Goal: Task Accomplishment & Management: Manage account settings

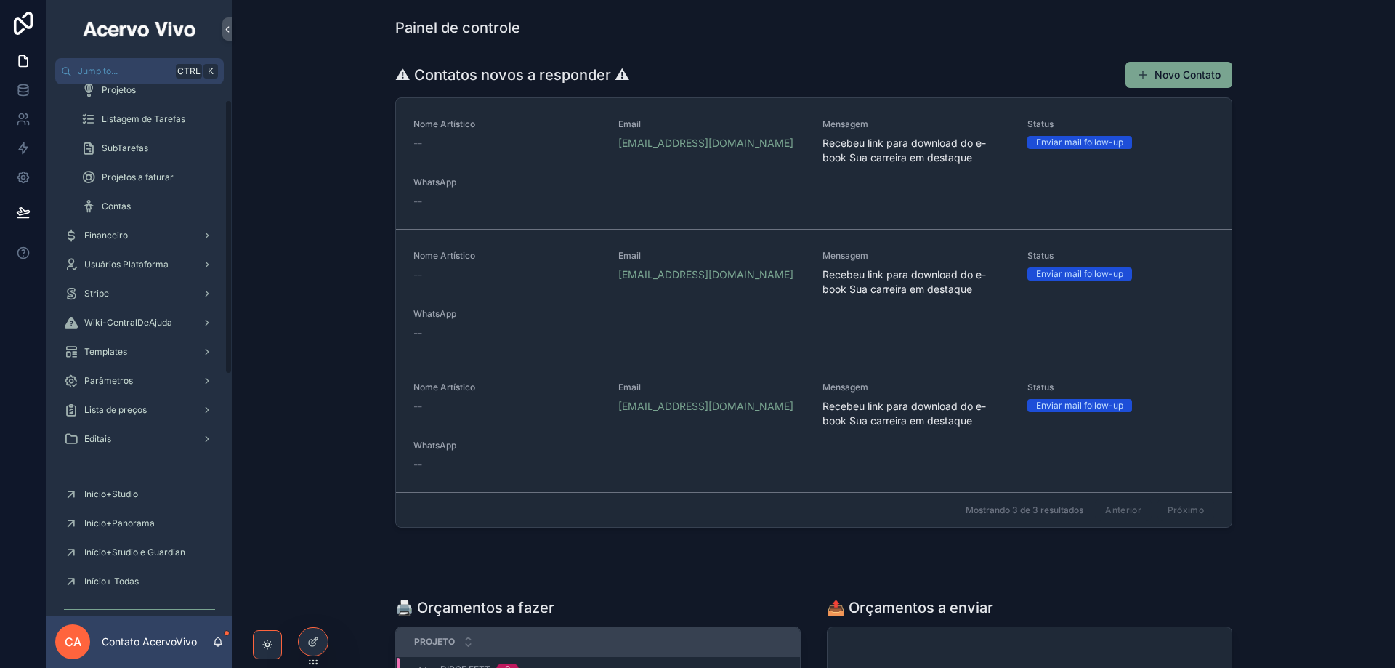
scroll to position [218, 0]
click at [313, 613] on icon at bounding box center [313, 610] width 12 height 12
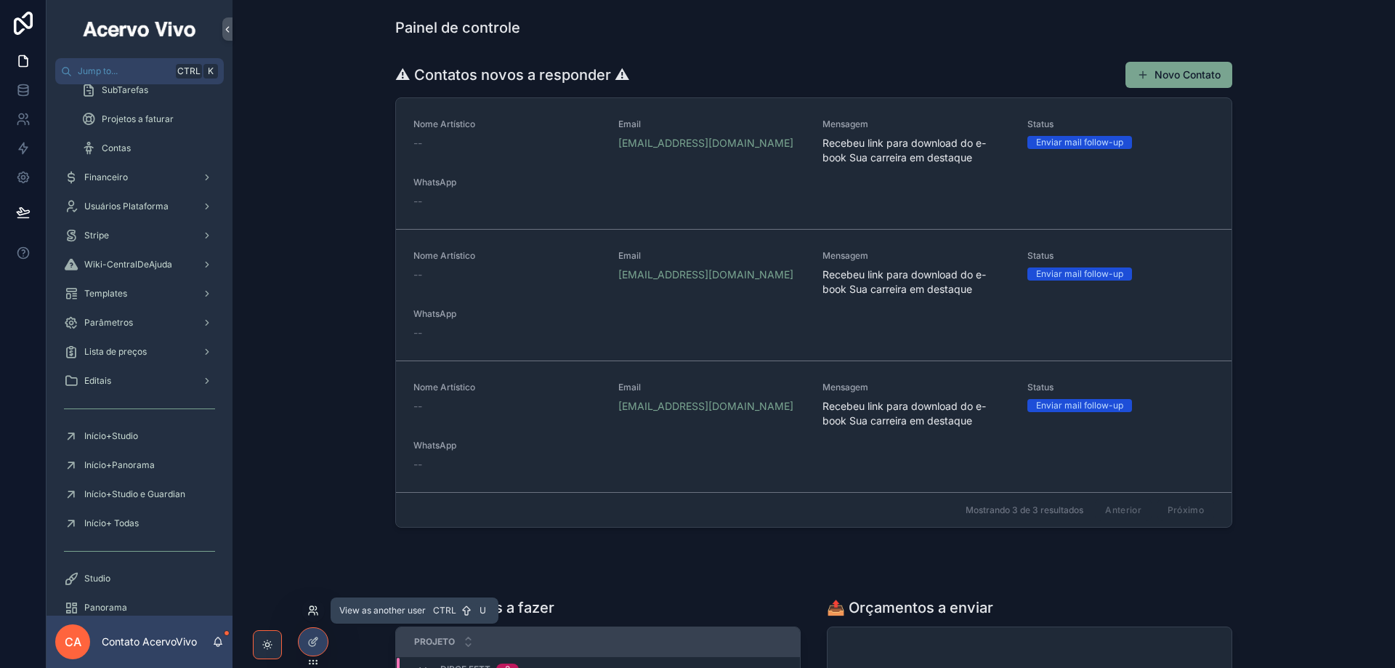
click at [311, 609] on icon at bounding box center [311, 608] width 4 height 4
click at [313, 607] on icon at bounding box center [311, 608] width 4 height 4
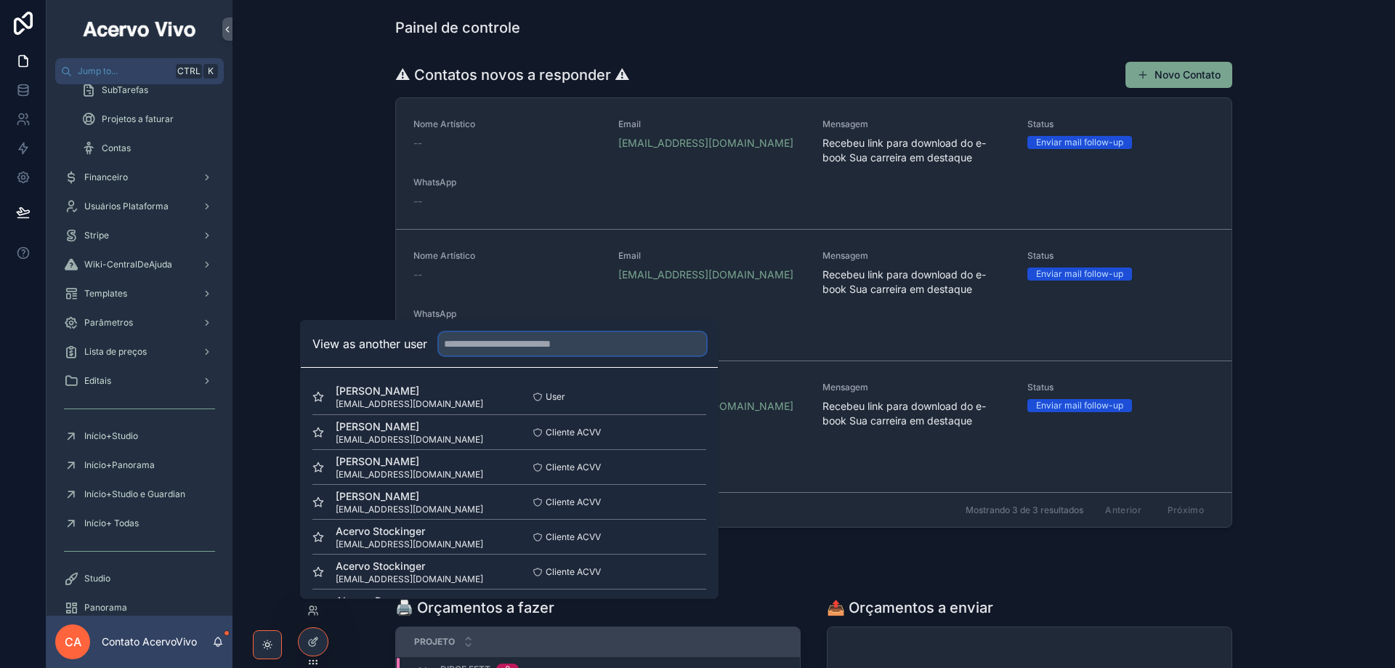
click at [567, 350] on input "text" at bounding box center [572, 343] width 267 height 23
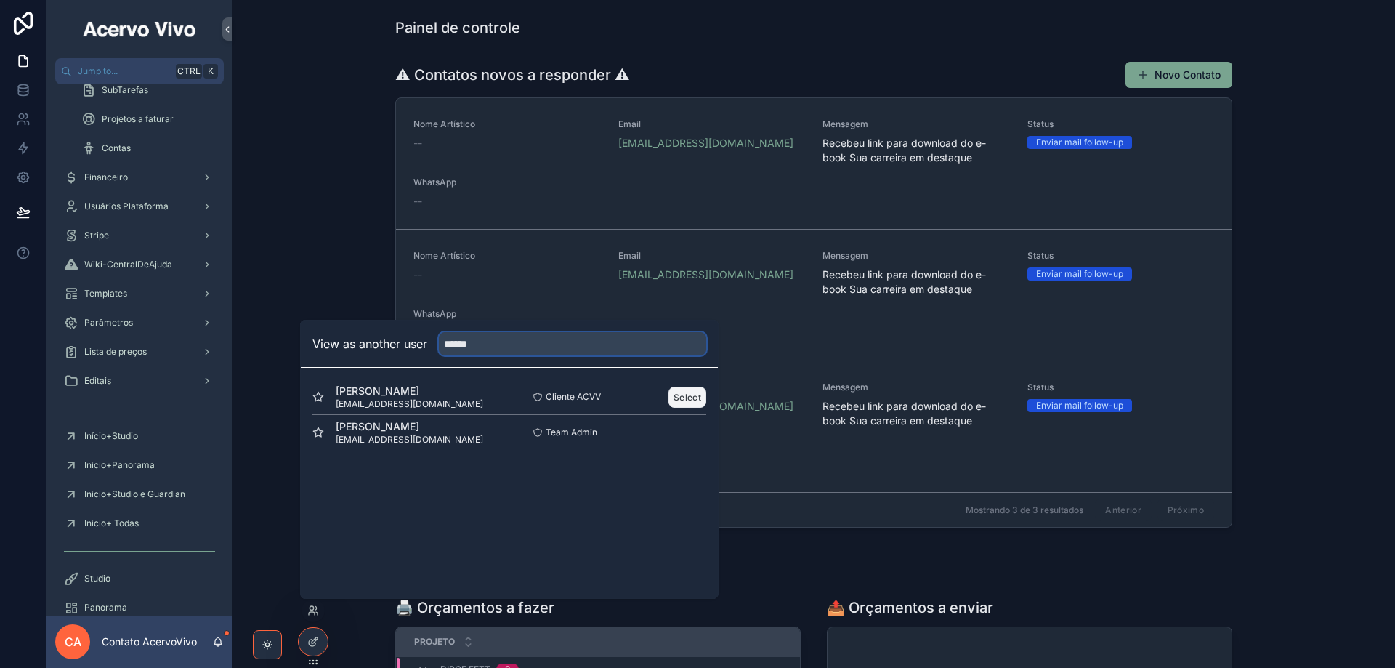
type input "******"
click at [681, 399] on button "Select" at bounding box center [687, 396] width 38 height 21
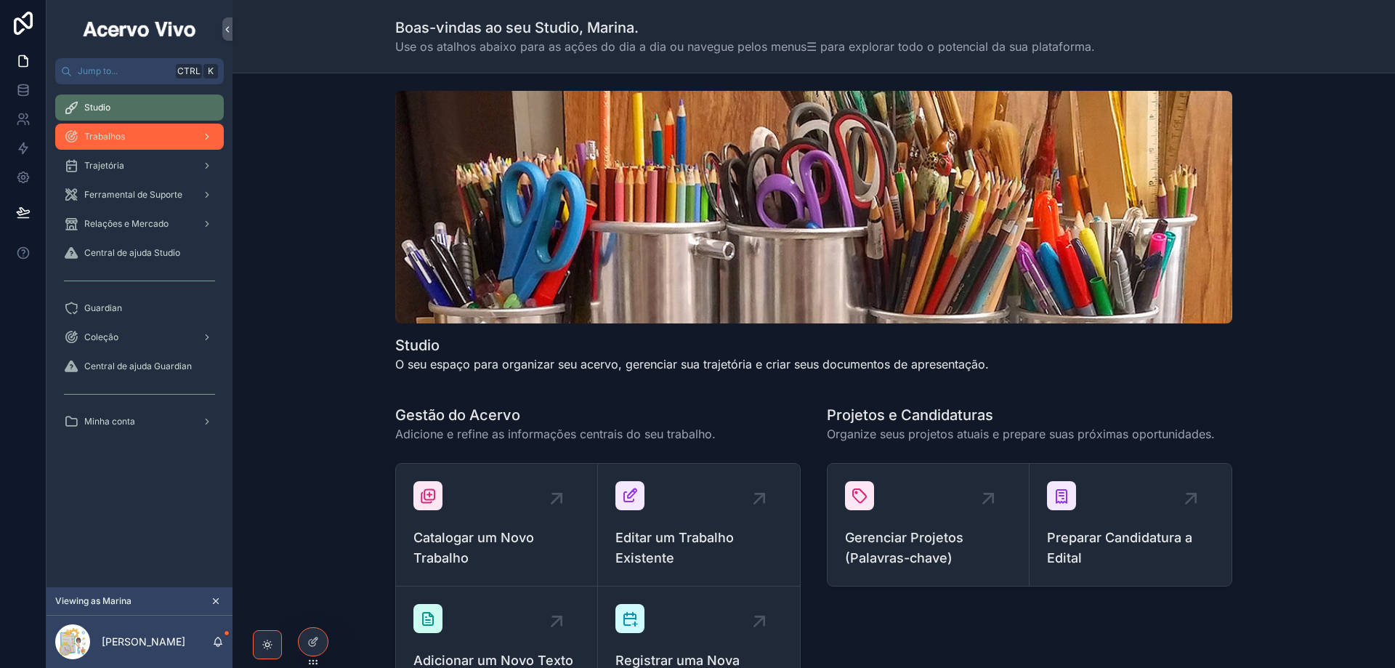
click at [173, 145] on div "Trabalhos" at bounding box center [139, 136] width 151 height 23
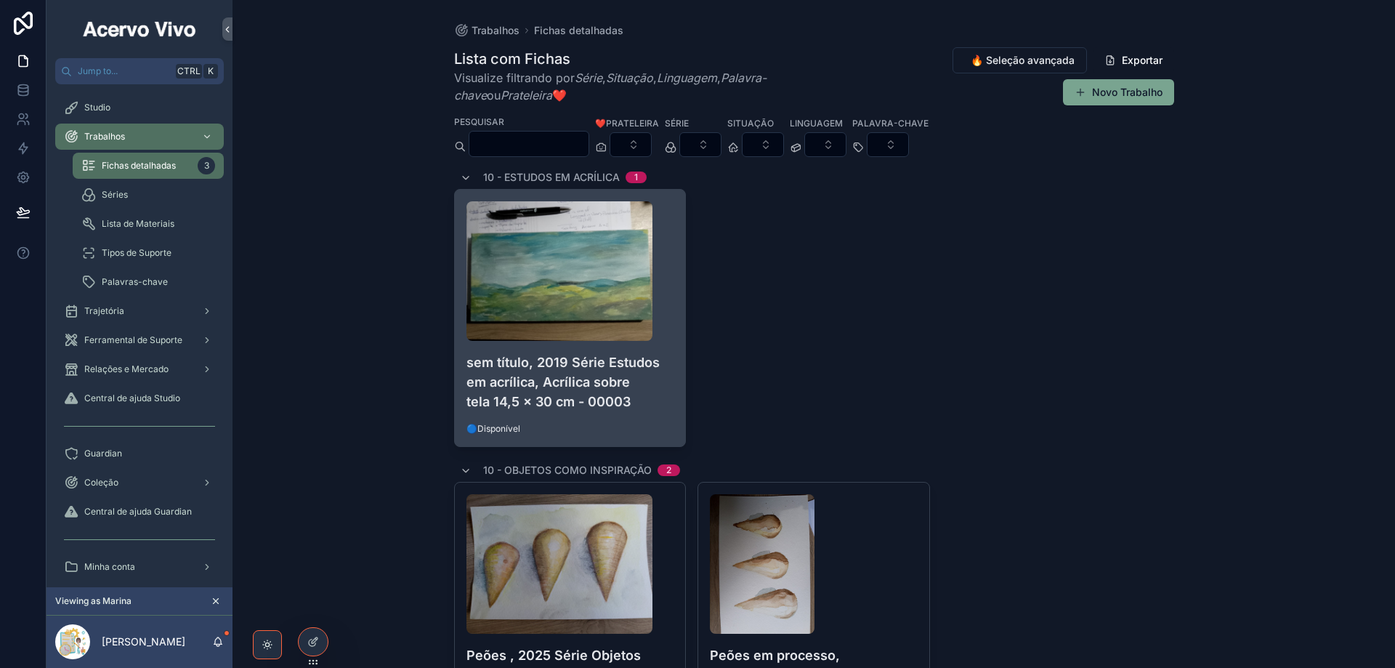
click at [623, 376] on h4 "sem título, 2019 Série Estudos em acrílica, Acrílica sobre tela 14,5 x 30 cm - …" at bounding box center [570, 381] width 208 height 59
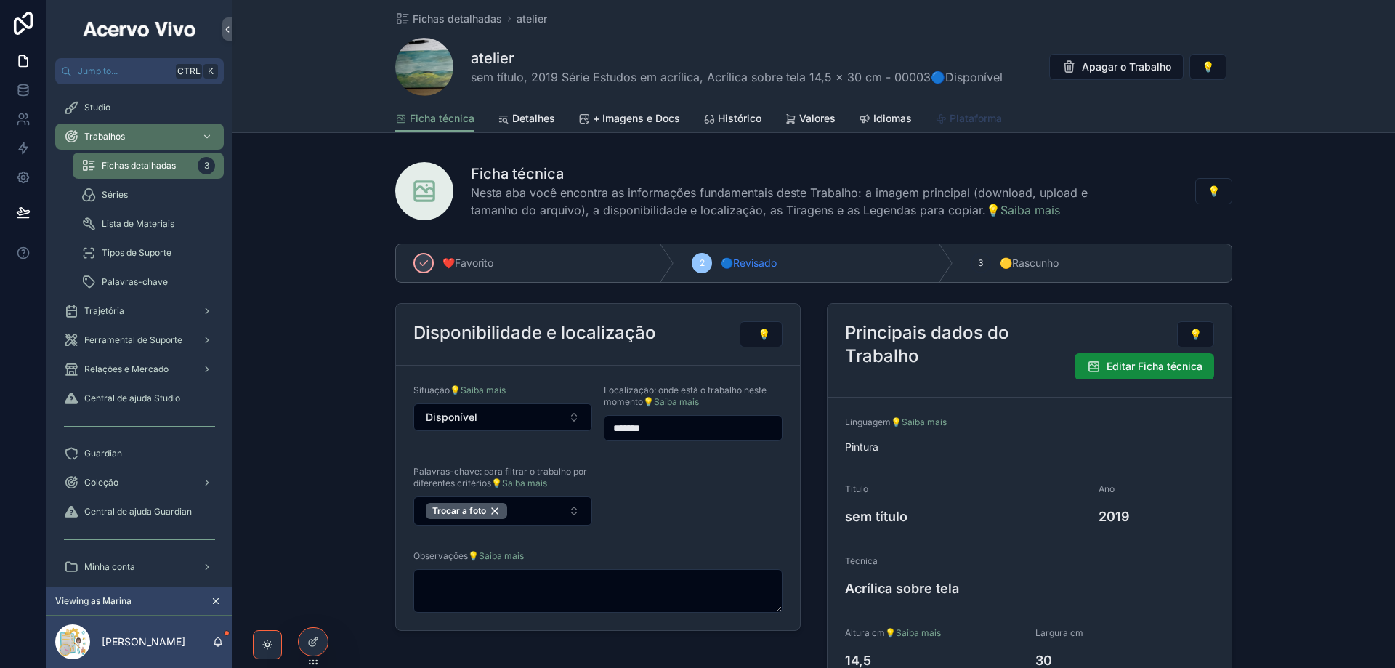
click at [968, 121] on span "Plataforma" at bounding box center [975, 118] width 52 height 15
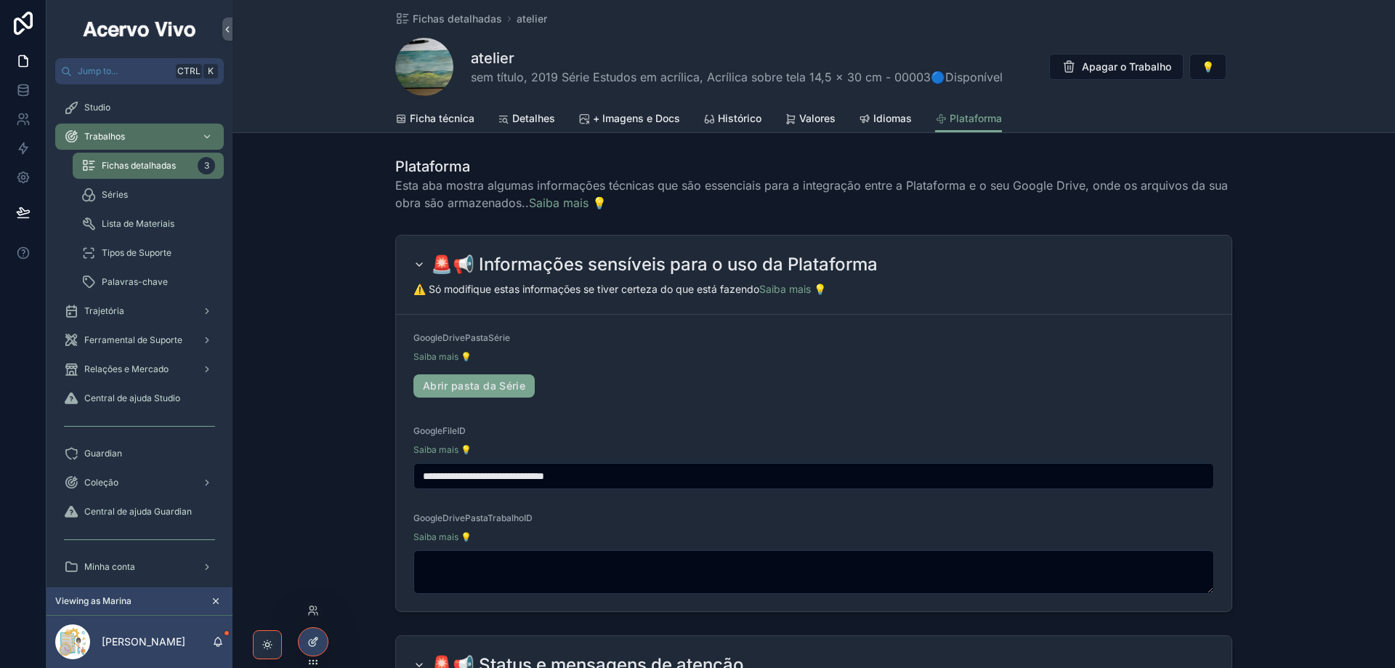
click at [310, 649] on div at bounding box center [313, 642] width 29 height 28
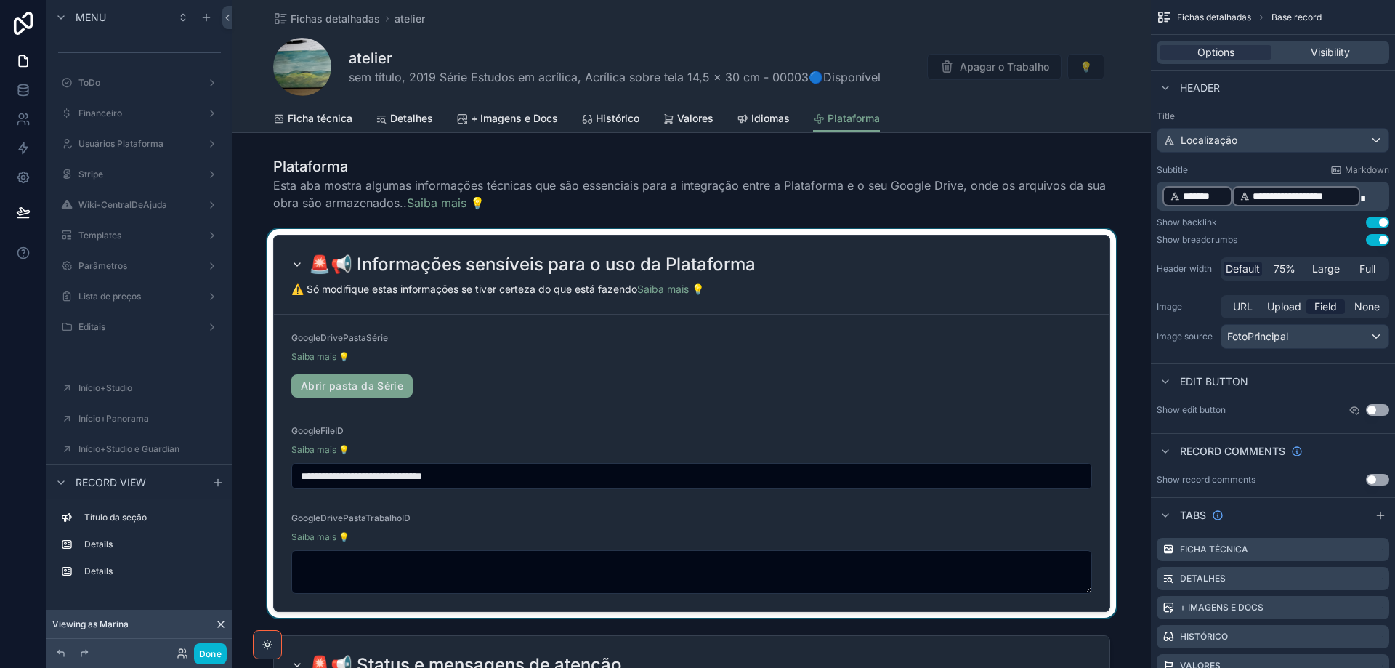
click at [924, 285] on div "scrollable content" at bounding box center [691, 423] width 918 height 389
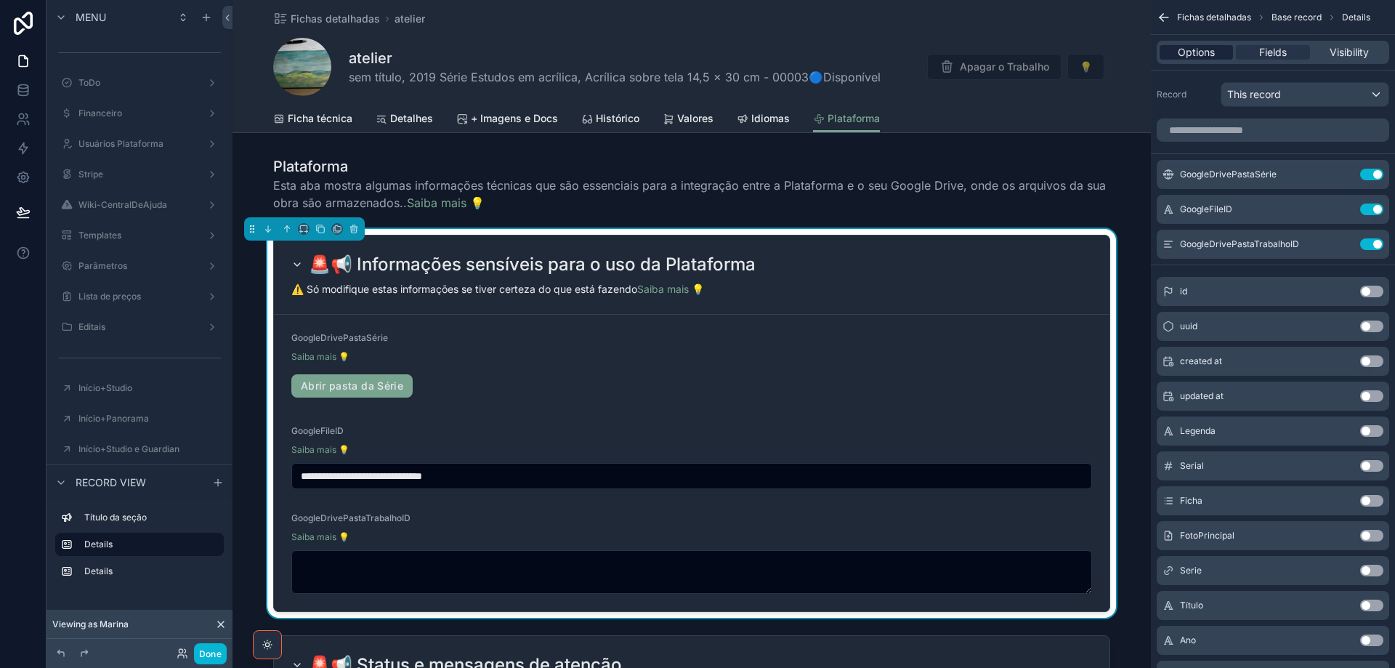
click at [1190, 57] on span "Options" at bounding box center [1196, 52] width 37 height 15
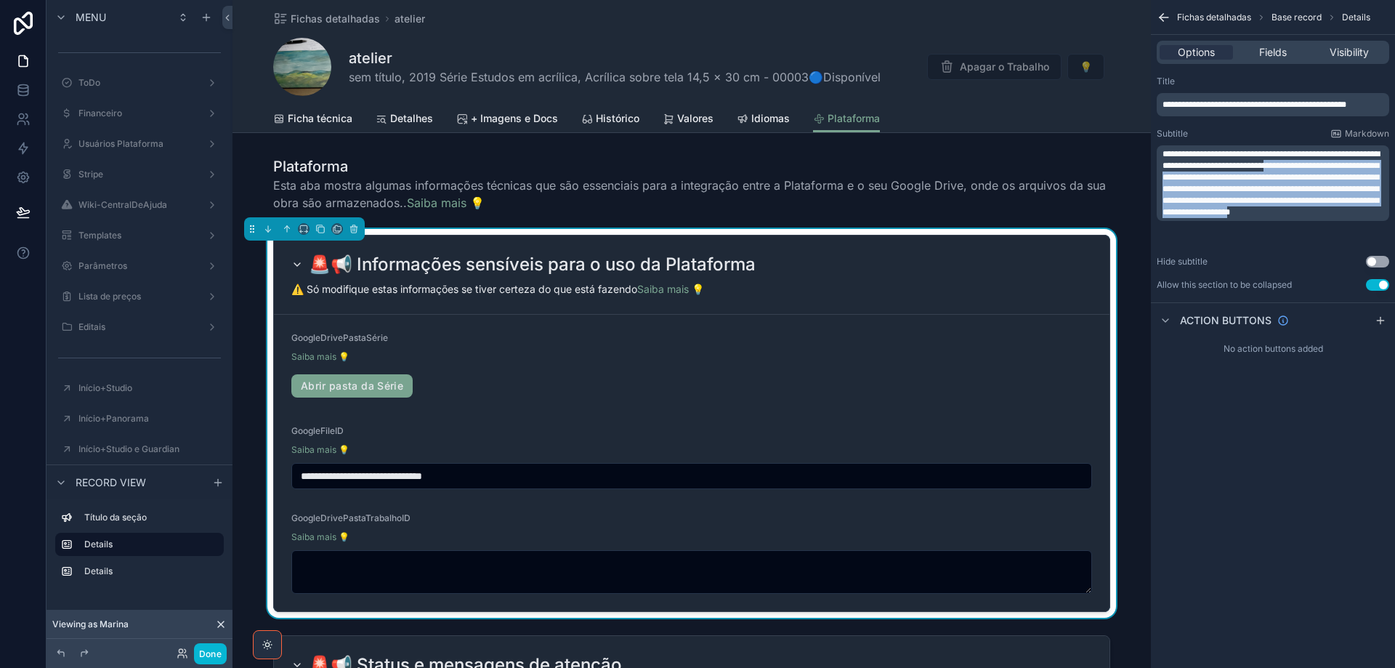
drag, startPoint x: 1166, startPoint y: 179, endPoint x: 1199, endPoint y: 235, distance: 65.8
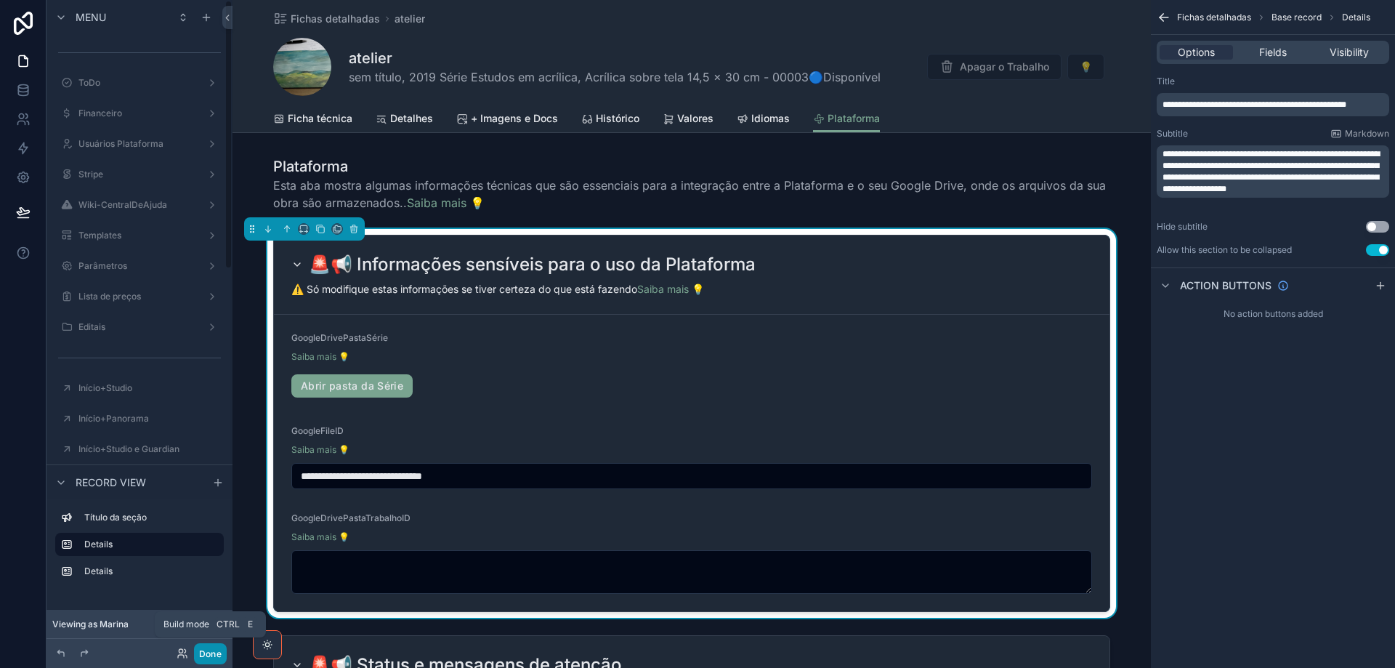
click at [213, 660] on button "Done" at bounding box center [210, 653] width 33 height 21
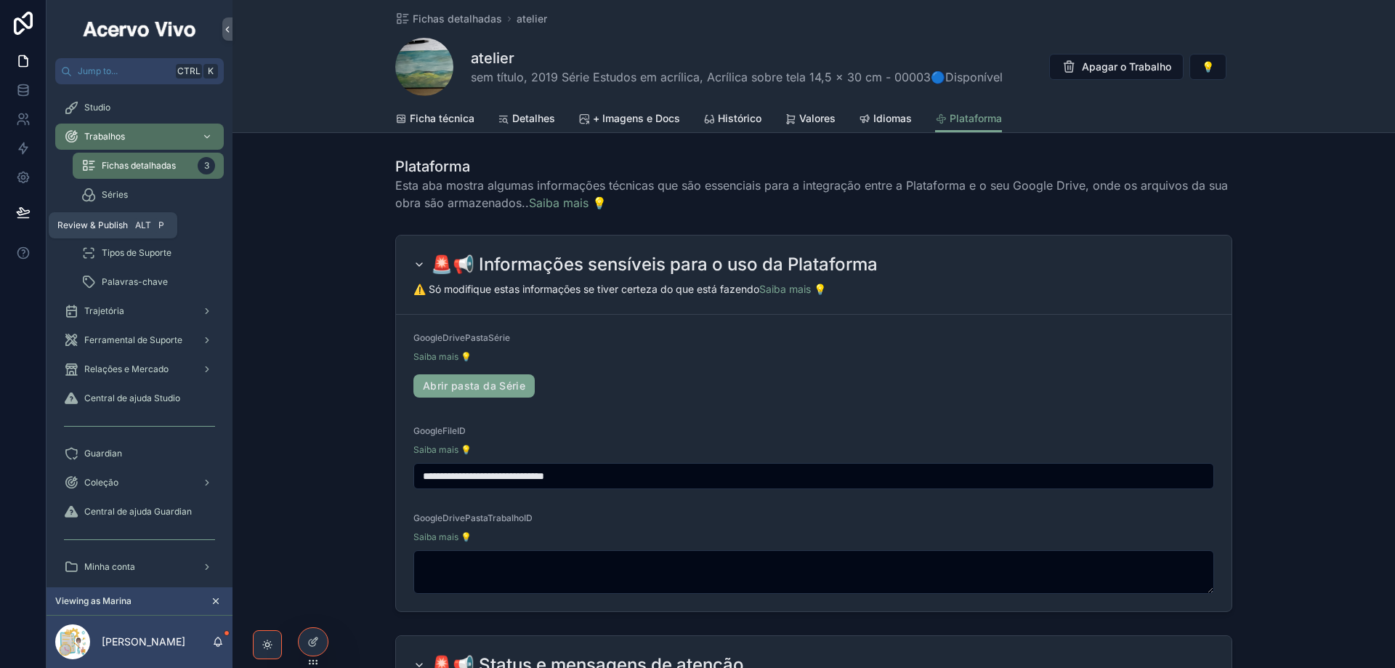
click at [25, 211] on icon at bounding box center [23, 211] width 12 height 7
click at [327, 391] on div "**********" at bounding box center [813, 423] width 1162 height 389
click at [170, 455] on div "Guardian" at bounding box center [139, 453] width 151 height 23
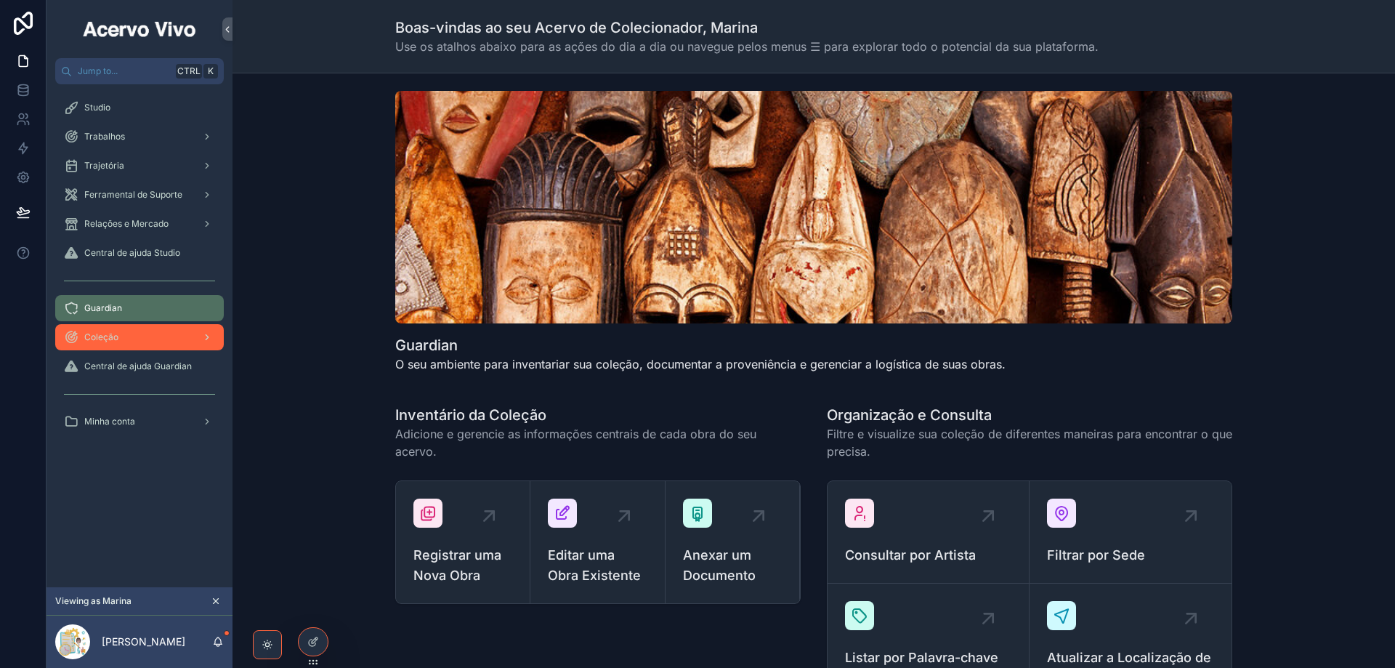
click at [129, 346] on div "Coleção" at bounding box center [139, 336] width 151 height 23
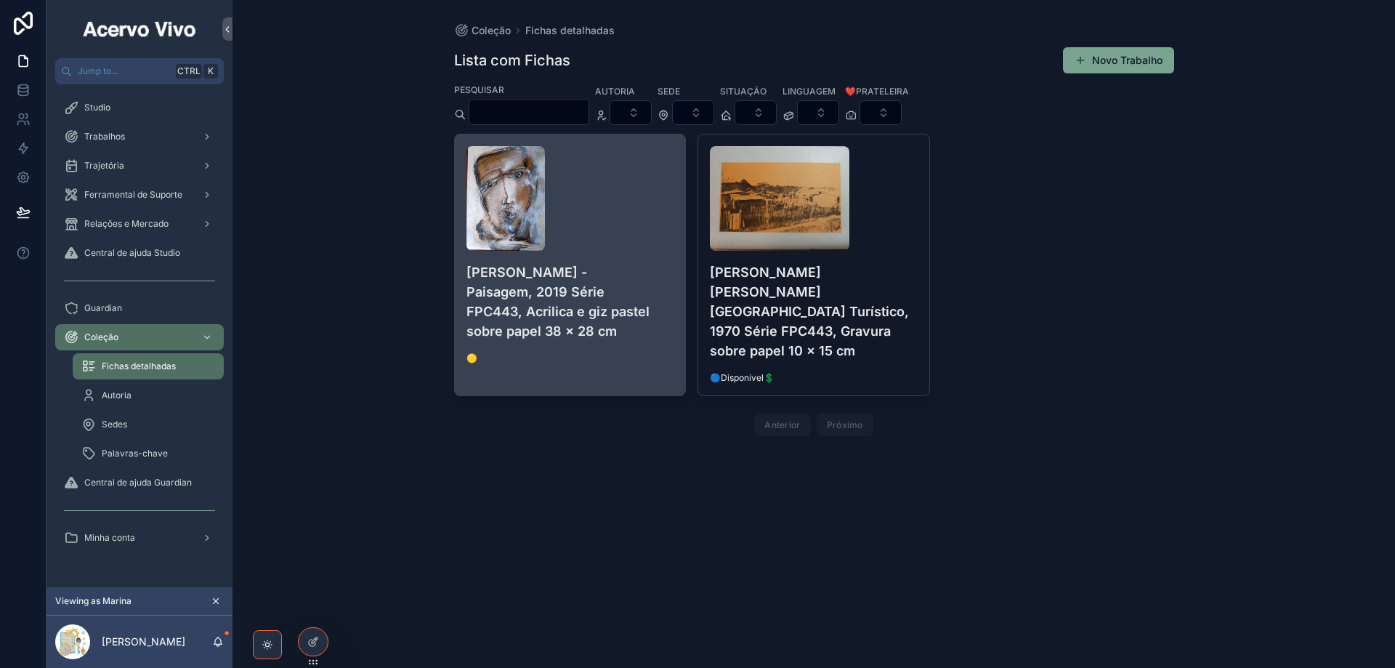
click at [620, 301] on h4 "[PERSON_NAME] - Paisagem, 2019 Série FPC443, Acrilica e giz pastel sobre papel …" at bounding box center [570, 301] width 208 height 78
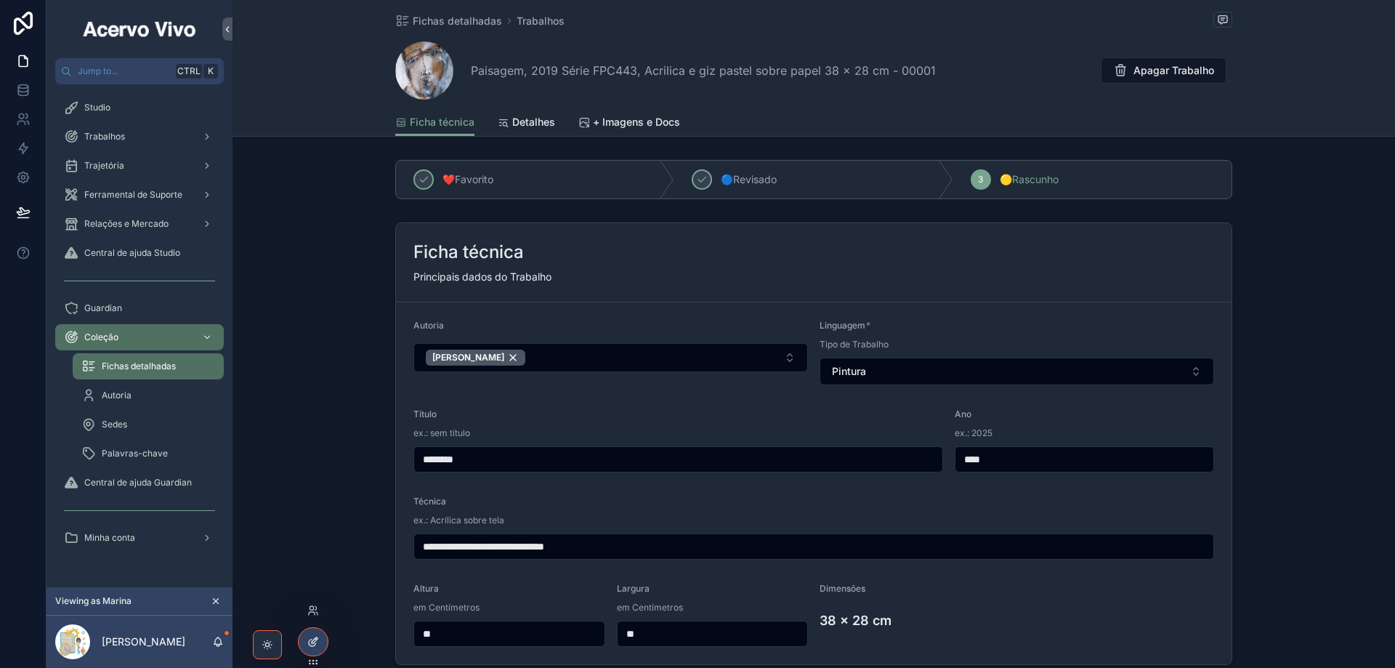
click at [320, 640] on div at bounding box center [313, 642] width 29 height 28
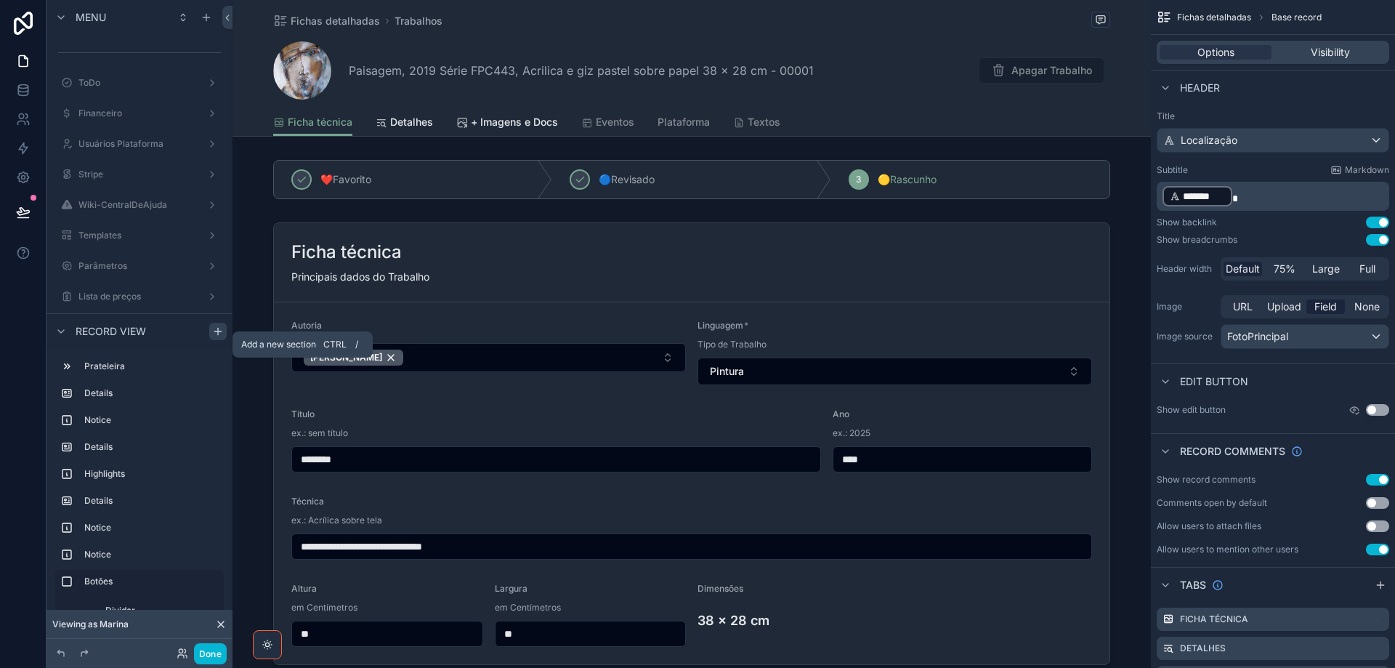
click at [216, 336] on icon "scrollable content" at bounding box center [218, 331] width 12 height 12
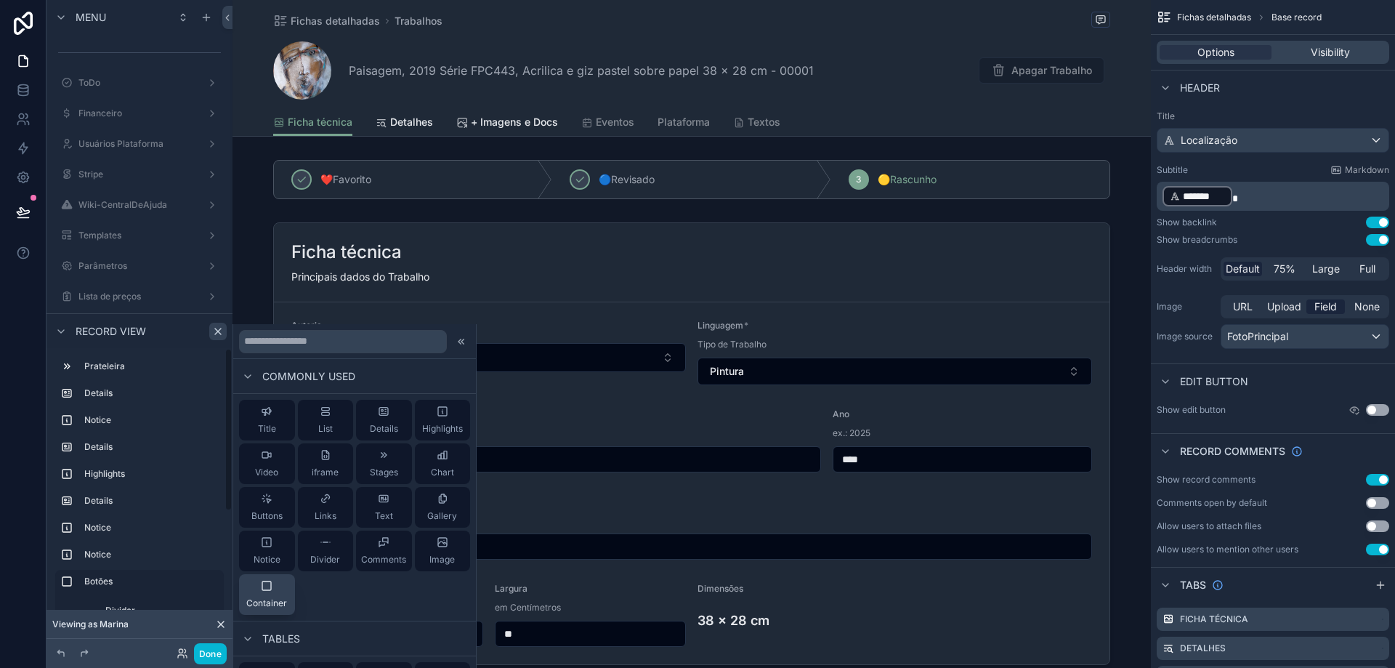
click at [259, 585] on div "Container" at bounding box center [266, 594] width 41 height 29
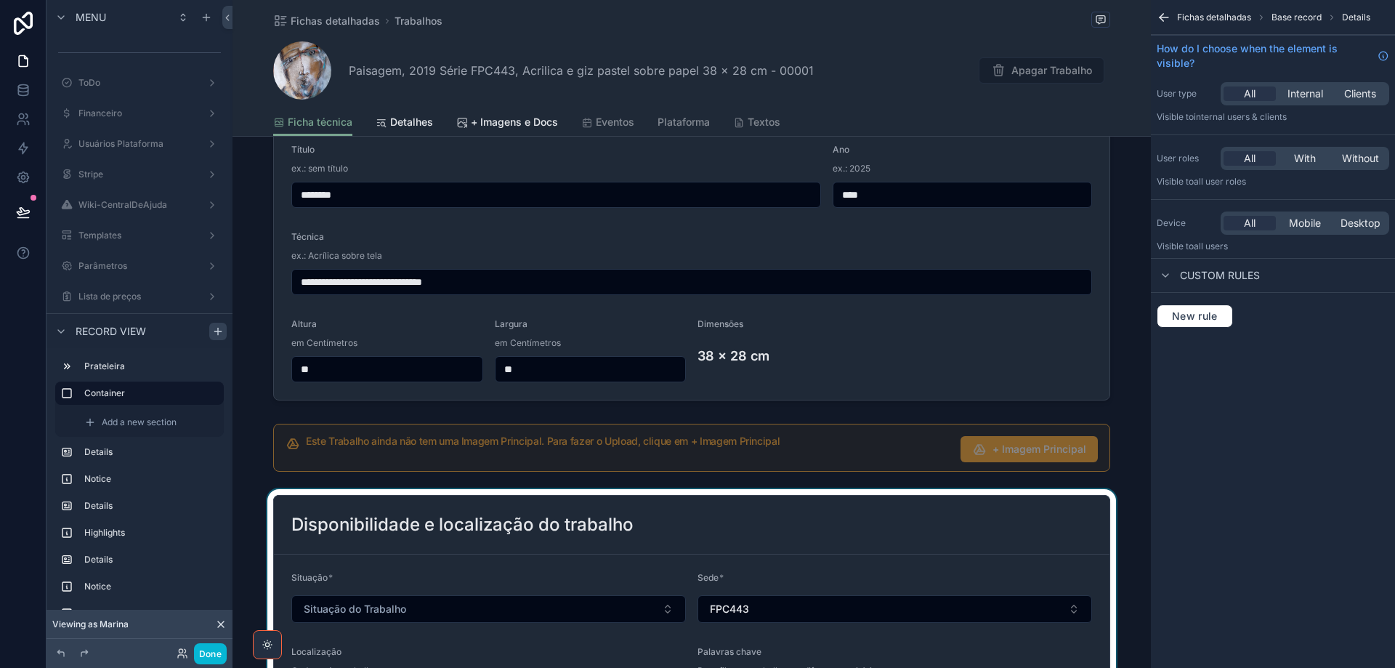
scroll to position [443, 0]
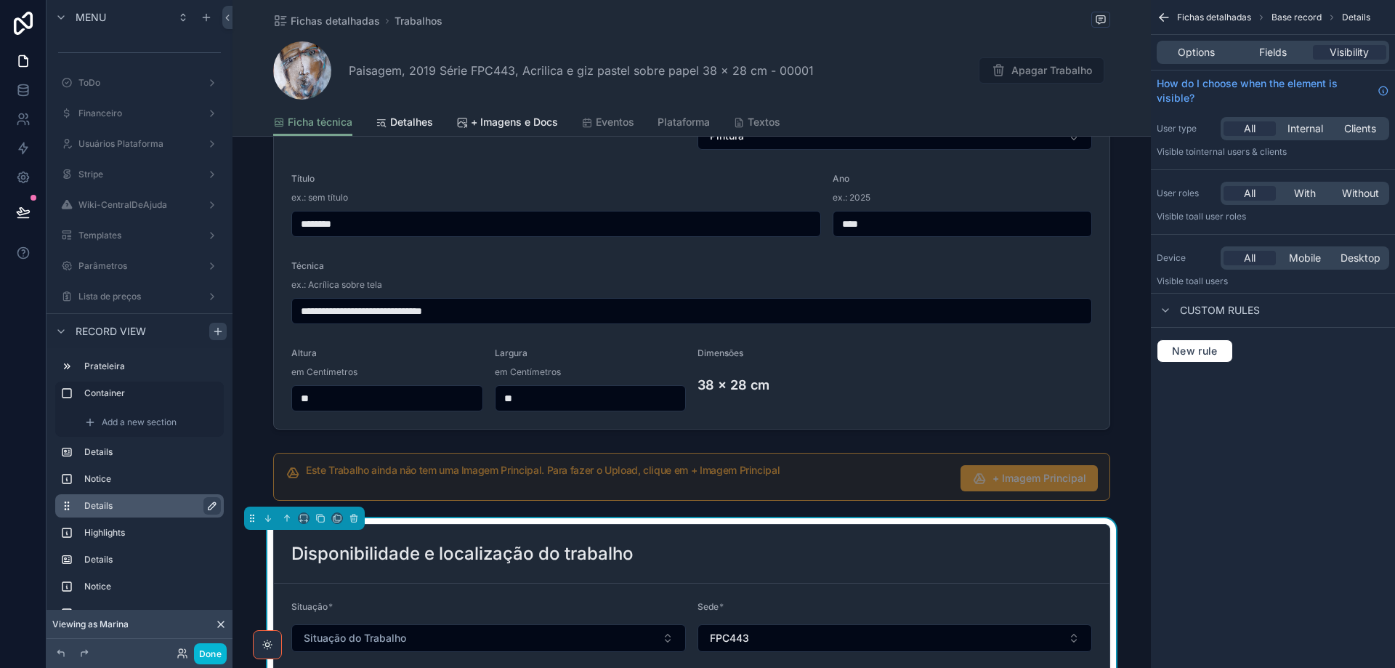
drag, startPoint x: 208, startPoint y: 503, endPoint x: 201, endPoint y: 509, distance: 8.9
click at [209, 503] on icon "scrollable content" at bounding box center [212, 506] width 12 height 12
click at [148, 511] on input "*******" at bounding box center [139, 505] width 110 height 17
type input "**********"
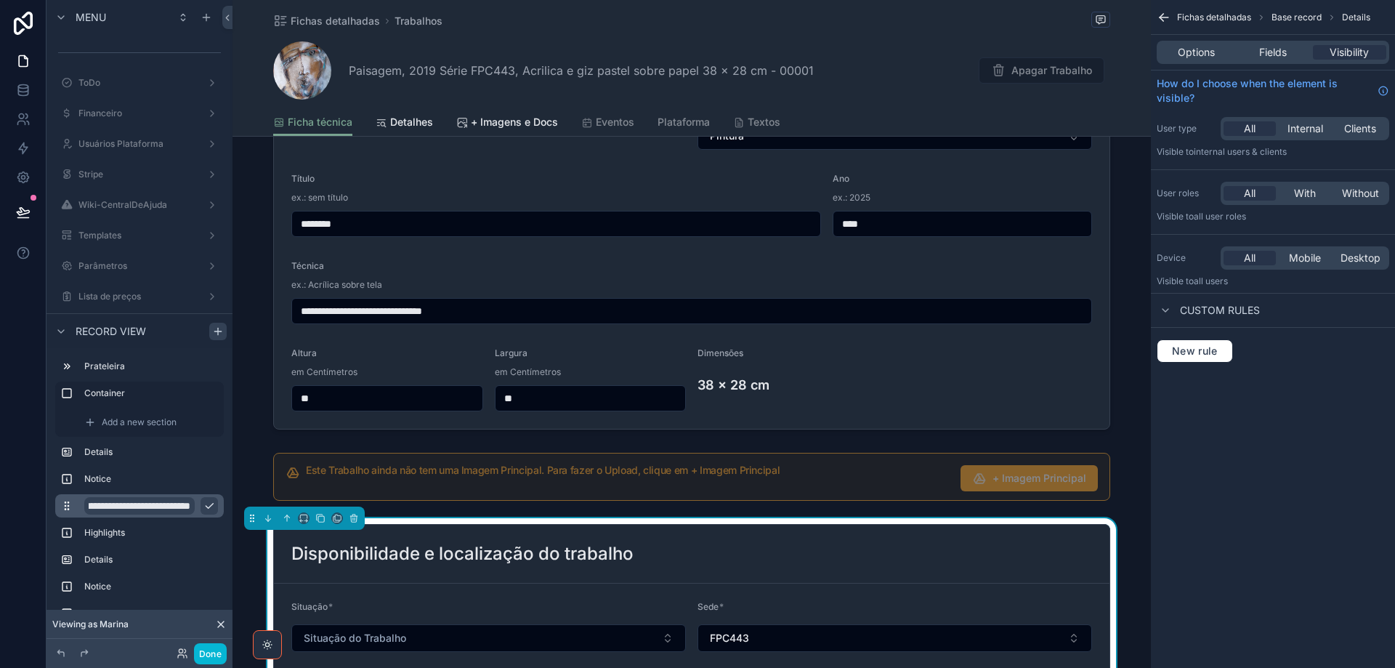
scroll to position [0, 0]
click at [211, 503] on icon "scrollable content" at bounding box center [209, 506] width 12 height 12
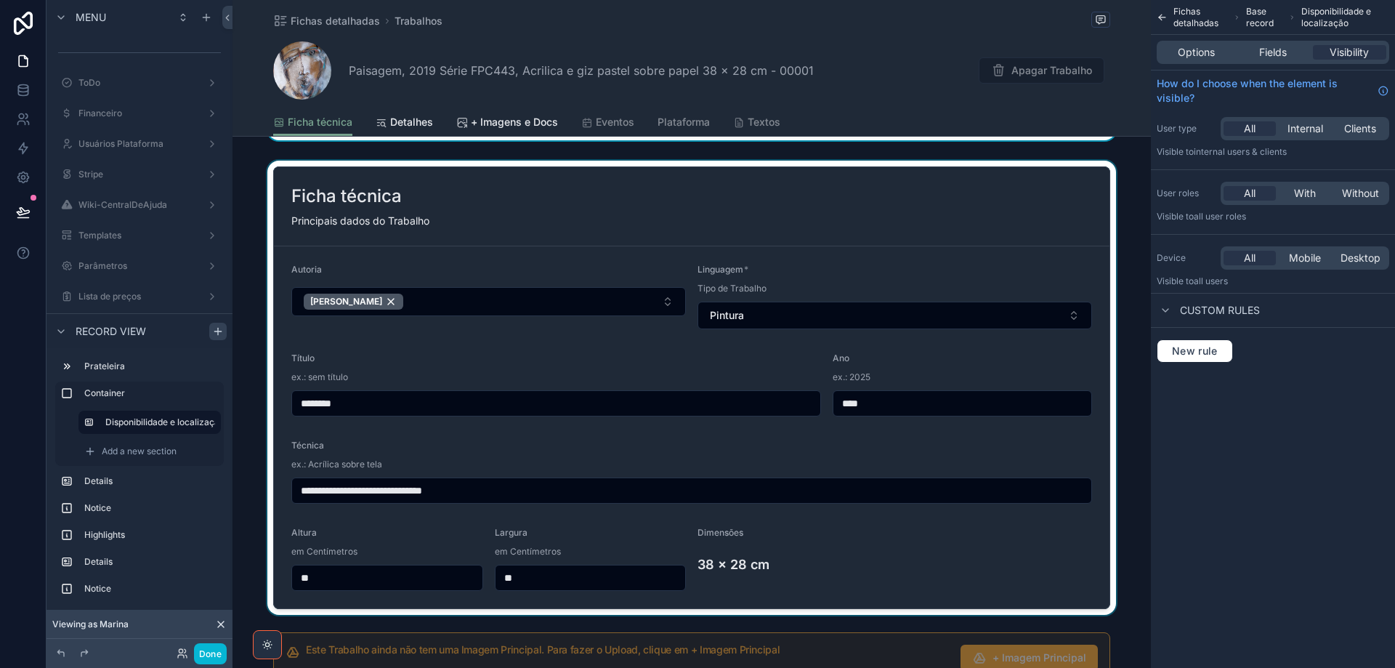
click at [493, 224] on div "scrollable content" at bounding box center [691, 388] width 918 height 454
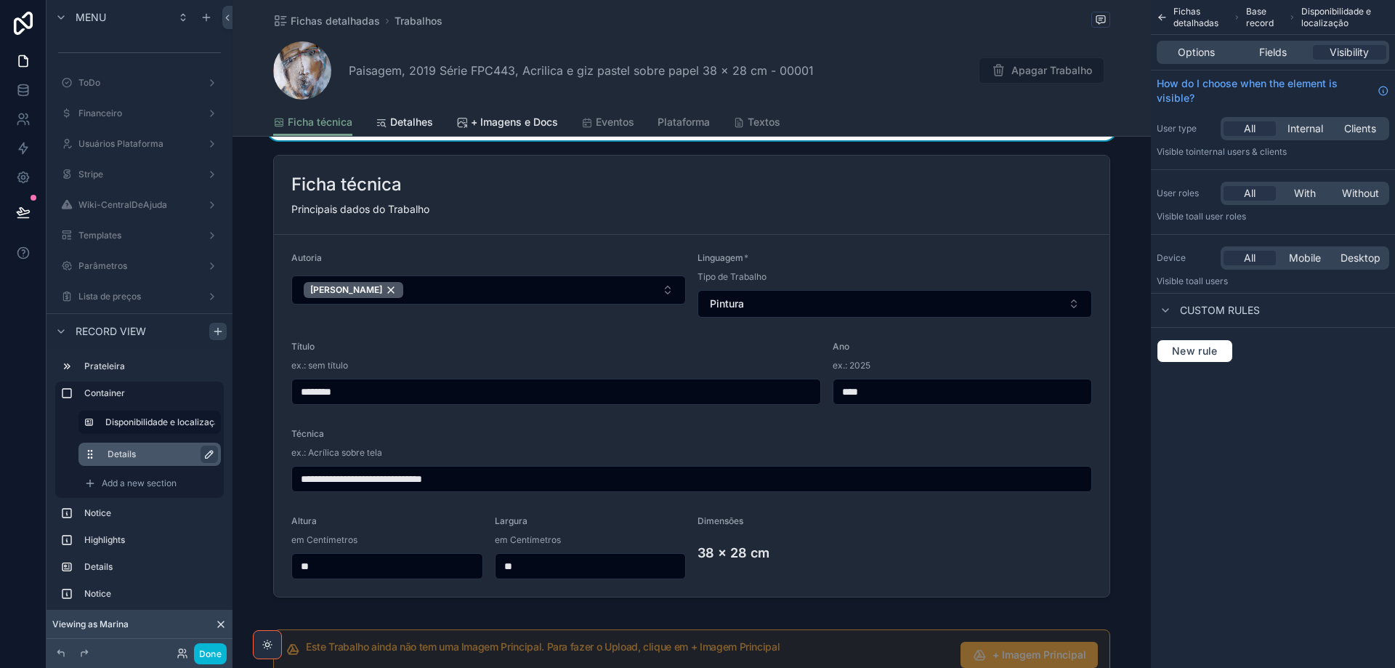
click at [208, 457] on icon "scrollable content" at bounding box center [209, 454] width 12 height 12
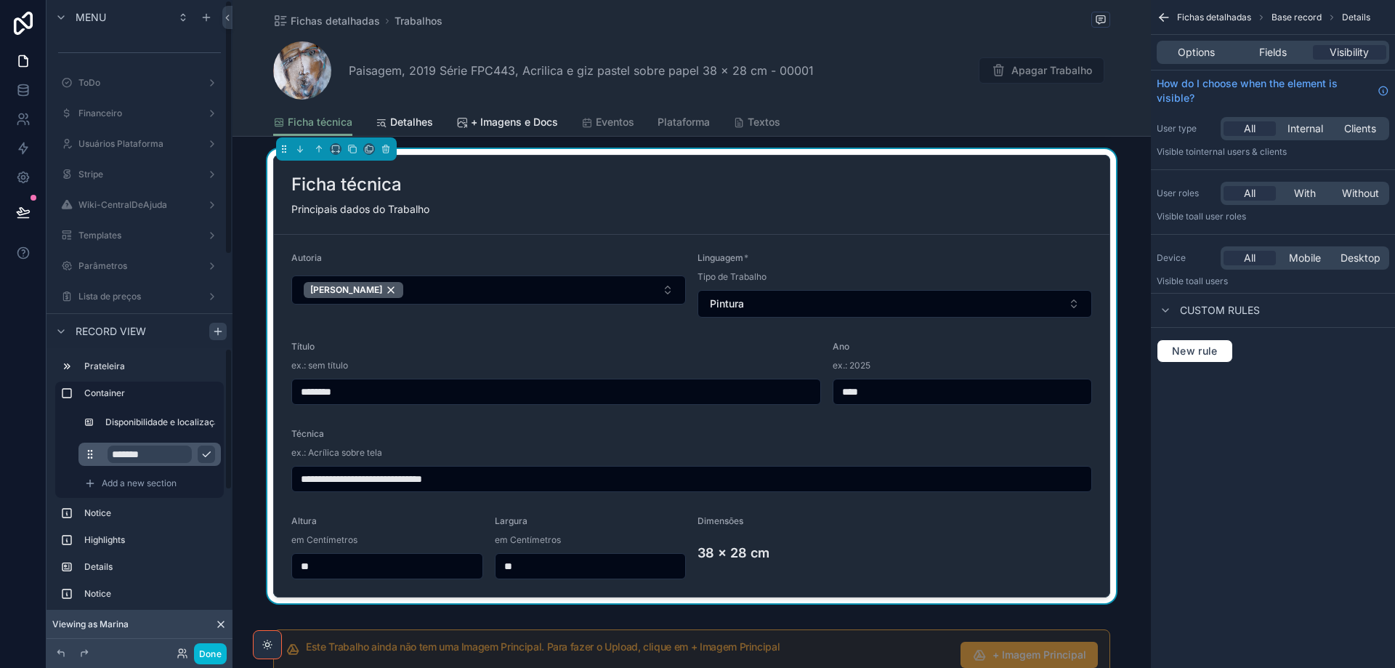
click at [163, 453] on input "*******" at bounding box center [150, 453] width 84 height 17
type input "**********"
click at [205, 455] on icon "scrollable content" at bounding box center [206, 454] width 12 height 12
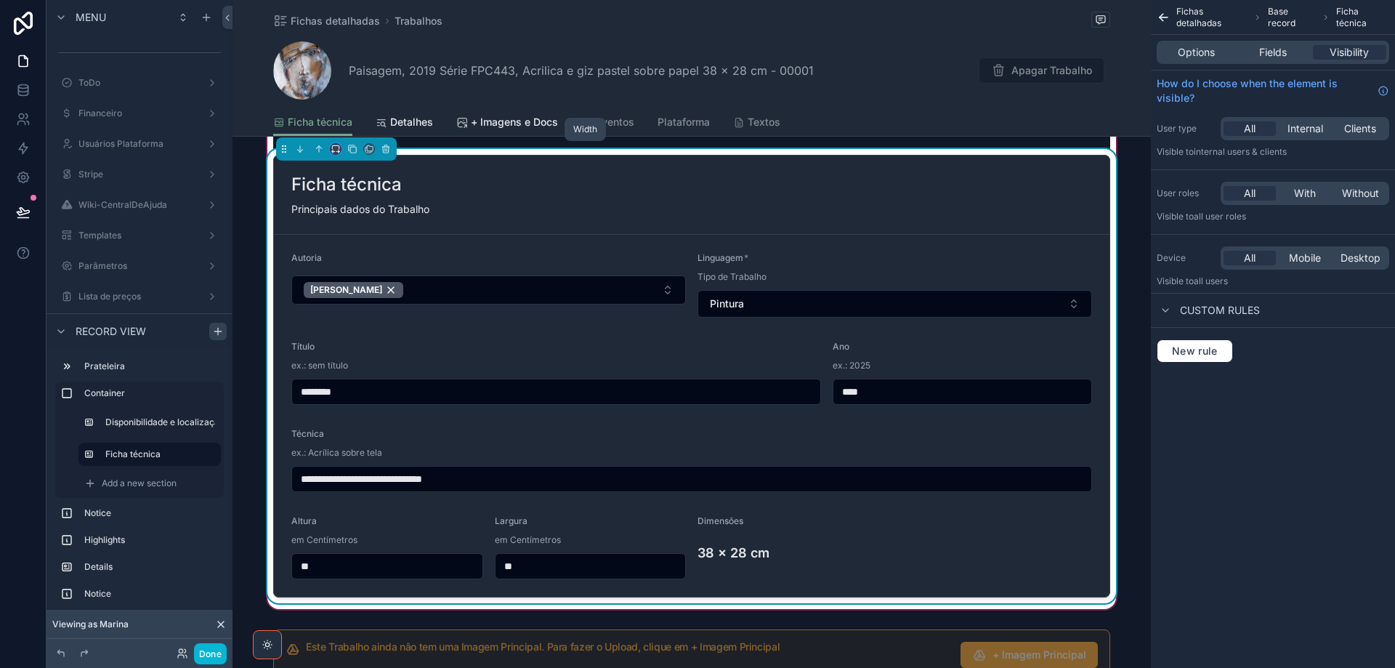
click at [333, 150] on icon "scrollable content" at bounding box center [336, 149] width 10 height 10
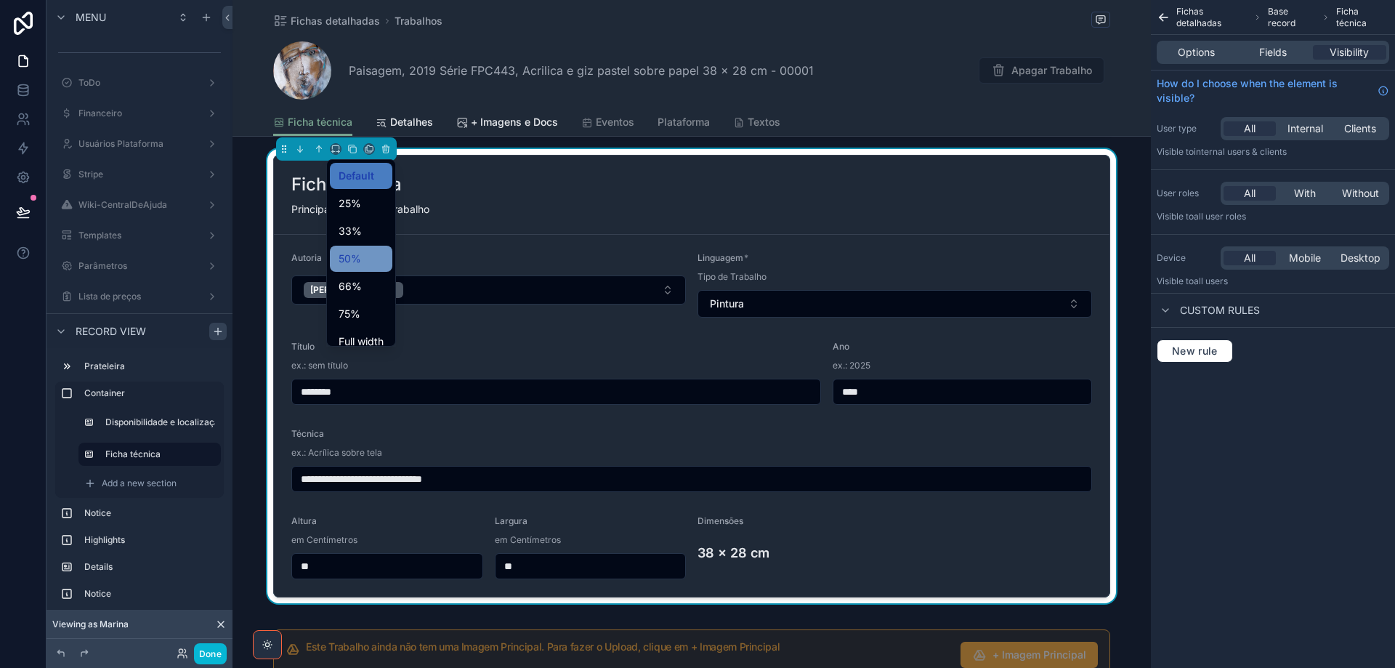
click at [369, 247] on div "50%" at bounding box center [361, 259] width 62 height 26
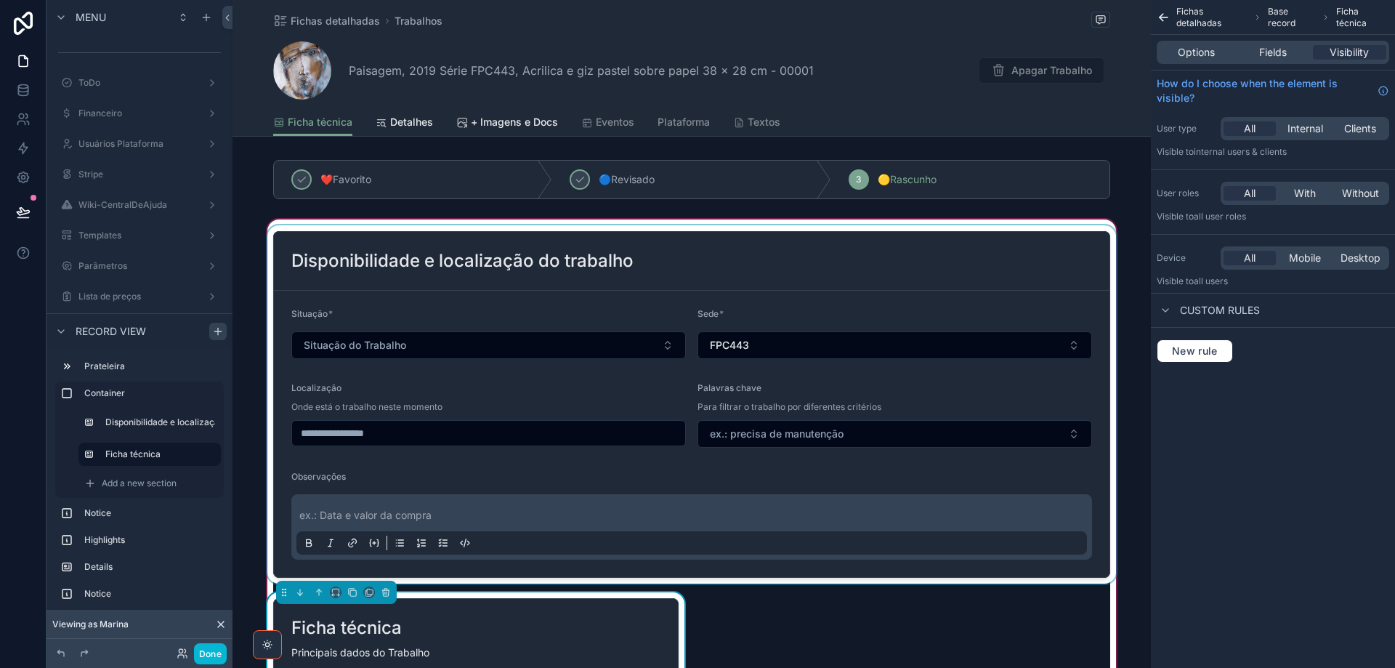
click at [704, 274] on div "scrollable content" at bounding box center [691, 404] width 854 height 358
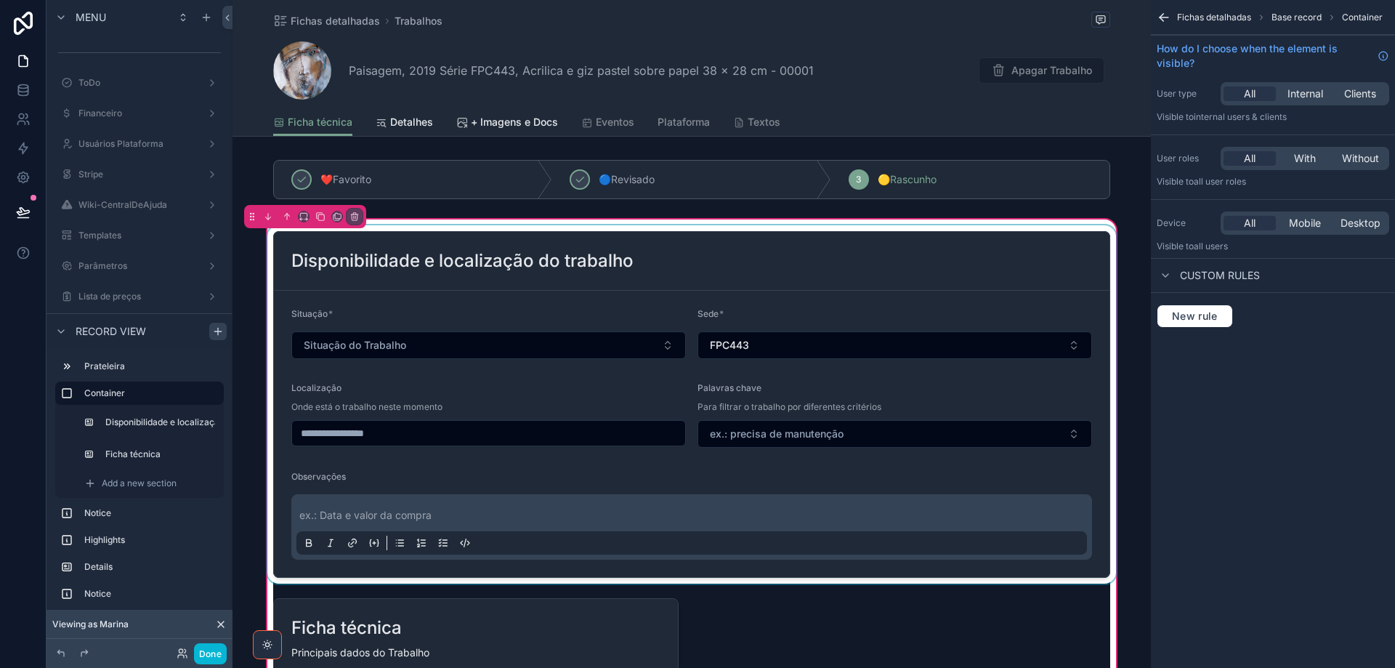
click at [305, 238] on div "scrollable content" at bounding box center [691, 404] width 854 height 358
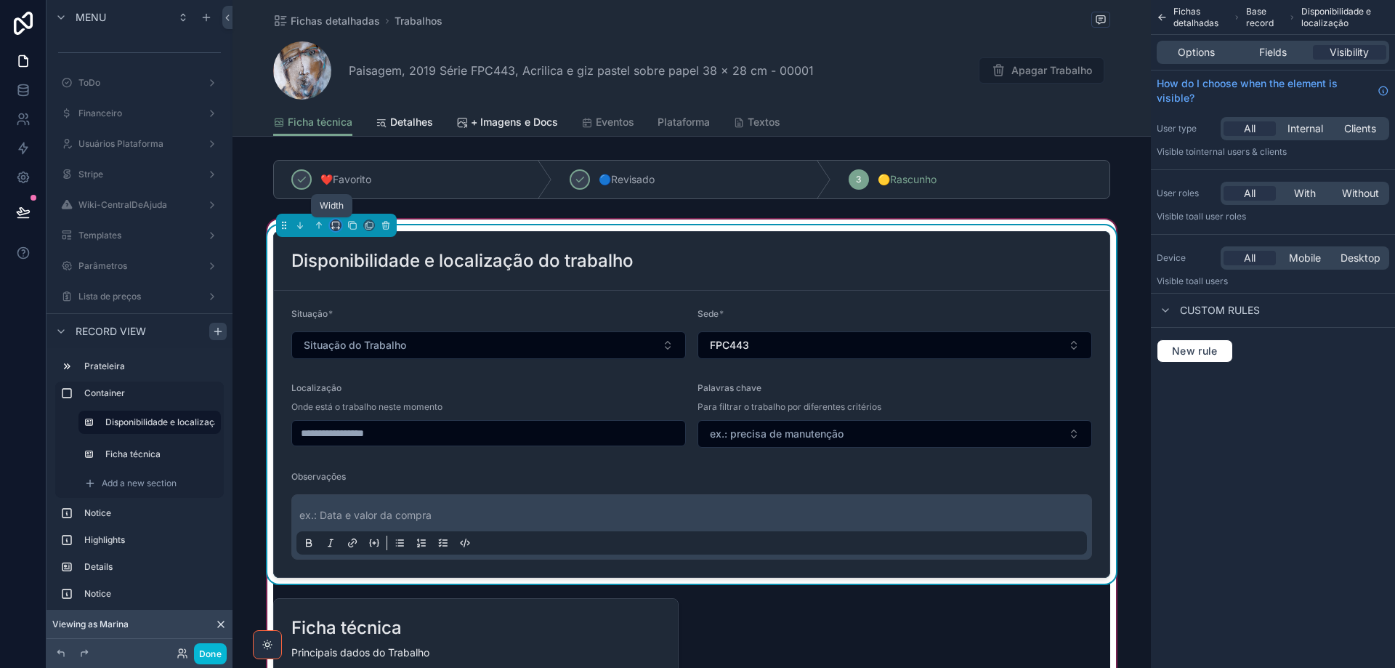
click at [332, 225] on icon "scrollable content" at bounding box center [336, 225] width 10 height 10
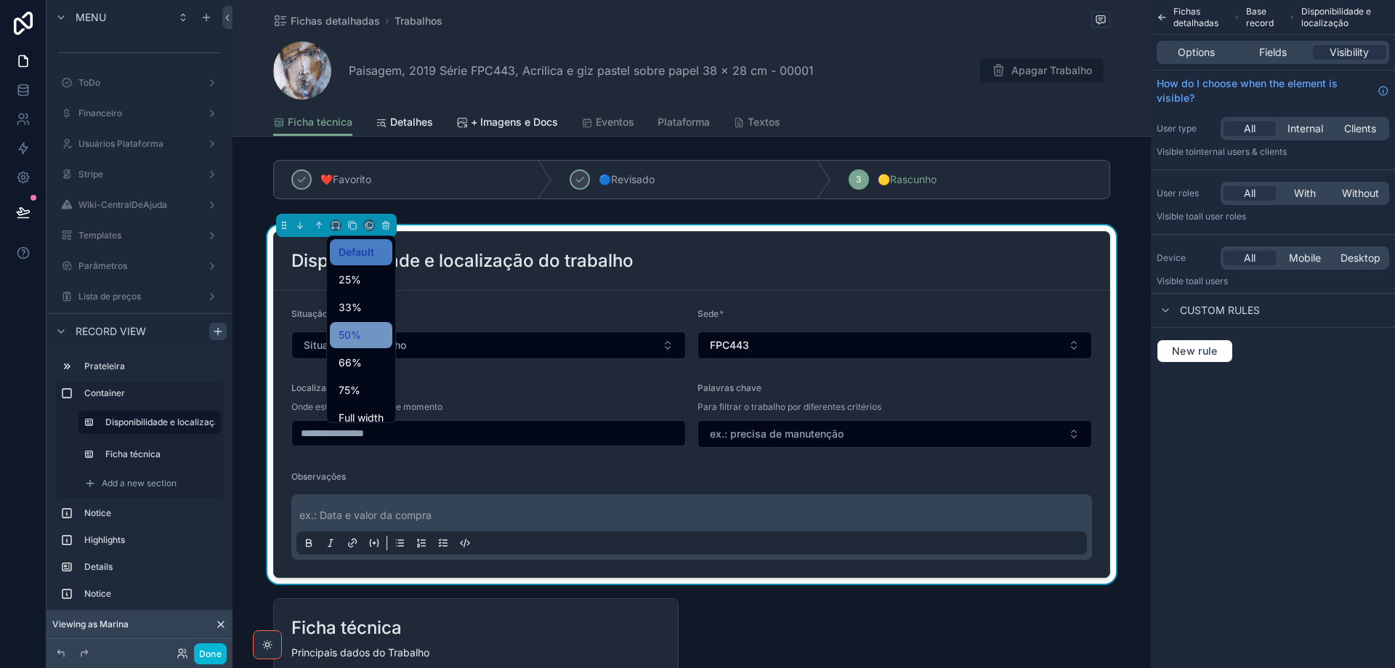
click at [357, 336] on span "50%" at bounding box center [350, 334] width 23 height 17
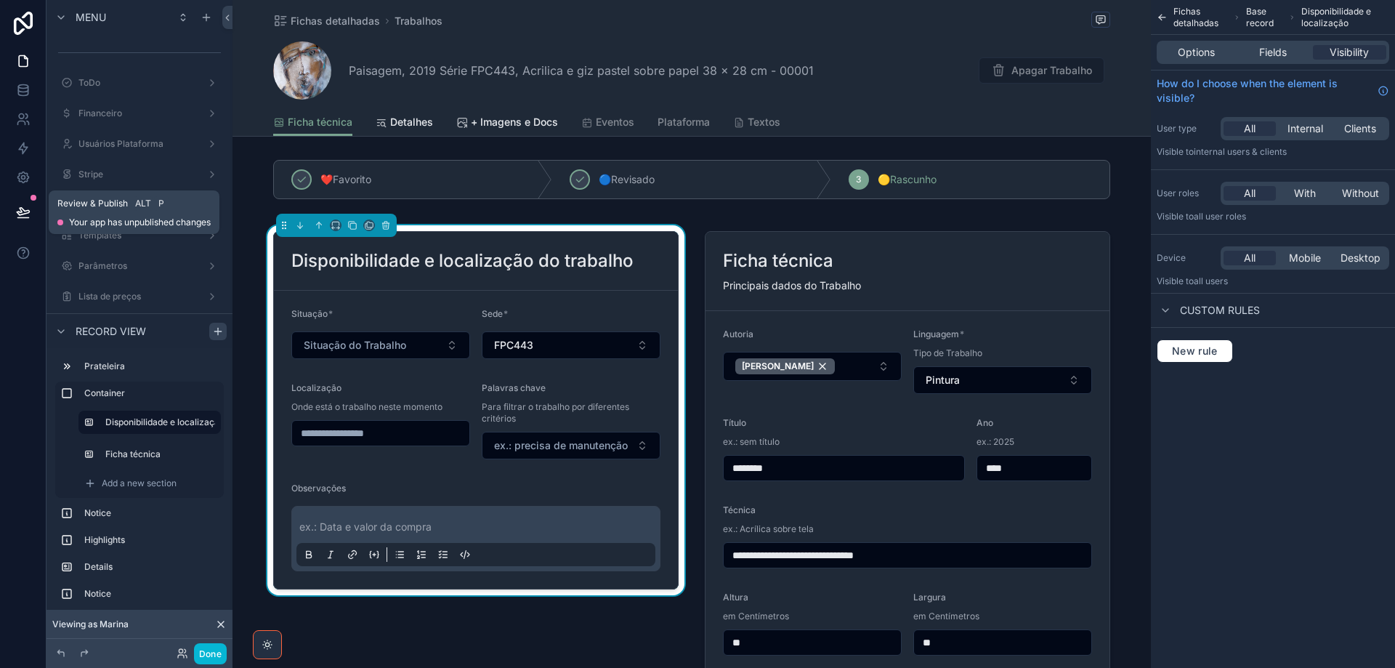
click at [28, 214] on icon at bounding box center [23, 212] width 15 height 15
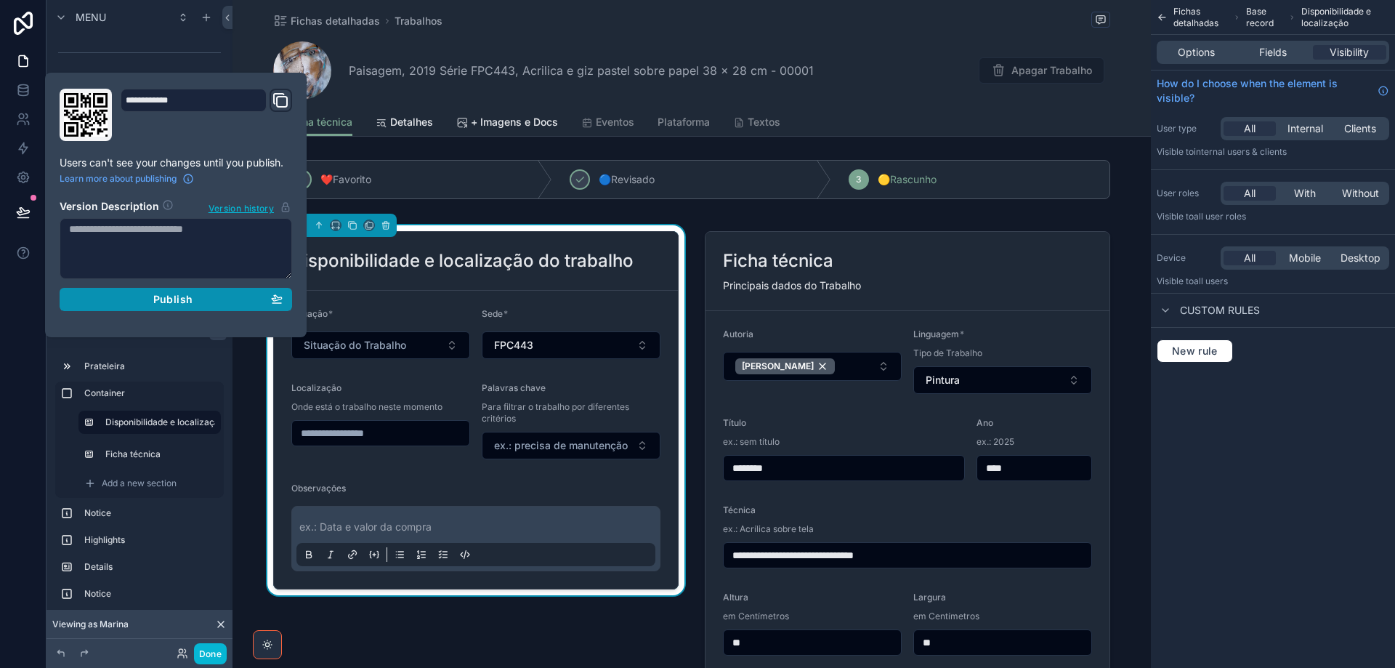
click at [147, 301] on div "Publish" at bounding box center [176, 299] width 214 height 13
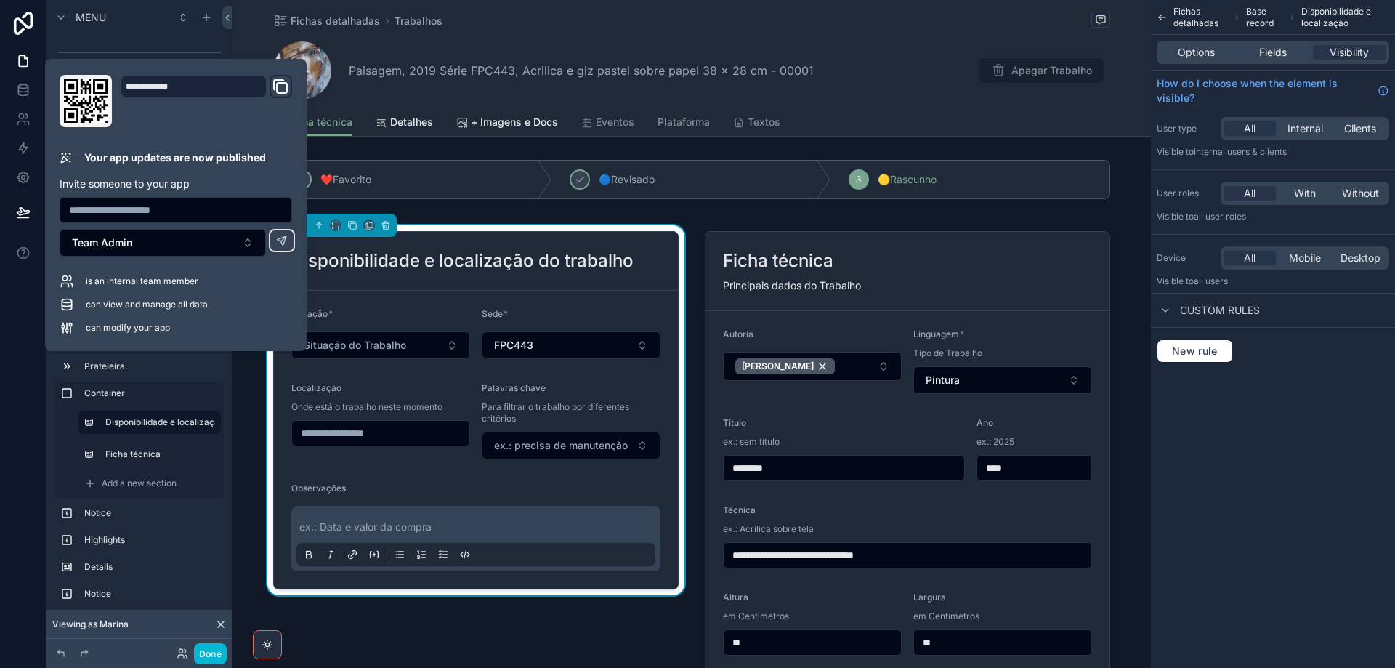
click at [886, 18] on div "Fichas detalhadas Trabalhos" at bounding box center [691, 21] width 837 height 18
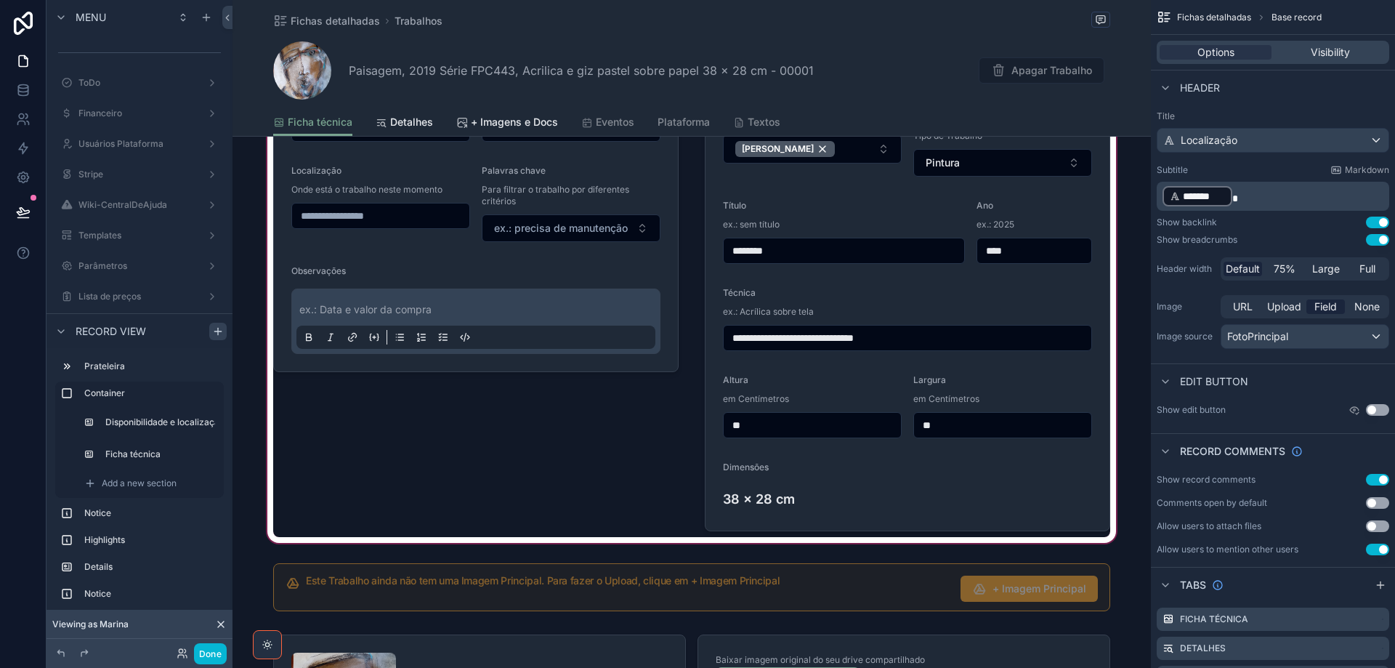
scroll to position [218, 0]
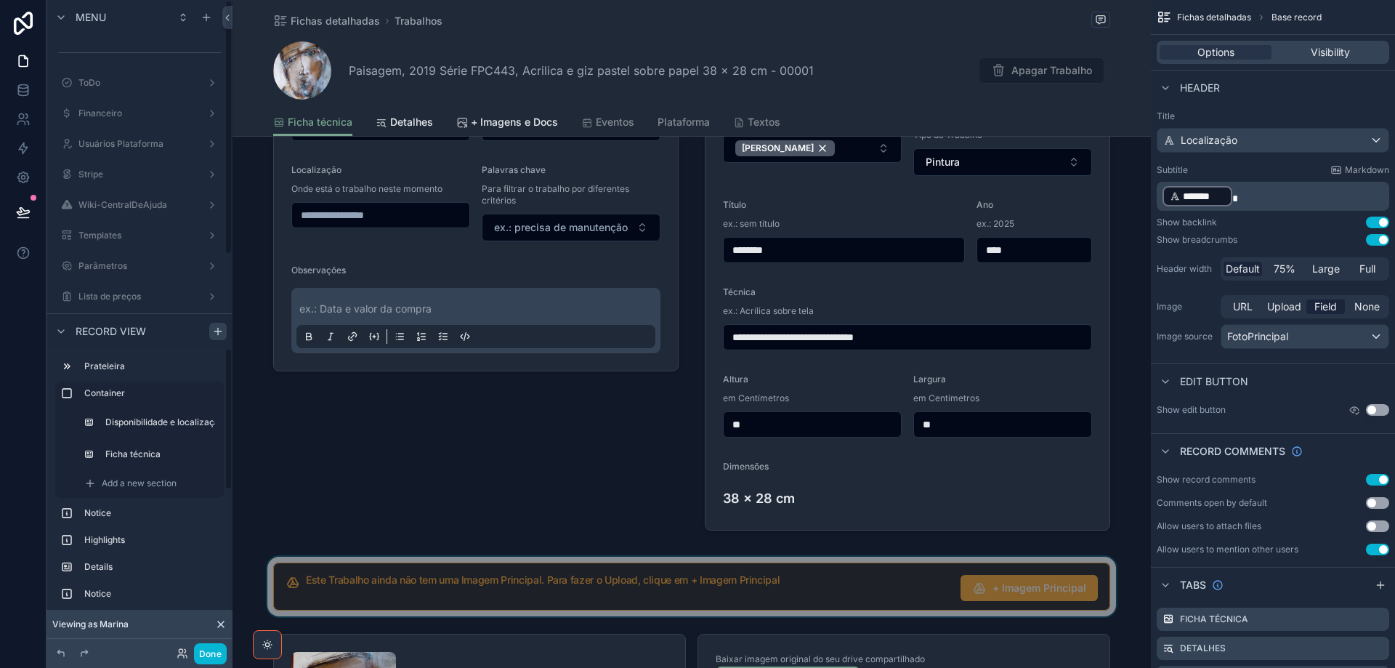
click at [341, 594] on div "scrollable content" at bounding box center [691, 586] width 918 height 60
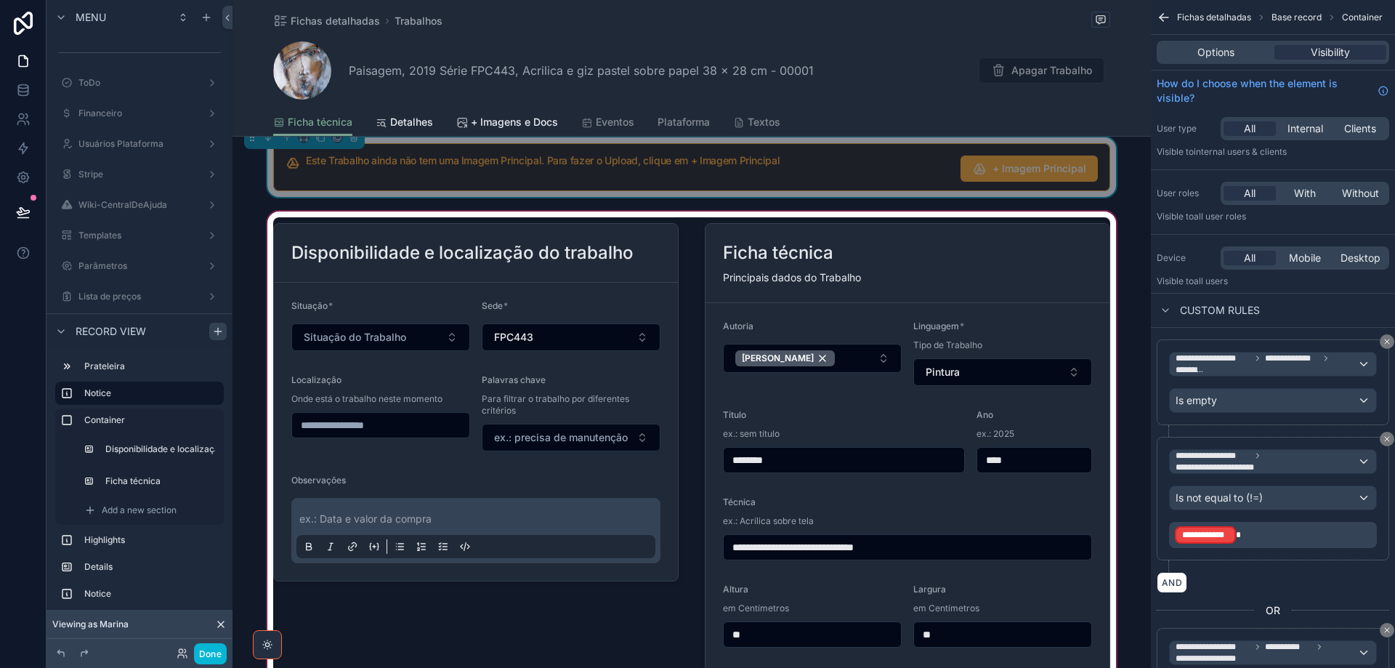
scroll to position [0, 0]
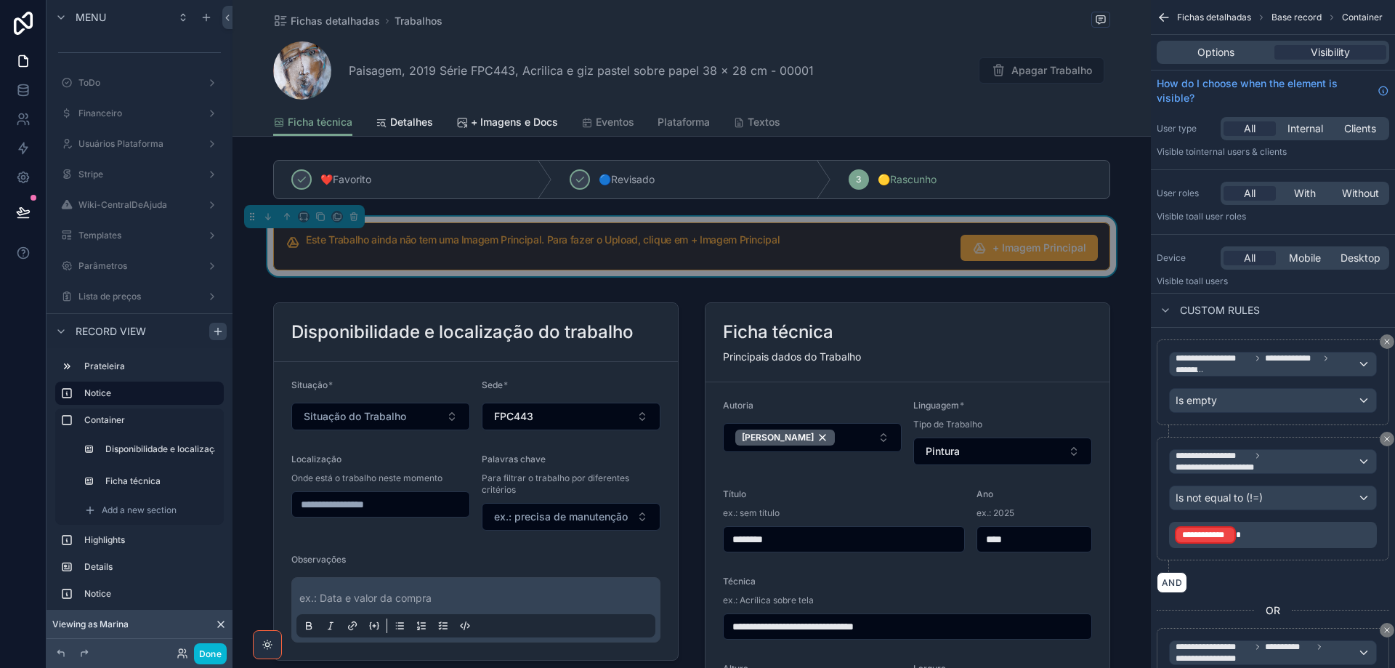
click at [881, 240] on h5 "Este Trabalho ainda não tem uma Imagem Principal. Para fazer o Upload, clique e…" at bounding box center [627, 240] width 643 height 10
click at [1385, 439] on icon "scrollable content" at bounding box center [1386, 438] width 9 height 9
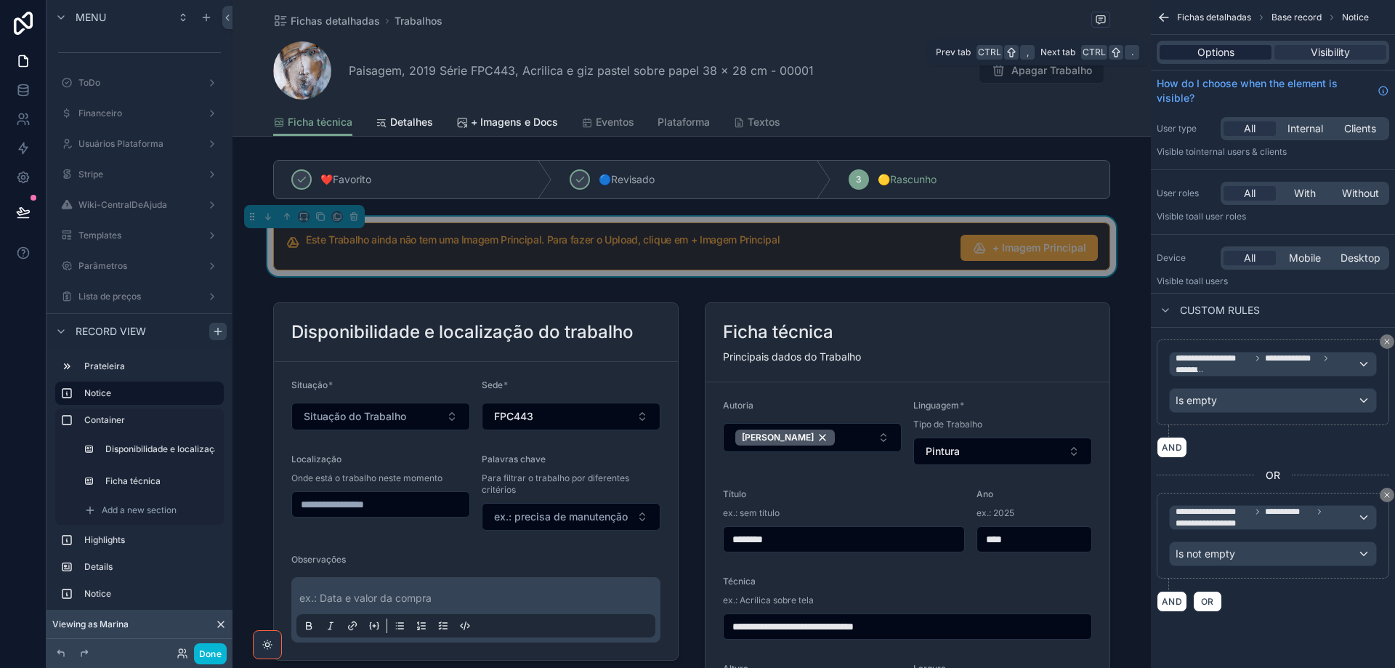
click at [1207, 53] on span "Options" at bounding box center [1215, 52] width 37 height 15
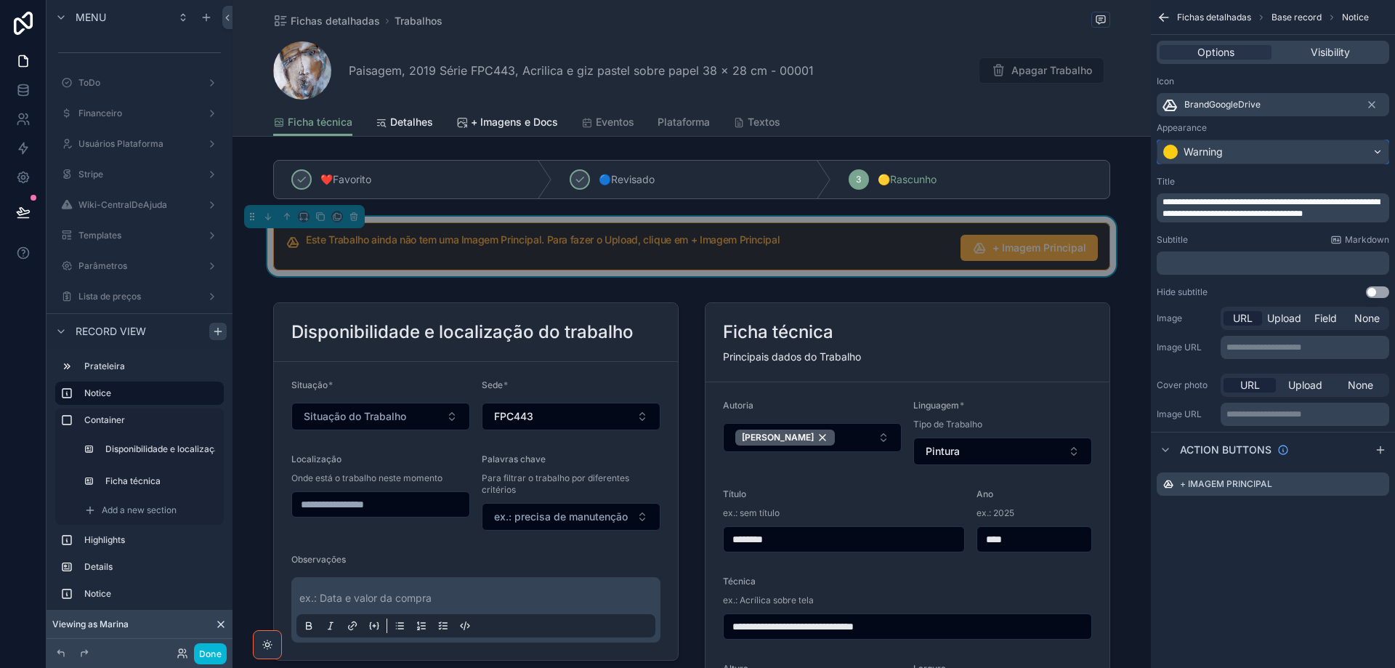
click at [1270, 155] on div "Warning" at bounding box center [1272, 151] width 231 height 23
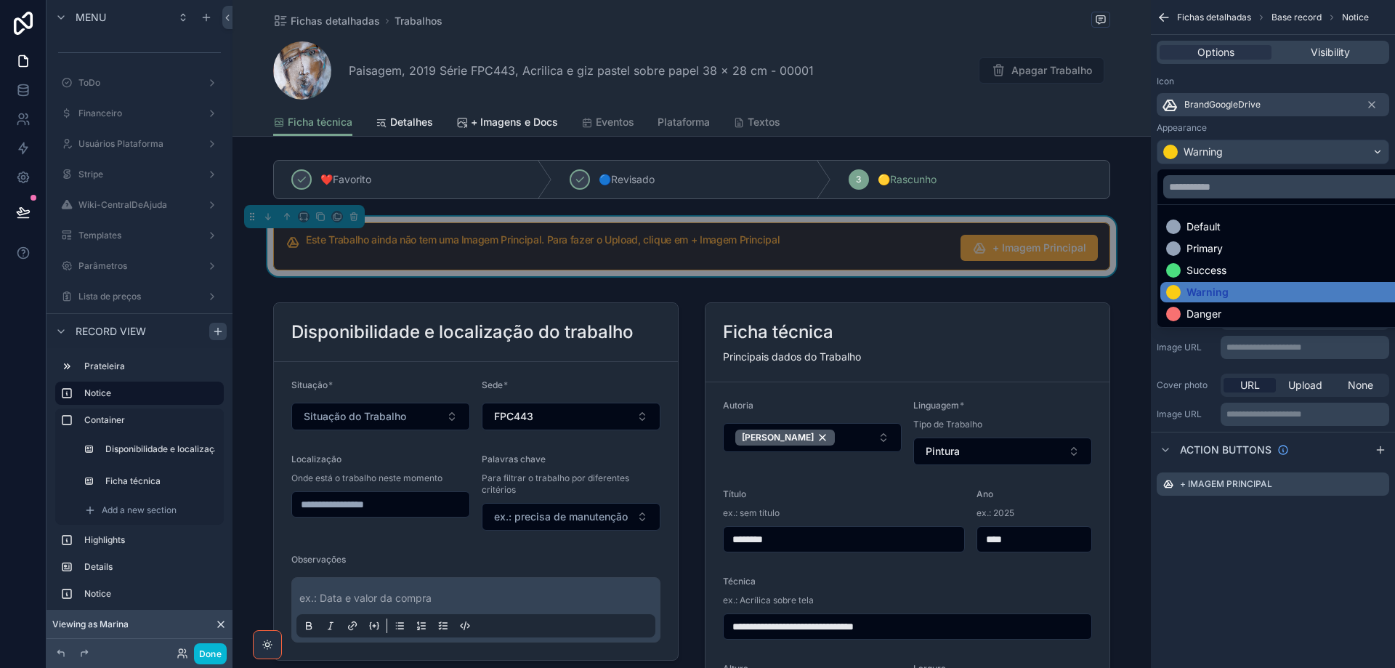
click at [1262, 227] on div "Default" at bounding box center [1289, 226] width 247 height 15
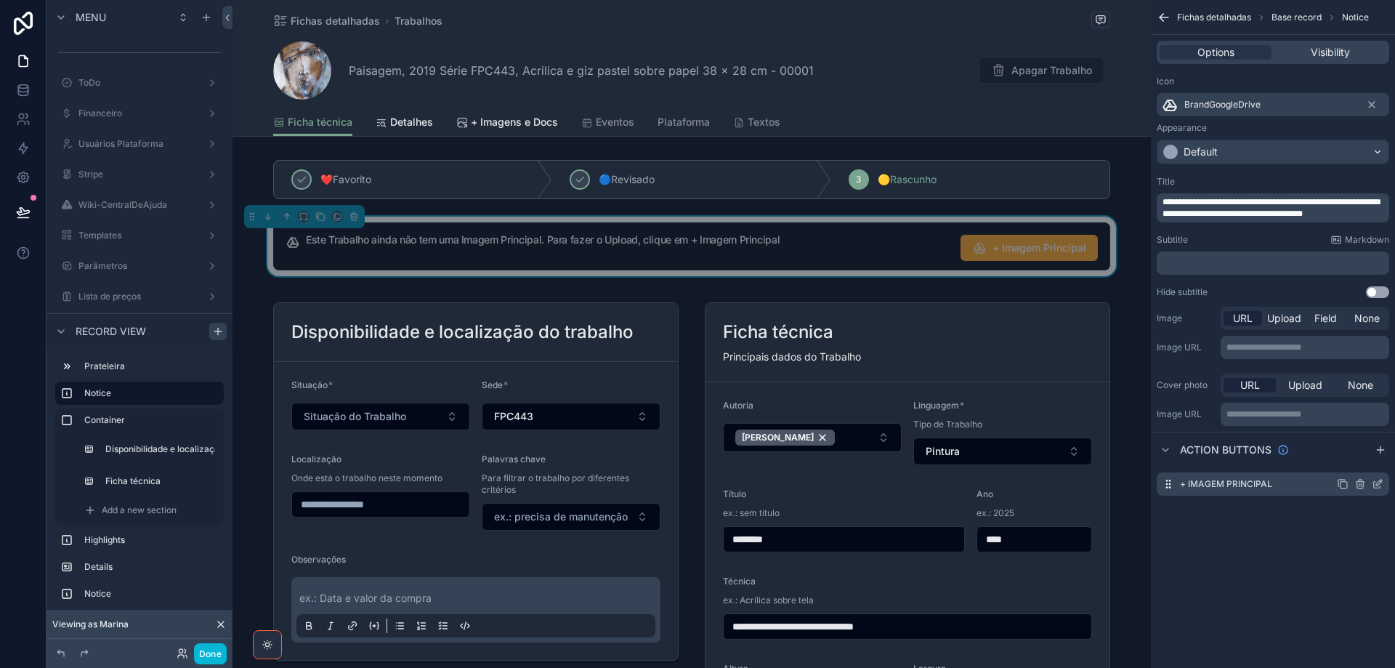
click at [1380, 488] on icon "scrollable content" at bounding box center [1378, 484] width 12 height 12
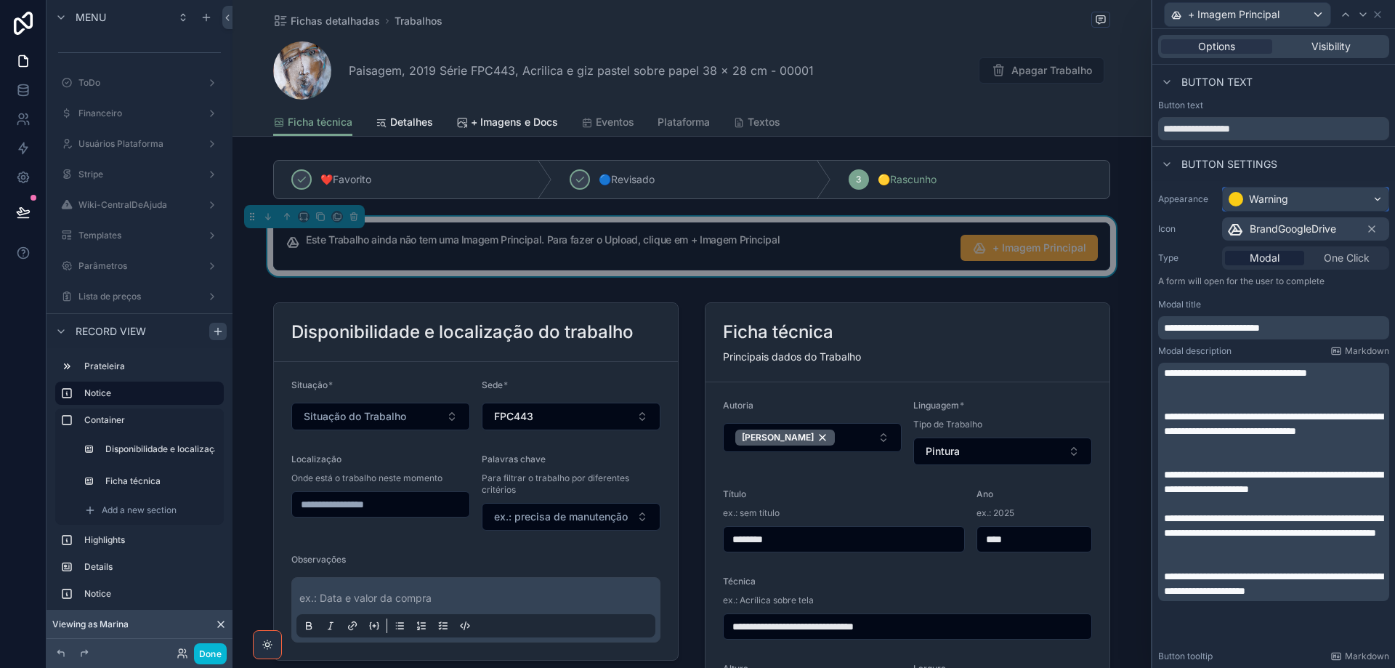
click at [1334, 198] on div "Warning" at bounding box center [1306, 198] width 166 height 23
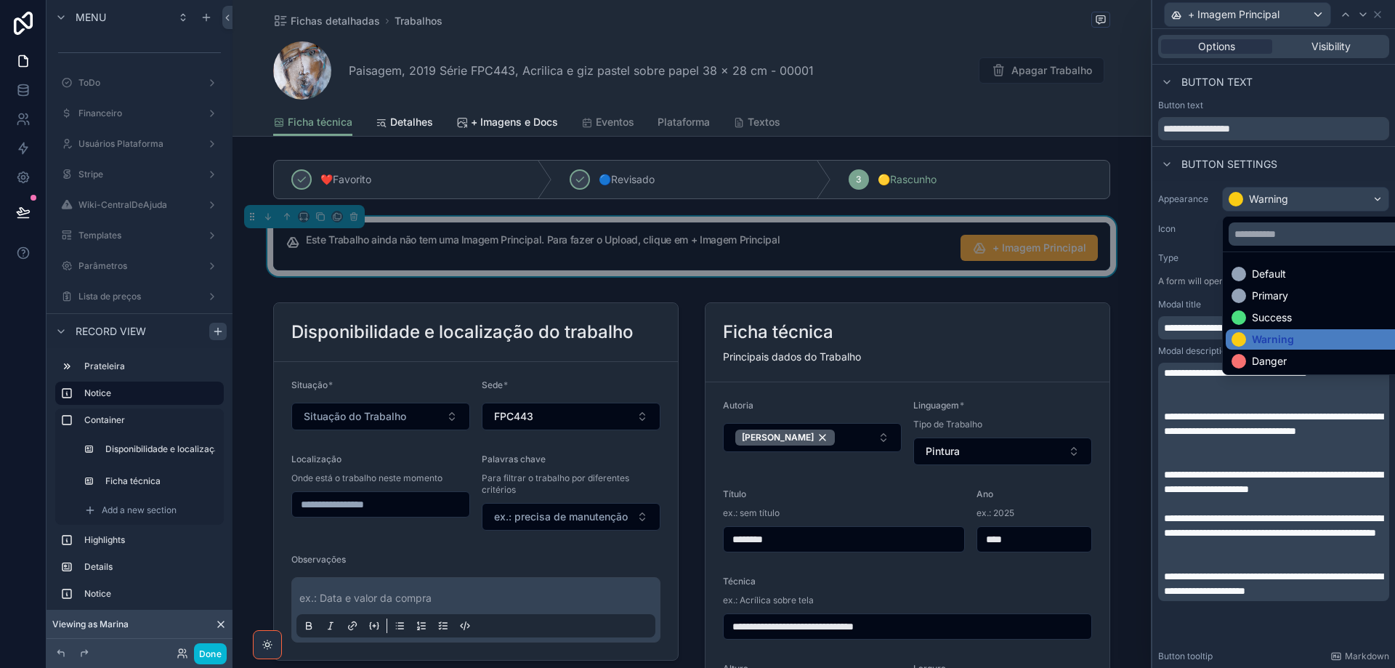
click at [1308, 358] on div "Danger" at bounding box center [1316, 361] width 171 height 15
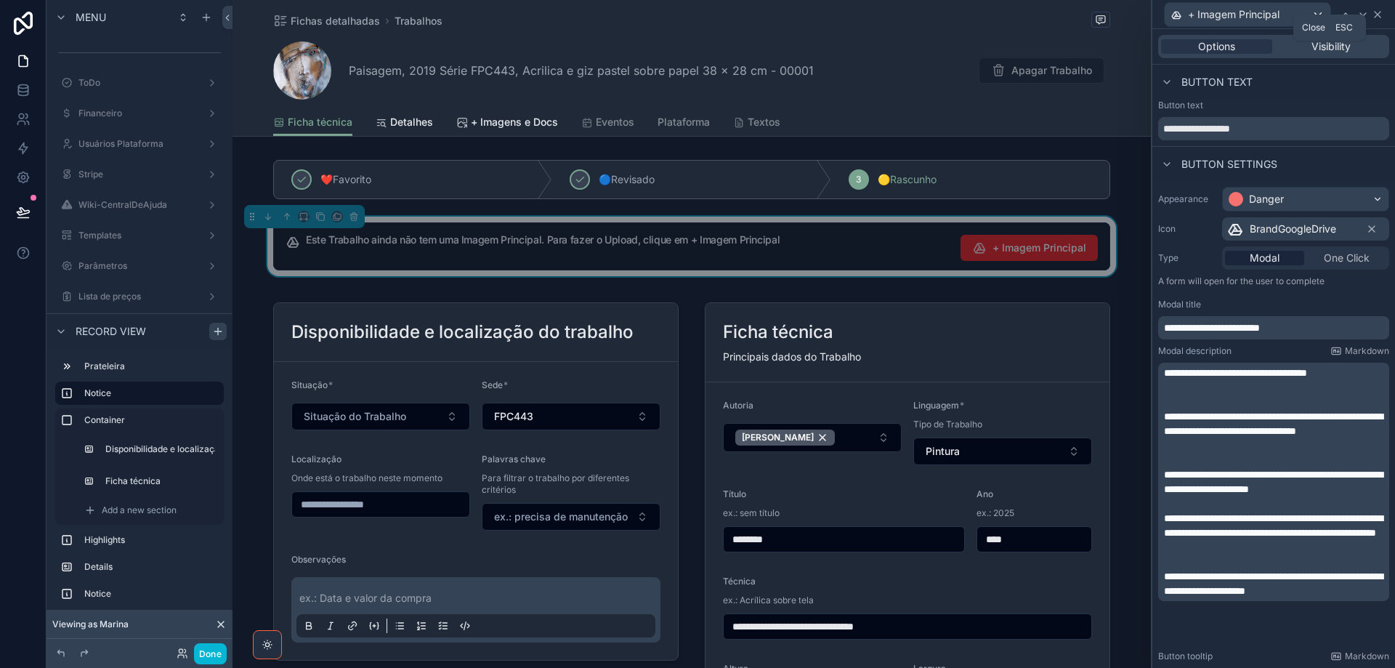
click at [1378, 13] on icon at bounding box center [1377, 15] width 6 height 6
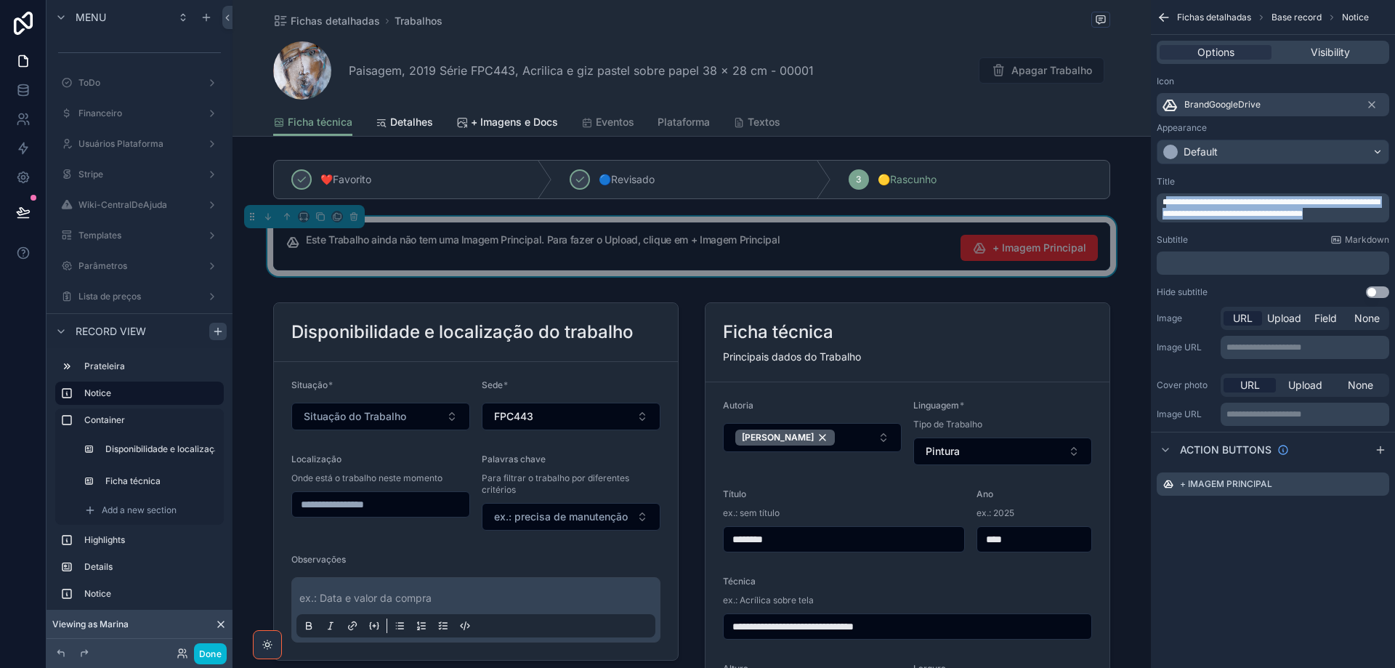
drag, startPoint x: 1374, startPoint y: 214, endPoint x: 1168, endPoint y: 181, distance: 209.0
click at [1168, 181] on div "**********" at bounding box center [1272, 199] width 232 height 46
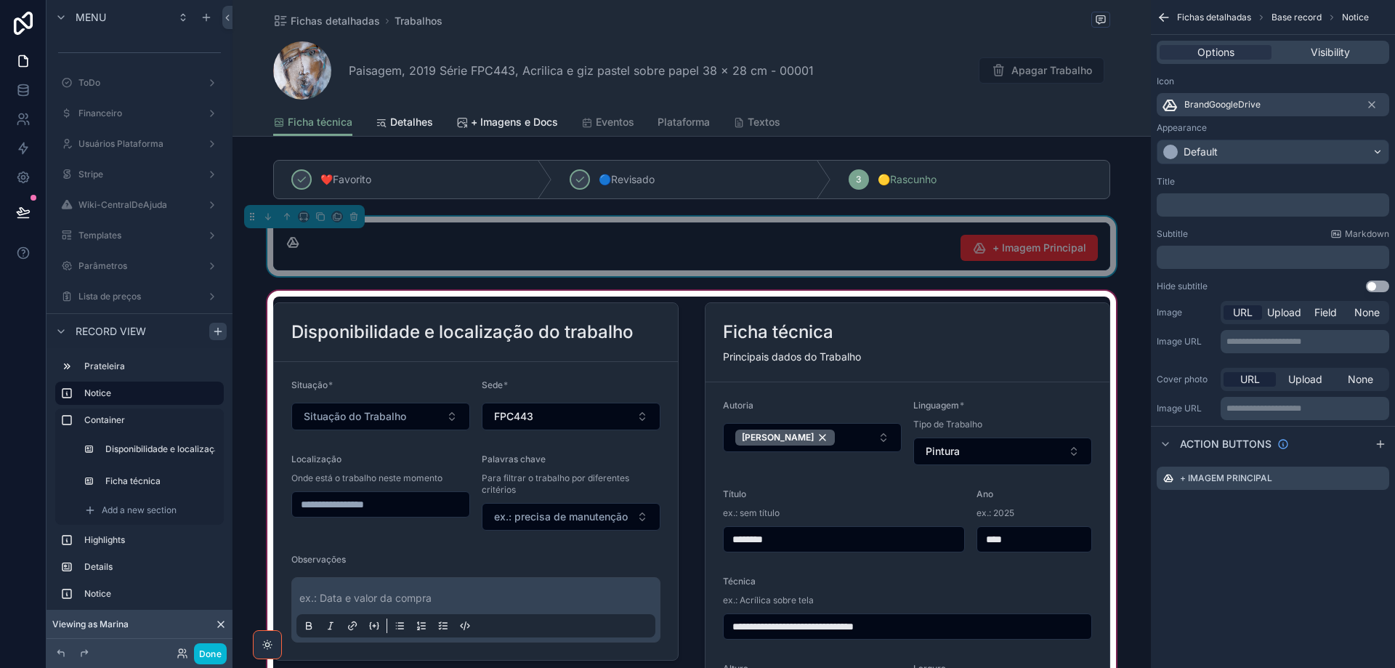
click at [461, 546] on div "scrollable content" at bounding box center [691, 561] width 918 height 546
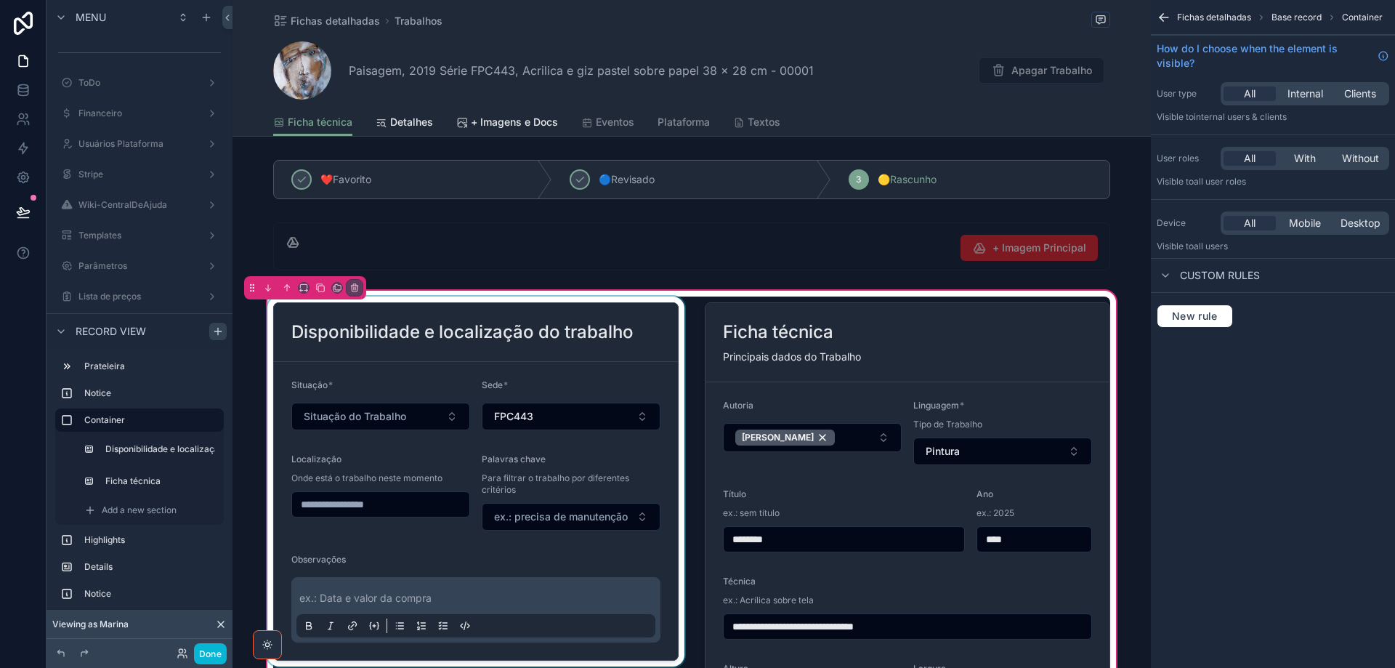
click at [460, 546] on div "scrollable content" at bounding box center [475, 560] width 423 height 529
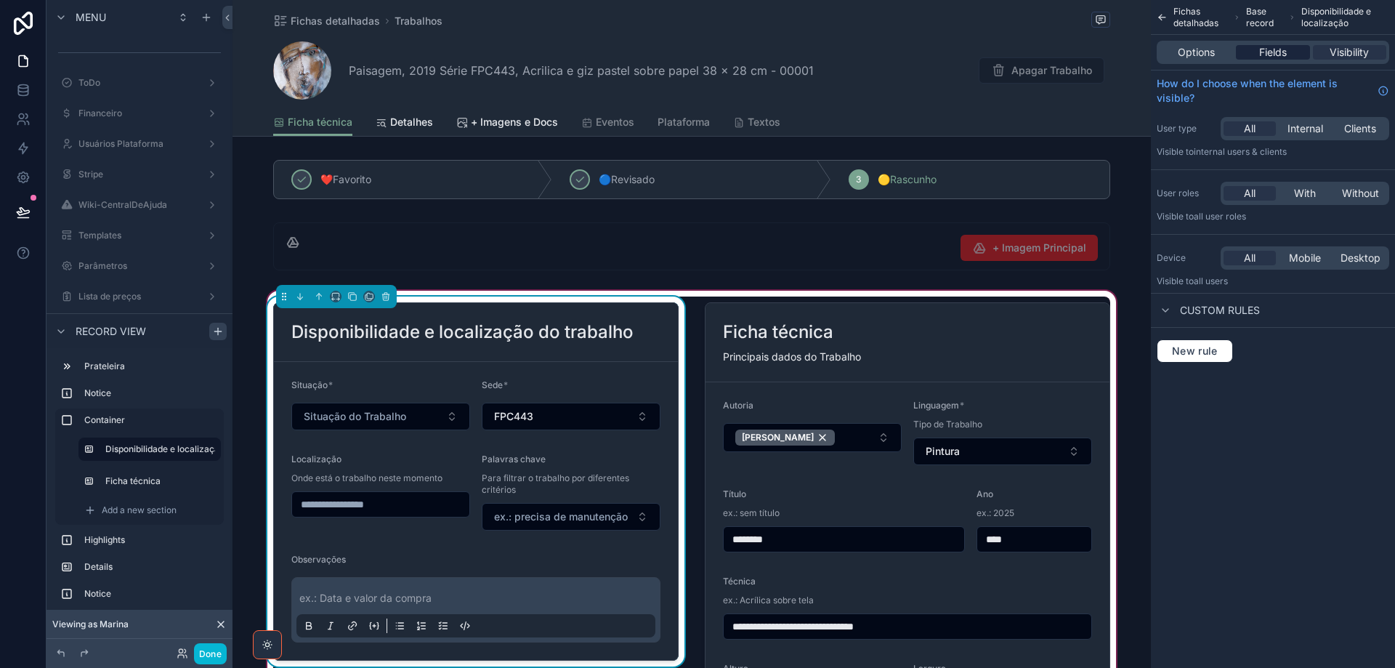
click at [1268, 52] on span "Fields" at bounding box center [1273, 52] width 28 height 15
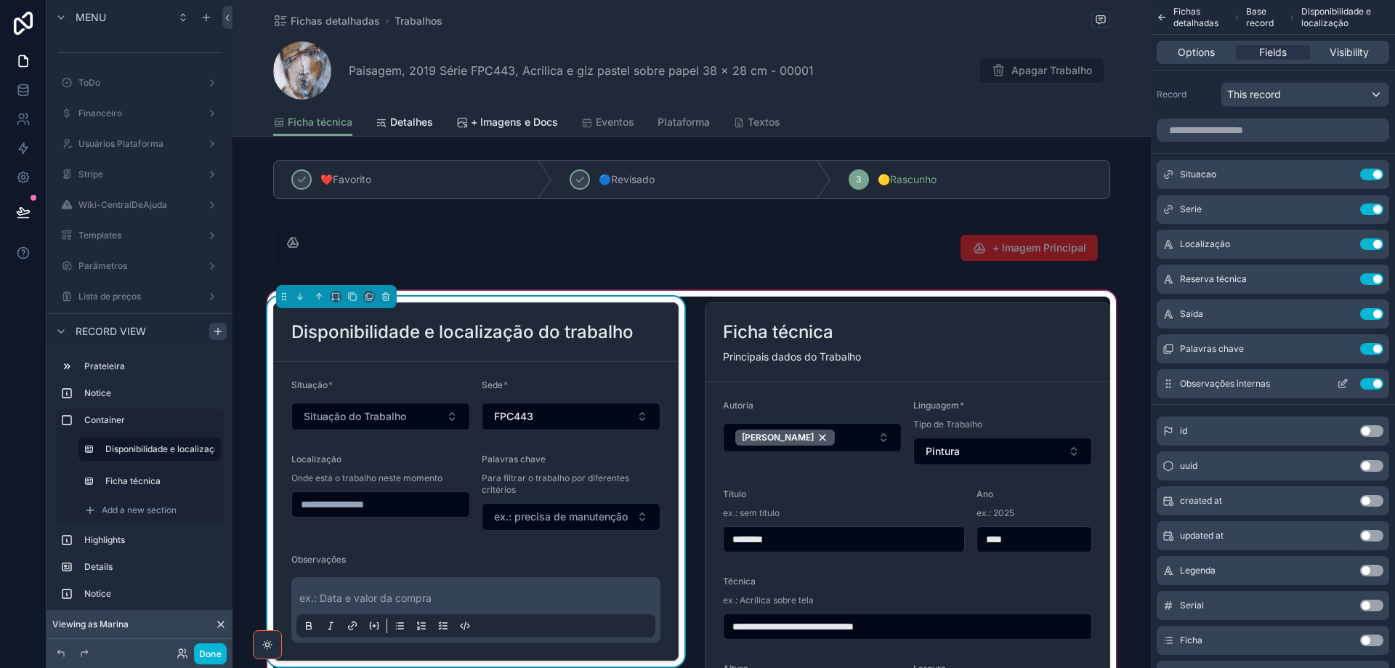
click at [1344, 383] on icon "scrollable content" at bounding box center [1343, 384] width 12 height 12
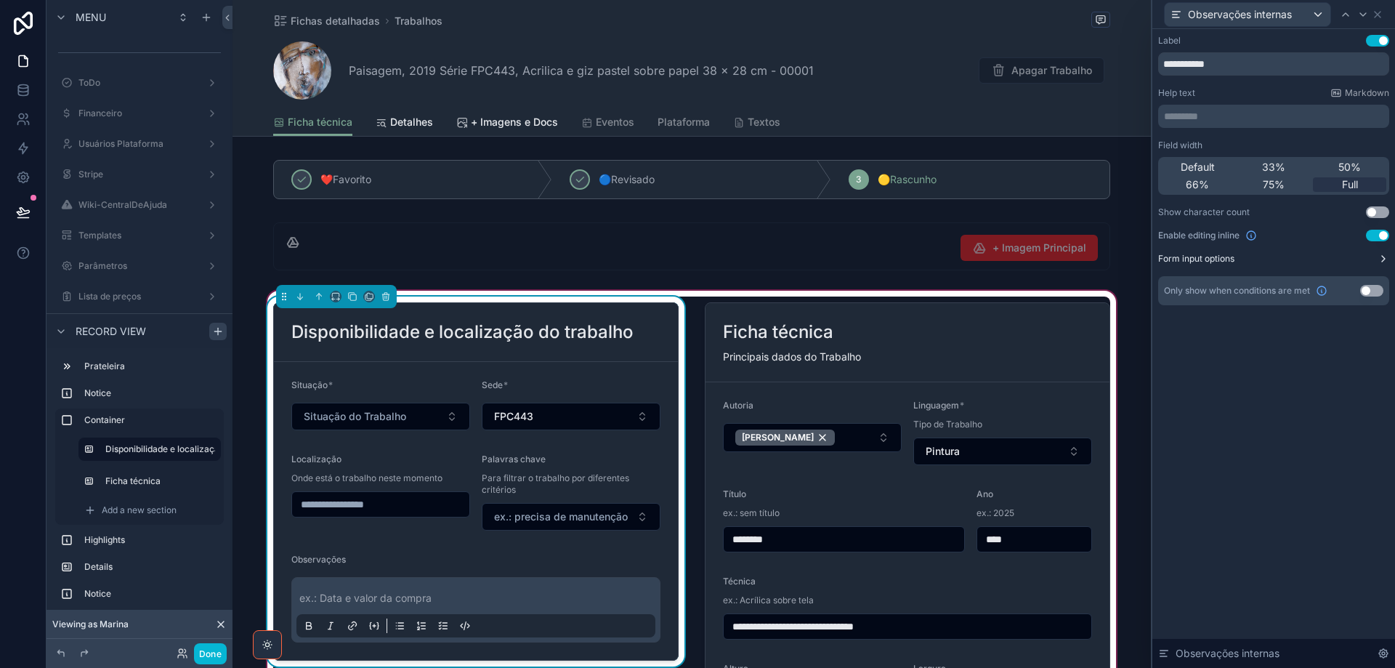
click at [1379, 261] on icon at bounding box center [1383, 259] width 12 height 12
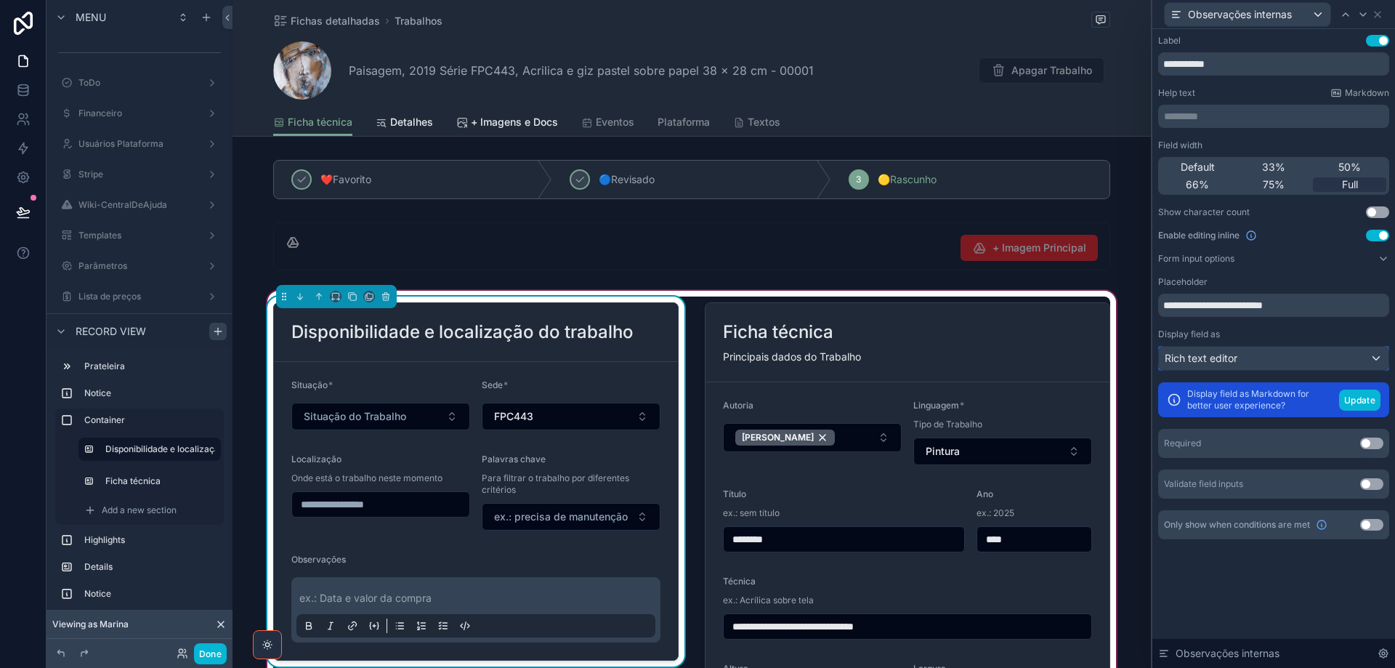
click at [1339, 347] on div "Rich text editor" at bounding box center [1274, 358] width 230 height 23
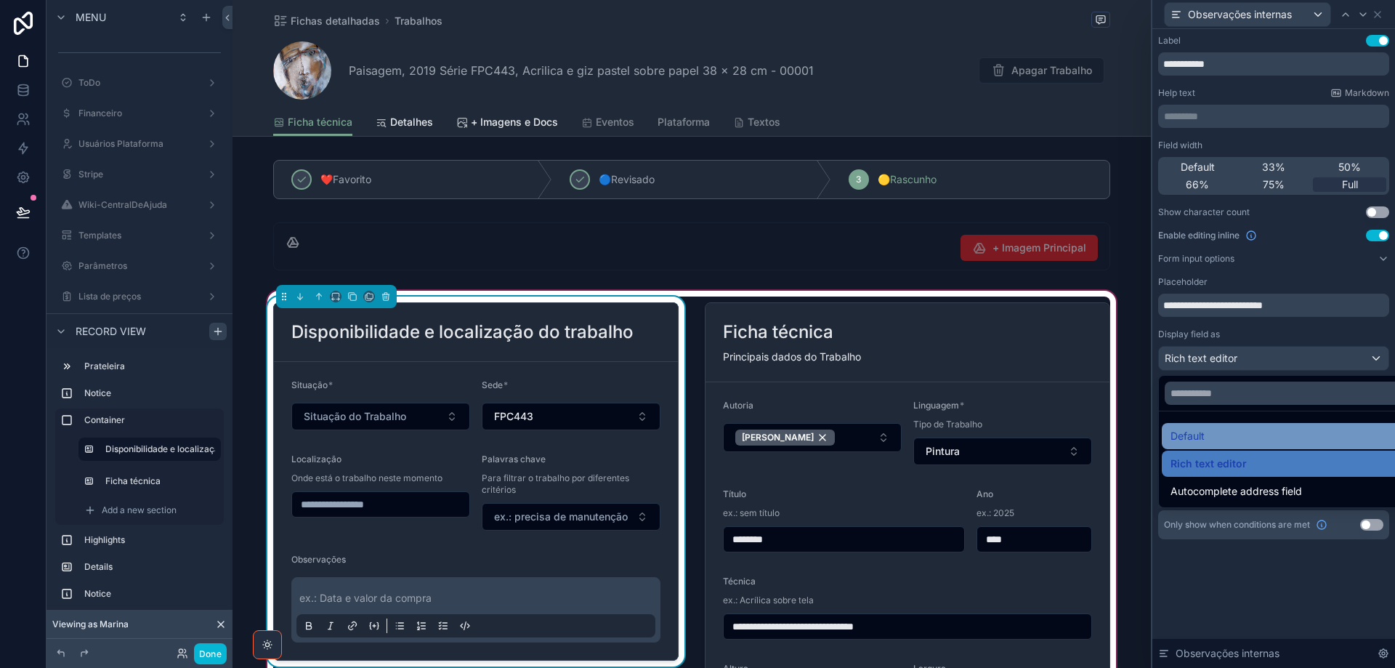
click at [1291, 432] on div "Default" at bounding box center [1290, 435] width 240 height 17
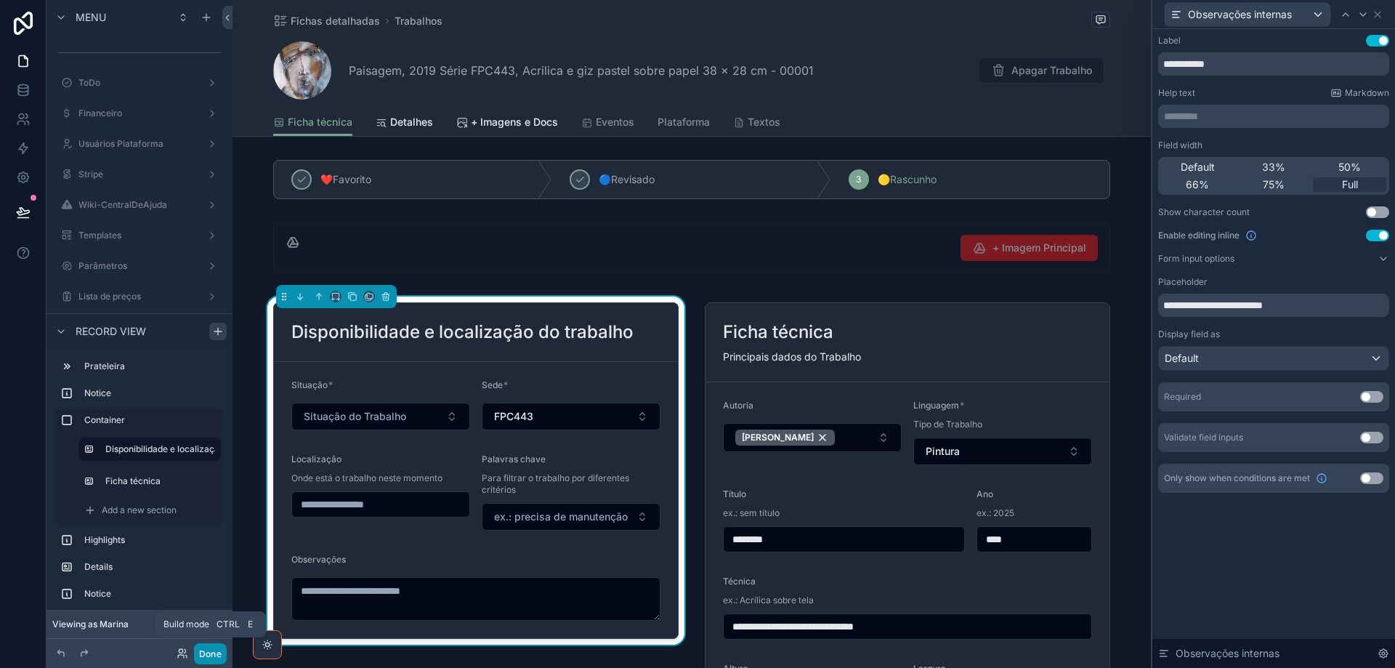
click at [216, 653] on button "Done" at bounding box center [210, 653] width 33 height 21
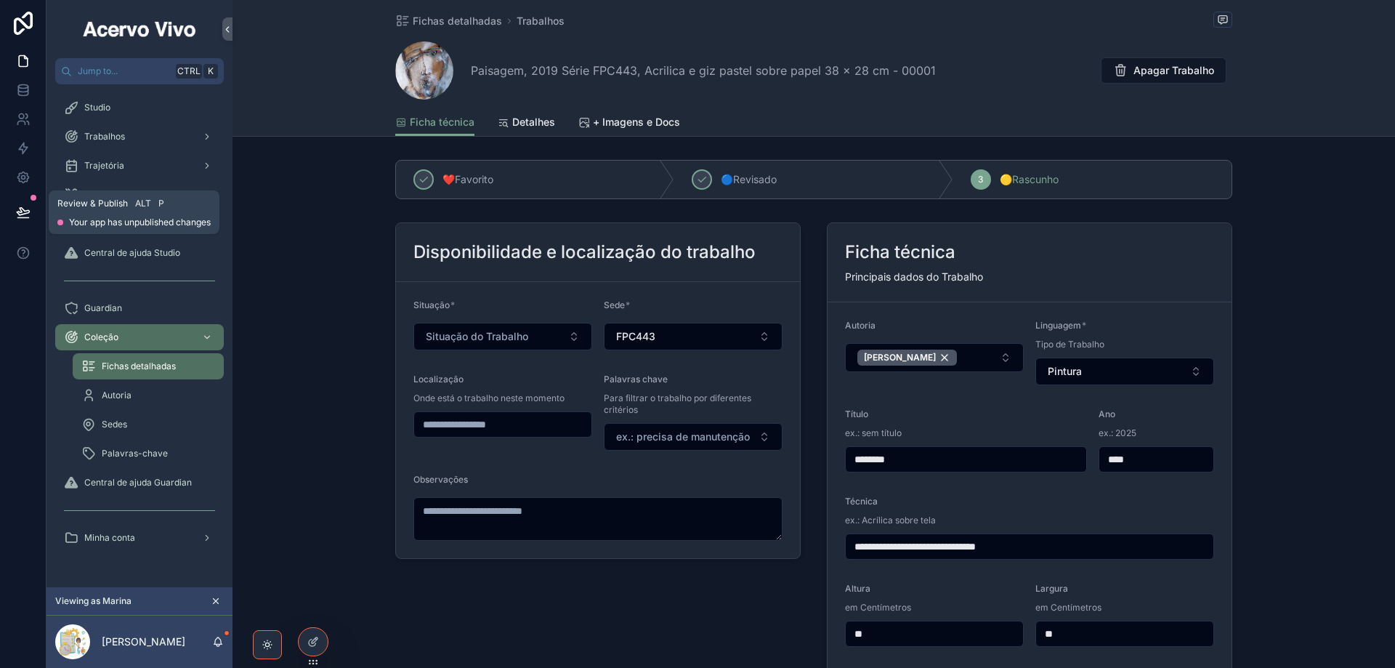
click at [25, 209] on icon at bounding box center [23, 212] width 15 height 15
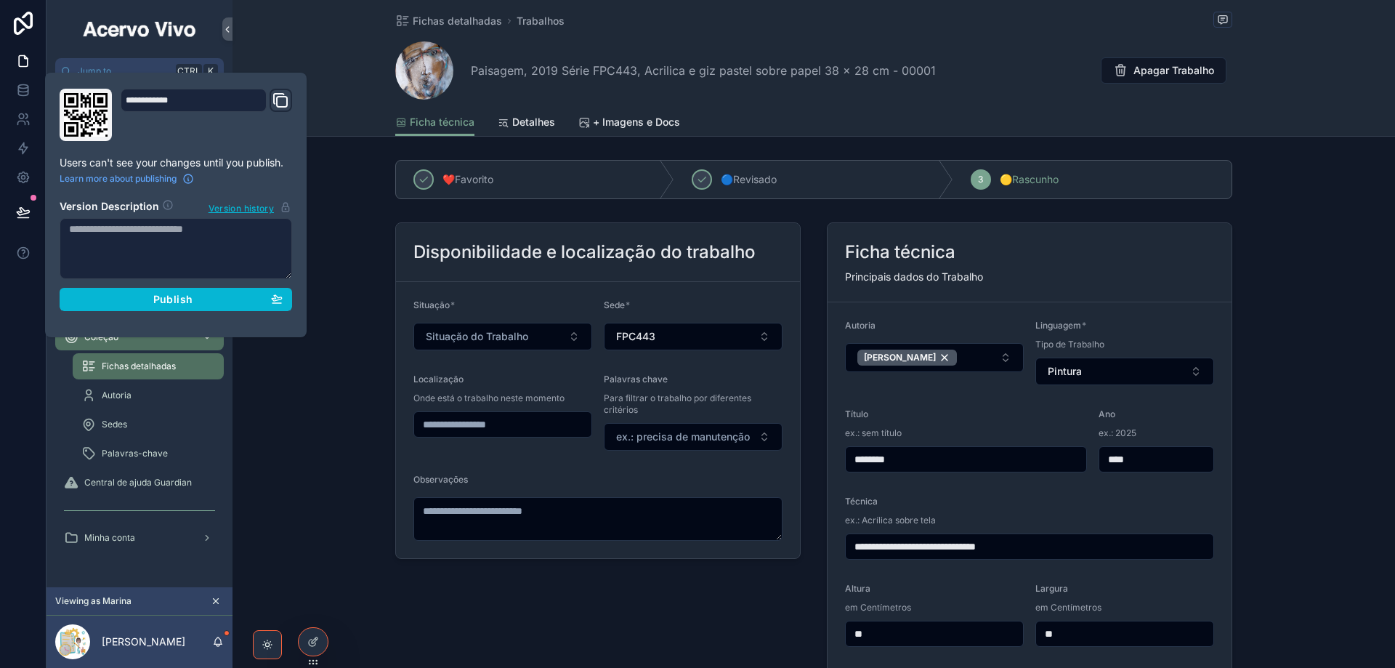
drag, startPoint x: 141, startPoint y: 363, endPoint x: 131, endPoint y: 367, distance: 10.8
click at [140, 363] on span "Fichas detalhadas" at bounding box center [139, 366] width 74 height 12
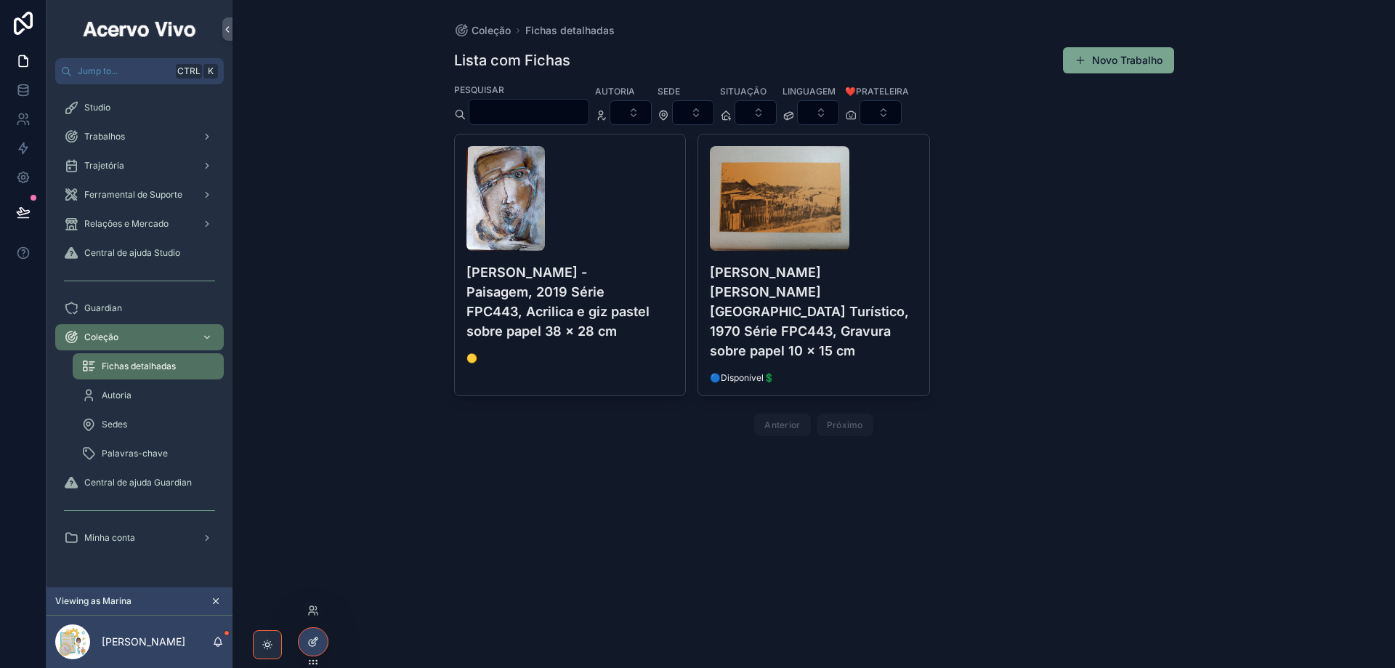
click at [313, 646] on icon at bounding box center [312, 642] width 7 height 7
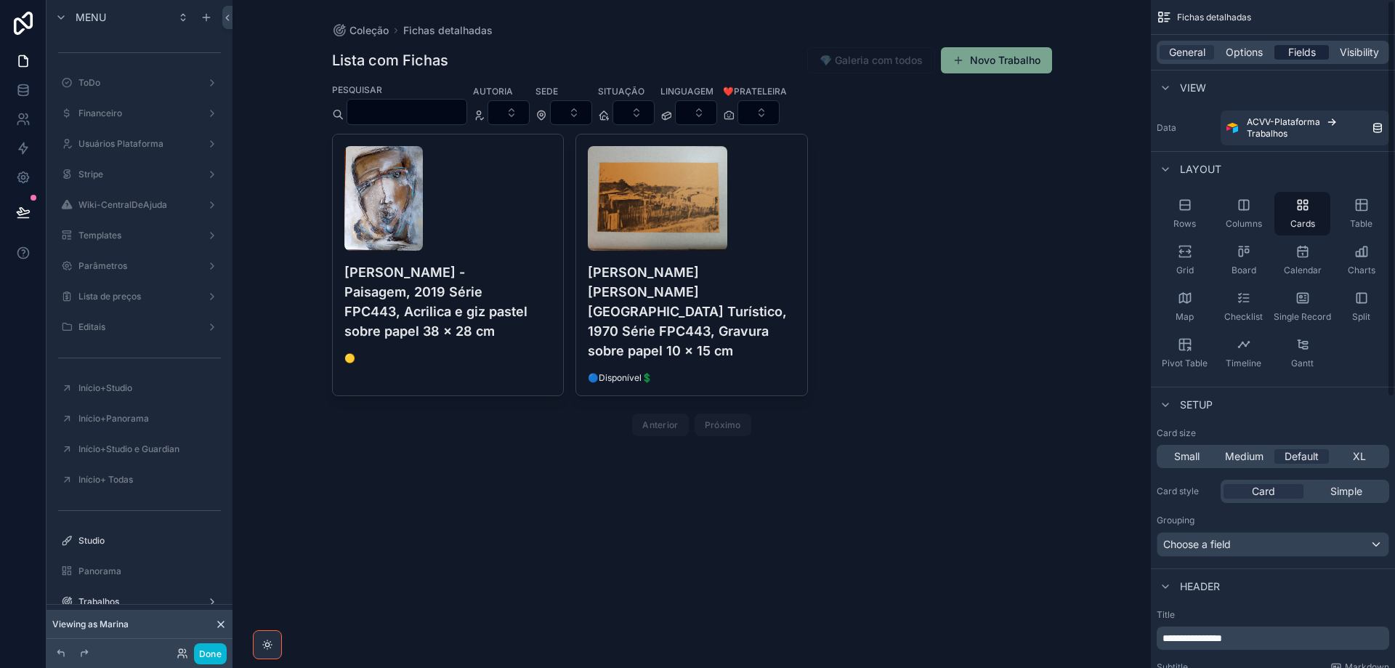
click at [1296, 52] on span "Fields" at bounding box center [1302, 52] width 28 height 15
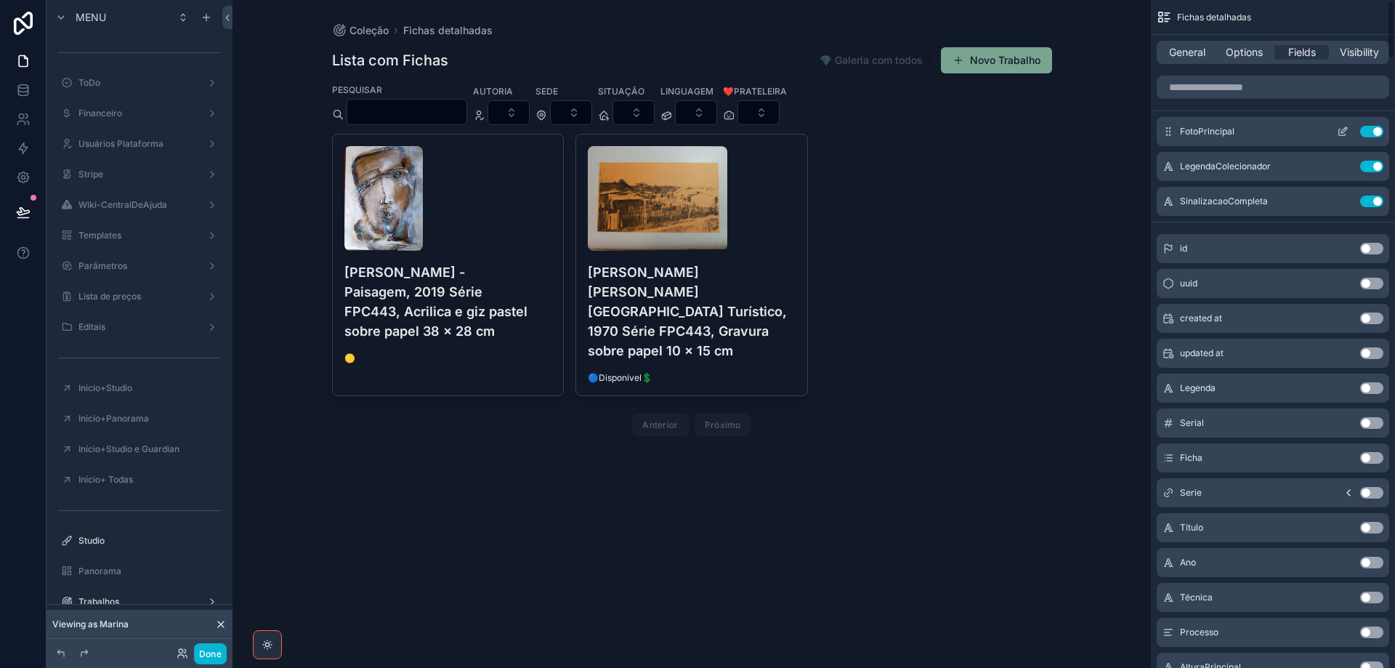
click at [1340, 128] on icon "scrollable content" at bounding box center [1343, 132] width 12 height 12
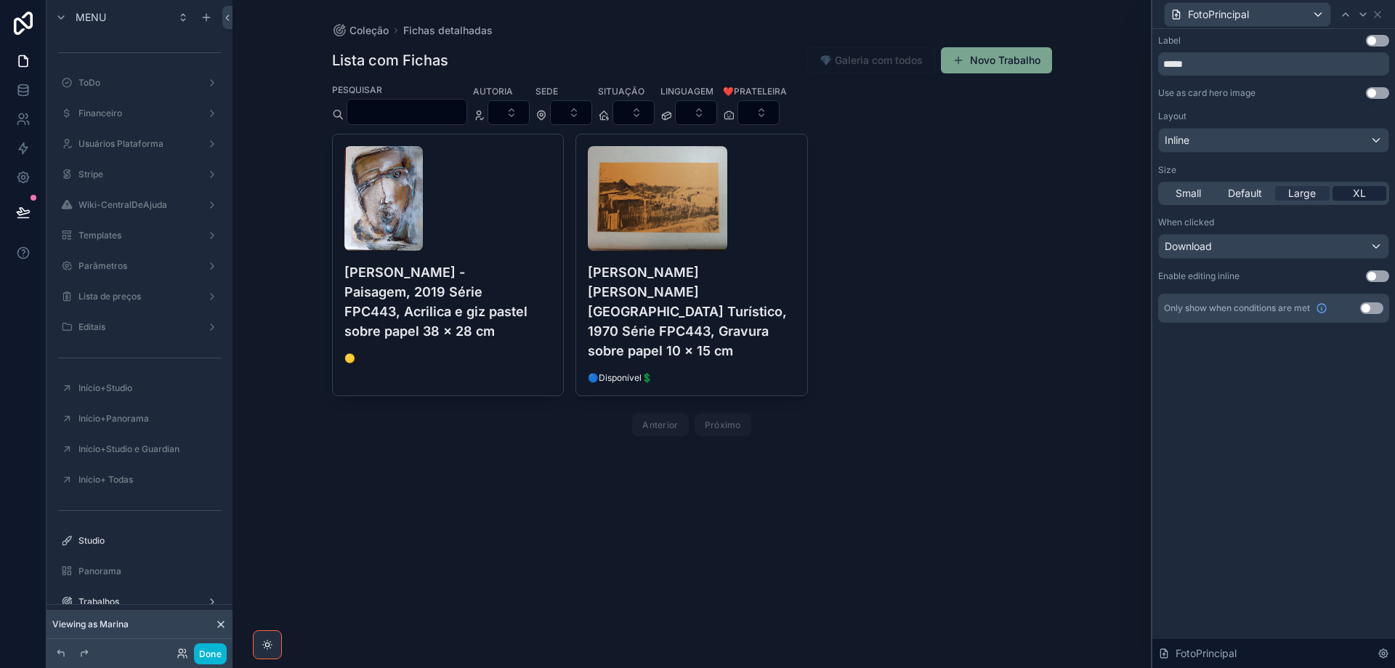
click at [1366, 196] on div "XL" at bounding box center [1359, 193] width 54 height 15
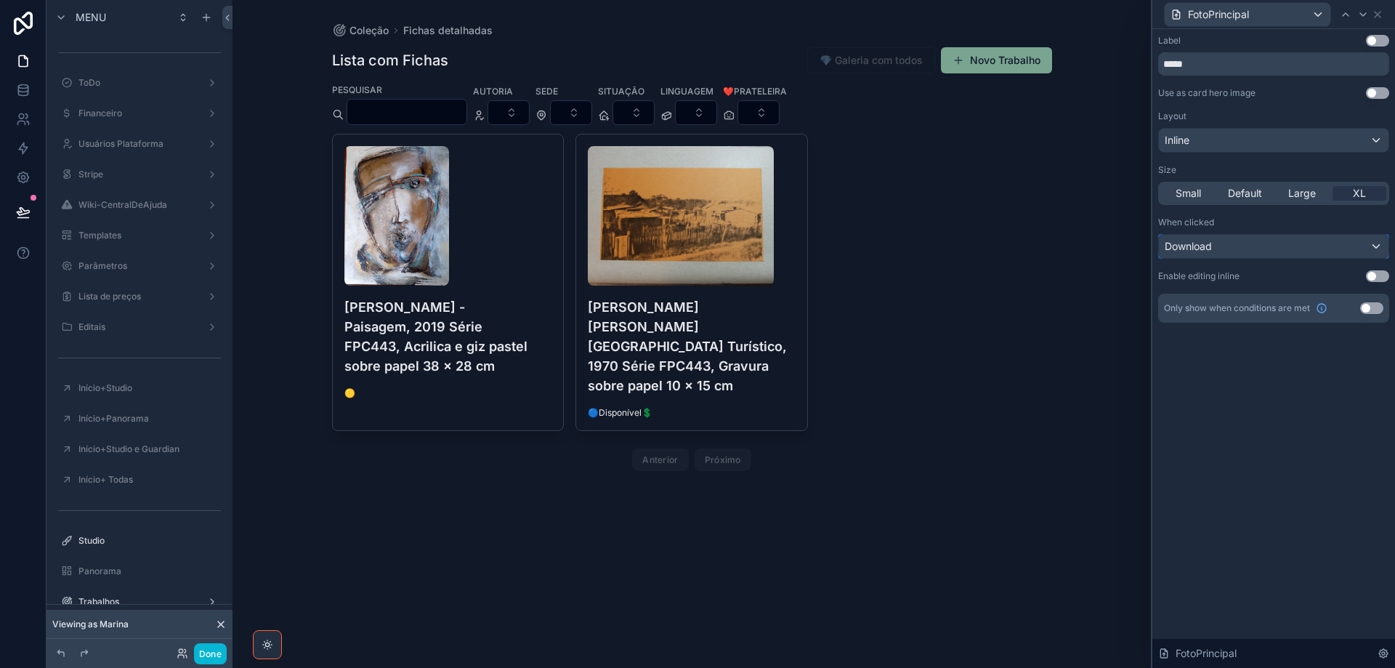
click at [1318, 248] on div "Download" at bounding box center [1274, 246] width 230 height 23
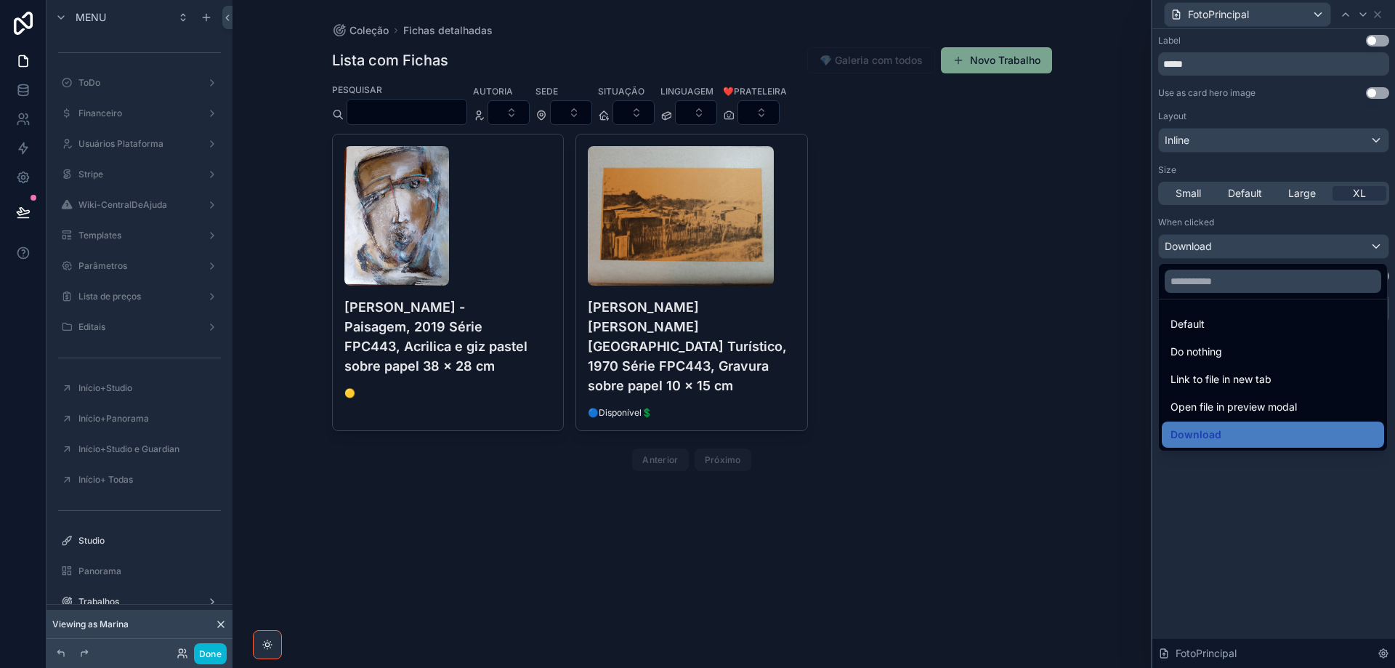
drag, startPoint x: 1297, startPoint y: 410, endPoint x: 1114, endPoint y: 409, distance: 183.1
click at [1297, 410] on span "Open file in preview modal" at bounding box center [1233, 406] width 126 height 17
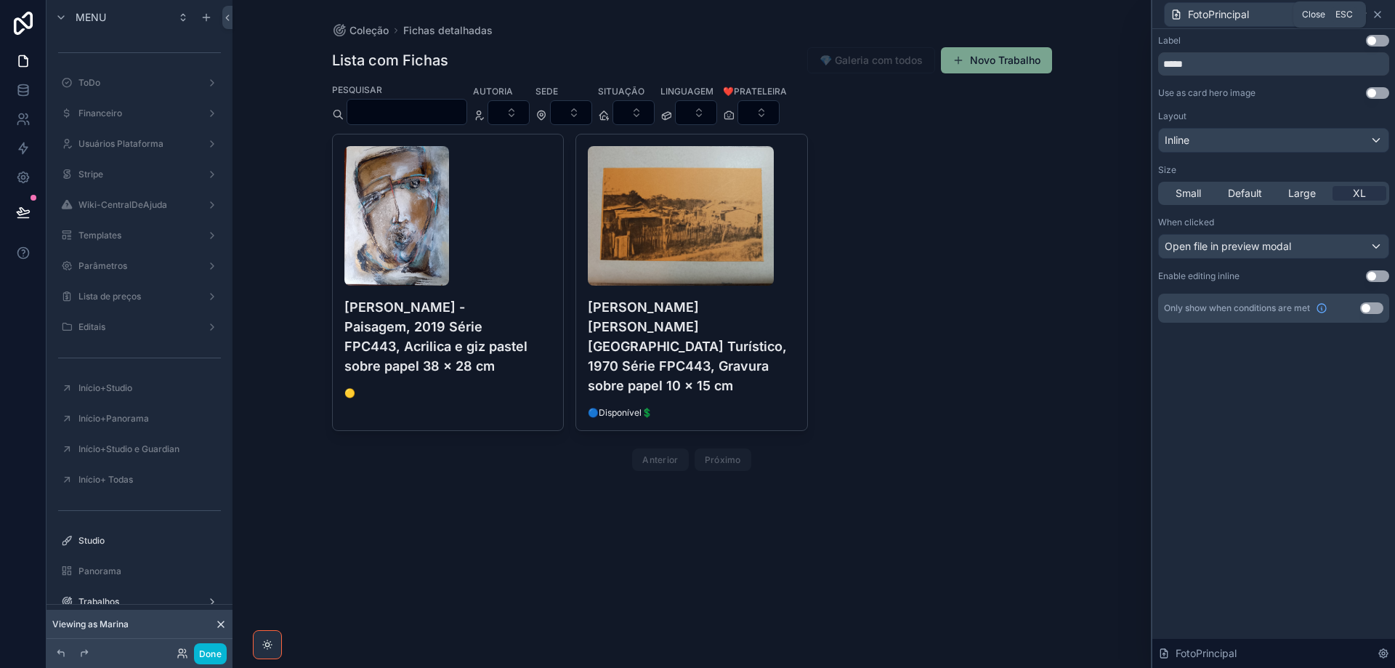
click at [1382, 9] on icon at bounding box center [1378, 15] width 12 height 12
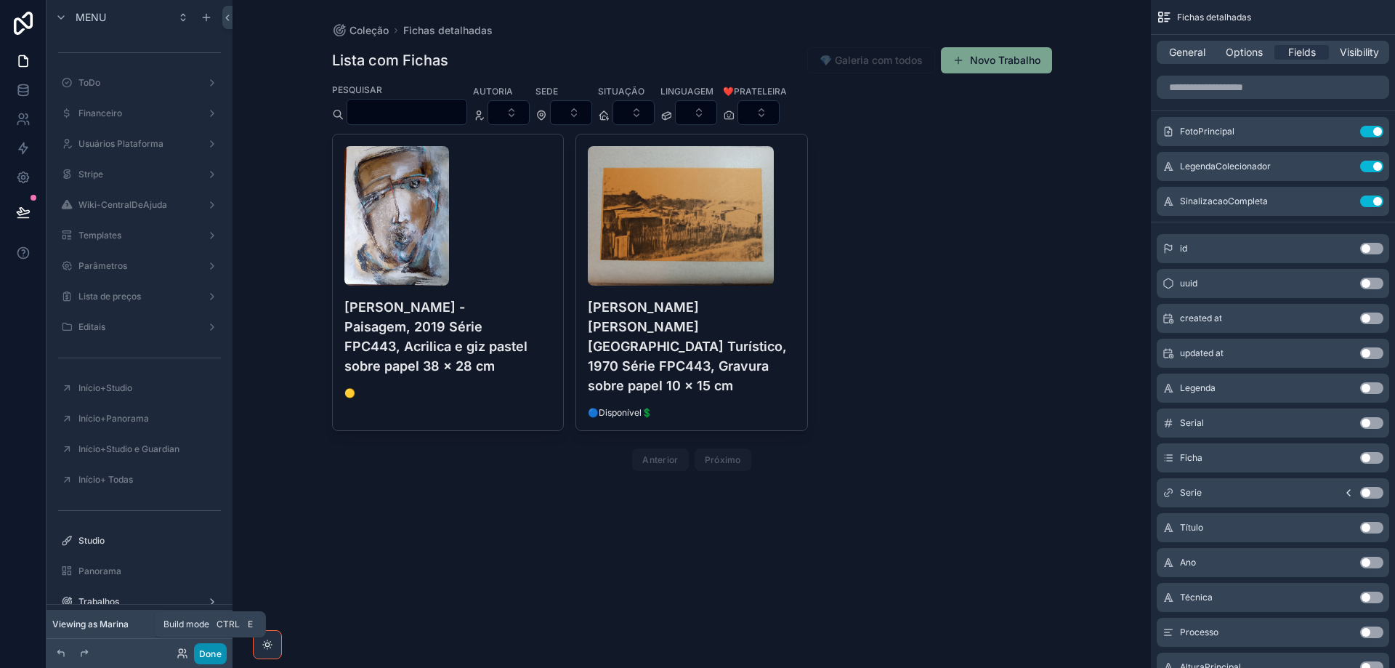
click at [221, 656] on button "Done" at bounding box center [210, 653] width 33 height 21
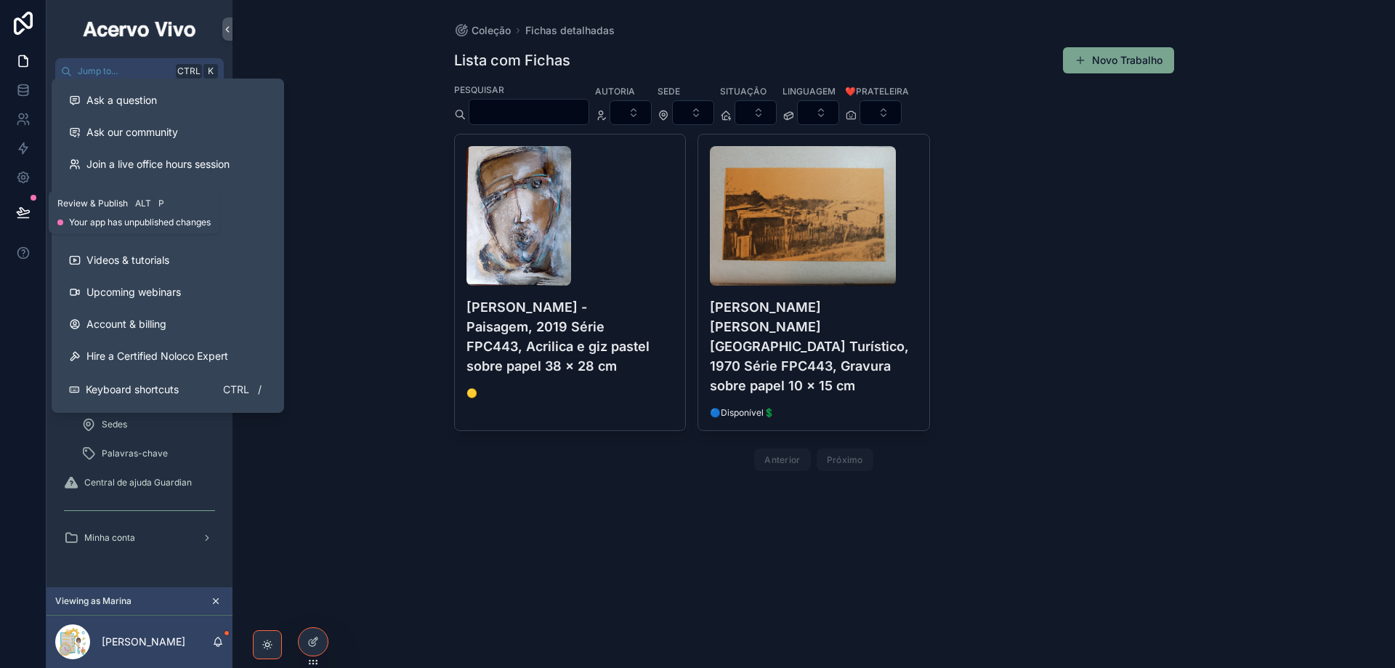
click at [23, 209] on icon at bounding box center [23, 211] width 12 height 7
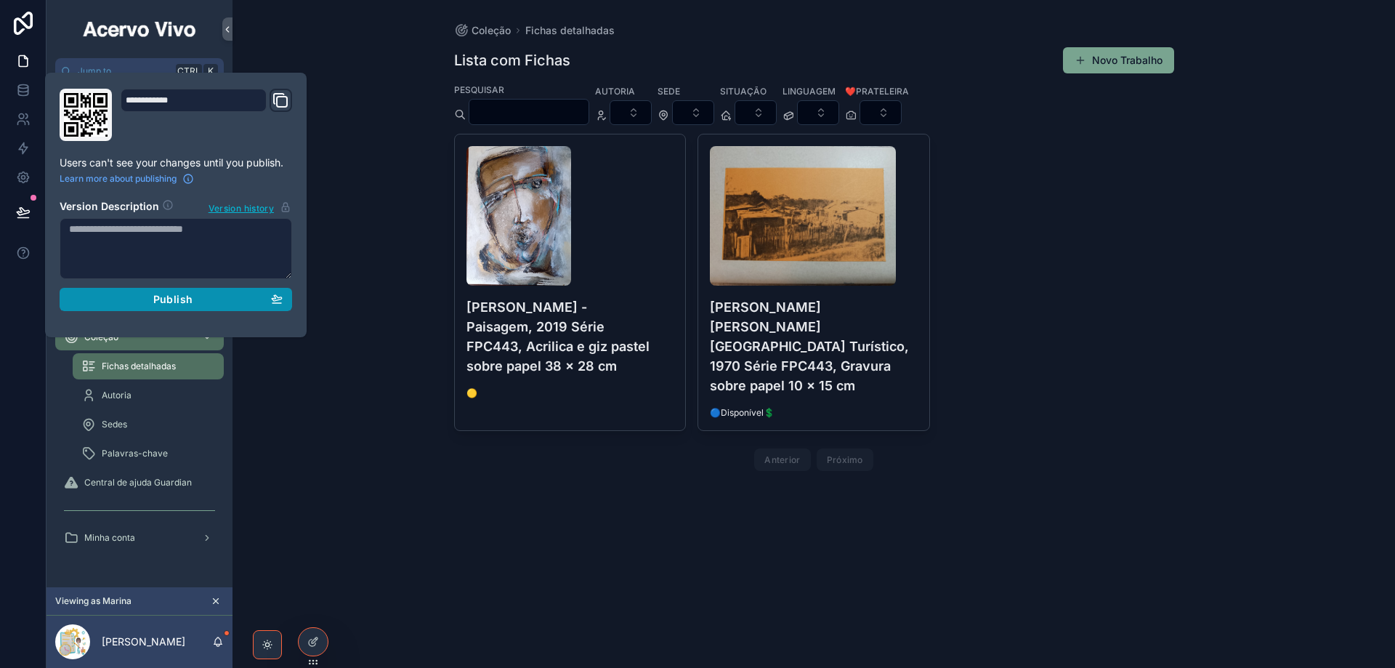
click at [131, 299] on div "Publish" at bounding box center [176, 299] width 214 height 13
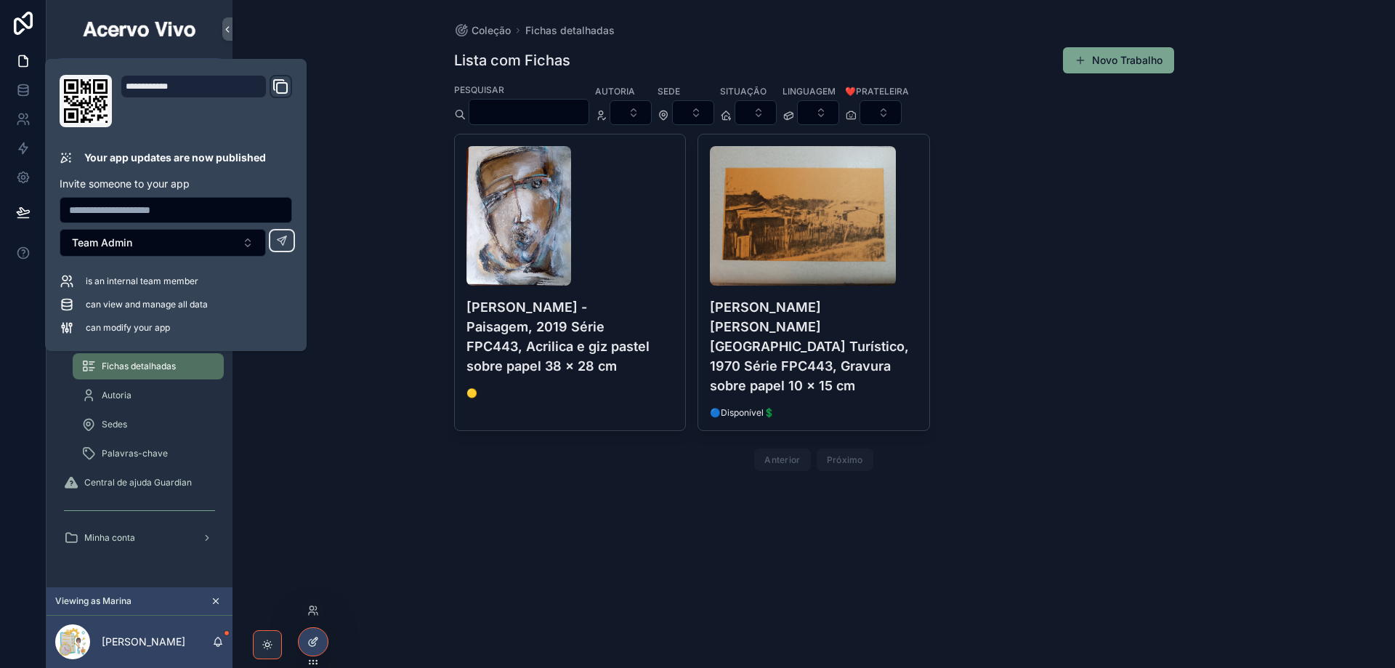
click at [318, 638] on icon at bounding box center [313, 642] width 12 height 12
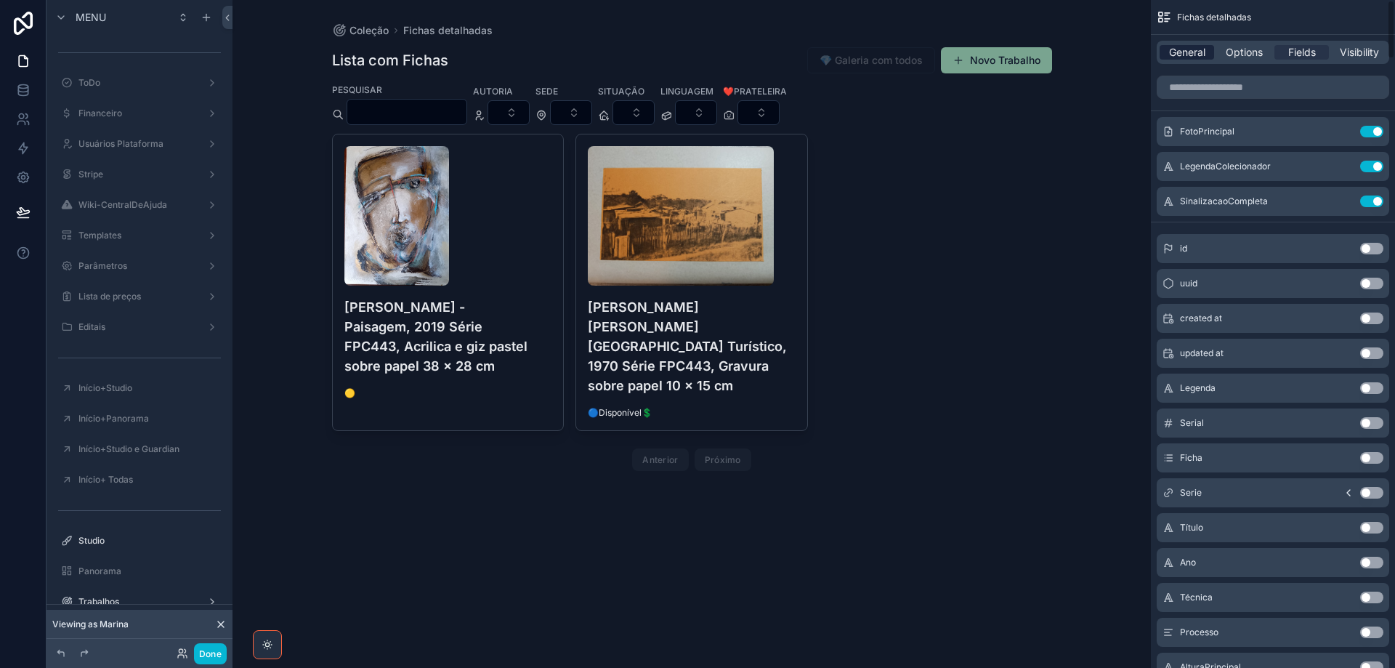
click at [1188, 56] on span "General" at bounding box center [1187, 52] width 36 height 15
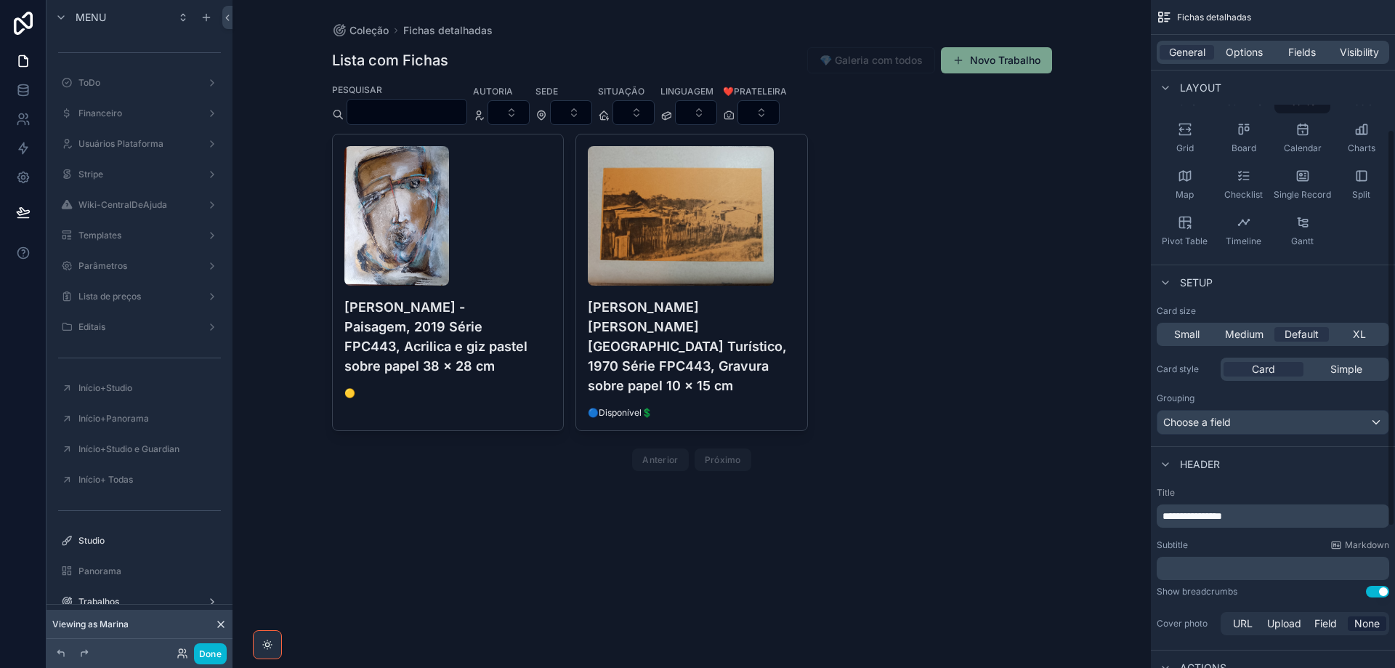
scroll to position [218, 0]
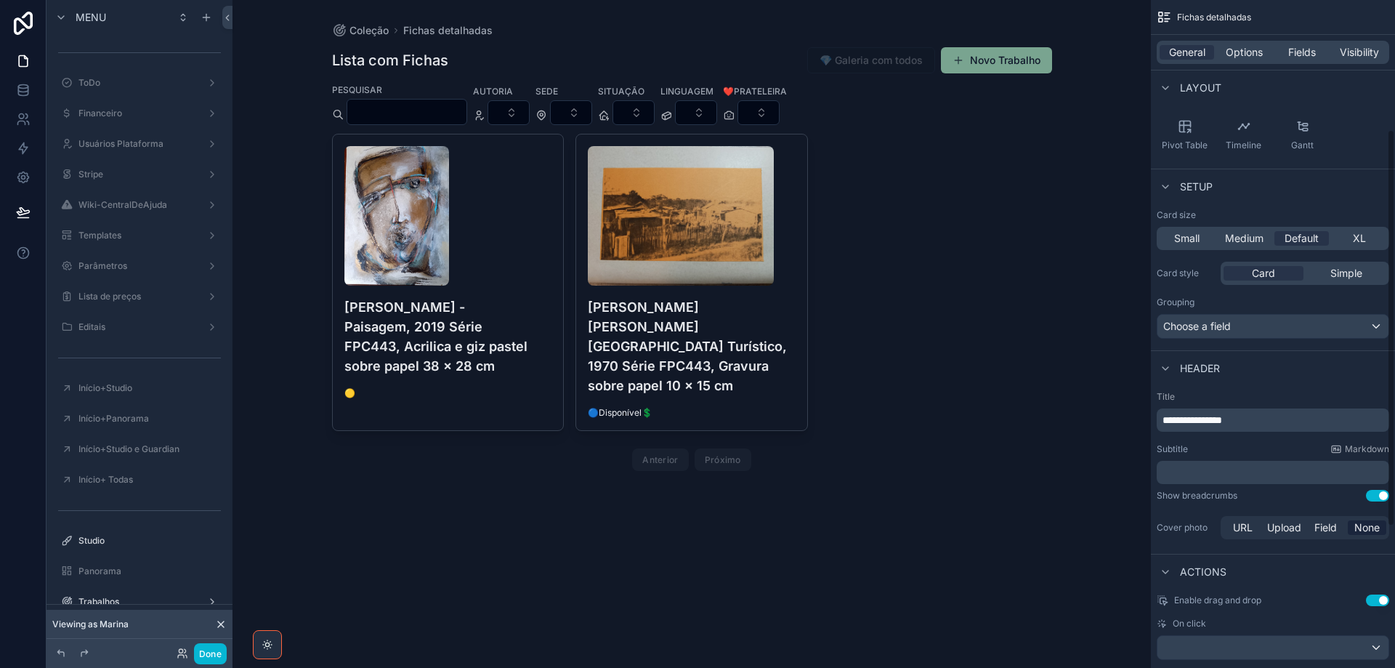
click at [1236, 474] on p "﻿" at bounding box center [1274, 472] width 224 height 15
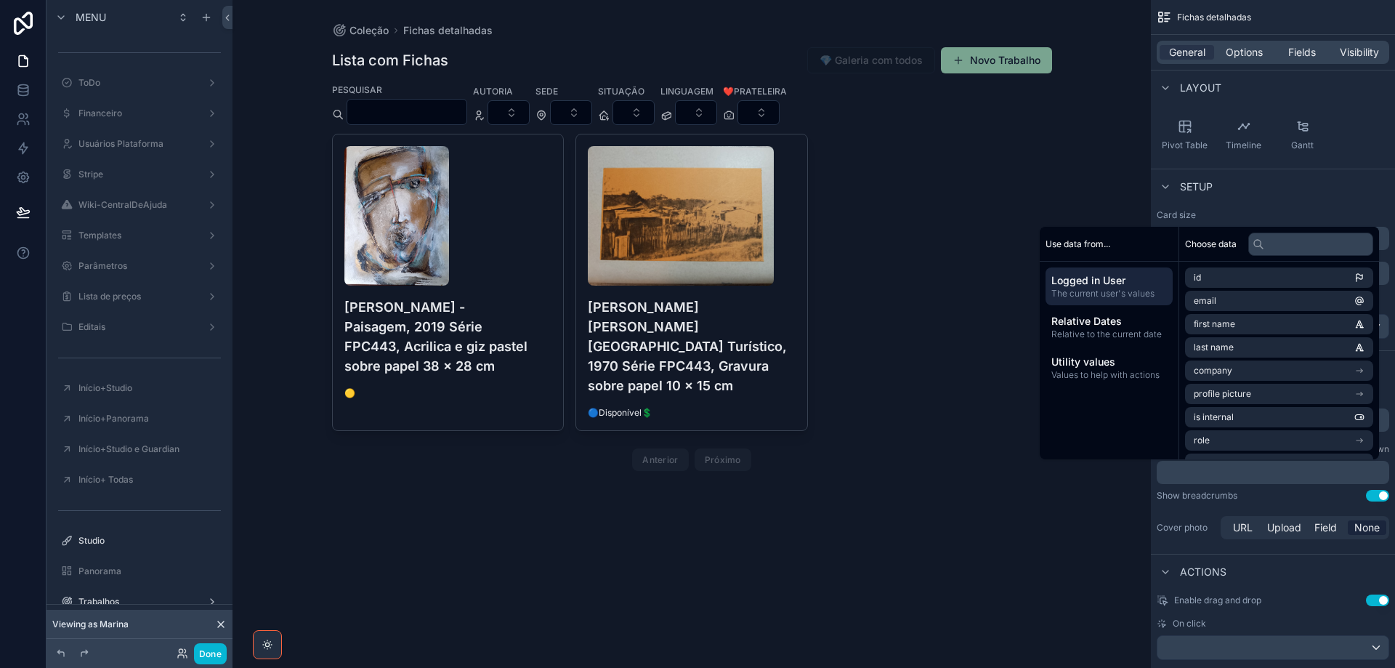
scroll to position [228, 0]
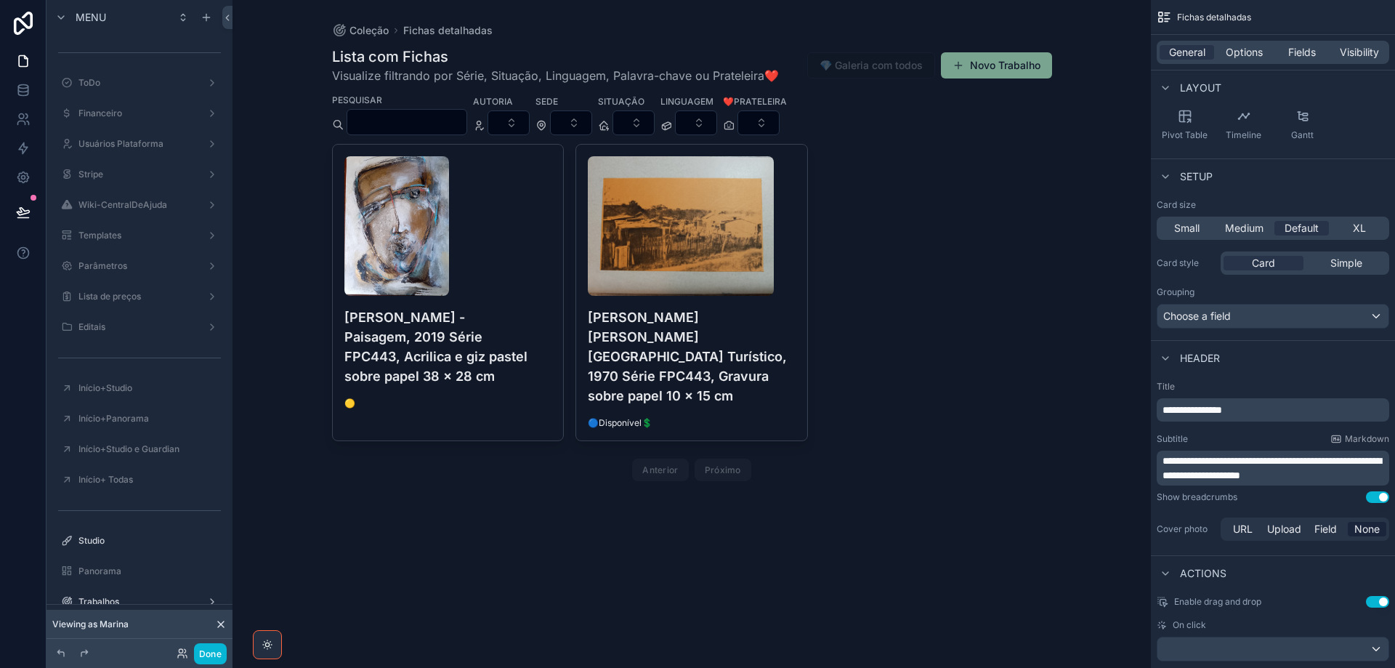
click at [1272, 460] on span "**********" at bounding box center [1271, 467] width 219 height 25
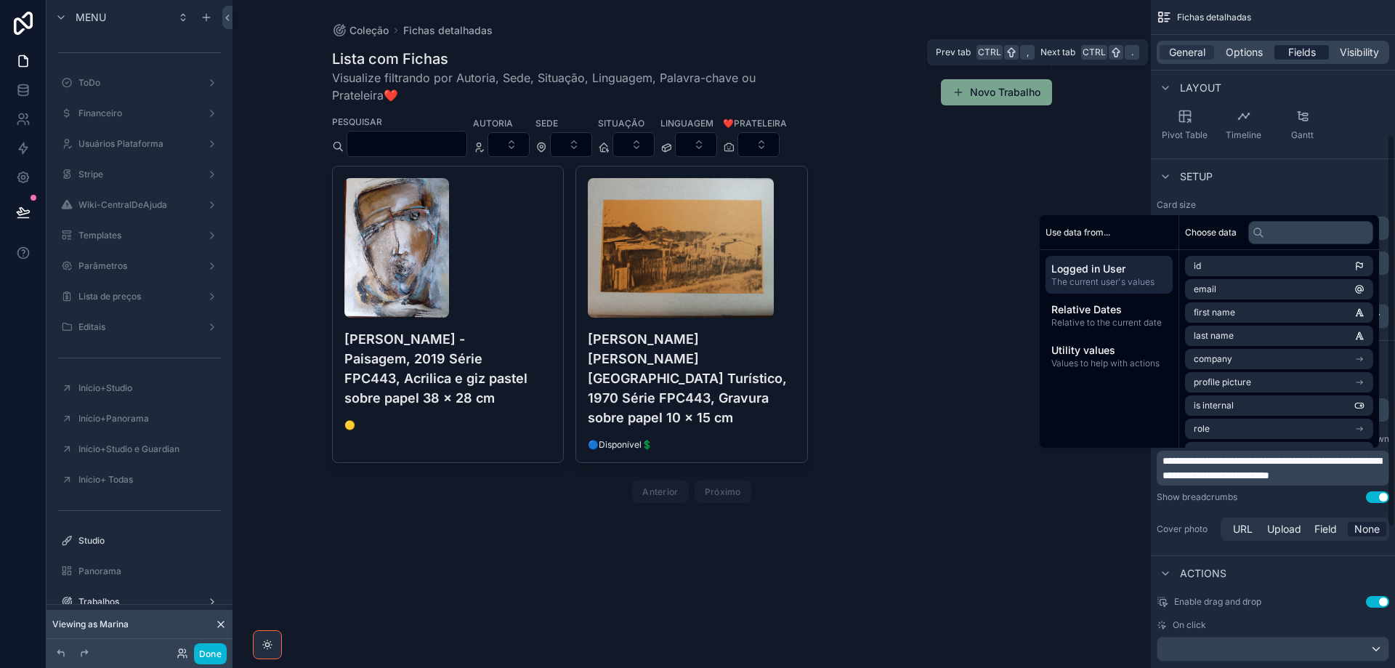
click at [1304, 54] on span "Fields" at bounding box center [1302, 52] width 28 height 15
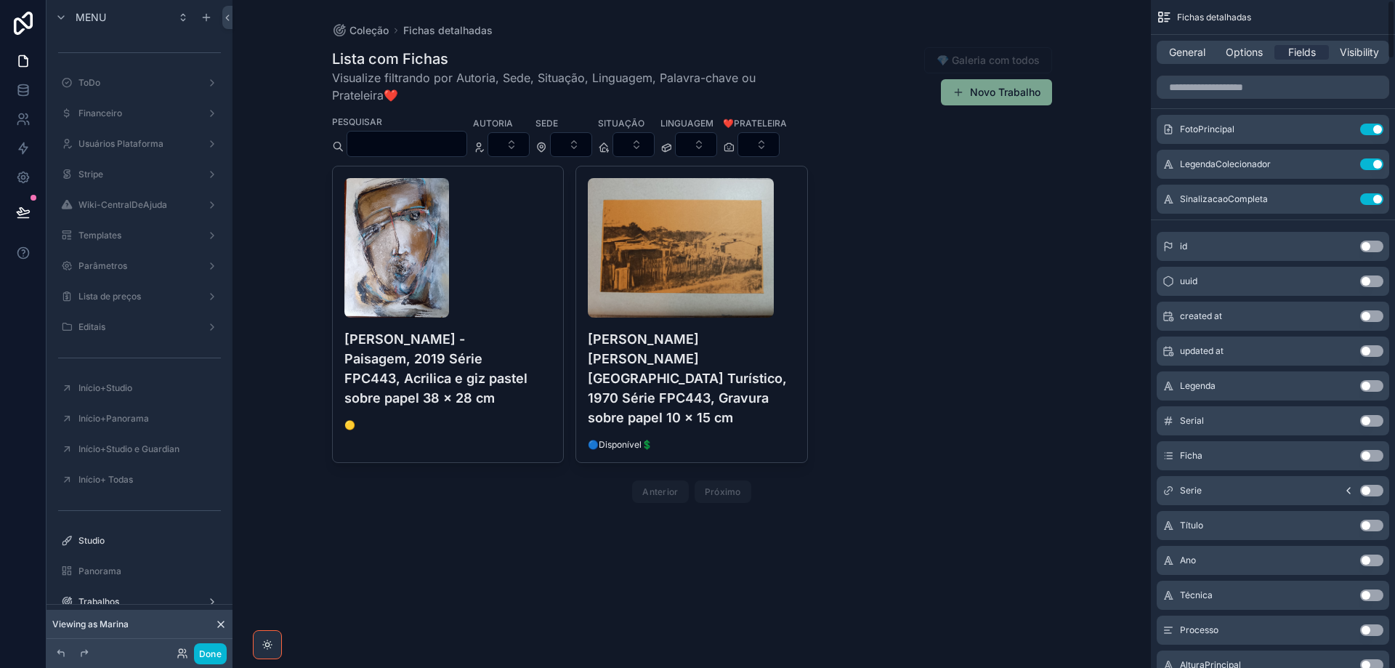
scroll to position [0, 0]
click at [1226, 84] on input "scrollable content" at bounding box center [1272, 87] width 232 height 23
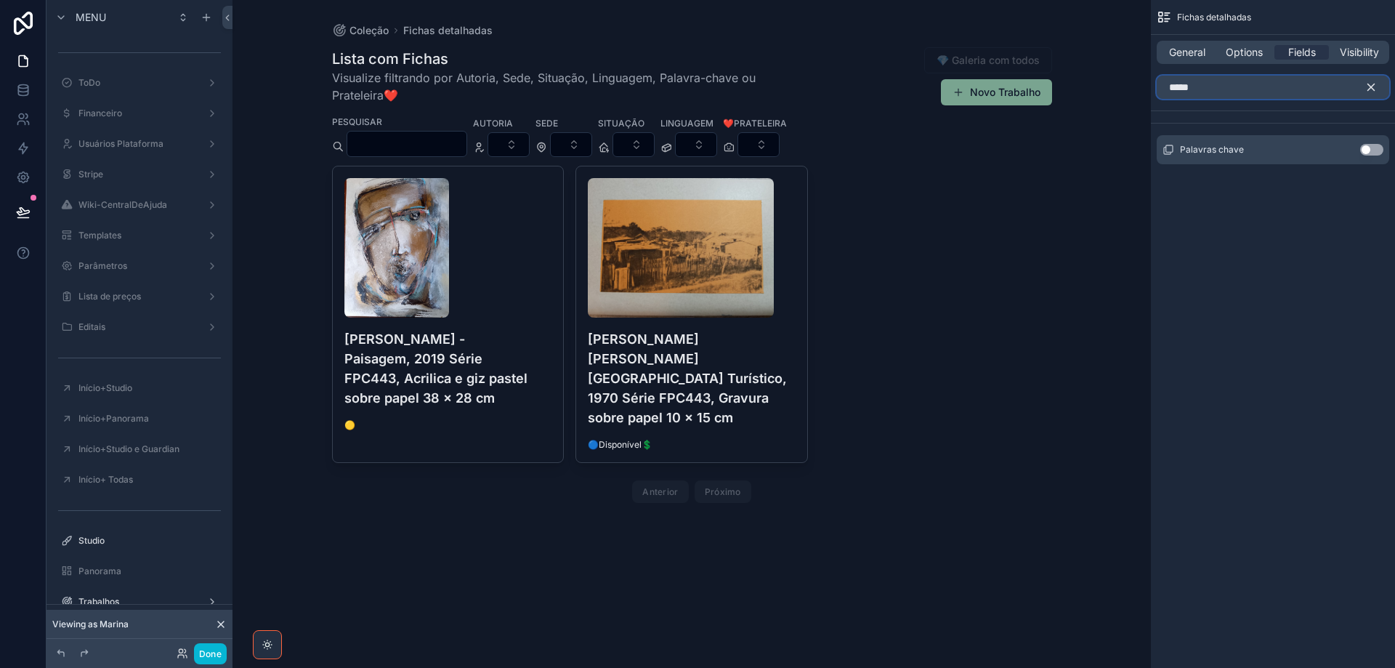
type input "*****"
click at [1377, 148] on button "Use setting" at bounding box center [1371, 150] width 23 height 12
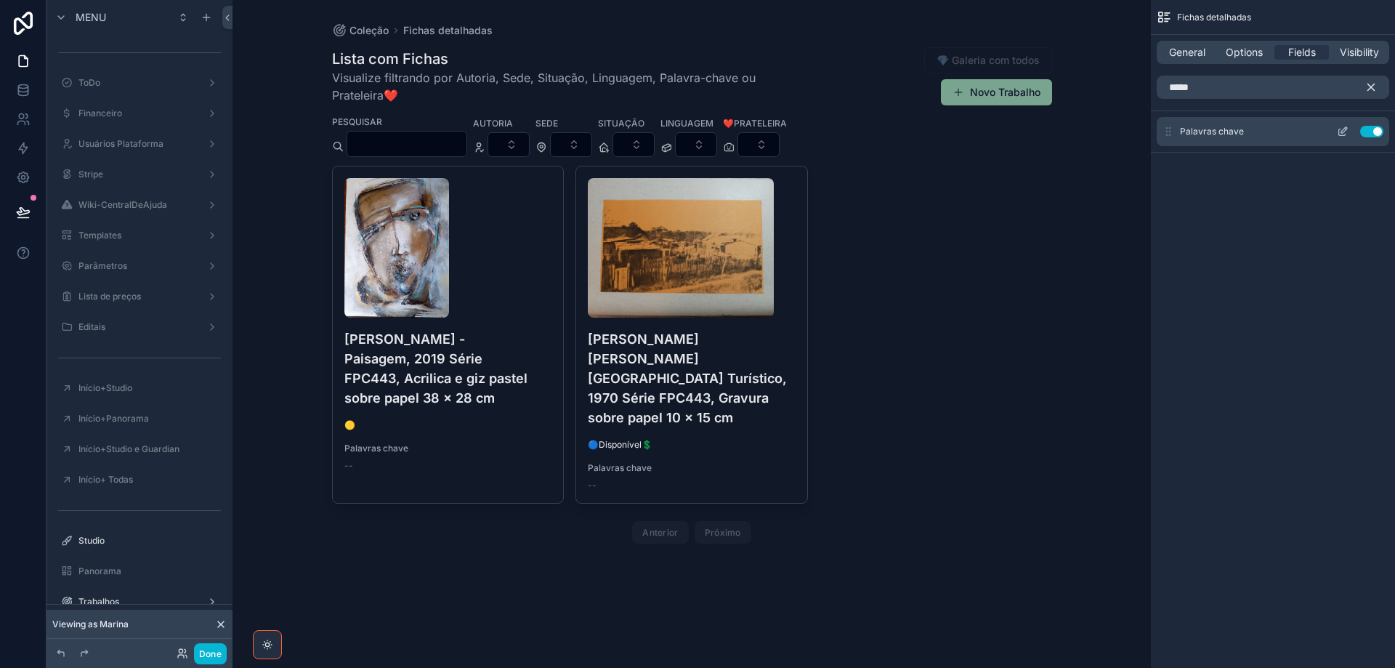
click at [1364, 129] on button "Use setting" at bounding box center [1371, 132] width 23 height 12
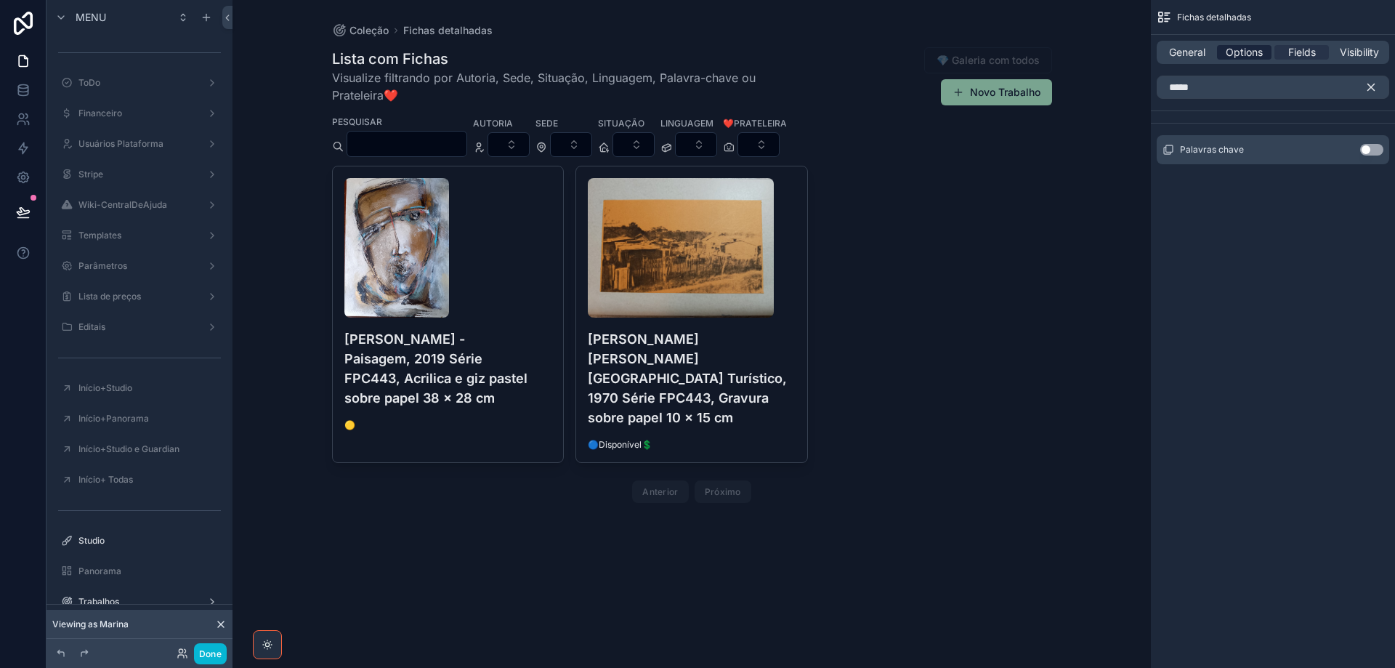
click at [1247, 55] on span "Options" at bounding box center [1244, 52] width 37 height 15
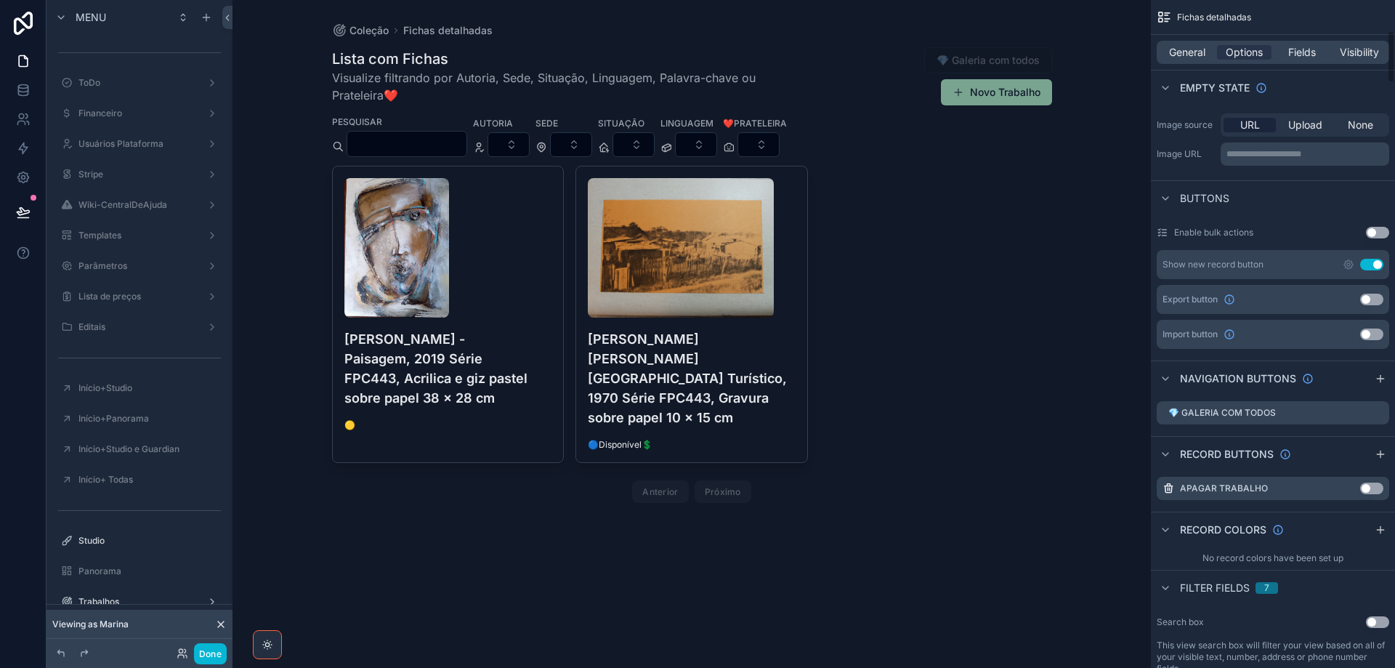
scroll to position [726, 0]
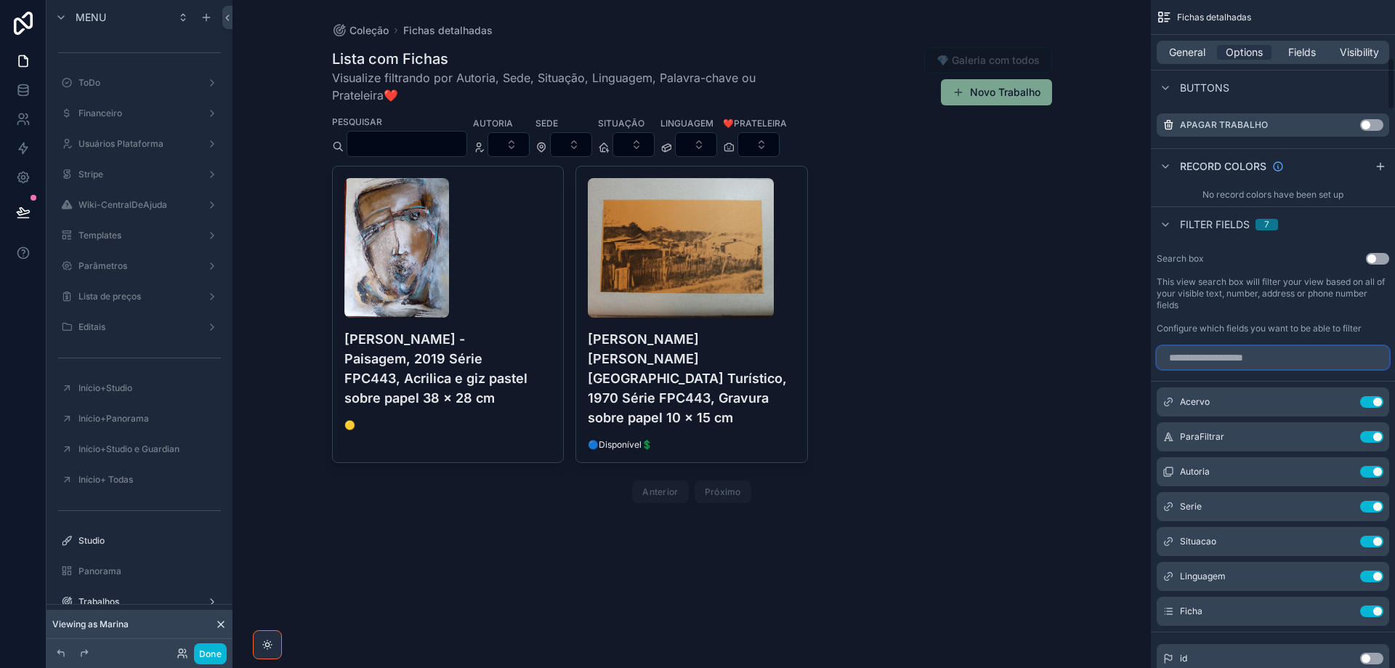
click at [1250, 357] on input "scrollable content" at bounding box center [1272, 357] width 232 height 23
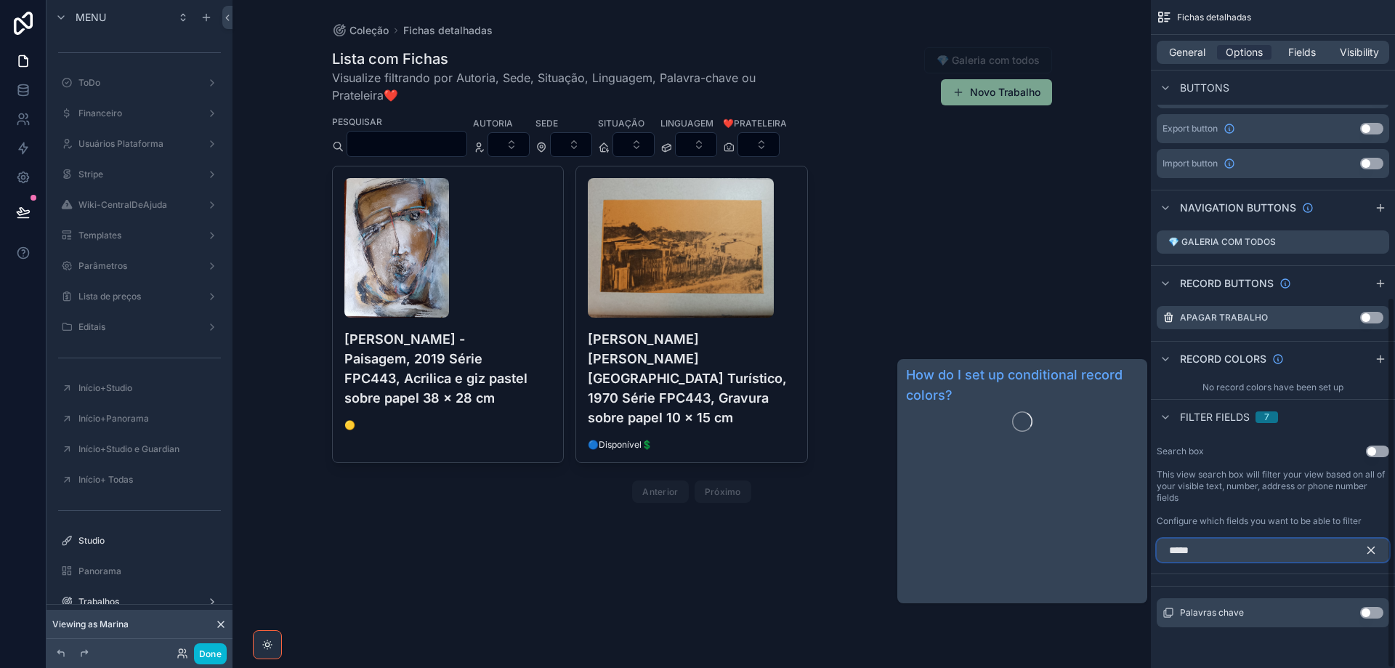
scroll to position [534, 0]
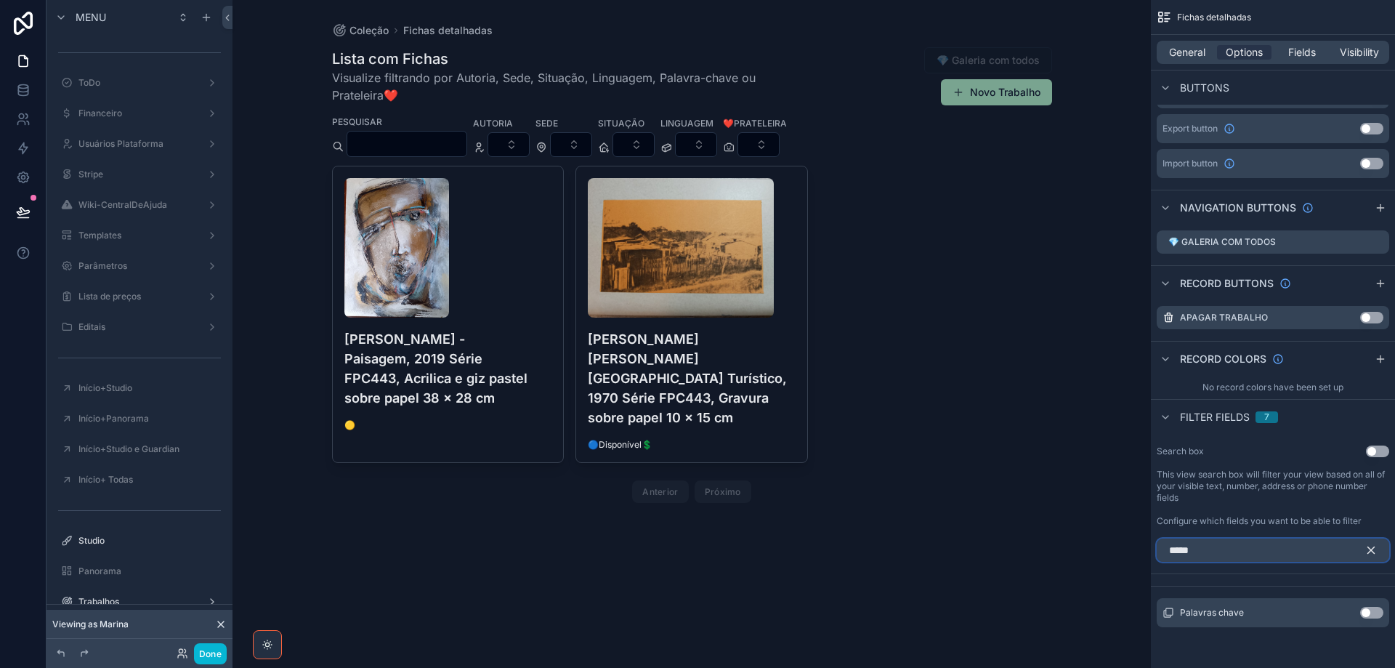
type input "*****"
click at [1377, 614] on button "Use setting" at bounding box center [1371, 613] width 23 height 12
click at [1341, 594] on icon "scrollable content" at bounding box center [1344, 593] width 6 height 6
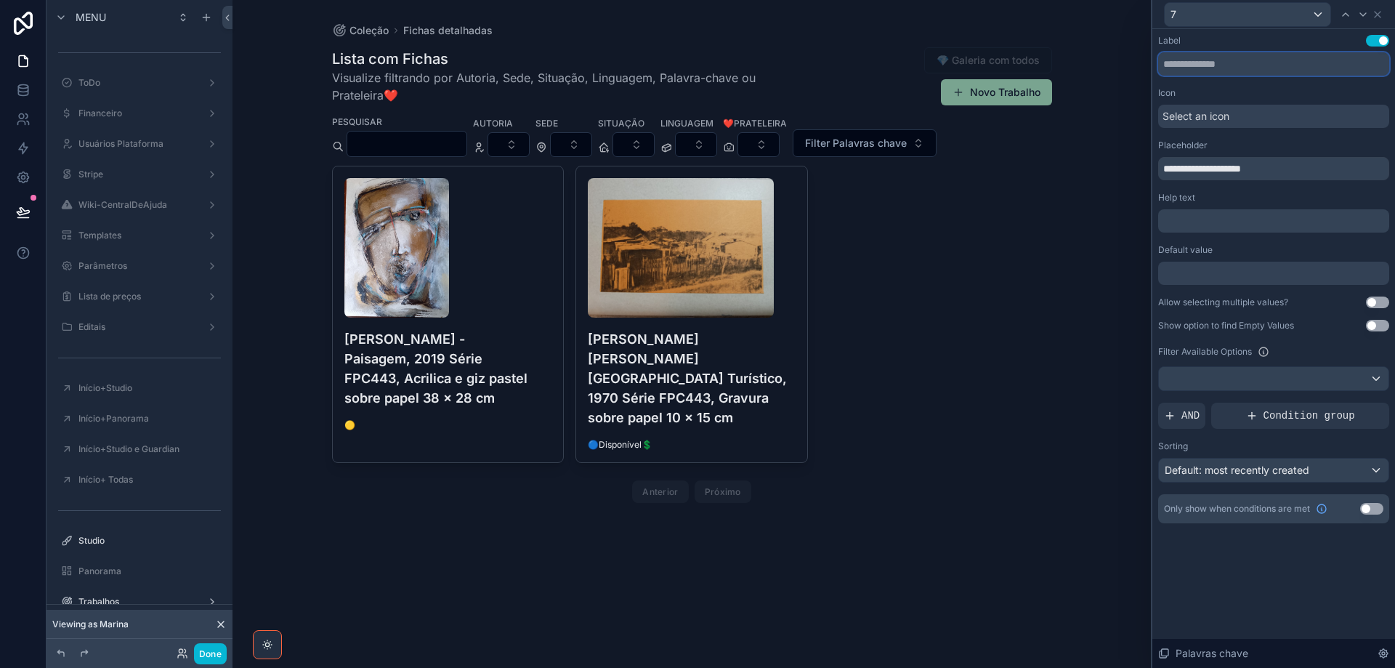
click at [1194, 67] on input "text" at bounding box center [1273, 63] width 231 height 23
type input "**********"
click at [1201, 116] on span "Select an icon" at bounding box center [1195, 116] width 67 height 15
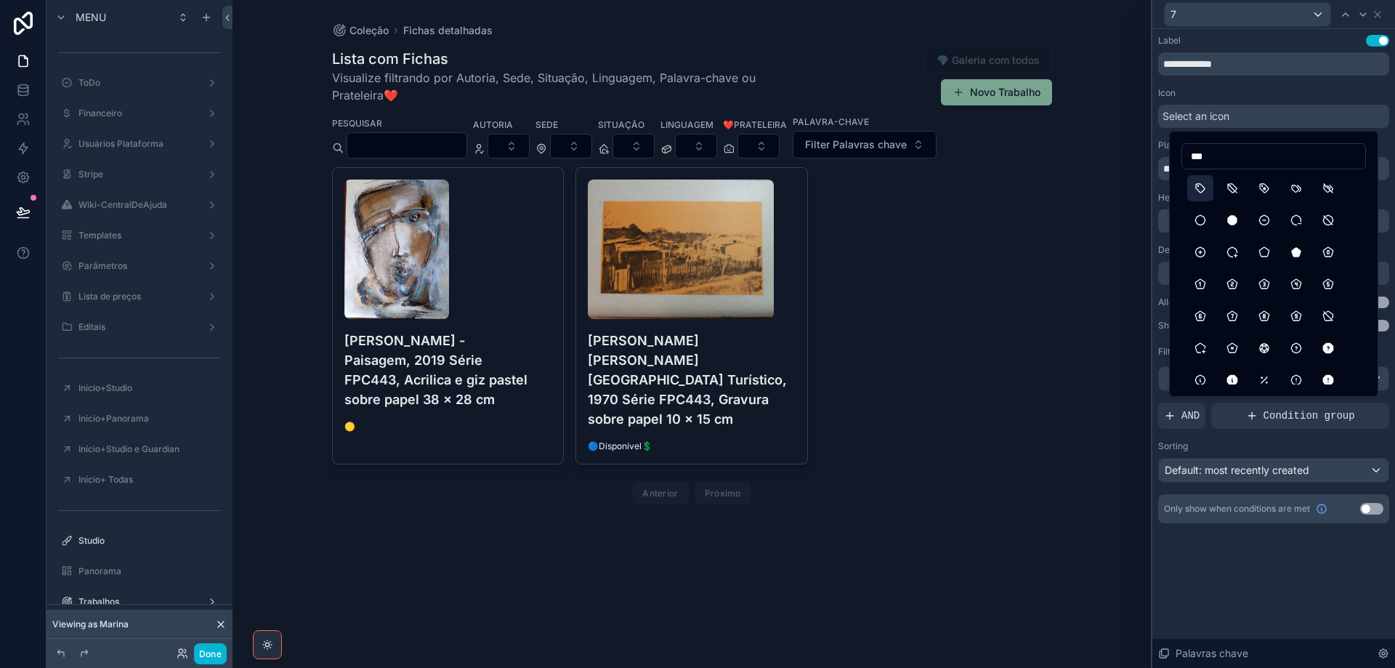
type input "***"
drag, startPoint x: 1202, startPoint y: 185, endPoint x: 1130, endPoint y: 291, distance: 128.0
click at [1200, 185] on button "Tag" at bounding box center [1200, 188] width 26 height 26
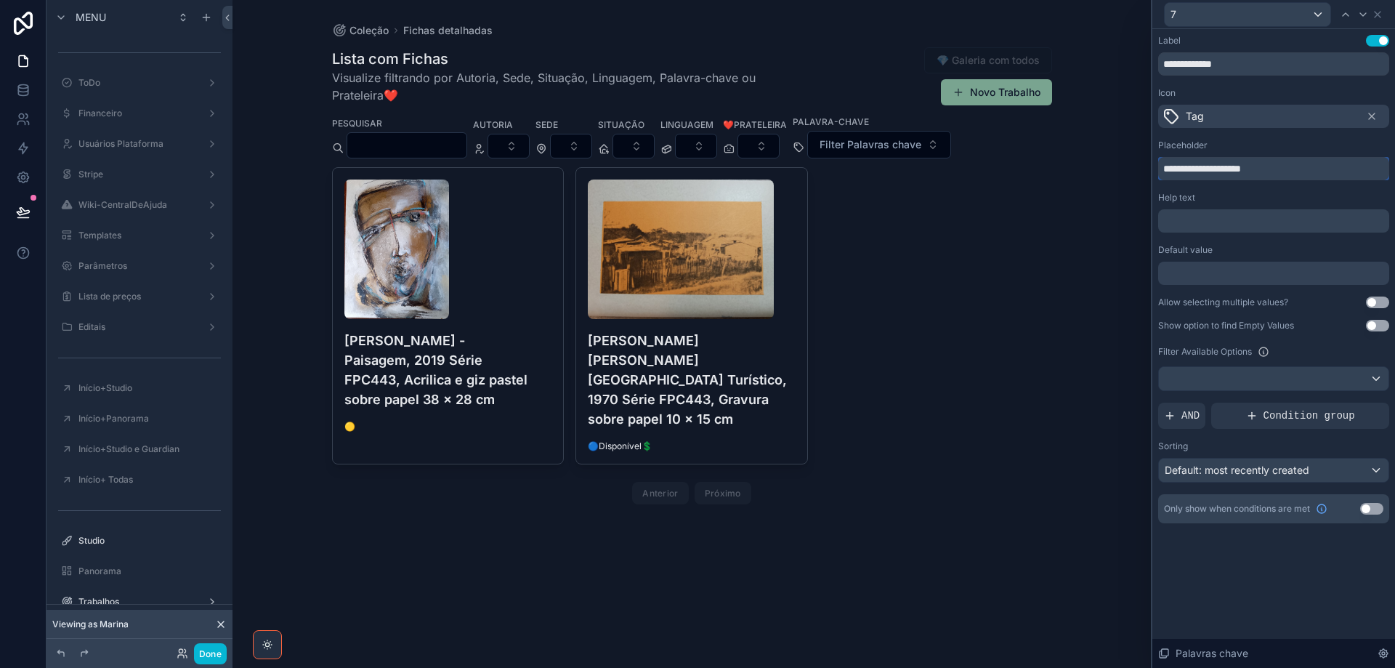
drag, startPoint x: 1271, startPoint y: 168, endPoint x: 1140, endPoint y: 177, distance: 131.8
click at [1140, 177] on div "**********" at bounding box center [697, 334] width 1395 height 668
click at [1379, 301] on button "Use setting" at bounding box center [1377, 302] width 23 height 12
click at [1385, 325] on button "Use setting" at bounding box center [1377, 326] width 23 height 12
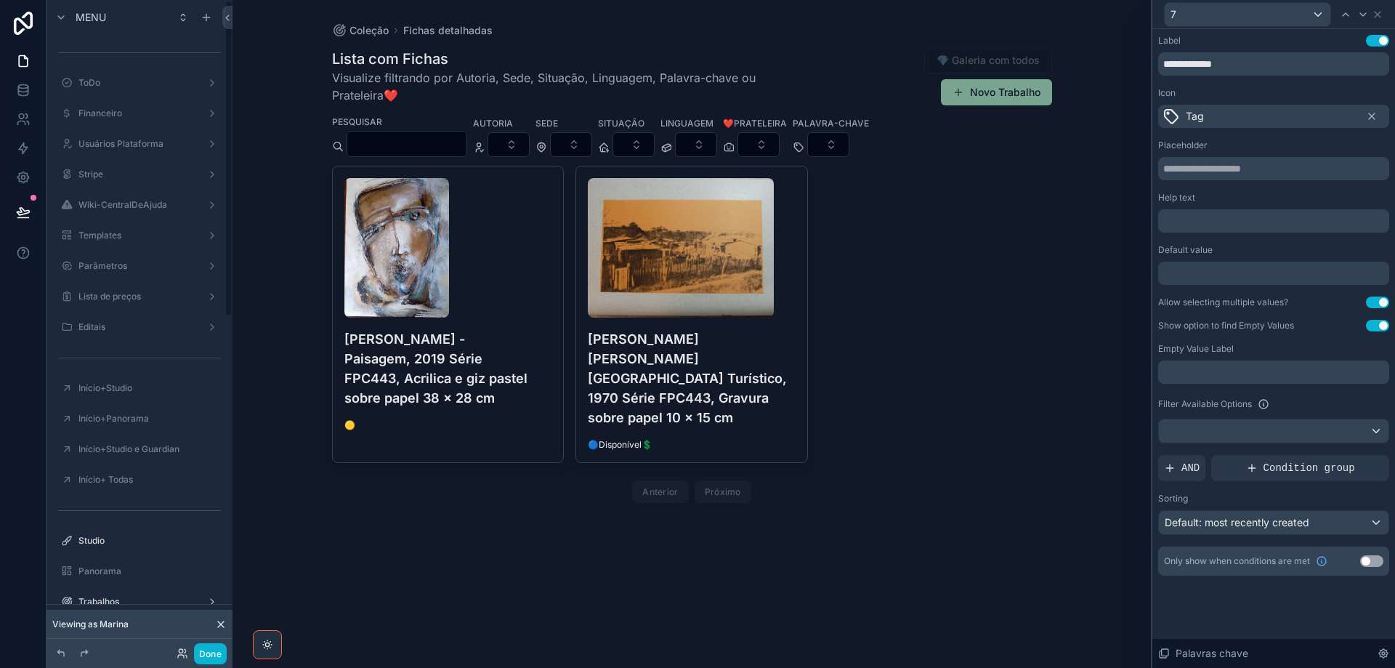
click at [1255, 376] on p "﻿" at bounding box center [1275, 372] width 222 height 15
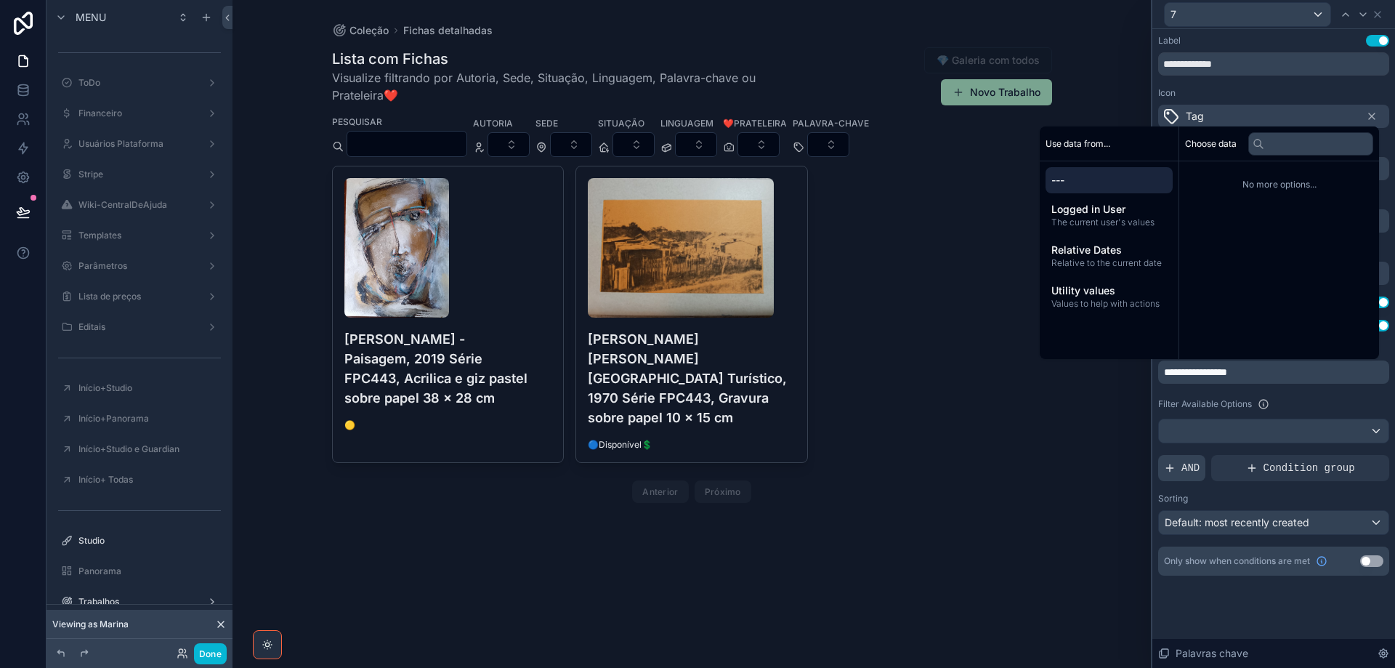
click at [1190, 469] on span "AND" at bounding box center [1190, 468] width 18 height 15
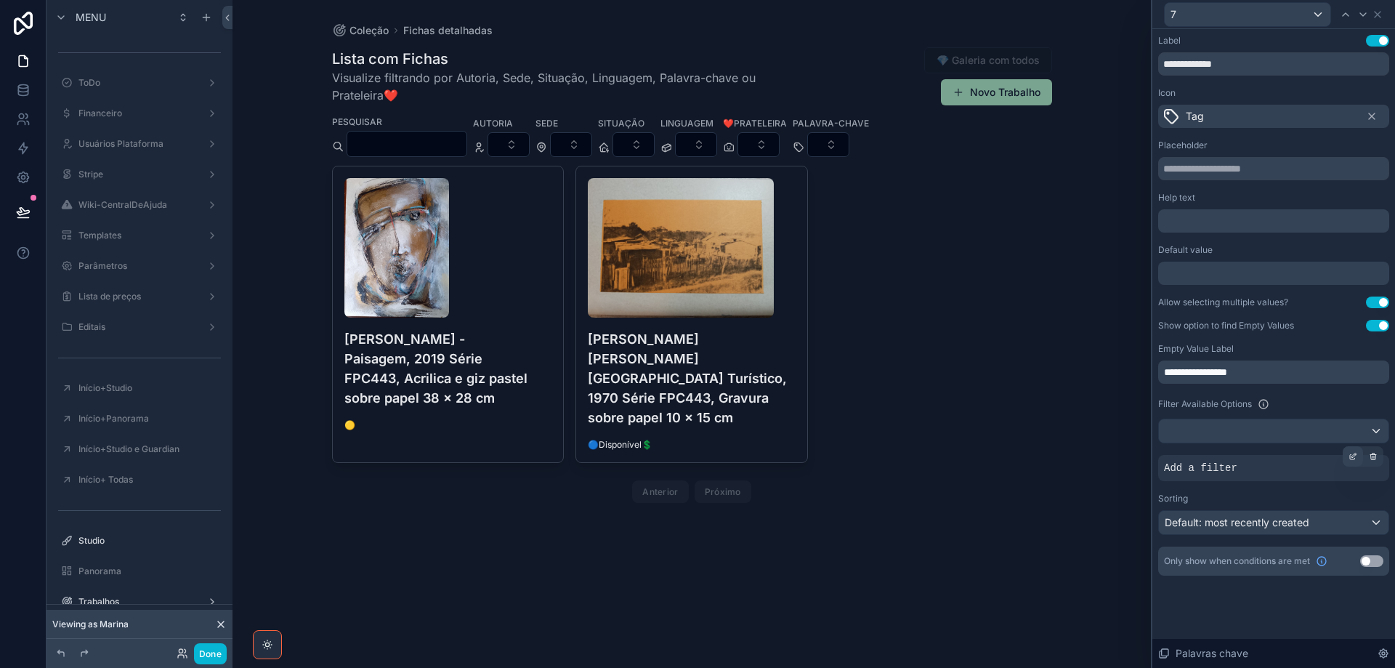
click at [1354, 458] on icon at bounding box center [1352, 457] width 5 height 5
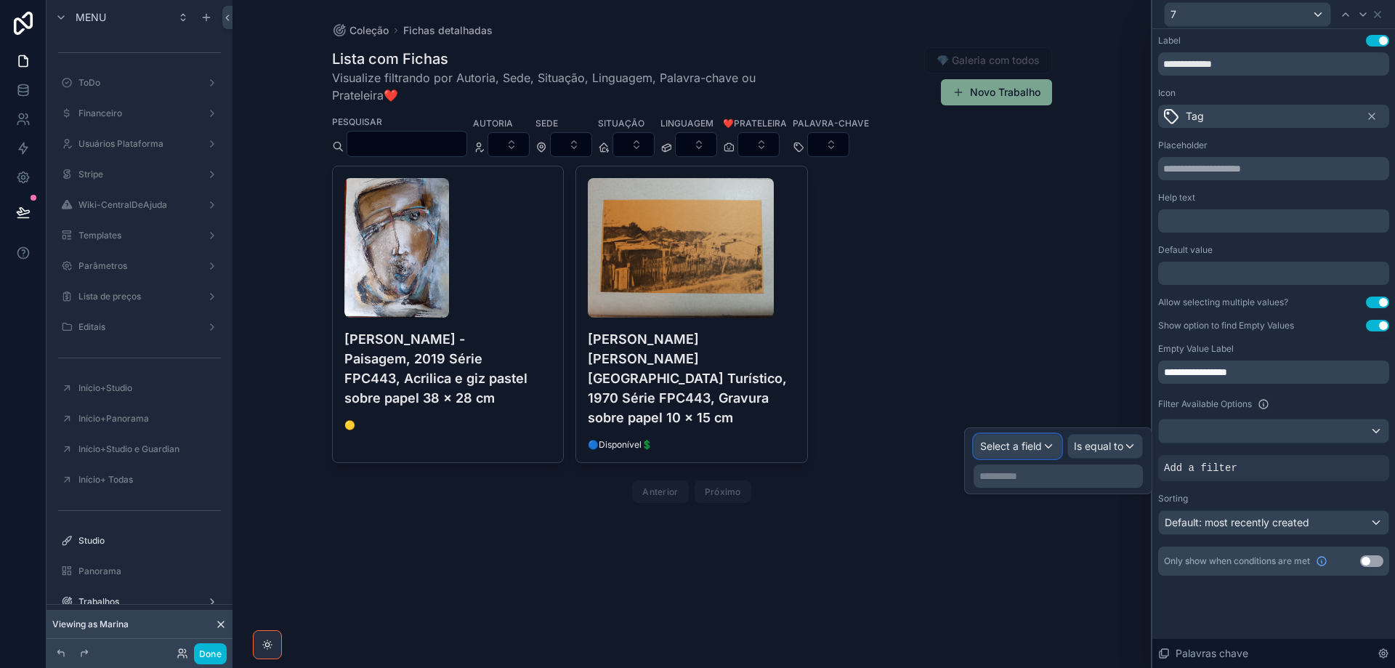
click at [1018, 449] on span "Select a field" at bounding box center [1011, 445] width 62 height 12
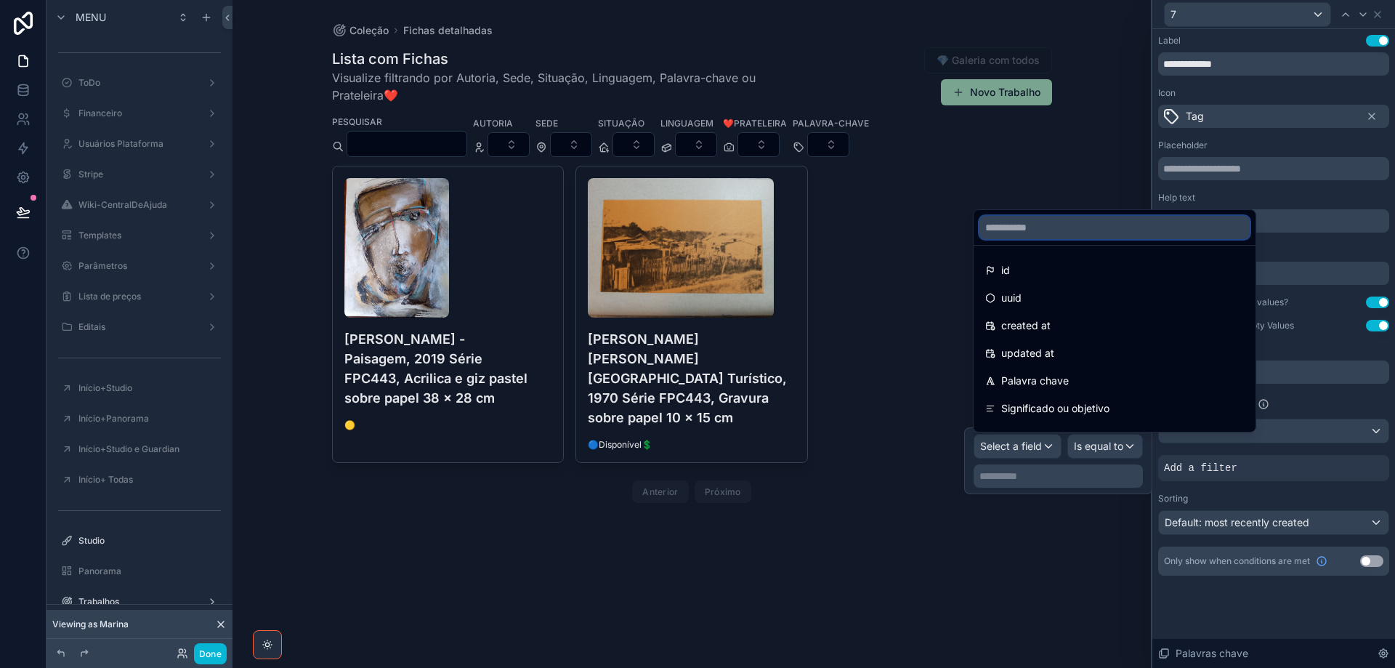
click at [1034, 230] on input "text" at bounding box center [1114, 227] width 270 height 23
type input "*"
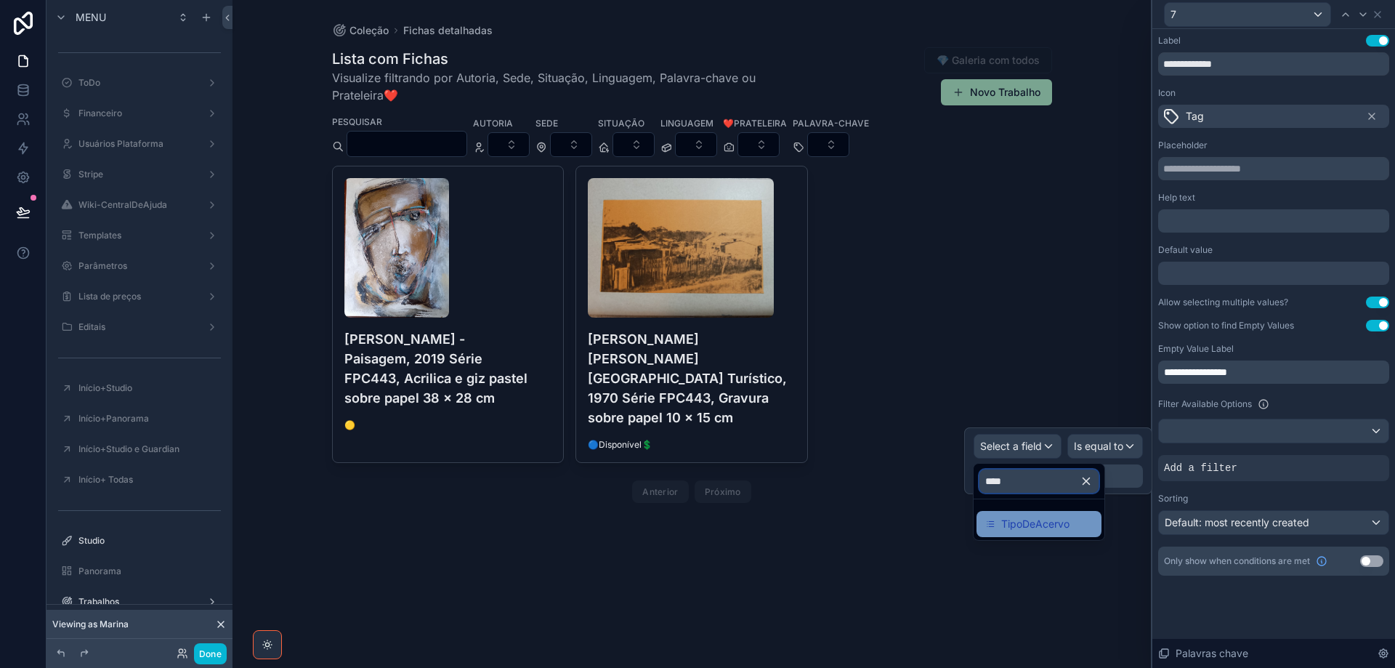
type input "****"
click at [1058, 525] on span "TipoDeAcervo" at bounding box center [1035, 523] width 68 height 17
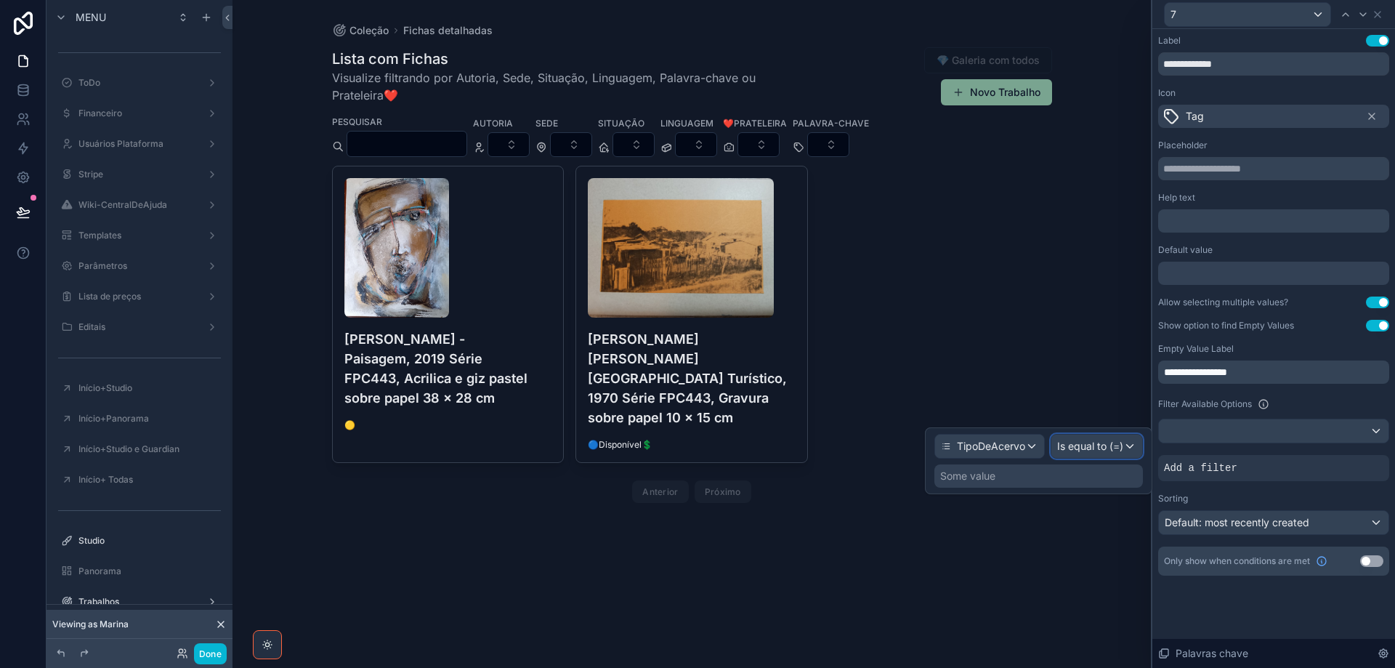
click at [1109, 450] on span "Is equal to (=)" at bounding box center [1090, 446] width 66 height 15
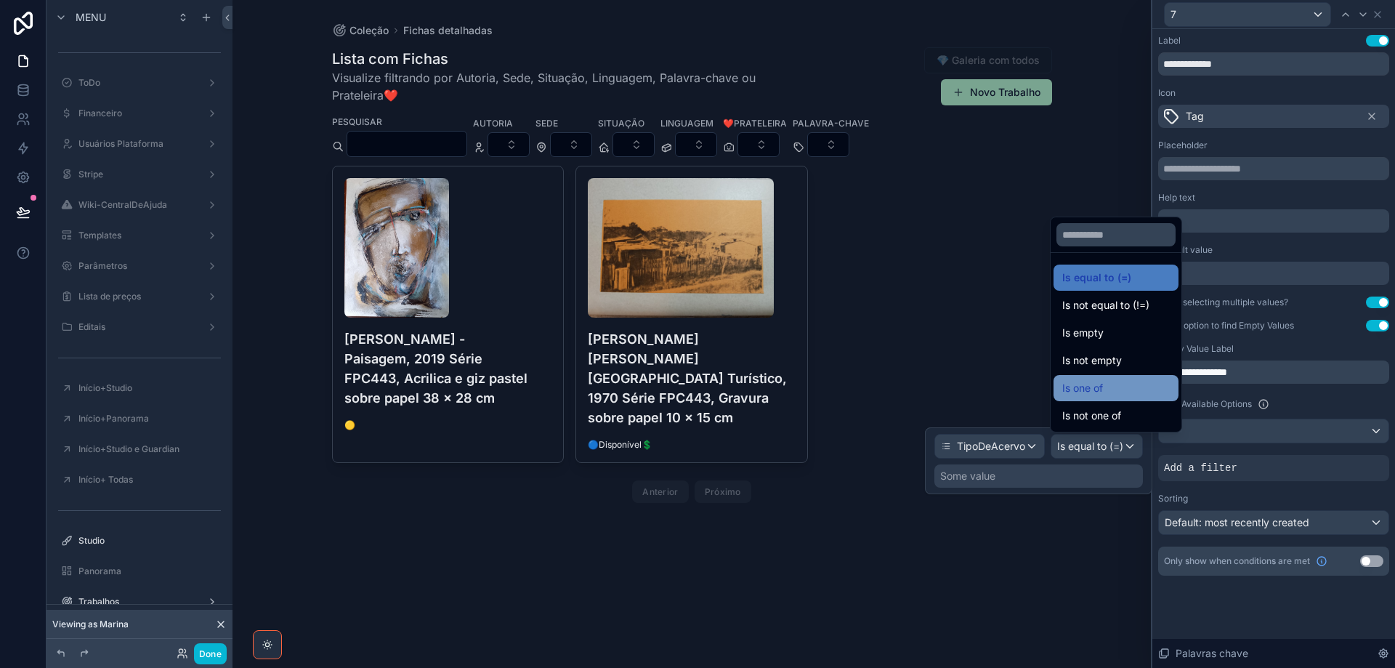
click at [1108, 393] on div "Is one of" at bounding box center [1116, 387] width 108 height 17
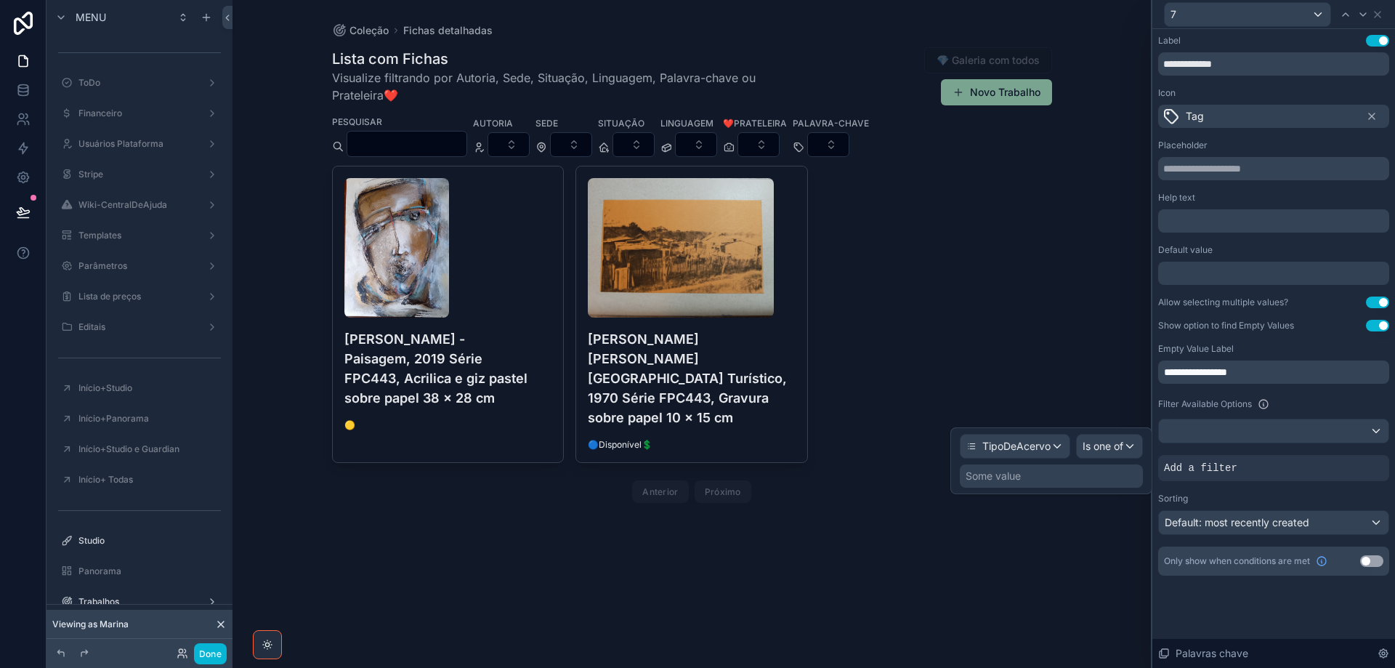
click at [1054, 474] on div "Some value" at bounding box center [1051, 475] width 183 height 23
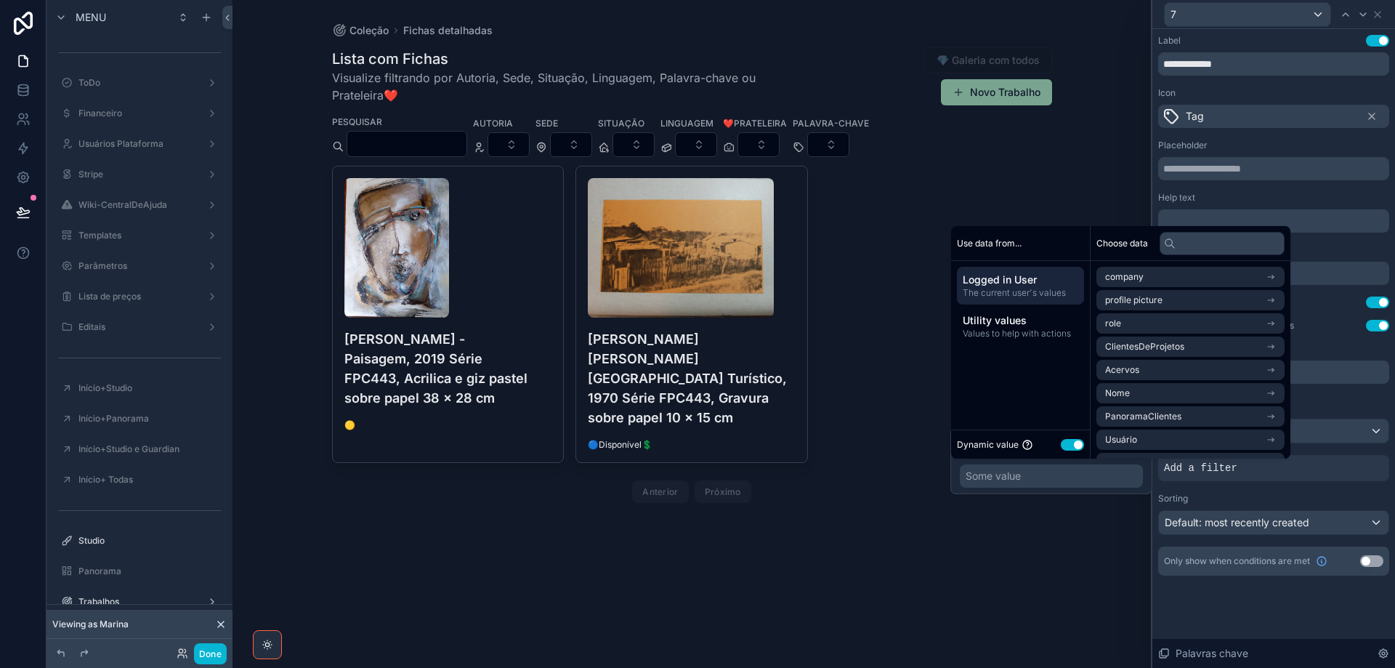
click at [1066, 444] on button "Use setting" at bounding box center [1072, 445] width 23 height 12
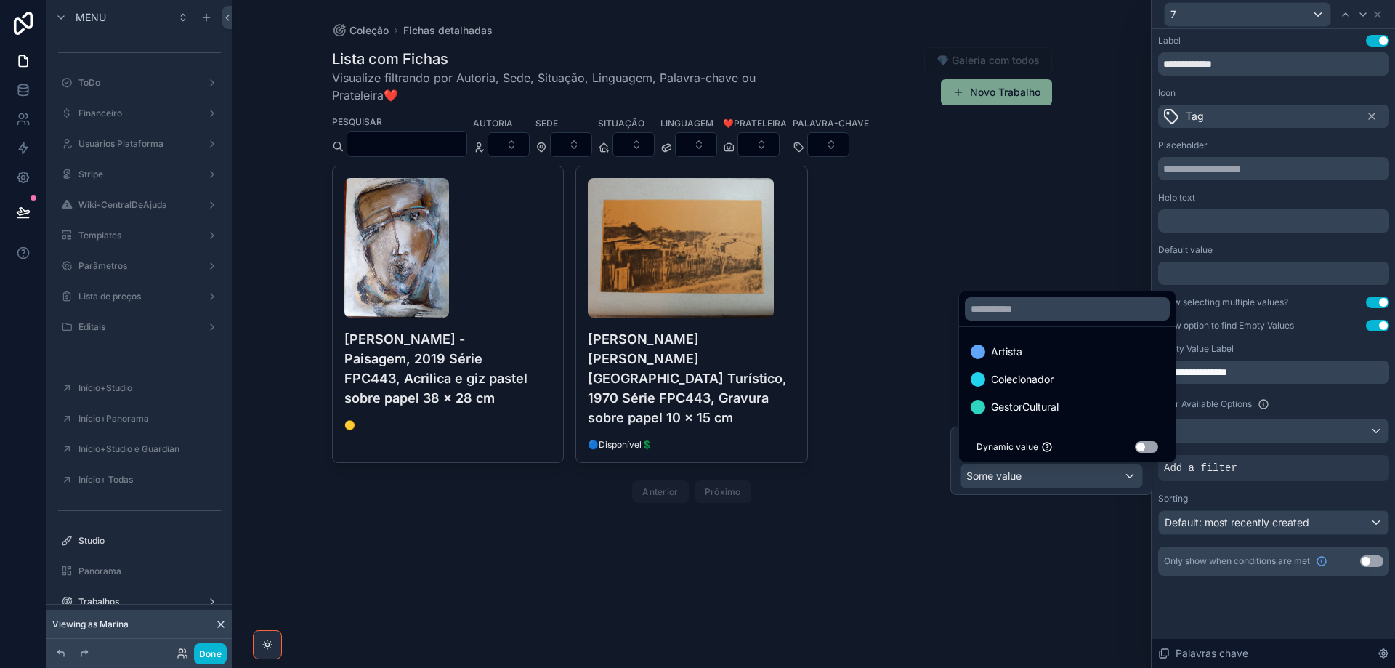
drag, startPoint x: 1143, startPoint y: 375, endPoint x: 1196, endPoint y: 523, distance: 157.4
click at [1141, 376] on div "Colecionador" at bounding box center [1067, 378] width 193 height 17
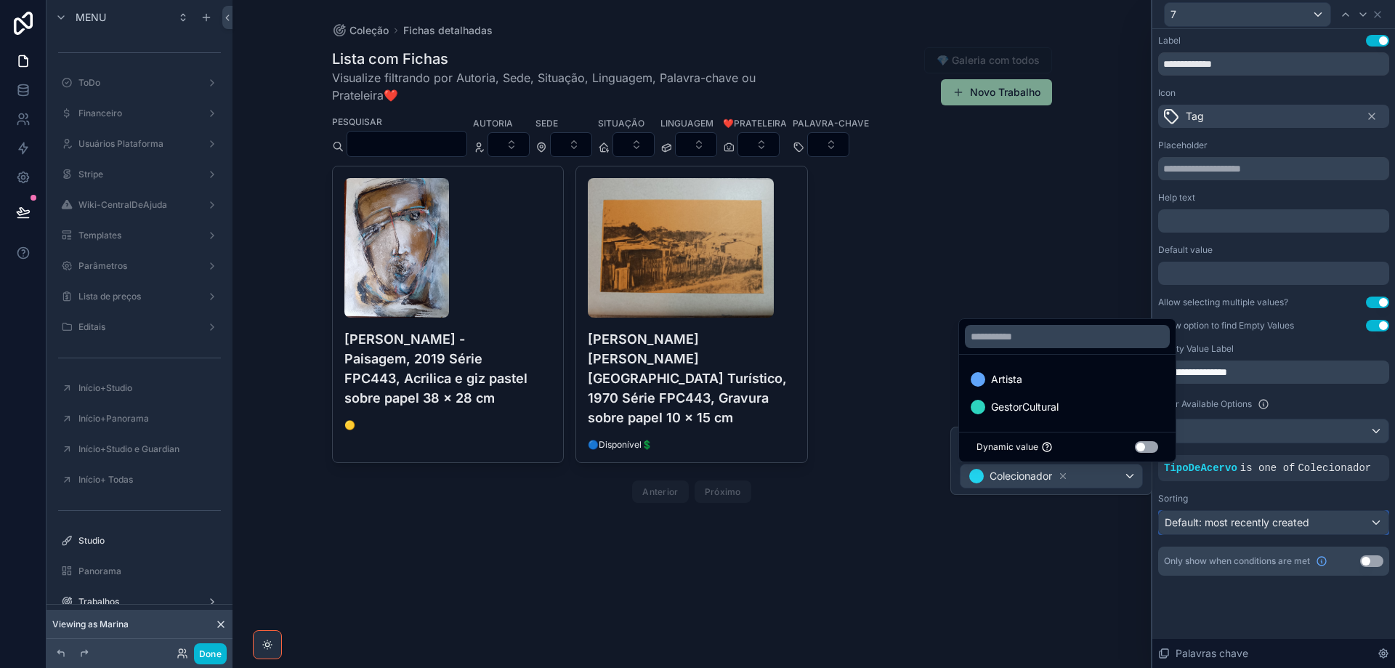
click at [1335, 522] on div "Default: most recently created" at bounding box center [1274, 522] width 230 height 23
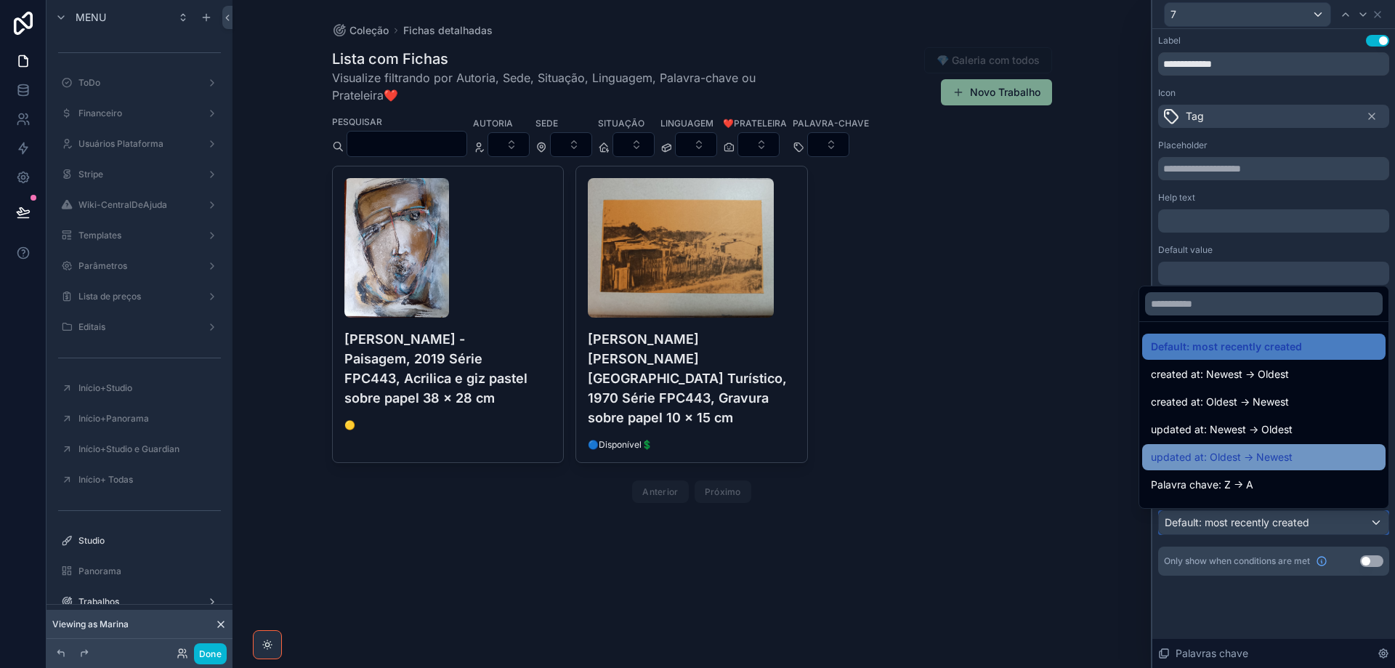
scroll to position [145, 0]
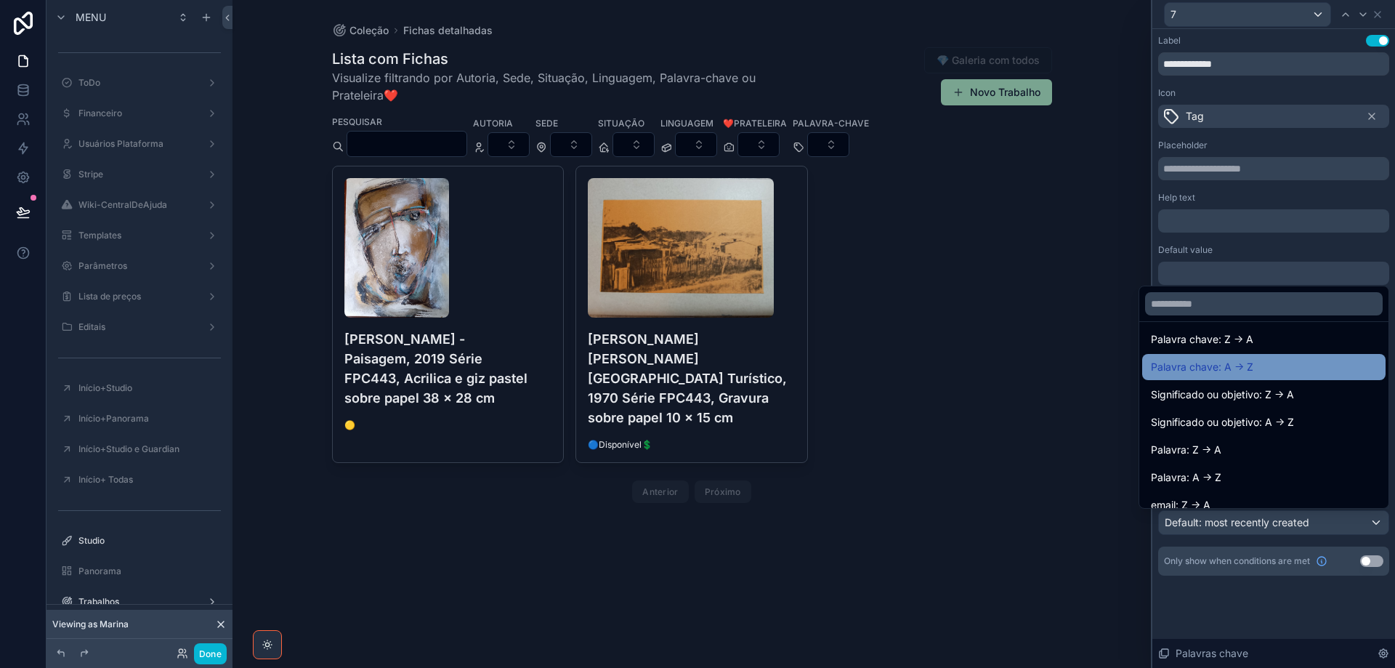
click at [1246, 365] on div "Palavra chave: A -> Z" at bounding box center [1264, 366] width 226 height 17
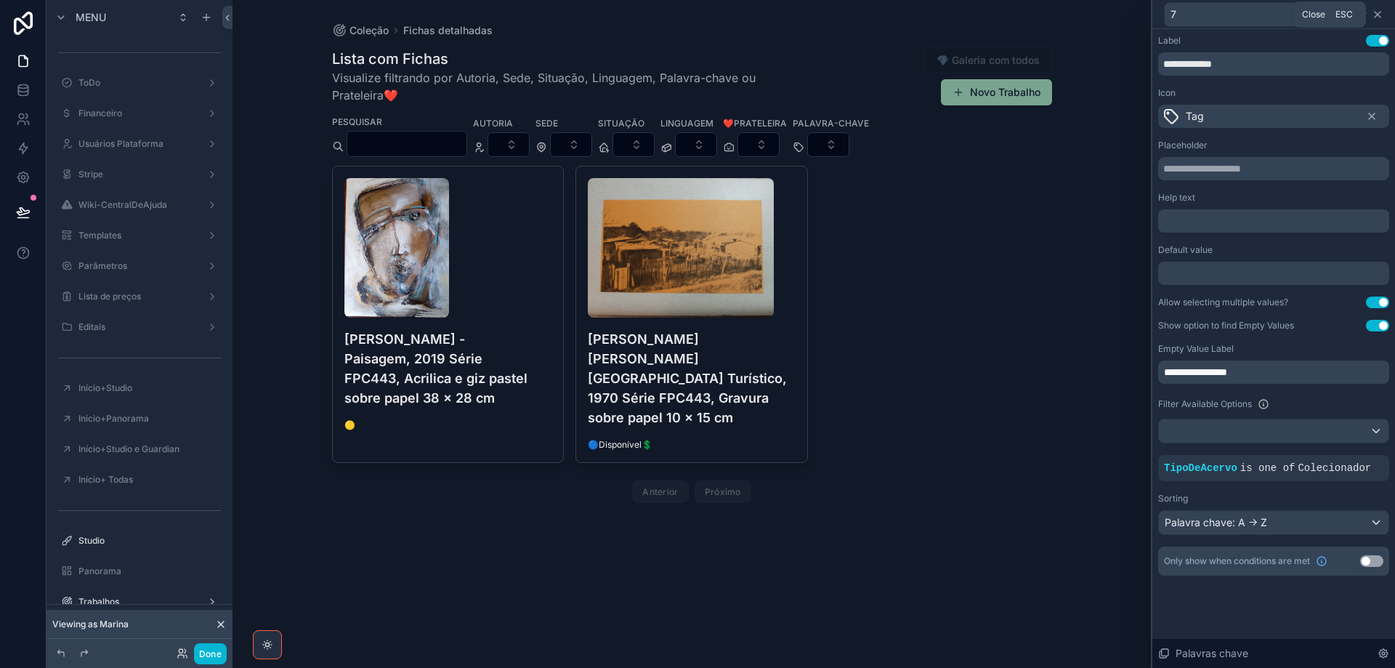
click at [1378, 15] on icon at bounding box center [1378, 15] width 12 height 12
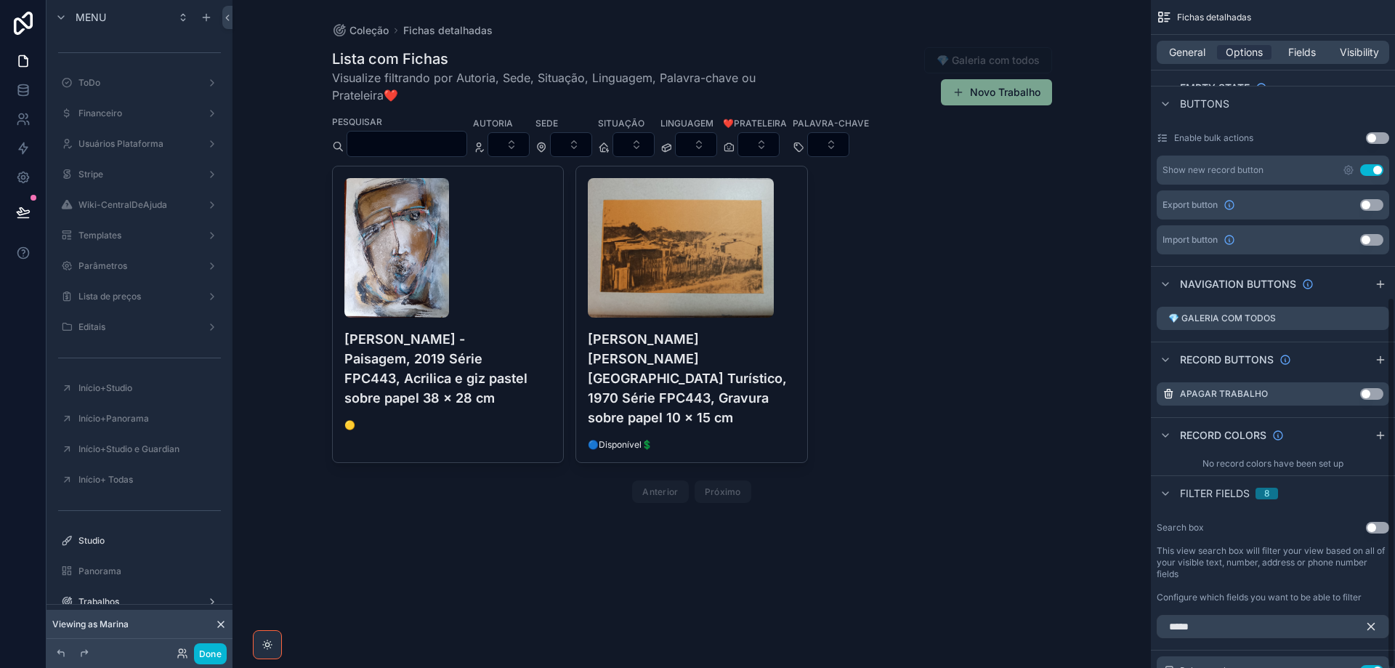
scroll to position [534, 0]
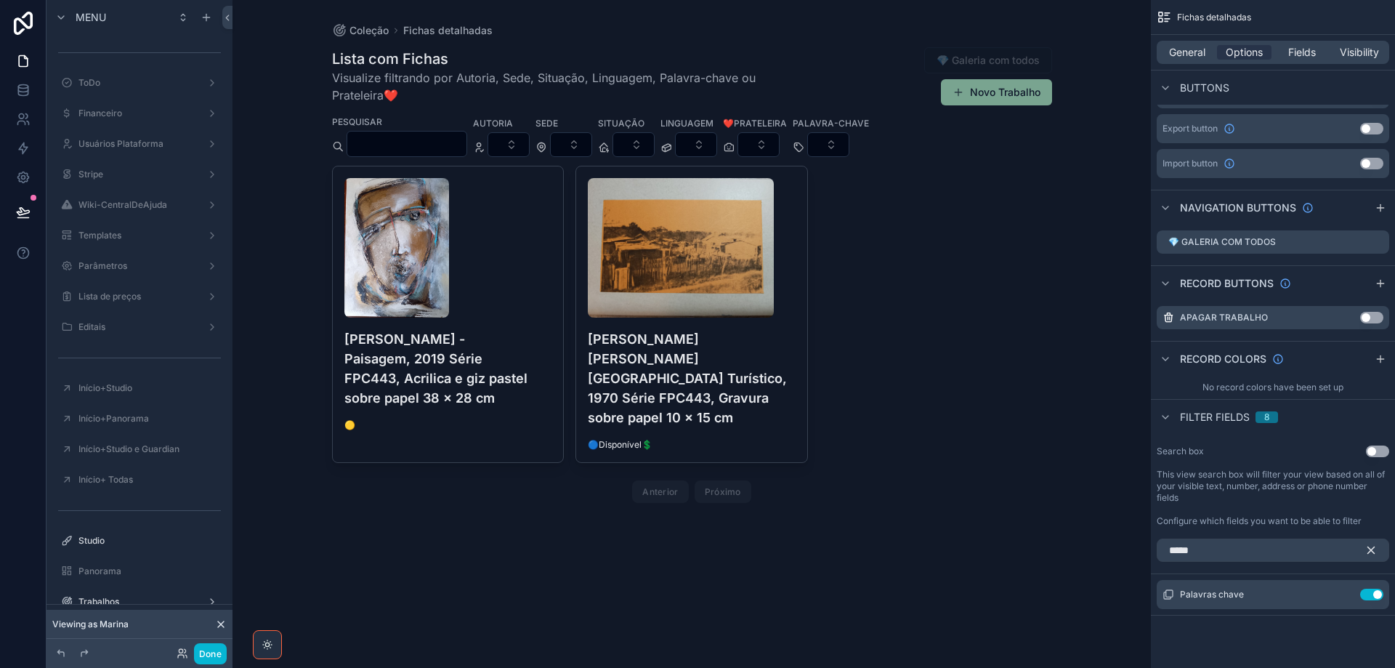
drag, startPoint x: 1377, startPoint y: 554, endPoint x: 1306, endPoint y: 481, distance: 101.2
click at [1376, 554] on icon "scrollable content" at bounding box center [1370, 549] width 13 height 13
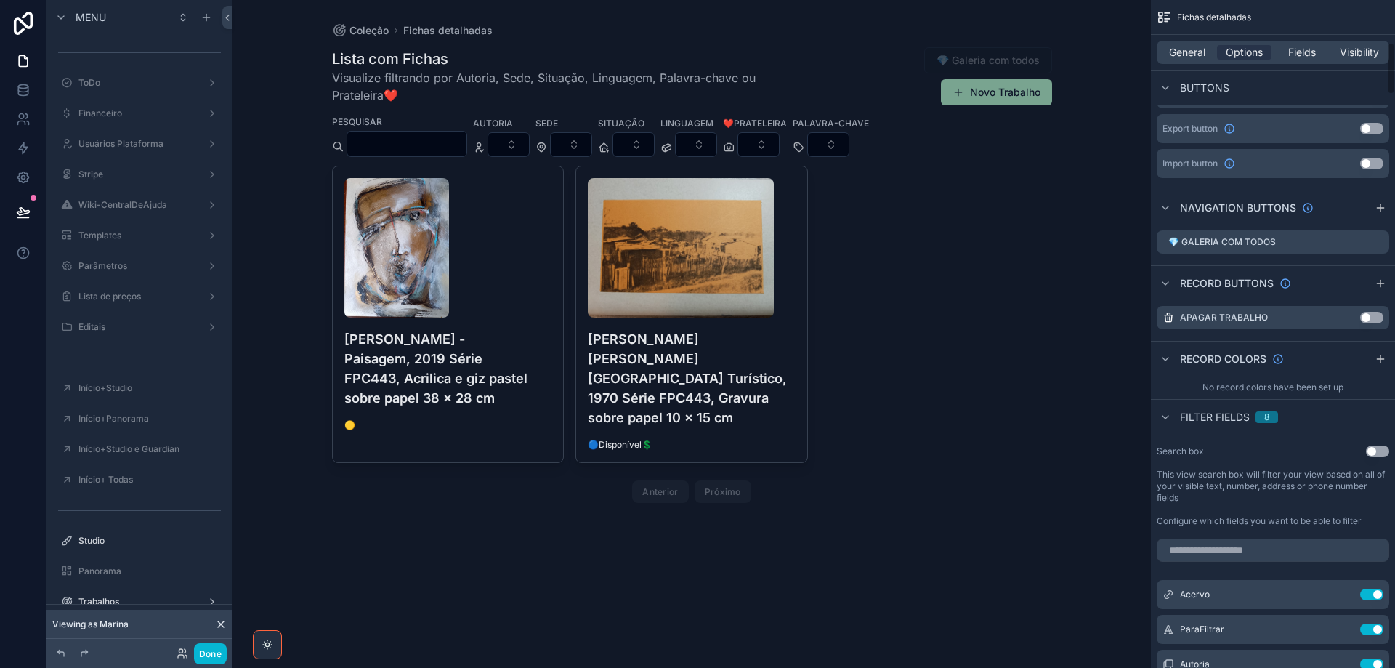
scroll to position [825, 0]
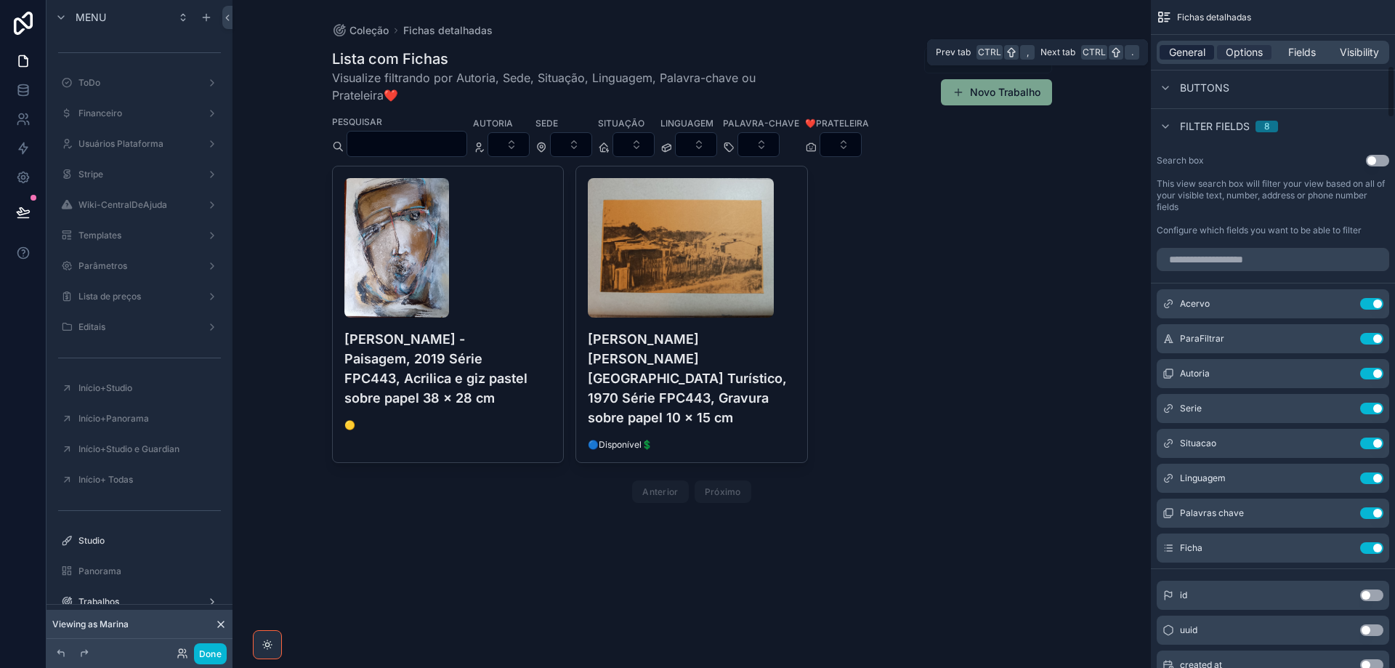
click at [1198, 54] on span "General" at bounding box center [1187, 52] width 36 height 15
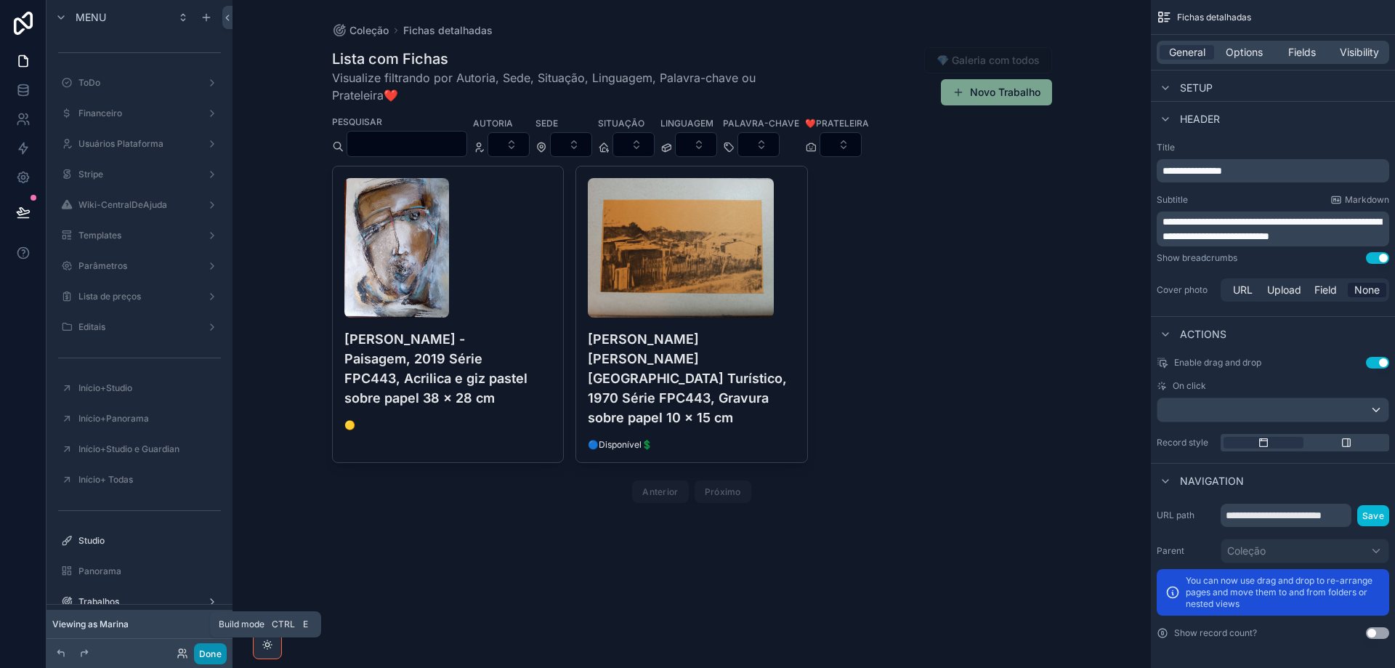
click at [214, 652] on button "Done" at bounding box center [210, 653] width 33 height 21
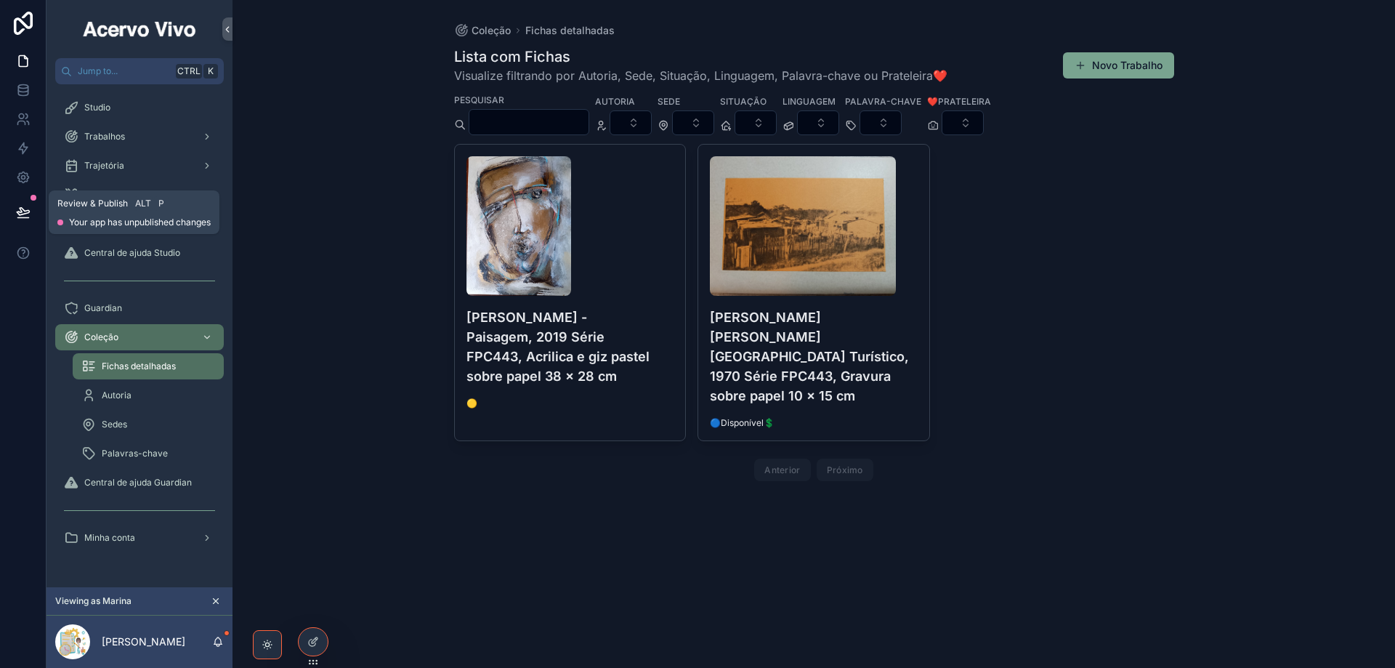
click at [17, 210] on icon at bounding box center [23, 212] width 15 height 15
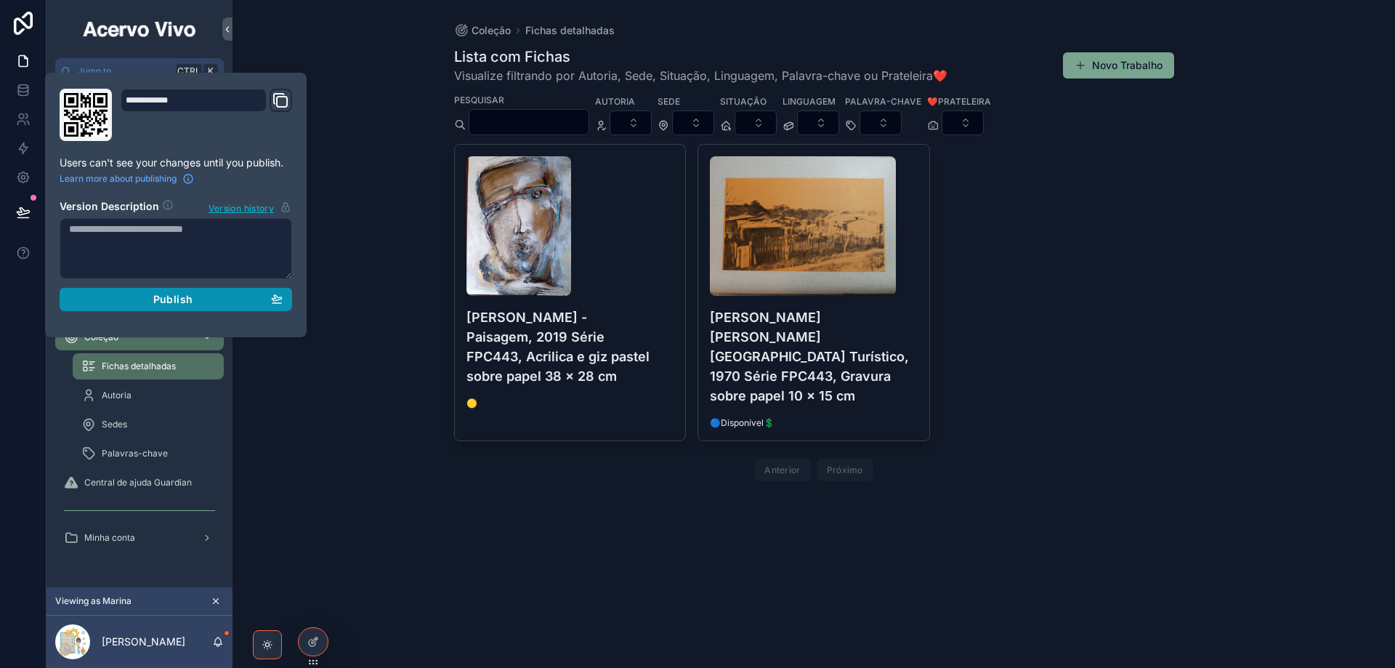
click at [141, 305] on div "Publish" at bounding box center [176, 299] width 214 height 13
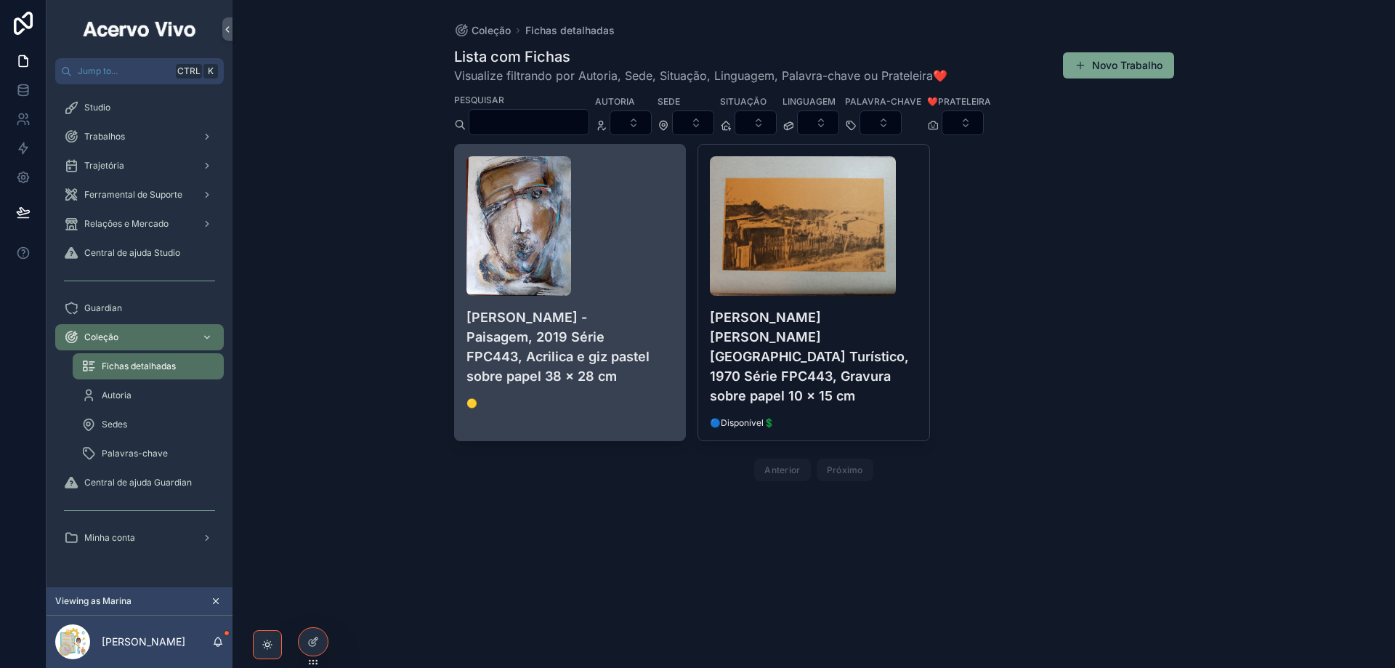
click at [564, 340] on h4 "[PERSON_NAME] - Paisagem, 2019 Série FPC443, Acrilica e giz pastel sobre papel …" at bounding box center [570, 346] width 208 height 78
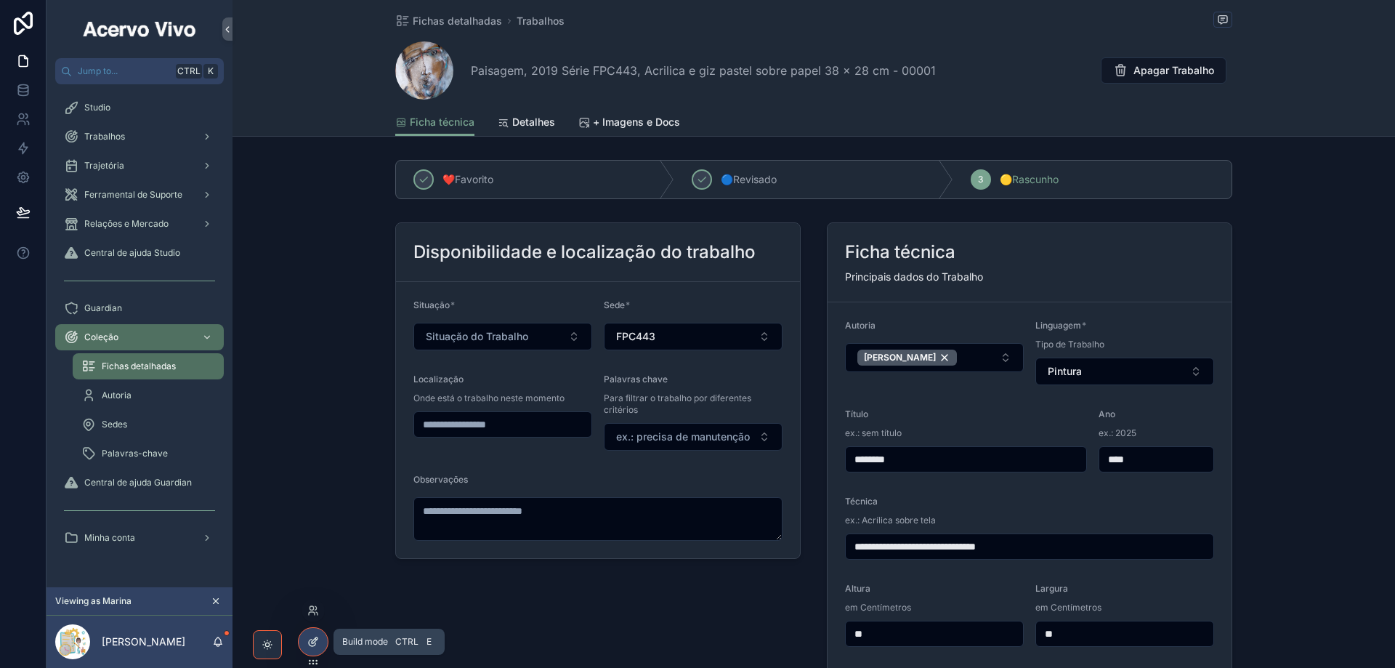
click at [309, 647] on icon at bounding box center [313, 642] width 12 height 12
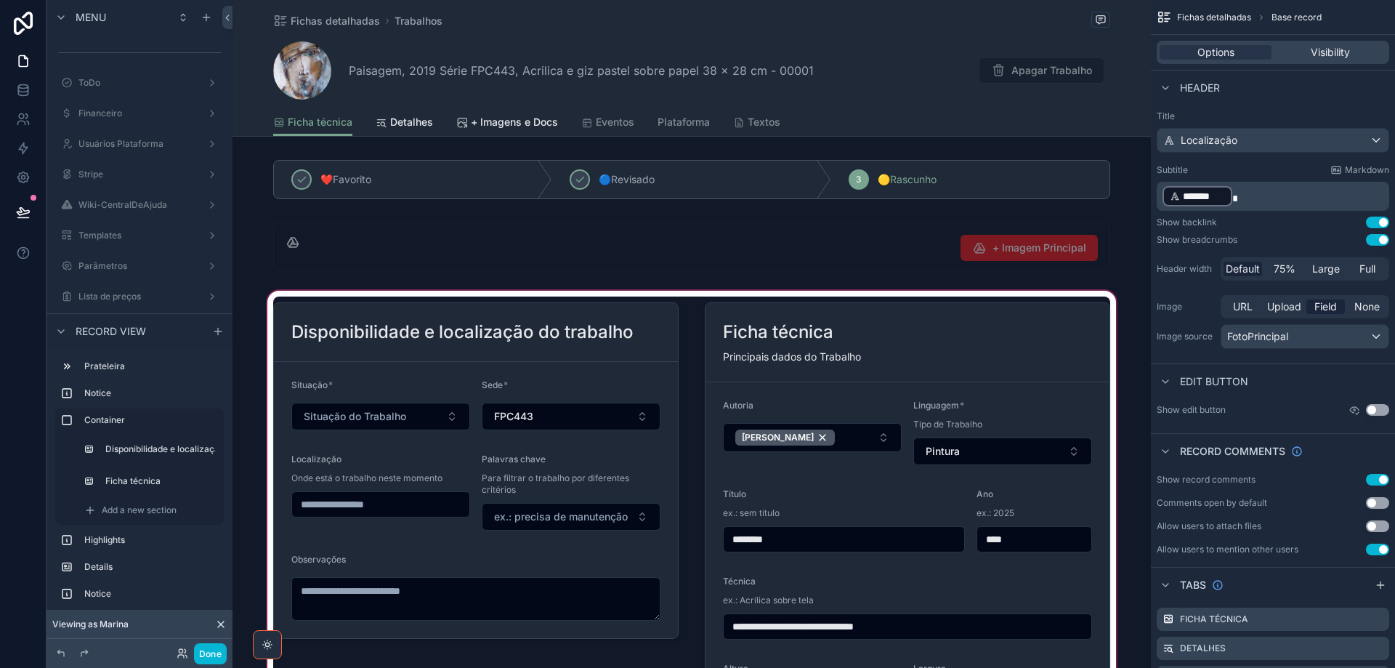
click at [651, 351] on div "scrollable content" at bounding box center [691, 561] width 918 height 546
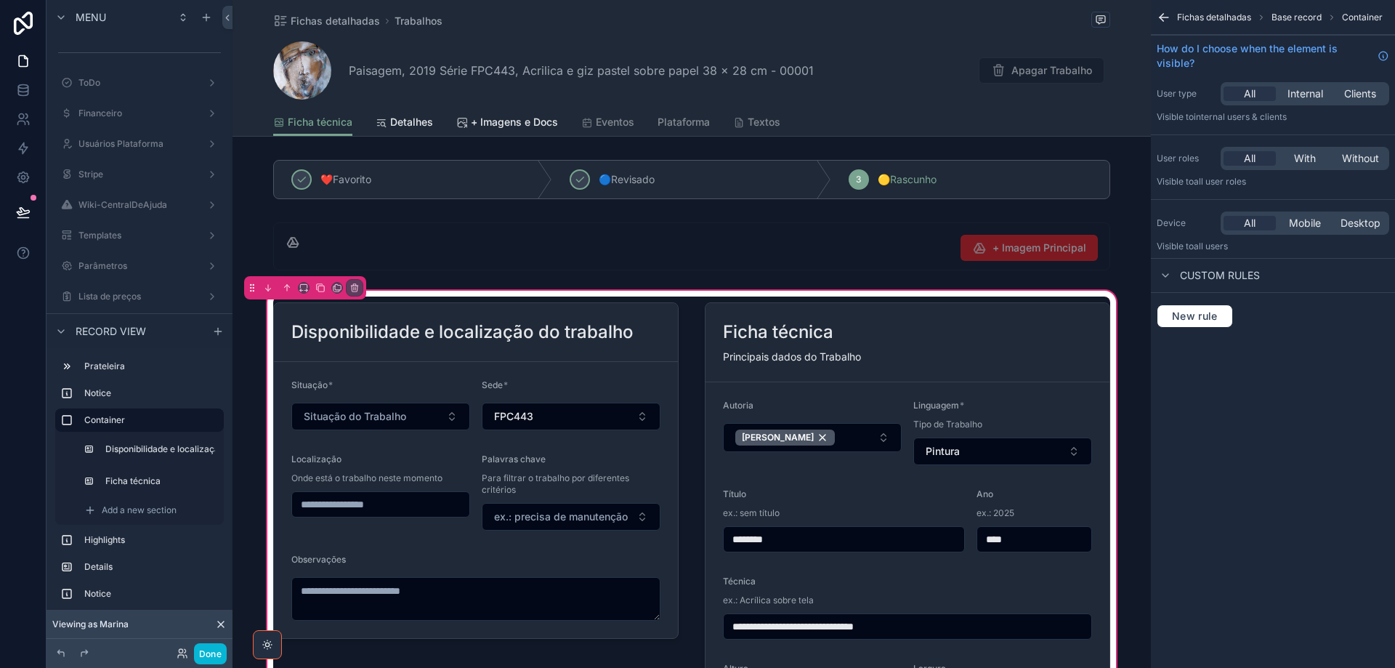
click at [650, 351] on div "scrollable content" at bounding box center [475, 560] width 423 height 529
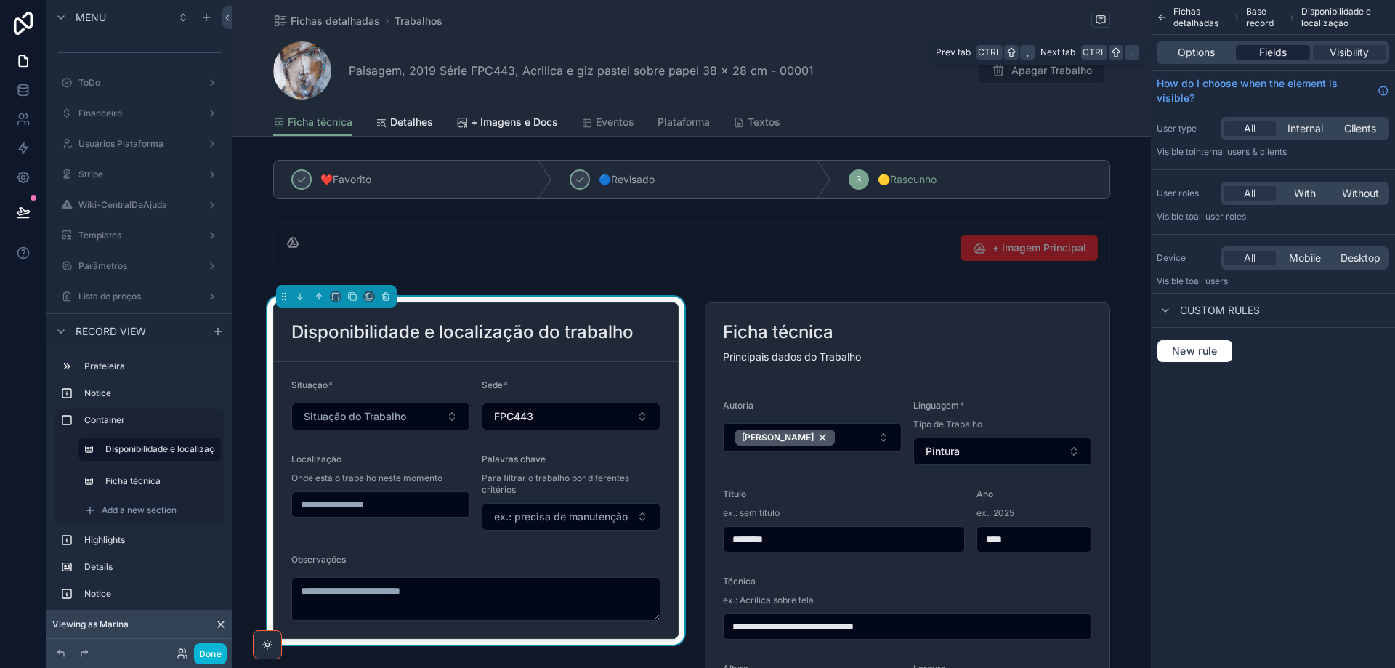
click at [1272, 51] on span "Fields" at bounding box center [1273, 52] width 28 height 15
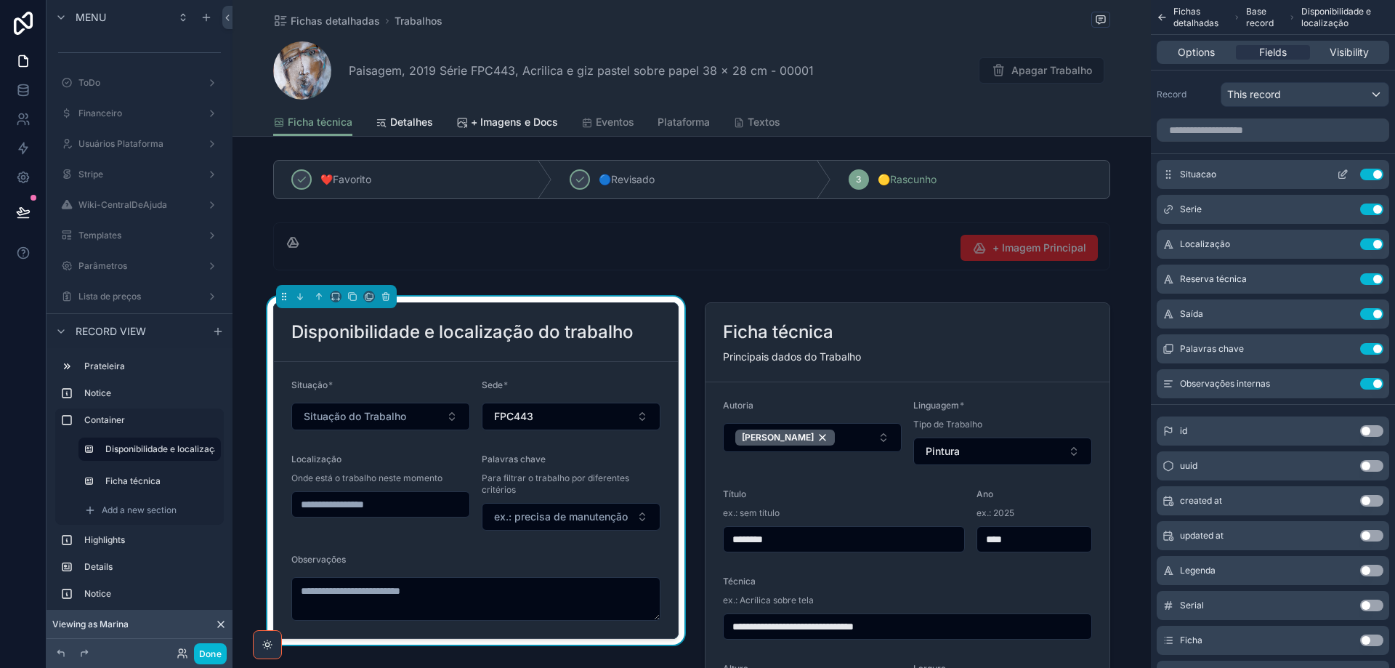
click at [1344, 178] on icon "scrollable content" at bounding box center [1342, 175] width 7 height 7
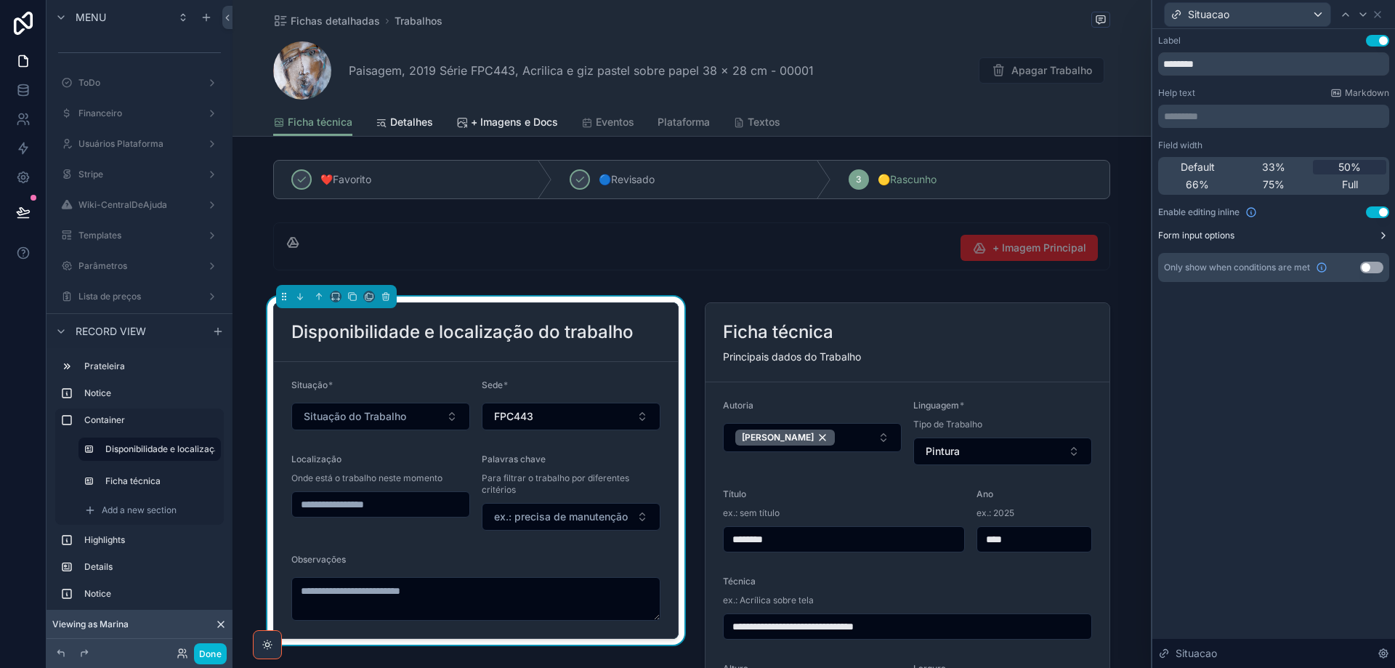
click at [1379, 239] on icon at bounding box center [1383, 236] width 12 height 12
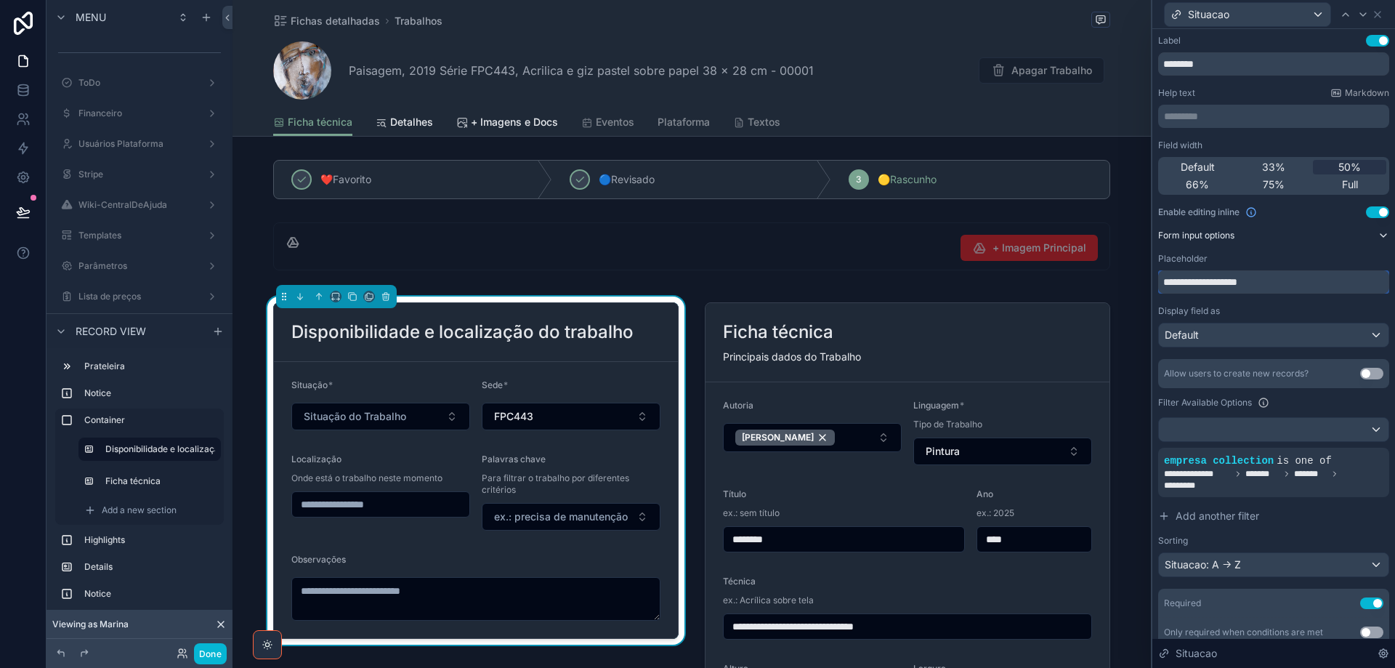
drag, startPoint x: 1278, startPoint y: 284, endPoint x: 1159, endPoint y: 280, distance: 118.5
click at [1159, 280] on input "**********" at bounding box center [1273, 281] width 231 height 23
click at [1352, 450] on icon at bounding box center [1354, 447] width 4 height 4
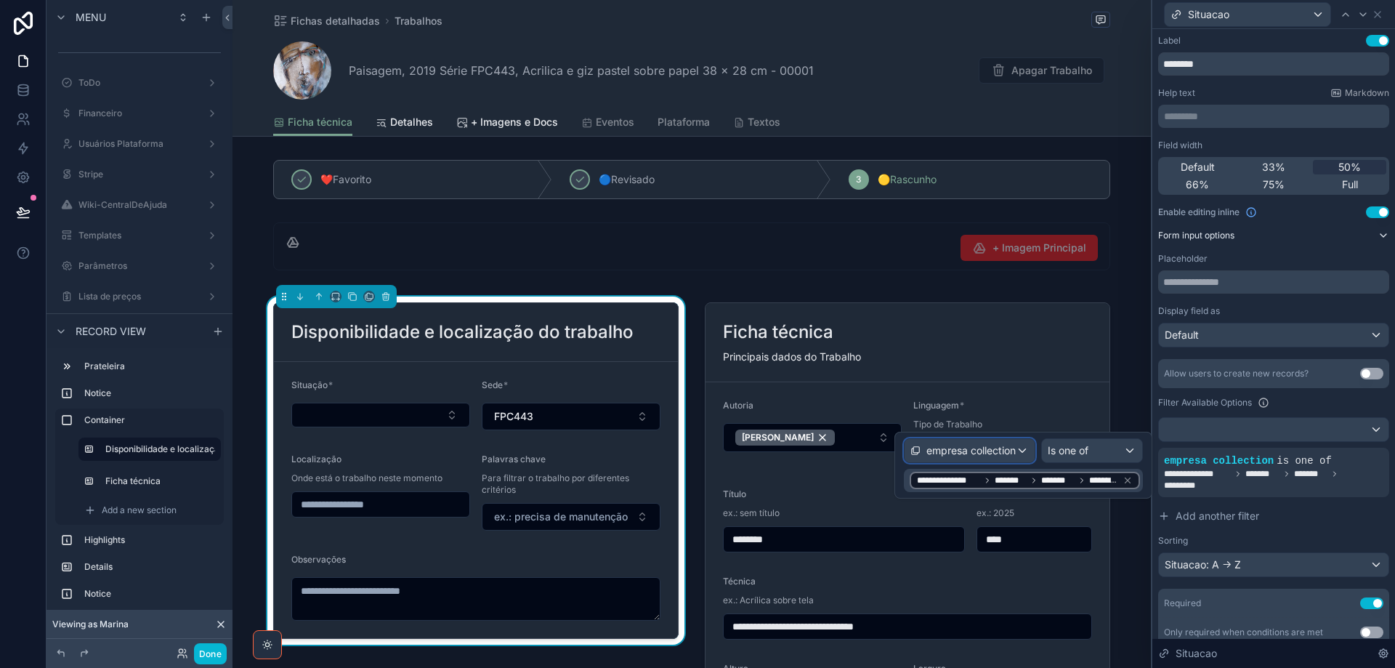
click at [1023, 452] on div "empresa collection" at bounding box center [969, 450] width 130 height 23
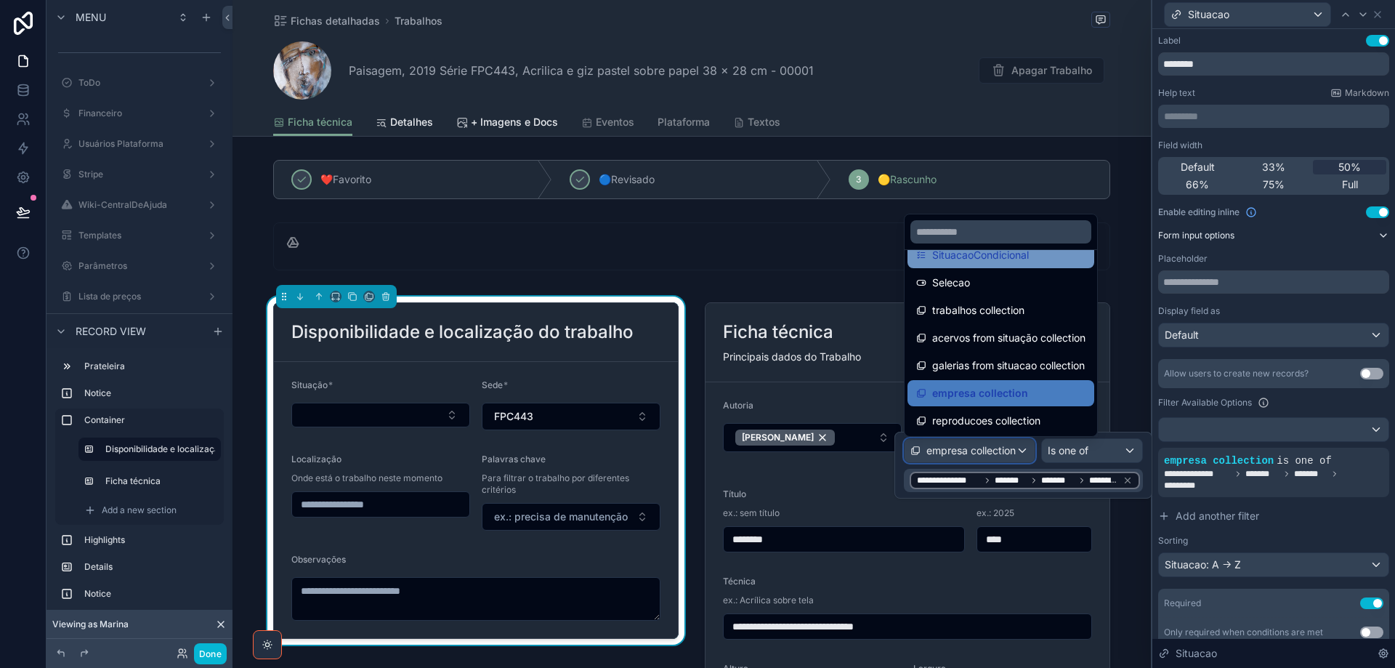
scroll to position [296, 0]
click at [979, 449] on div at bounding box center [1023, 465] width 258 height 67
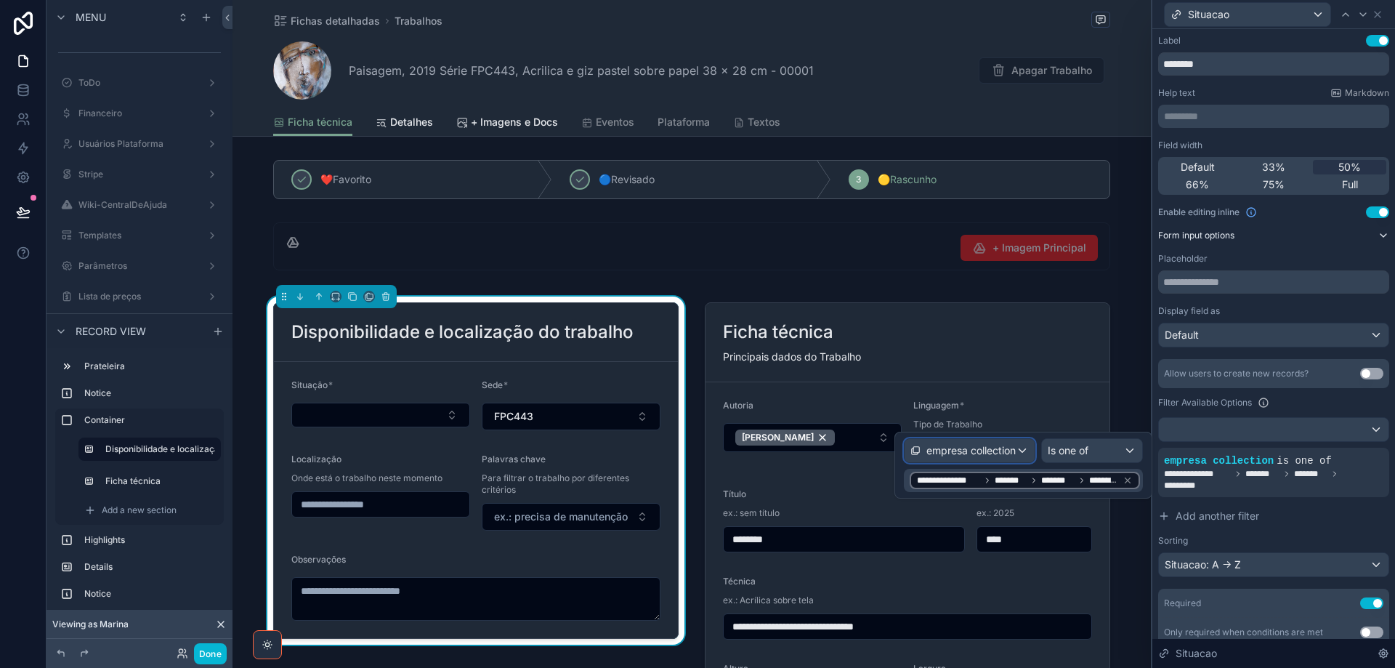
click at [977, 450] on span "empresa collection" at bounding box center [970, 450] width 89 height 15
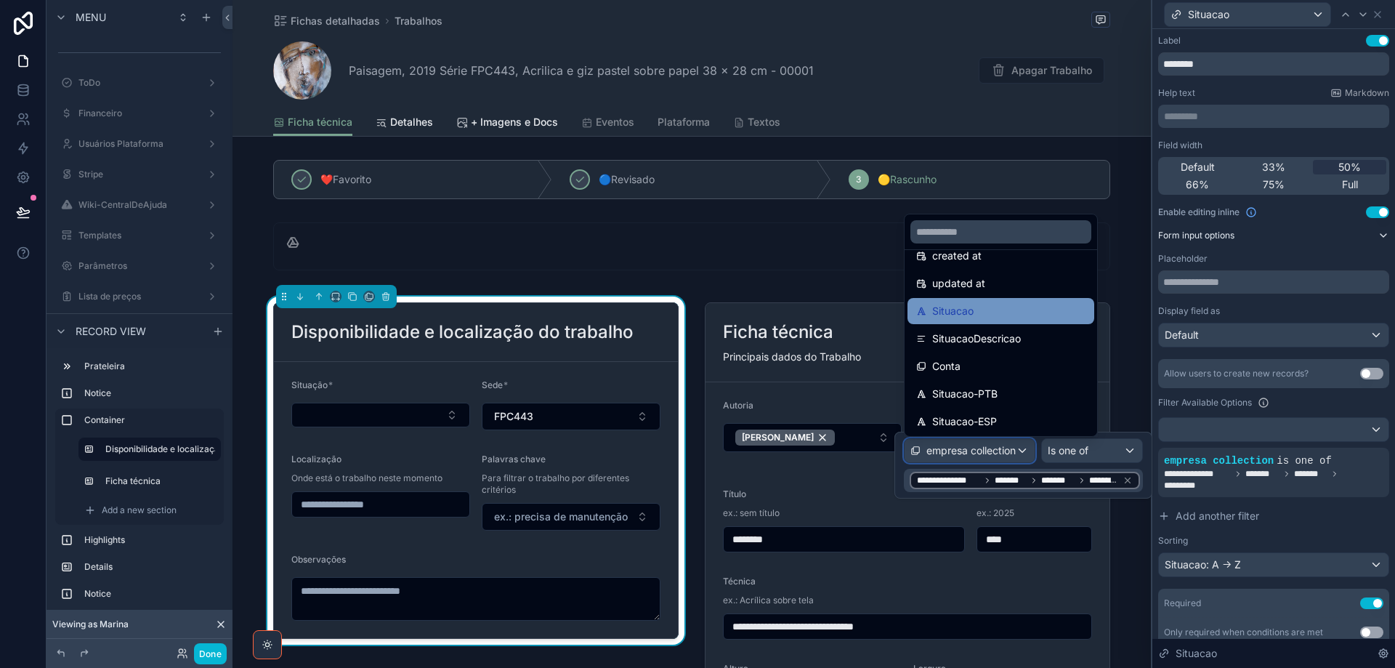
scroll to position [218, 0]
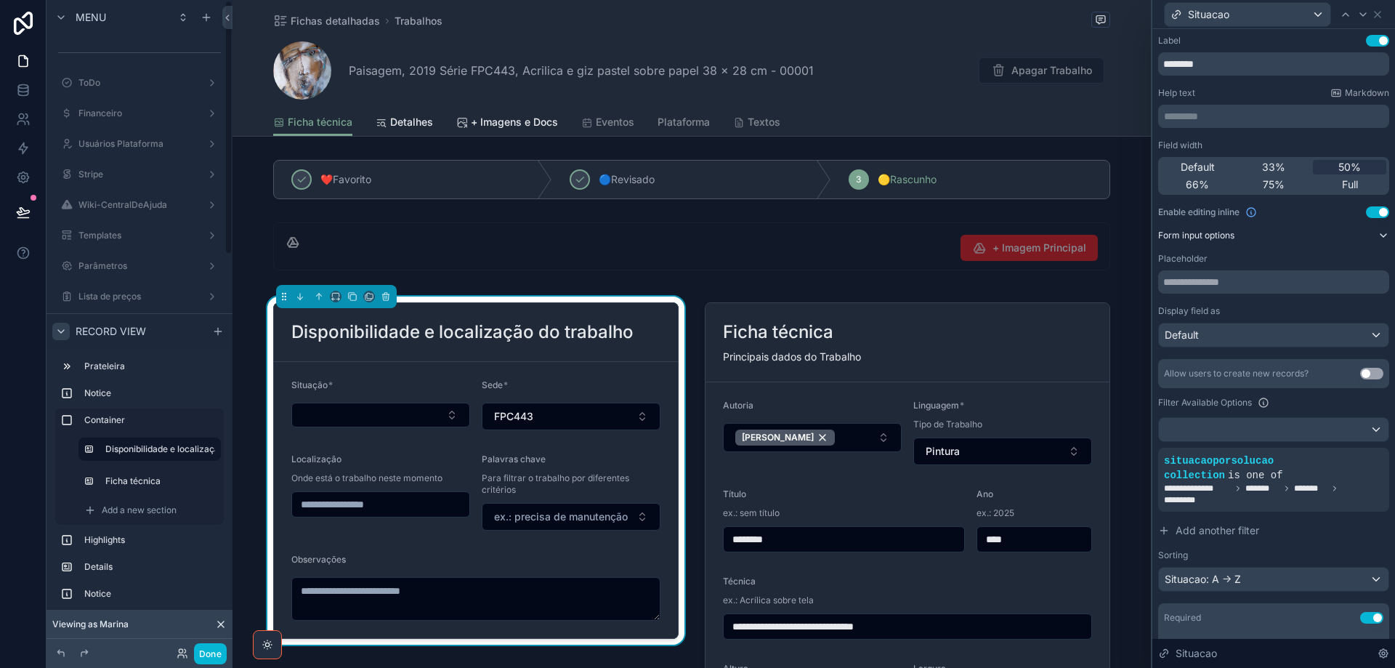
click at [58, 327] on icon "scrollable content" at bounding box center [61, 331] width 12 height 12
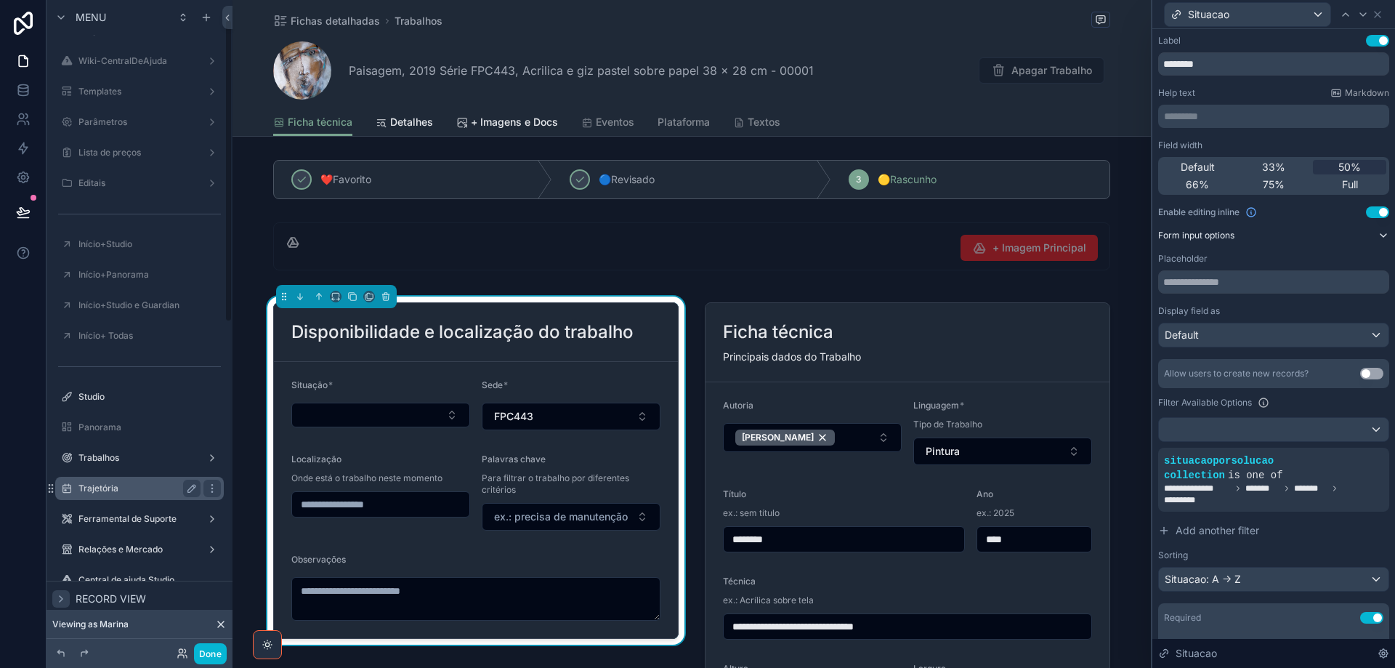
scroll to position [145, 0]
click at [127, 458] on label "Trabalhos" at bounding box center [136, 456] width 116 height 12
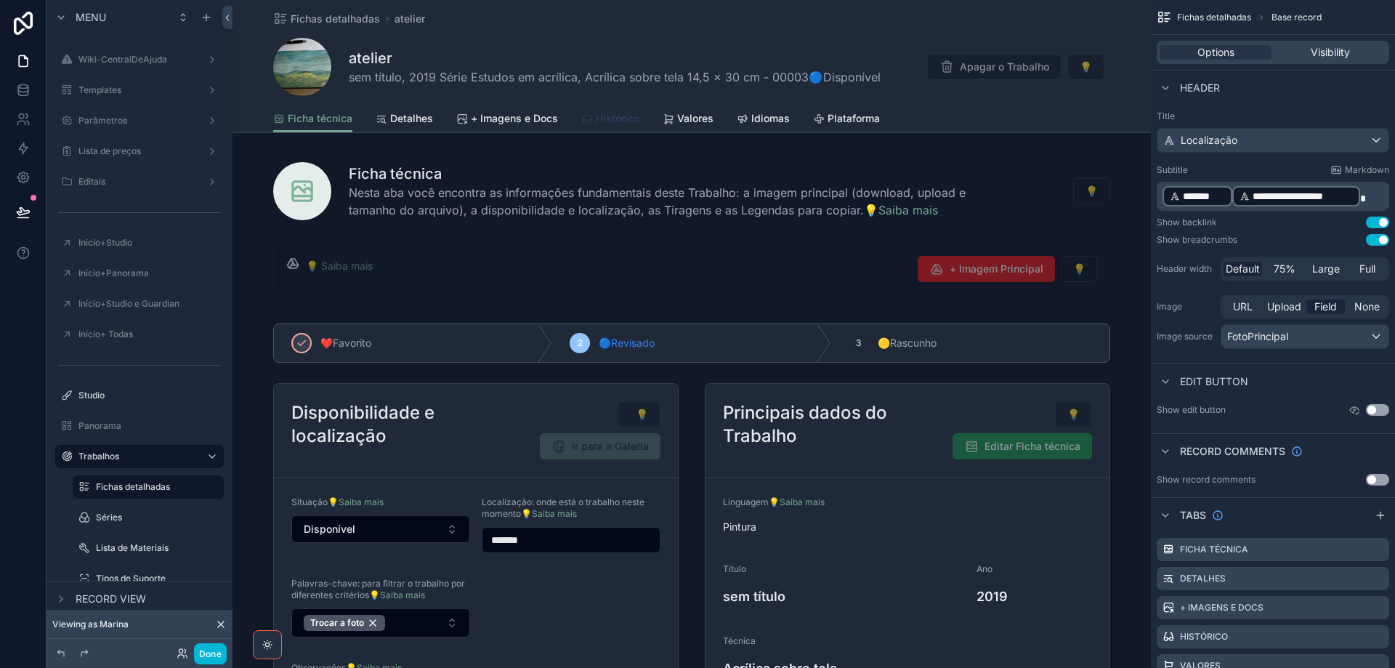
click at [591, 121] on div "Histórico" at bounding box center [610, 118] width 58 height 15
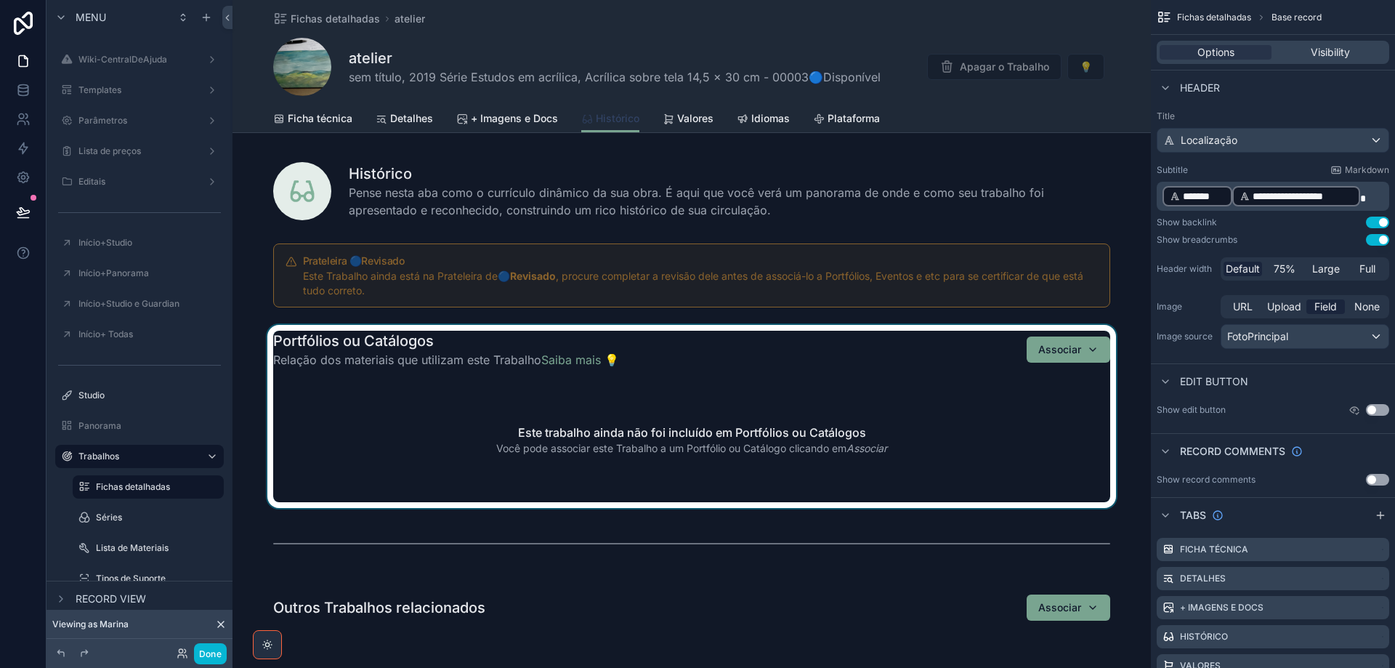
scroll to position [145, 0]
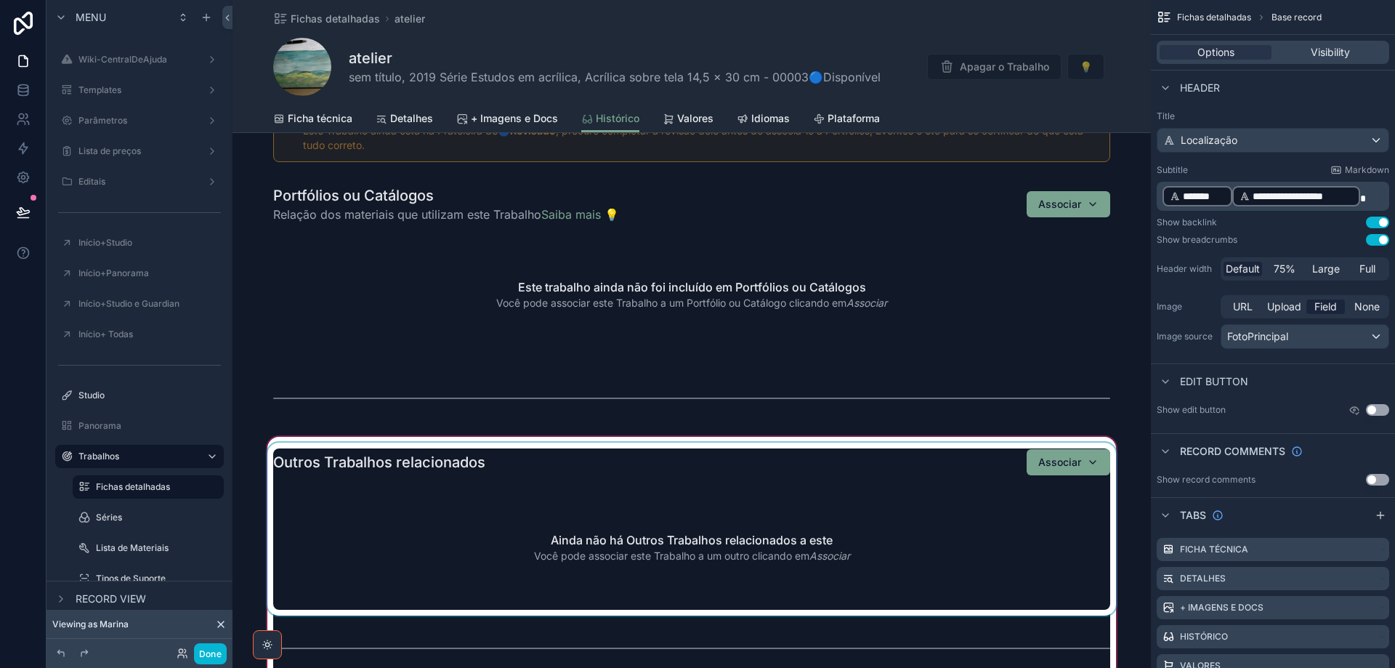
click at [673, 456] on div "scrollable content" at bounding box center [691, 663] width 918 height 458
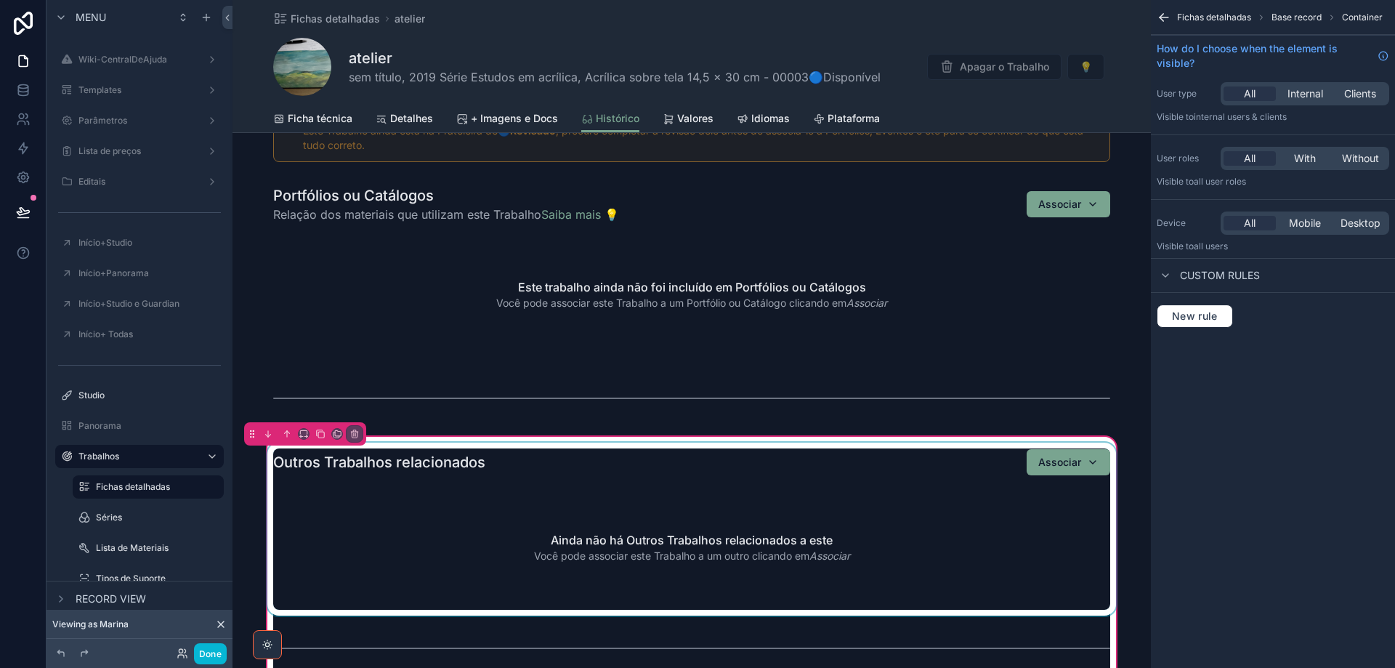
click at [355, 503] on div "scrollable content" at bounding box center [691, 528] width 854 height 173
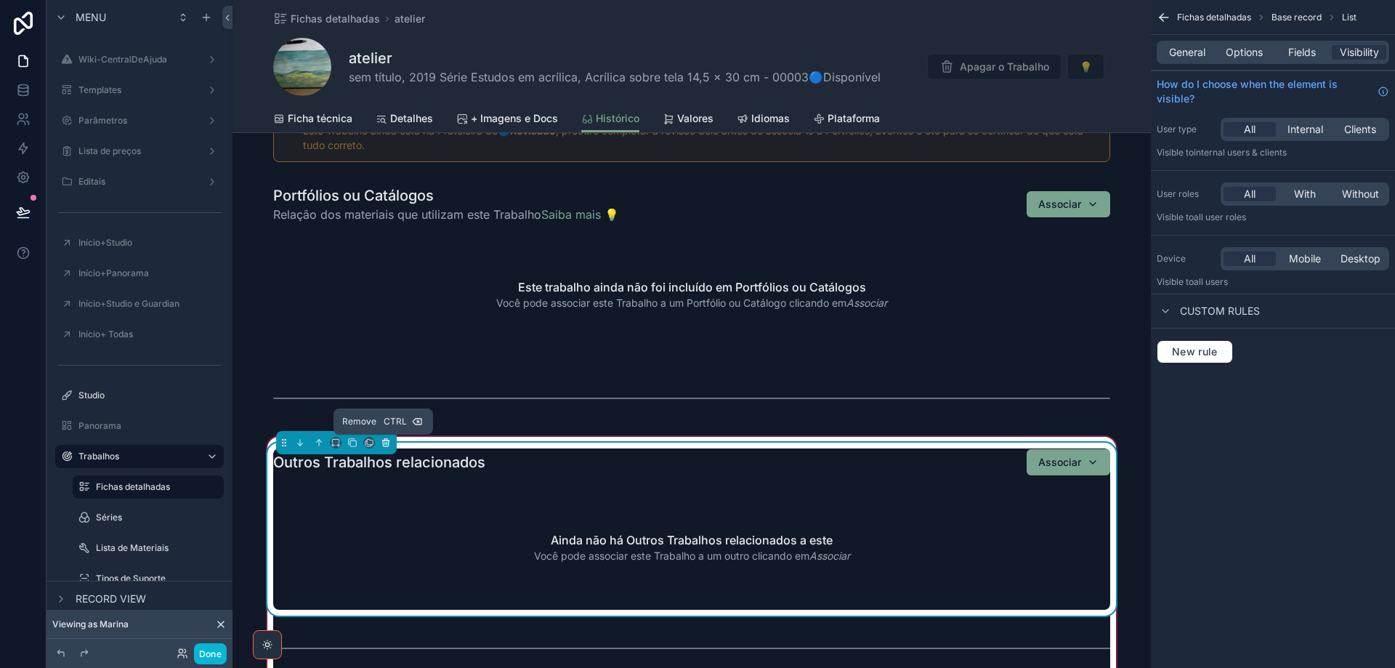
click at [381, 442] on icon "scrollable content" at bounding box center [386, 442] width 10 height 10
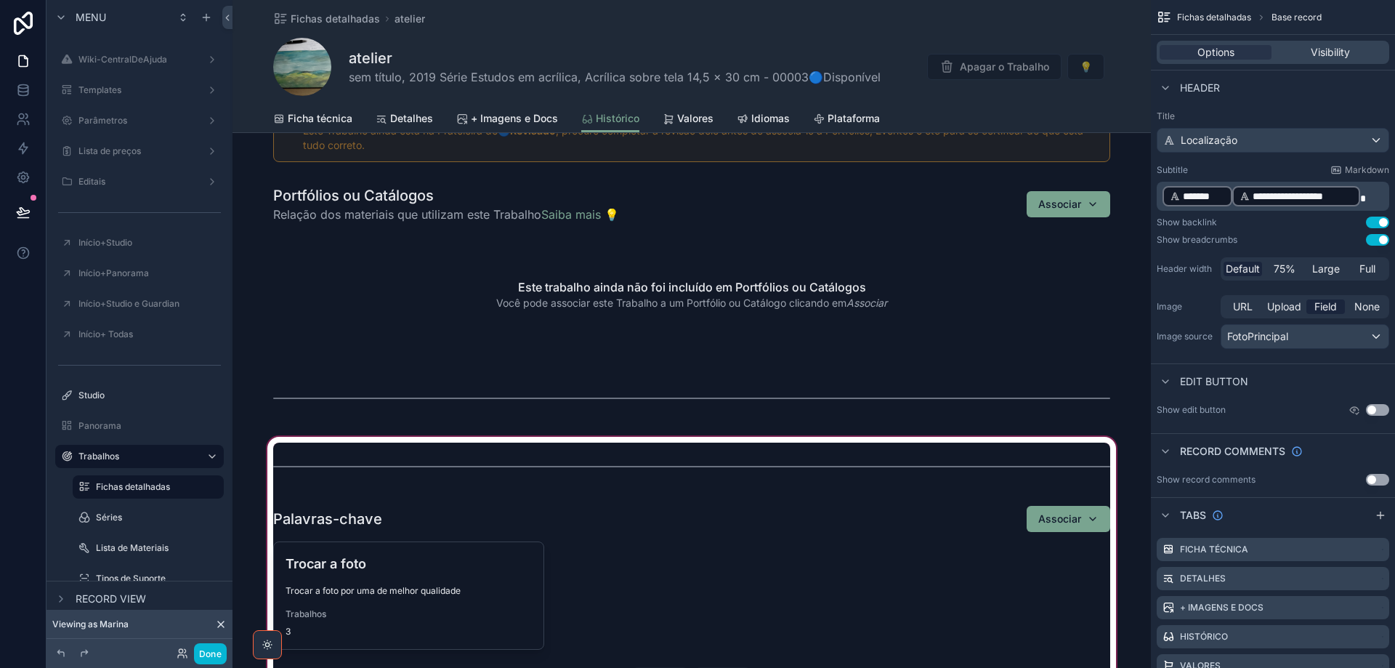
click at [382, 463] on div "scrollable content" at bounding box center [691, 572] width 918 height 276
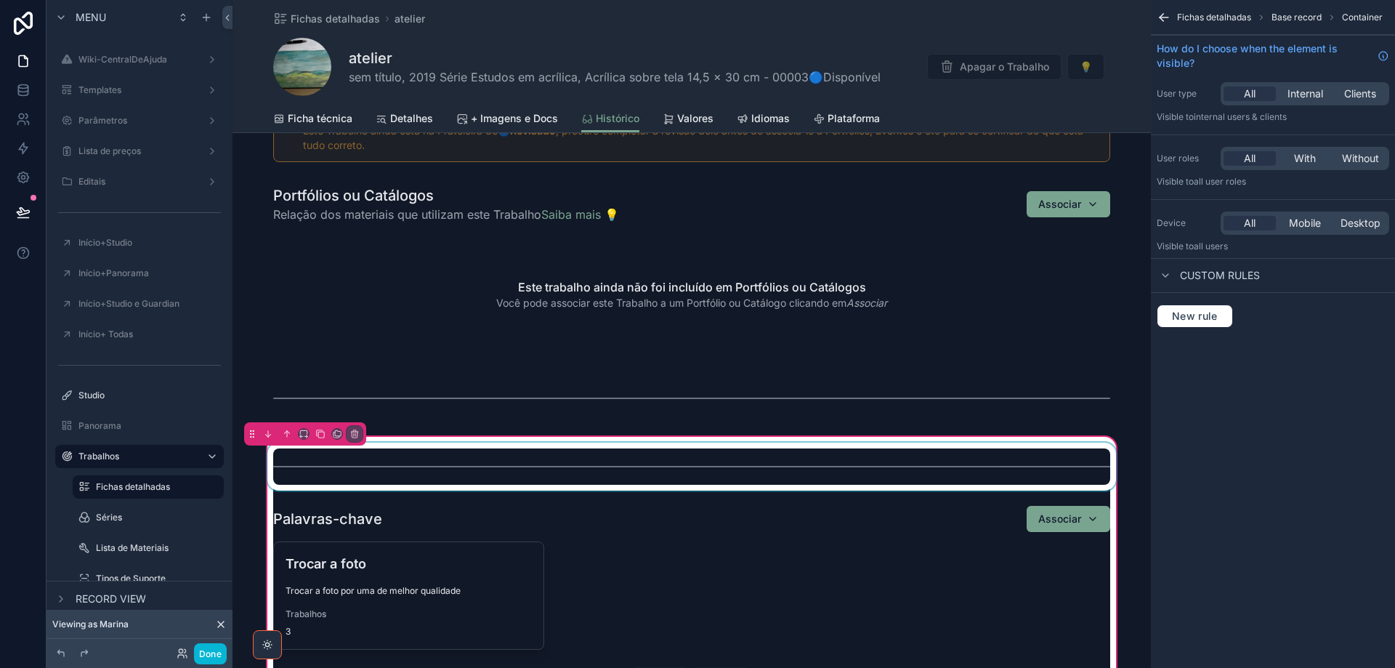
click at [377, 468] on div "scrollable content" at bounding box center [691, 466] width 854 height 48
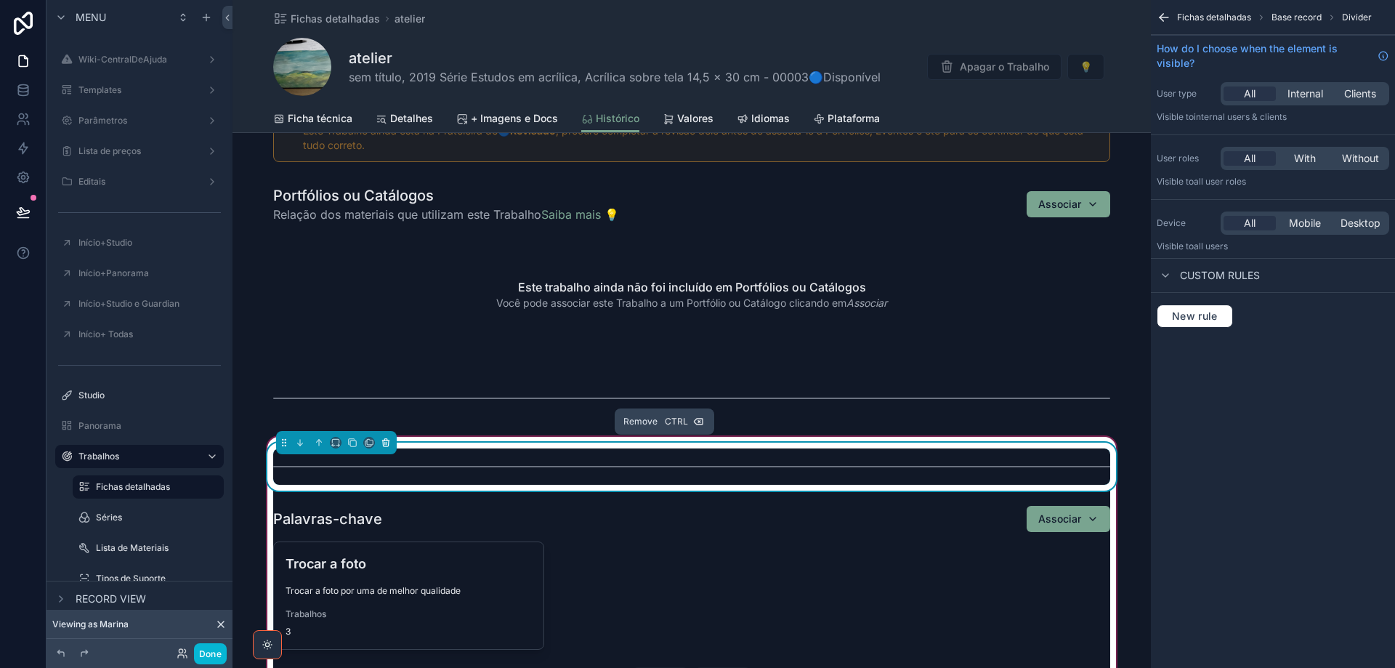
click at [386, 442] on icon "scrollable content" at bounding box center [386, 442] width 10 height 10
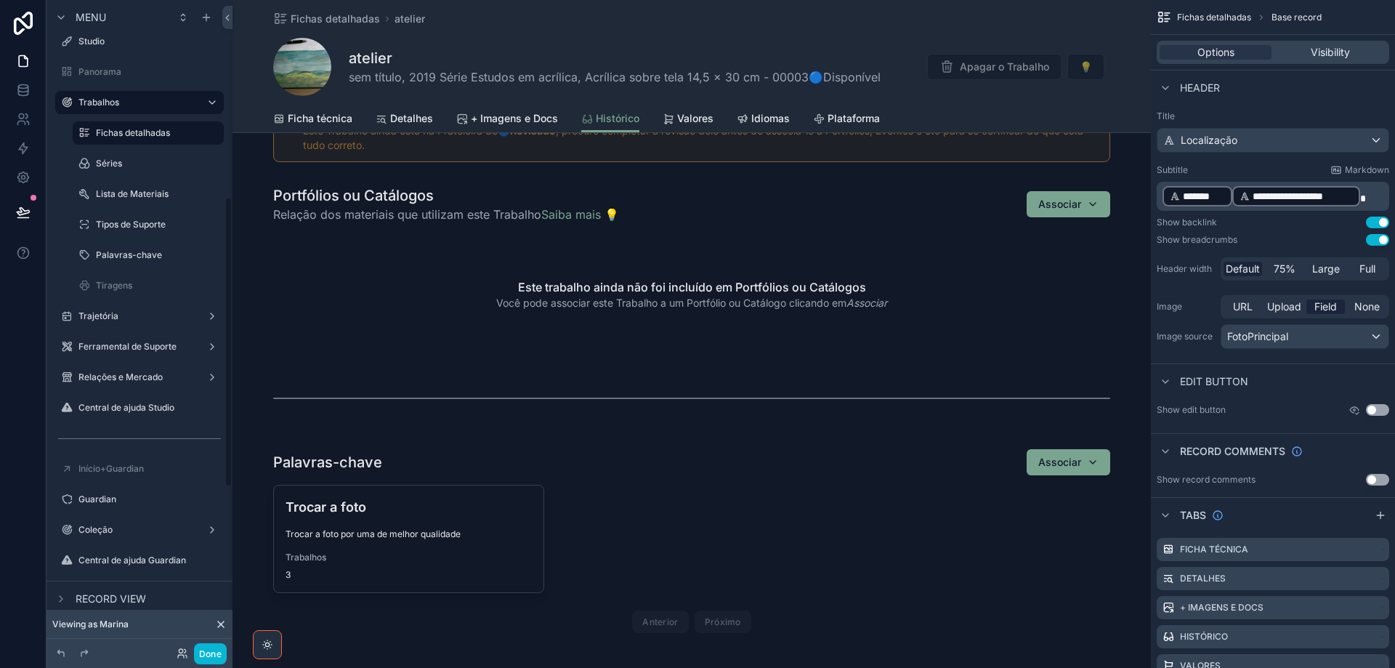
scroll to position [726, 0]
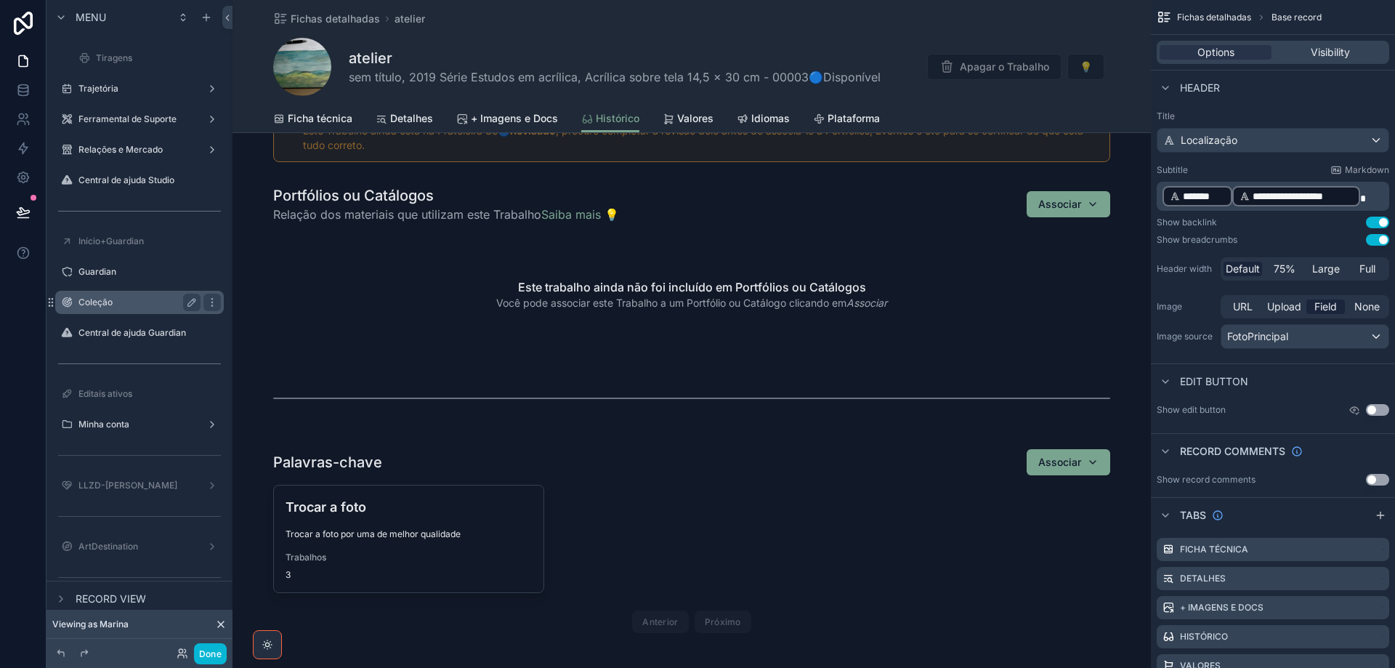
click at [80, 304] on label "Coleção" at bounding box center [136, 302] width 116 height 12
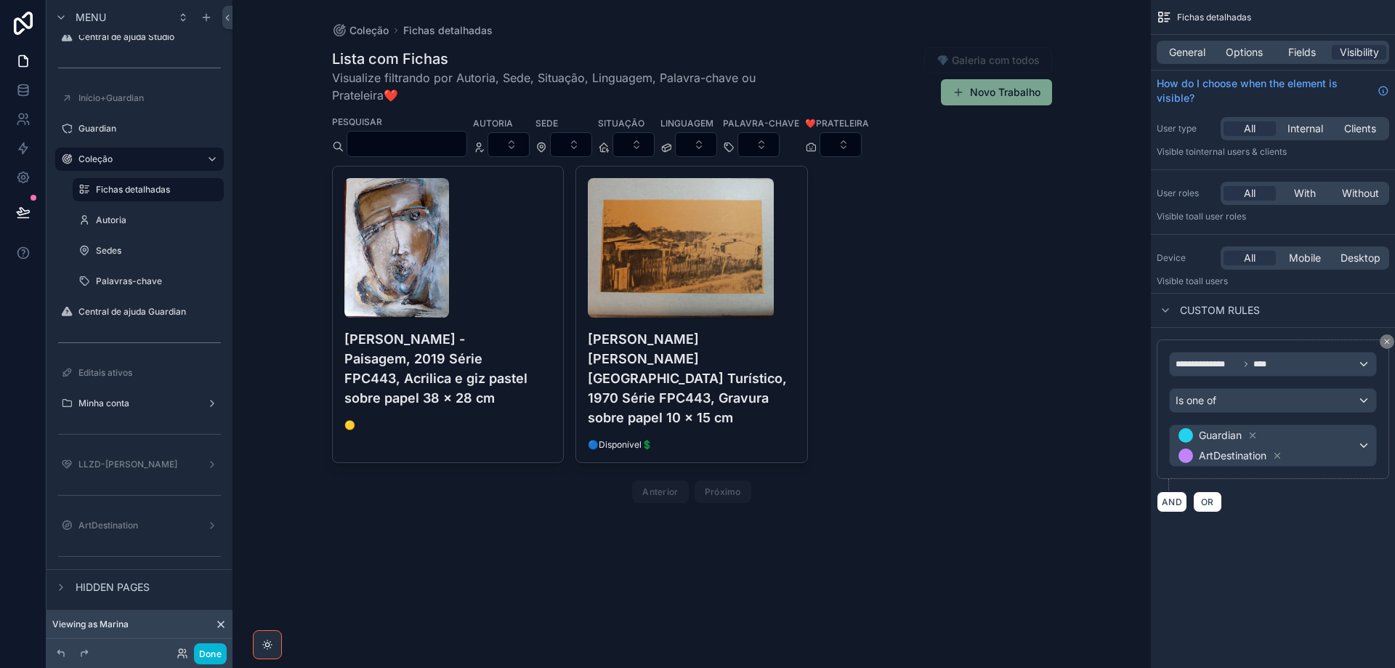
click at [513, 227] on div "scrollable content" at bounding box center [691, 277] width 743 height 555
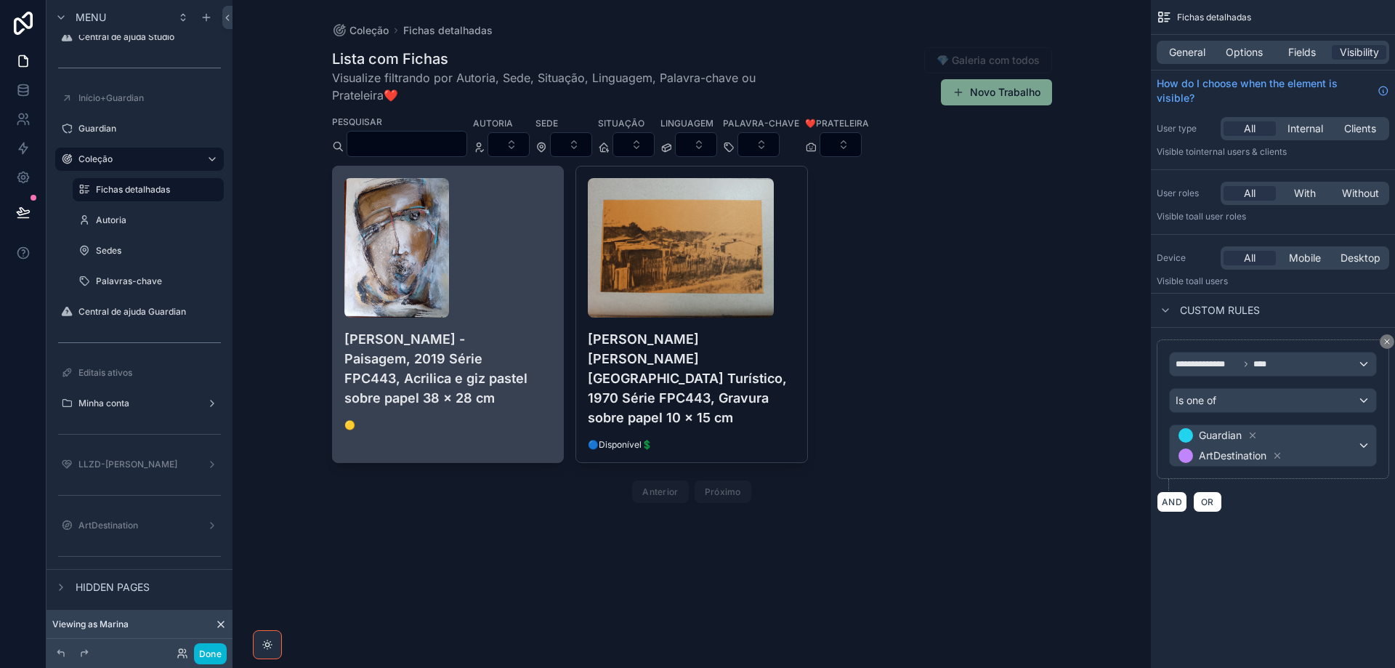
click at [509, 244] on div "scrollable content" at bounding box center [448, 247] width 208 height 139
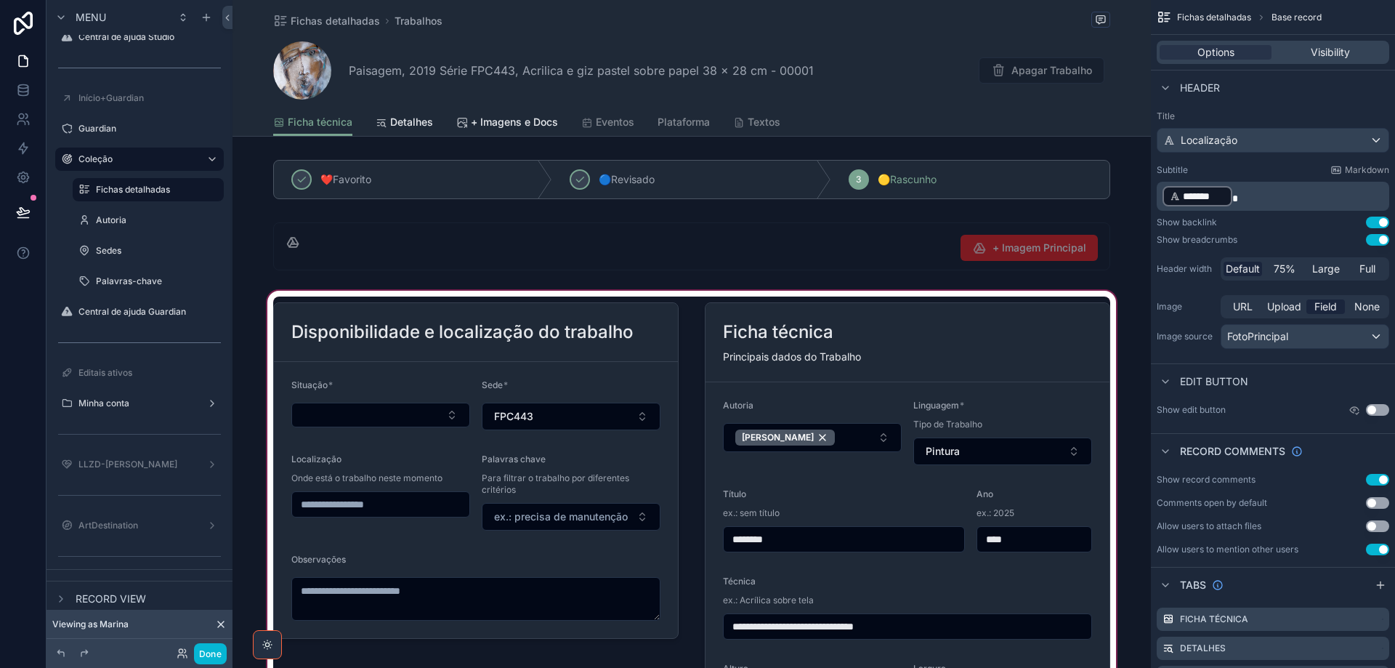
click at [429, 383] on div "scrollable content" at bounding box center [691, 561] width 918 height 546
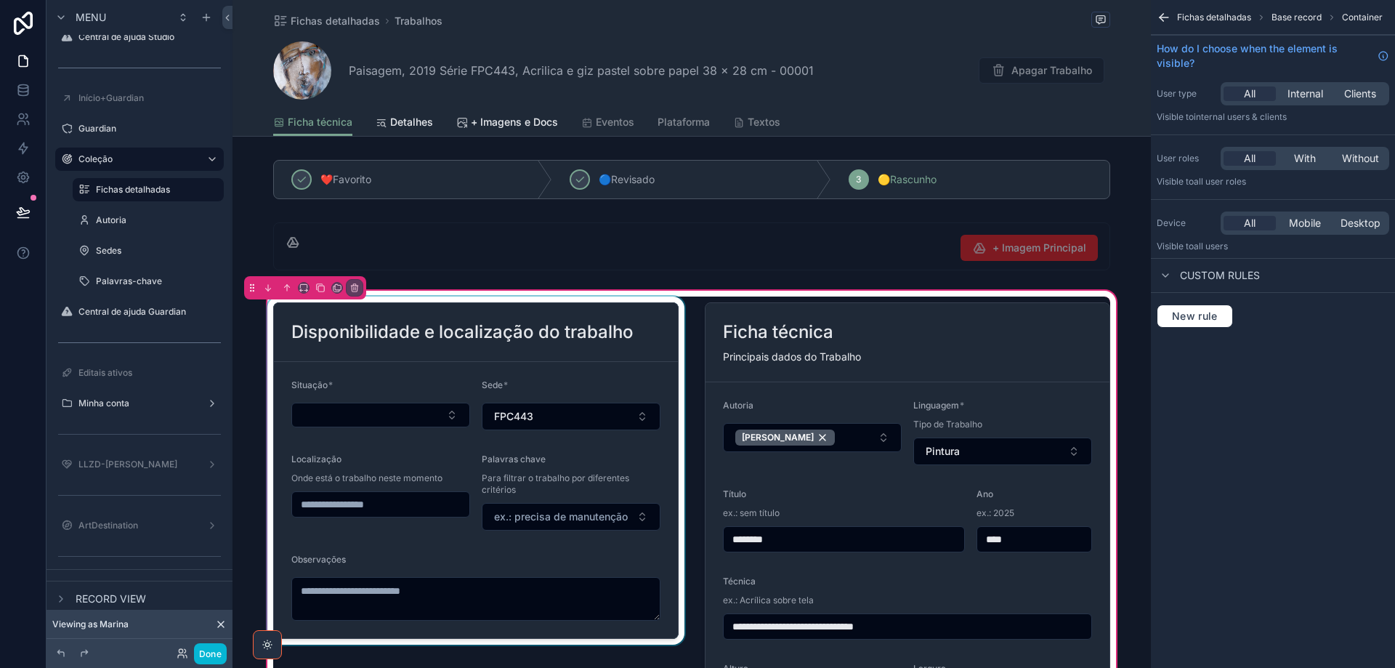
click at [427, 383] on div "scrollable content" at bounding box center [475, 560] width 423 height 529
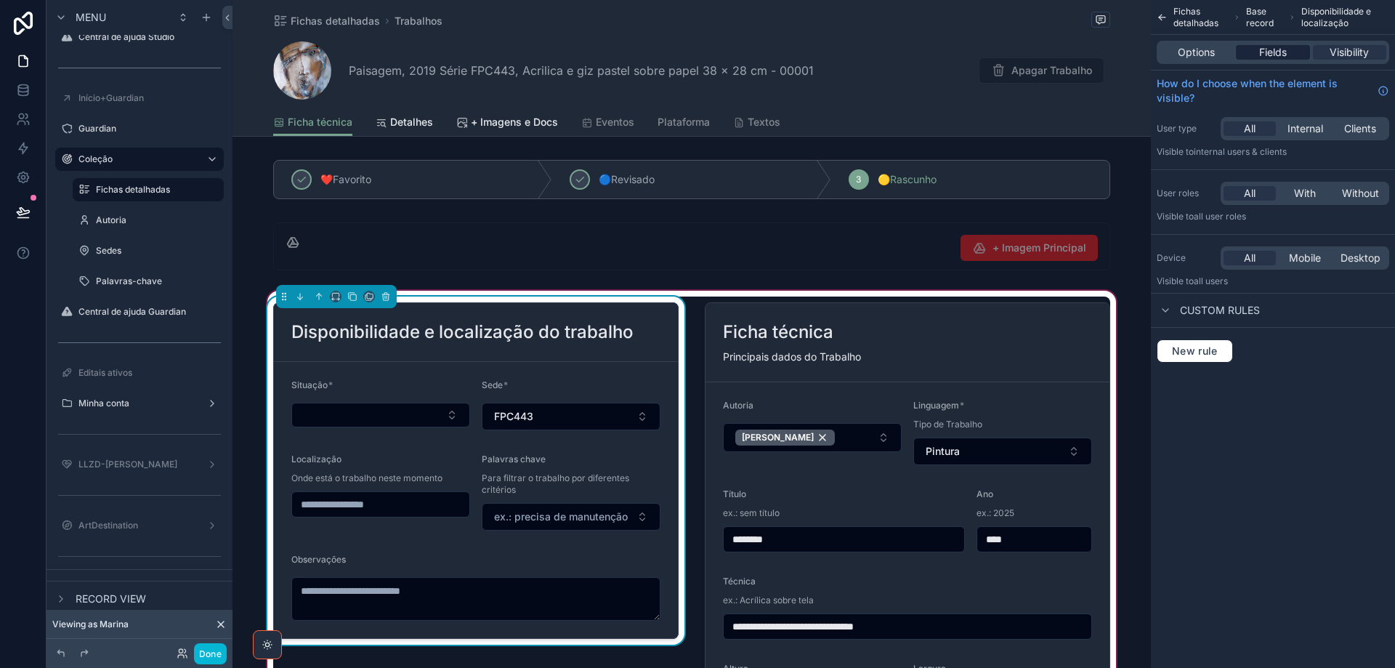
click at [1268, 46] on span "Fields" at bounding box center [1273, 52] width 28 height 15
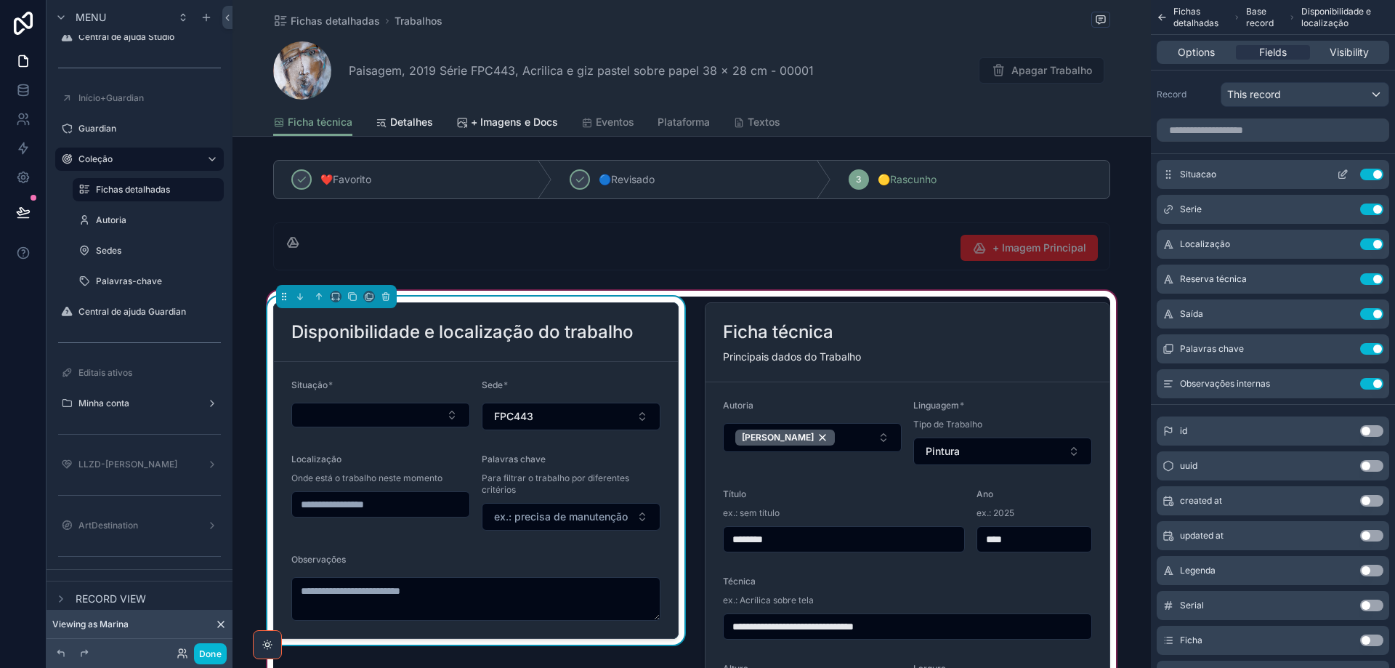
click at [1344, 175] on icon "scrollable content" at bounding box center [1343, 175] width 12 height 12
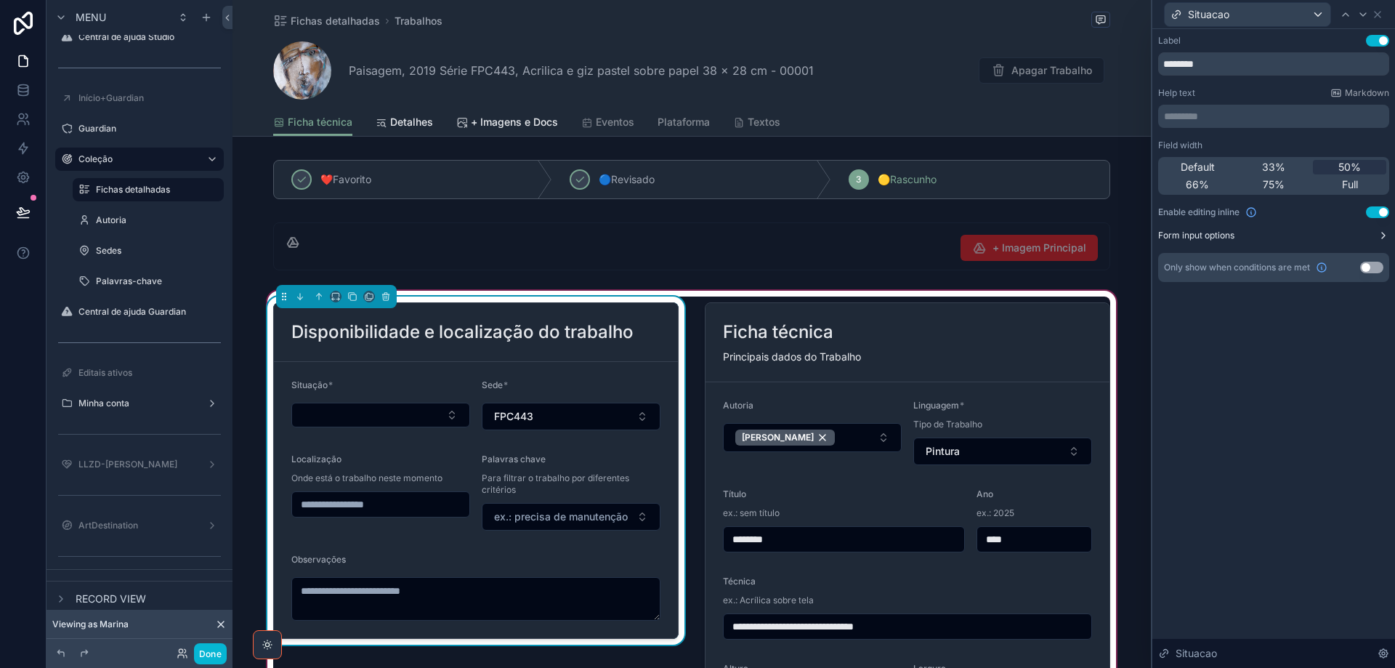
click at [1381, 236] on icon at bounding box center [1383, 236] width 12 height 12
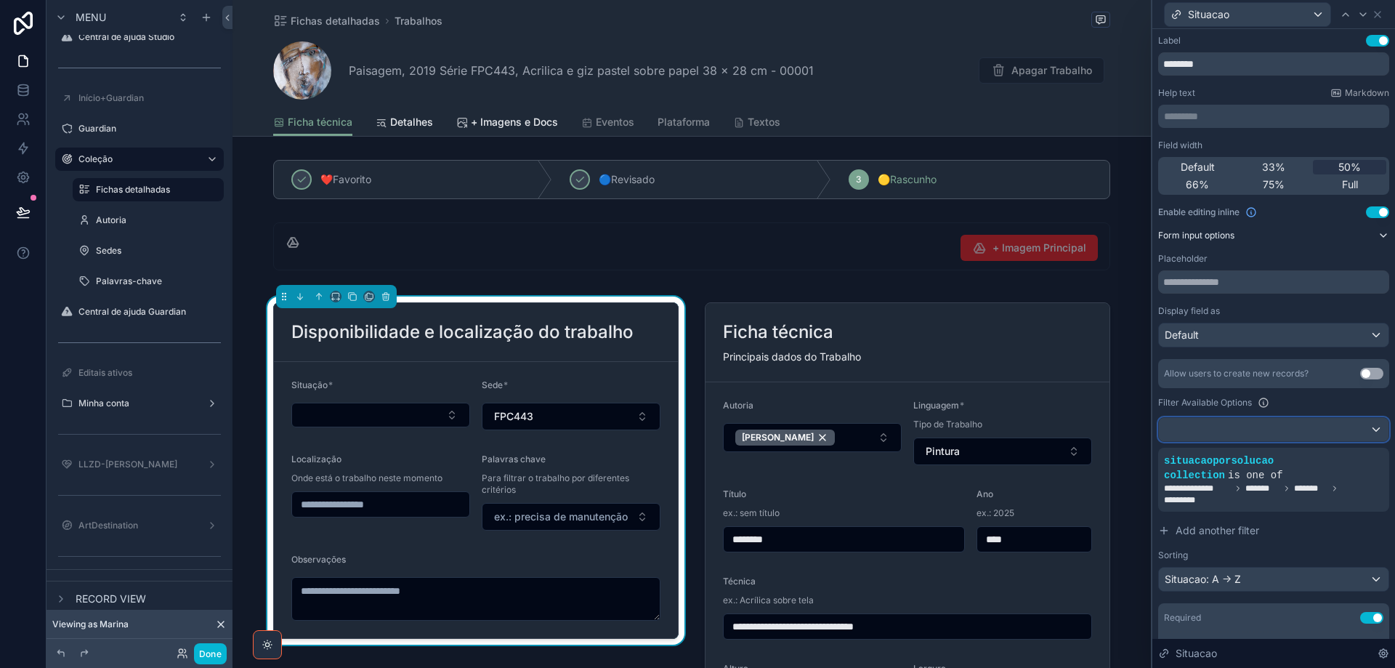
click at [1210, 437] on div at bounding box center [1274, 429] width 230 height 23
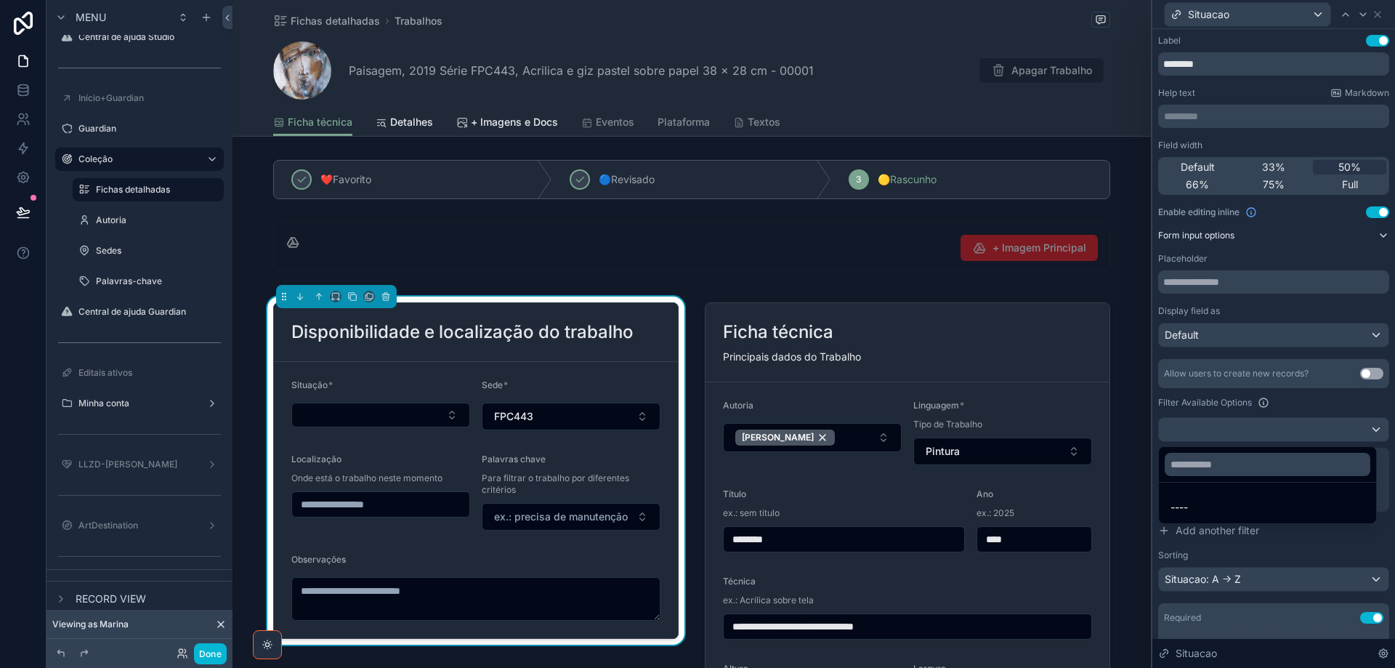
click at [1210, 437] on div at bounding box center [1273, 334] width 243 height 668
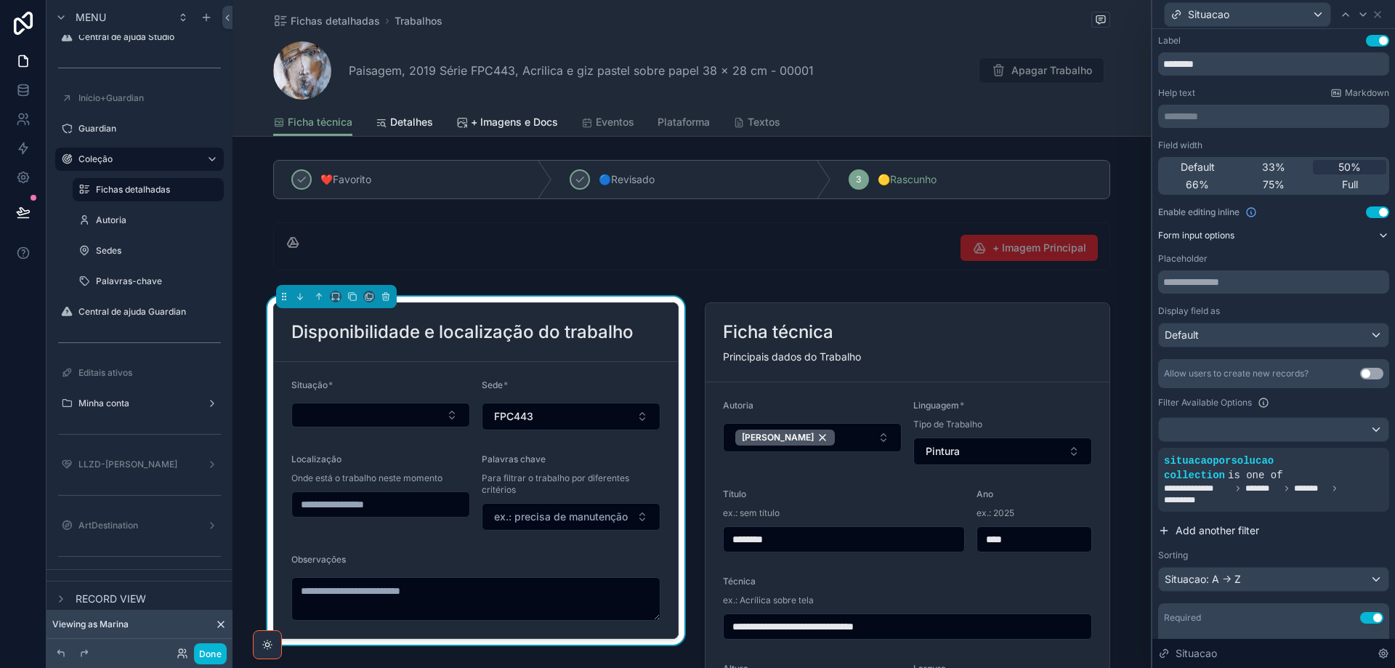
click at [1227, 532] on span "Add another filter" at bounding box center [1217, 530] width 84 height 15
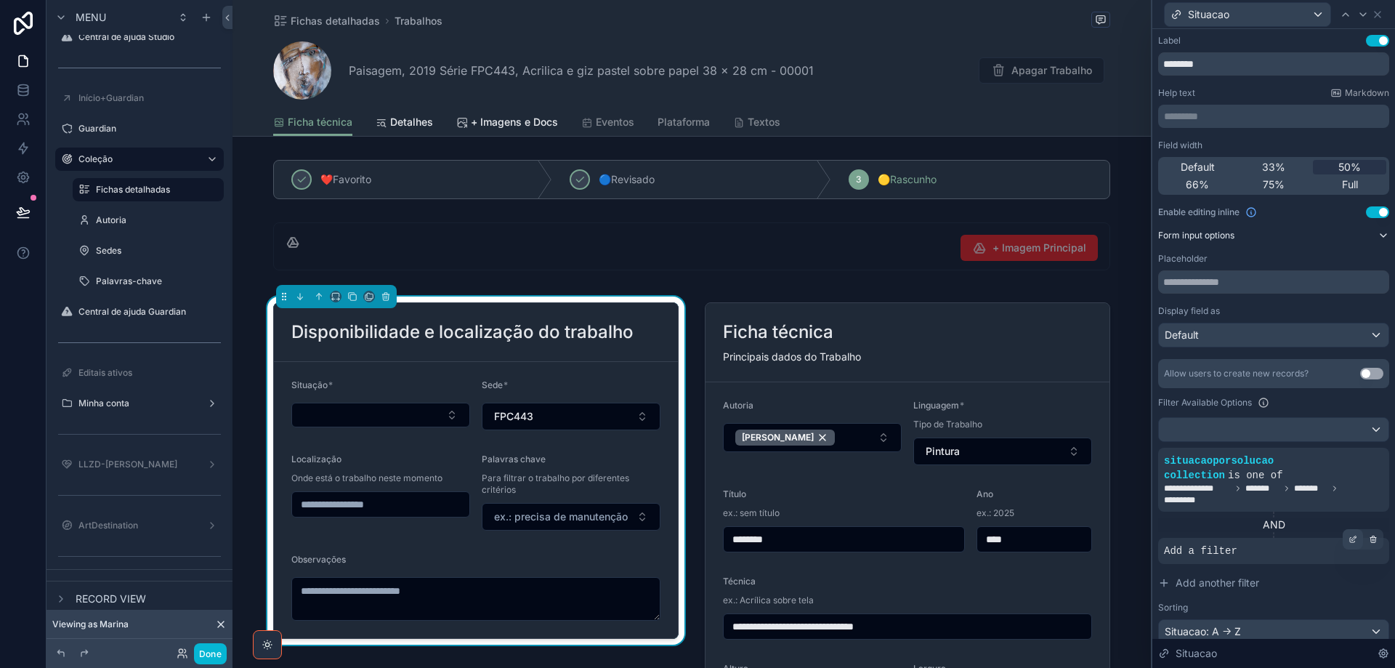
click at [1348, 537] on icon at bounding box center [1352, 539] width 9 height 9
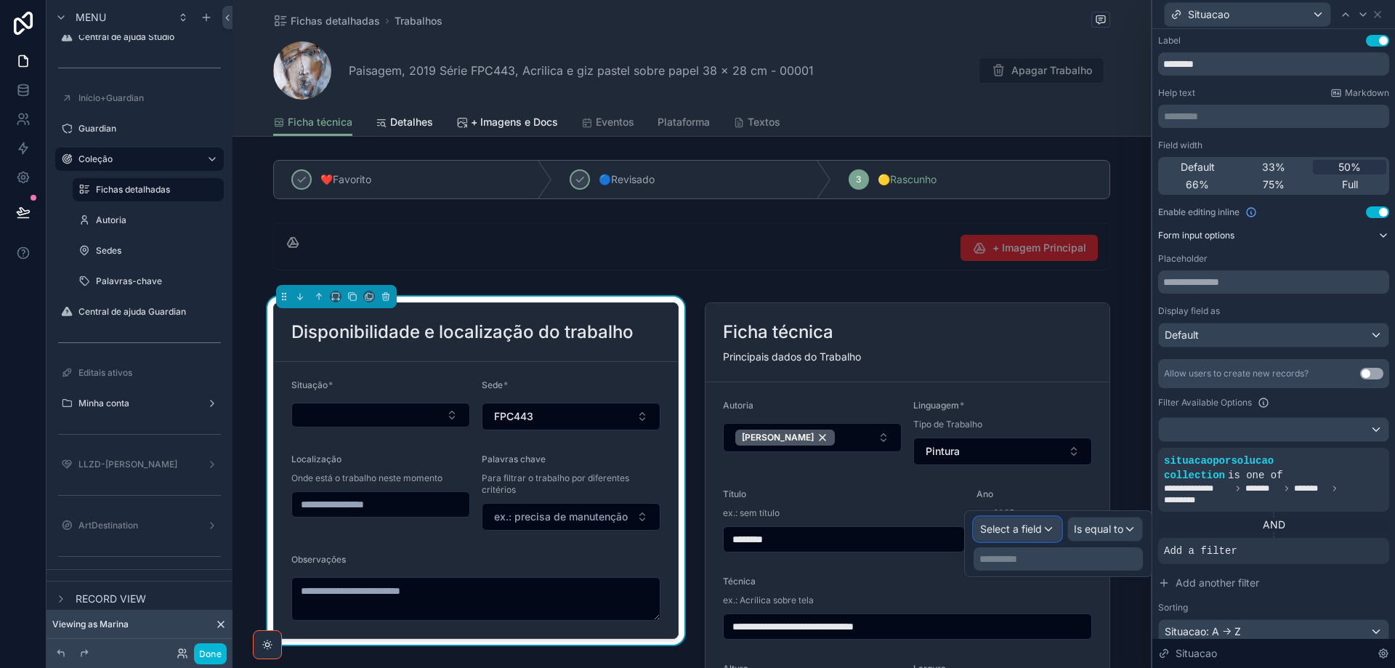
click at [1019, 527] on span "Select a field" at bounding box center [1011, 528] width 62 height 12
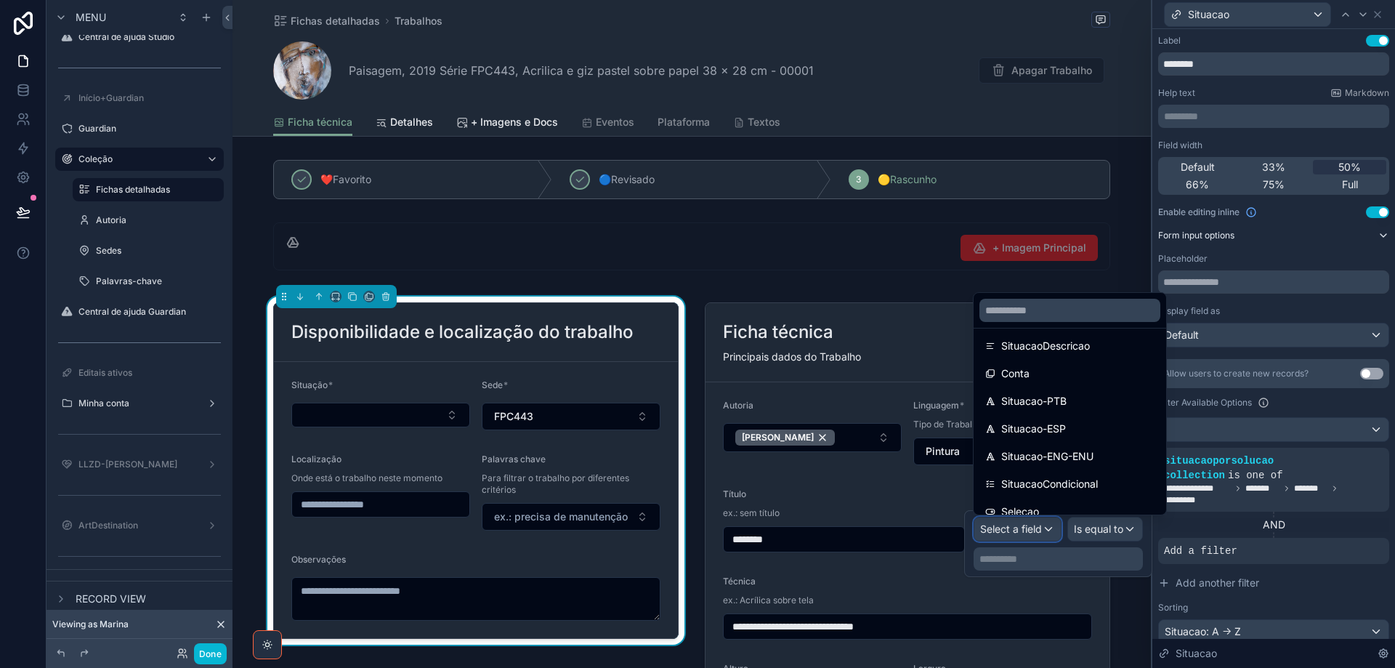
scroll to position [324, 0]
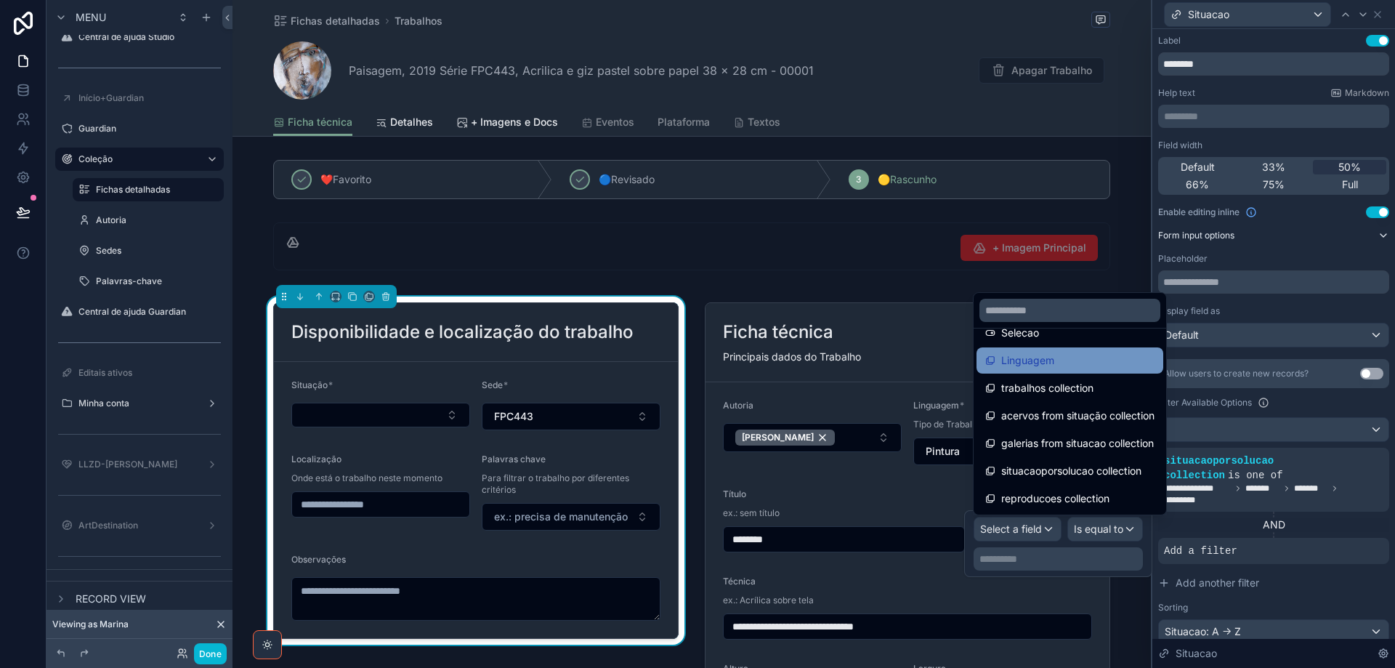
click at [1037, 372] on div "Linguagem" at bounding box center [1069, 360] width 187 height 26
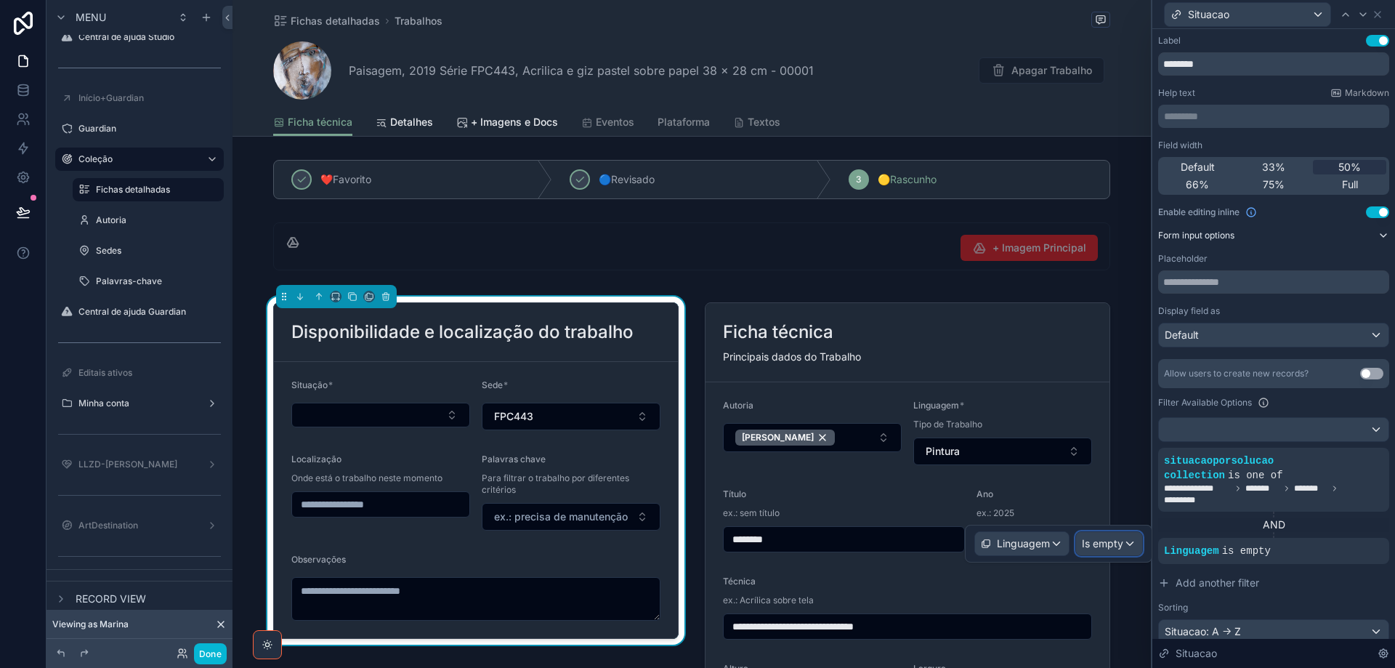
click at [1114, 539] on span "Is empty" at bounding box center [1102, 543] width 41 height 15
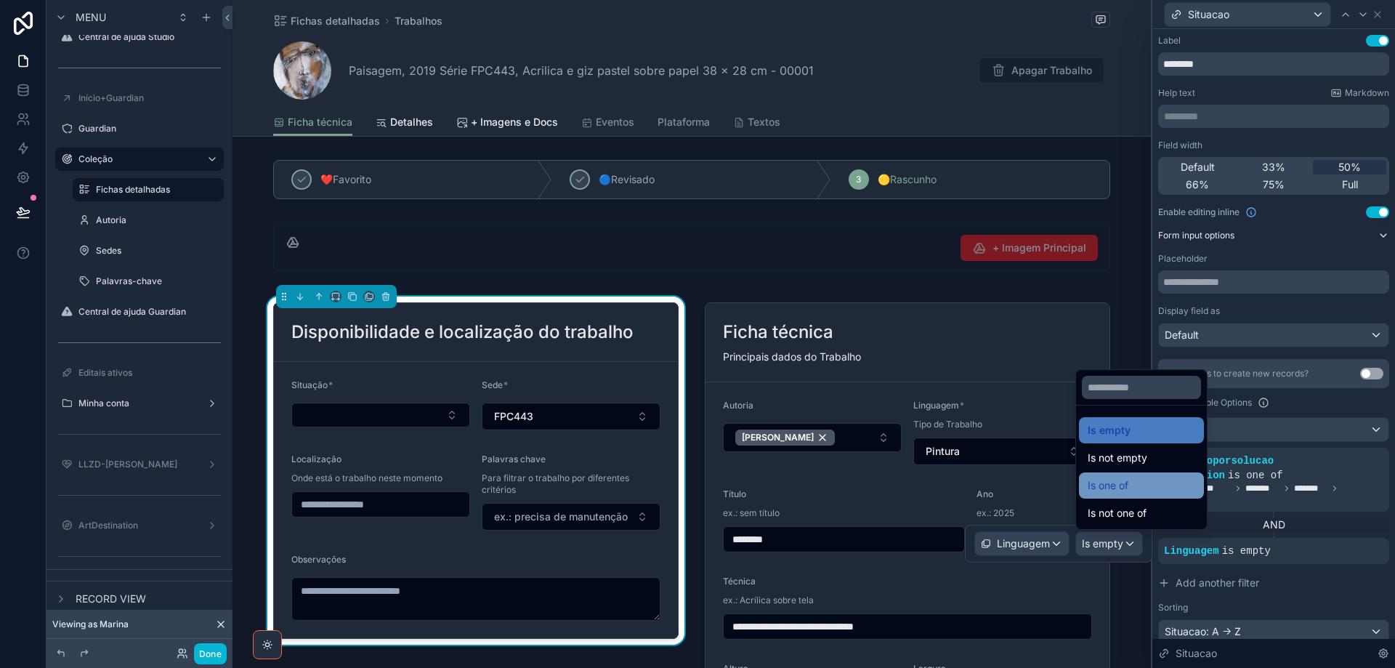
click at [1131, 478] on div "Is one of" at bounding box center [1141, 485] width 108 height 17
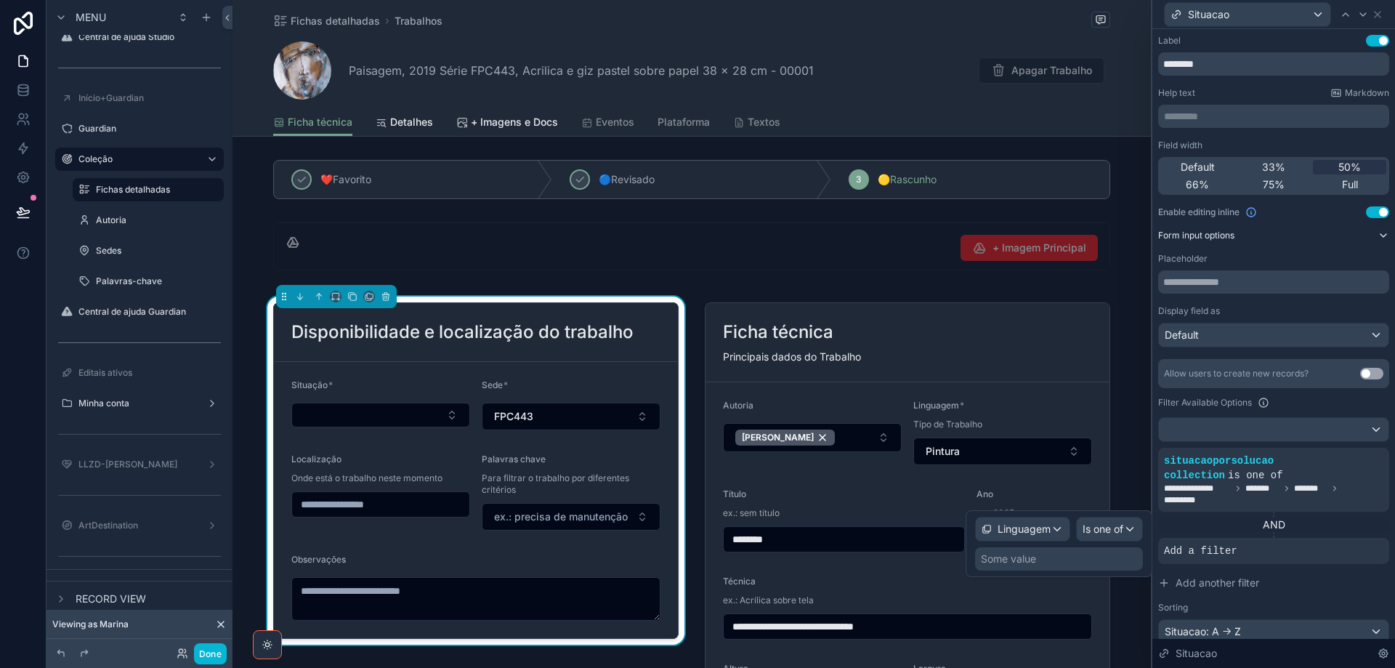
click at [1049, 557] on div "Some value" at bounding box center [1059, 558] width 168 height 23
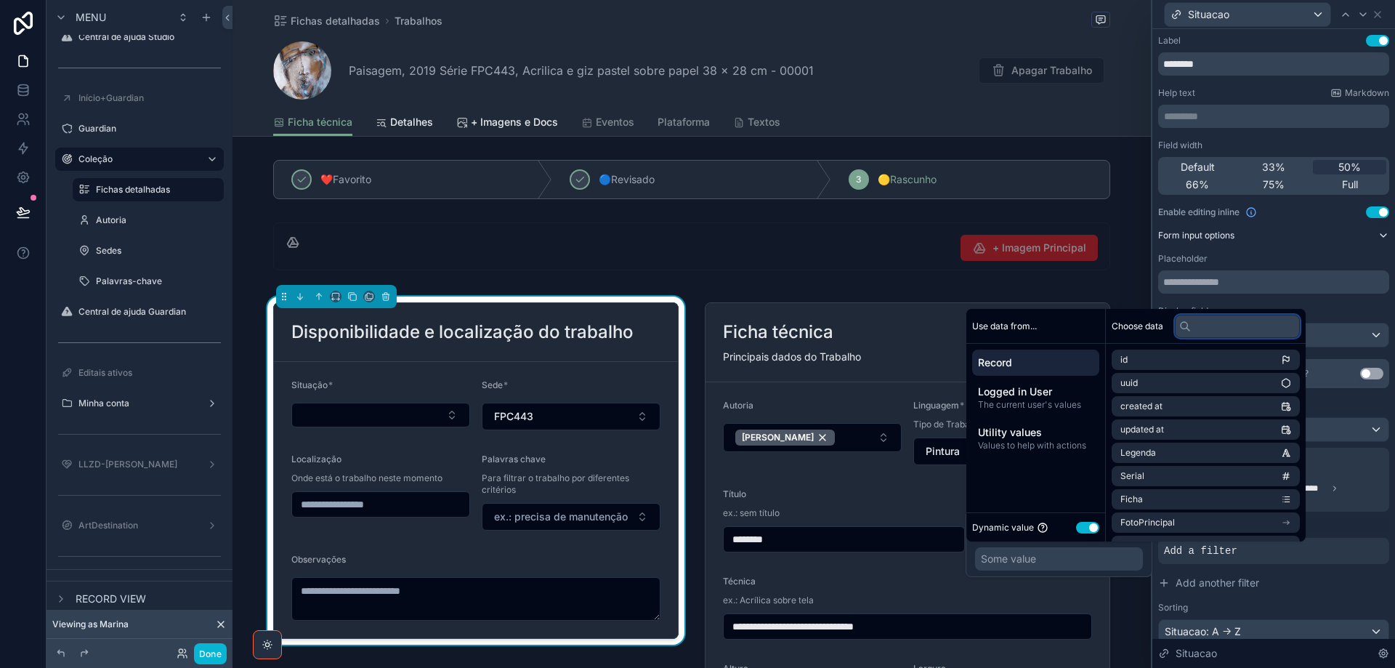
click at [1221, 326] on input "text" at bounding box center [1237, 326] width 125 height 23
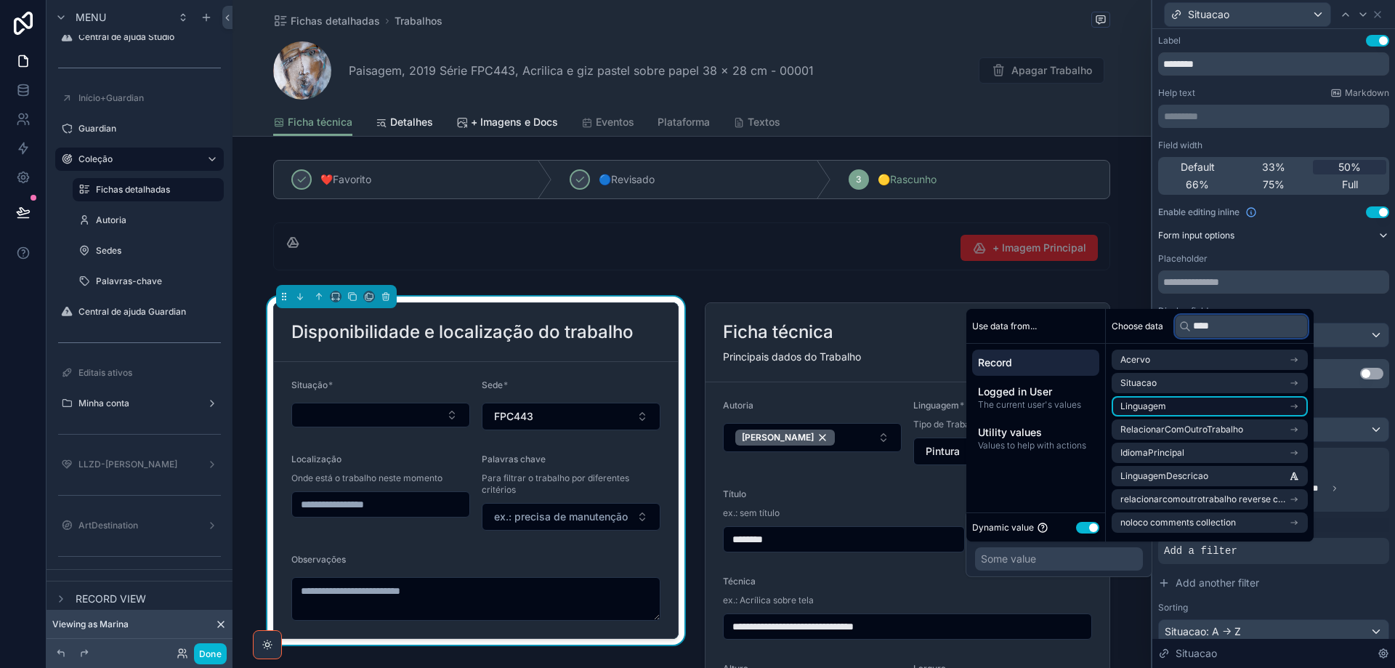
type input "****"
click at [1240, 400] on li "Linguagem" at bounding box center [1209, 406] width 196 height 20
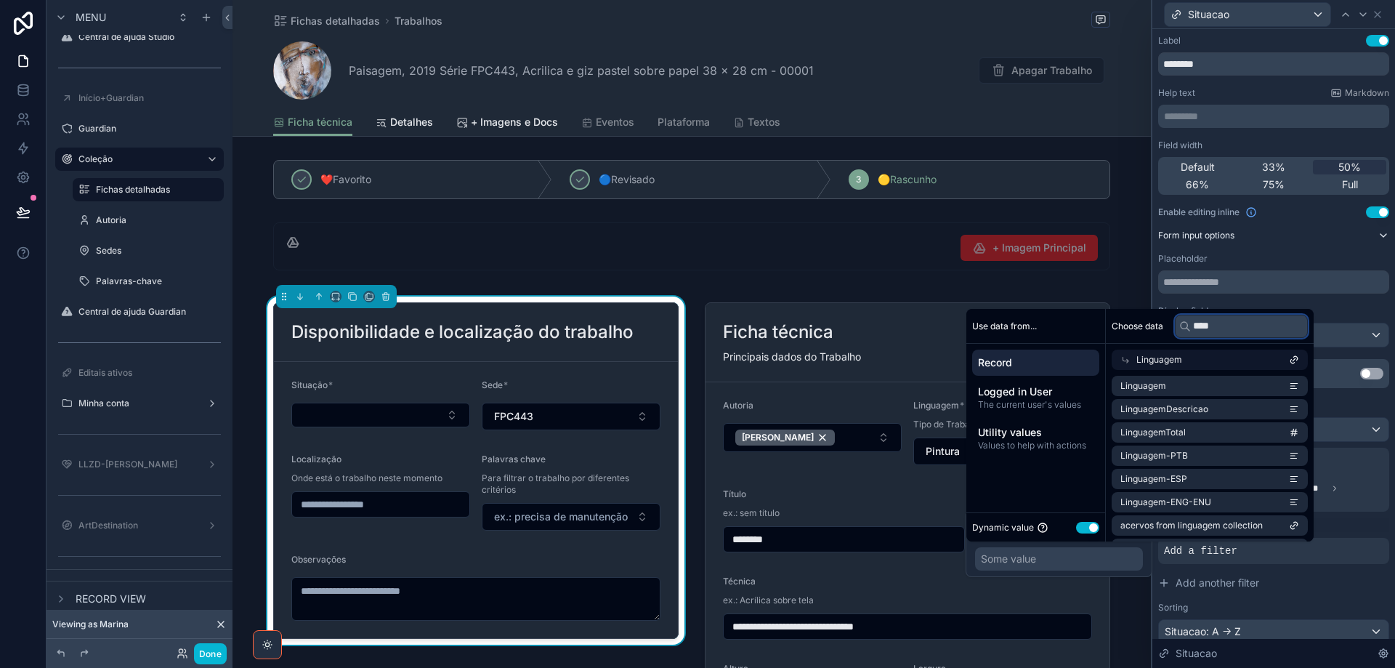
drag, startPoint x: 1250, startPoint y: 331, endPoint x: 1149, endPoint y: 329, distance: 101.0
click at [1149, 329] on div "Choose data ****" at bounding box center [1210, 326] width 208 height 35
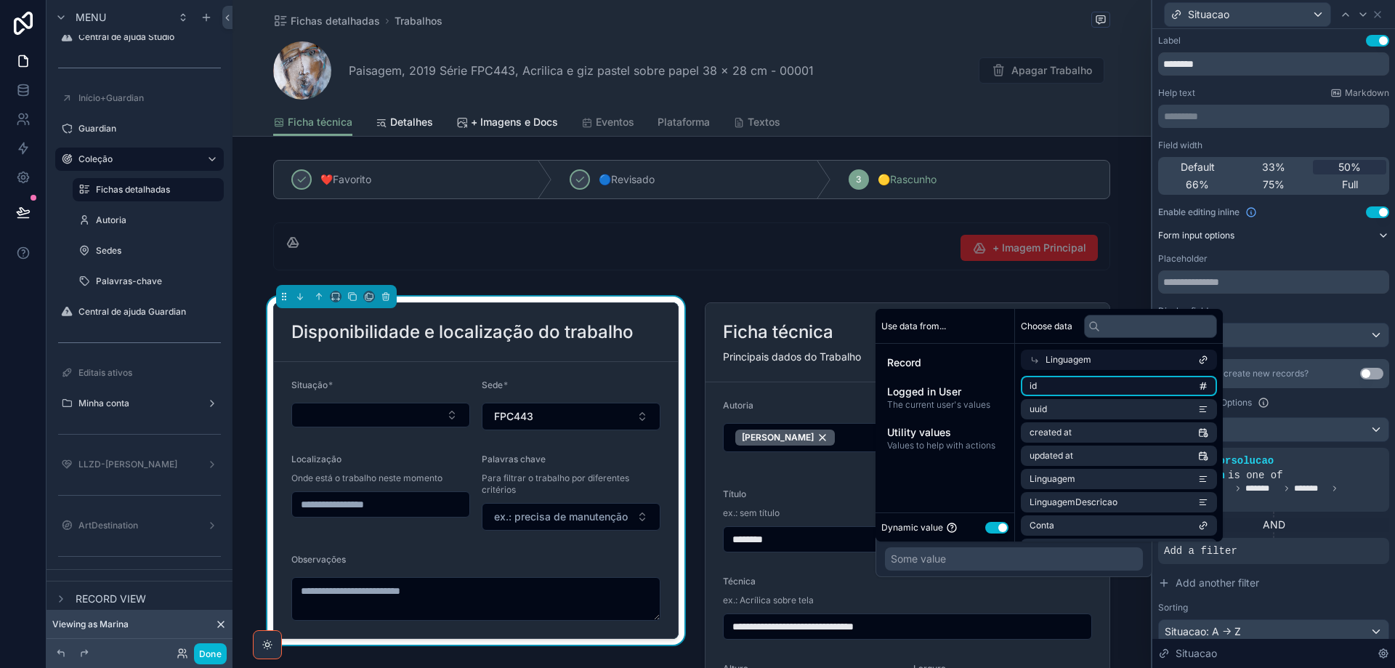
click at [1150, 384] on li "id" at bounding box center [1119, 386] width 196 height 20
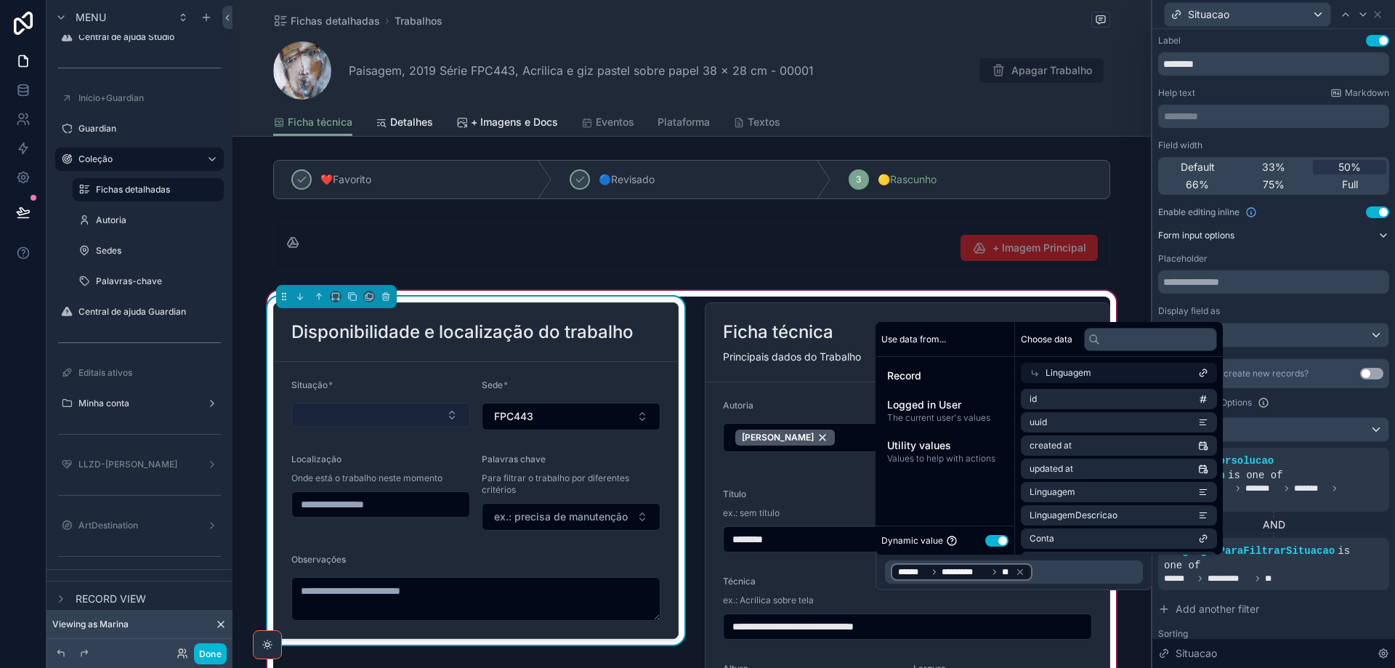
click at [375, 420] on button "Select Button" at bounding box center [380, 414] width 179 height 25
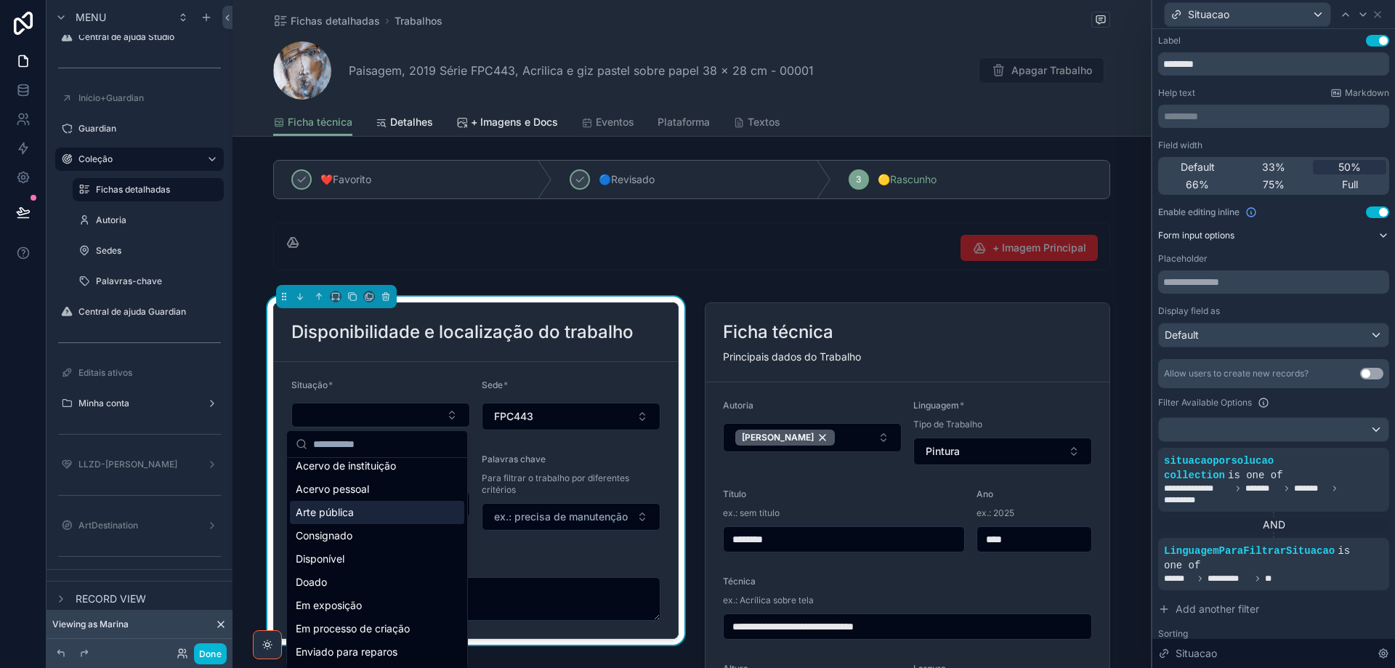
scroll to position [0, 0]
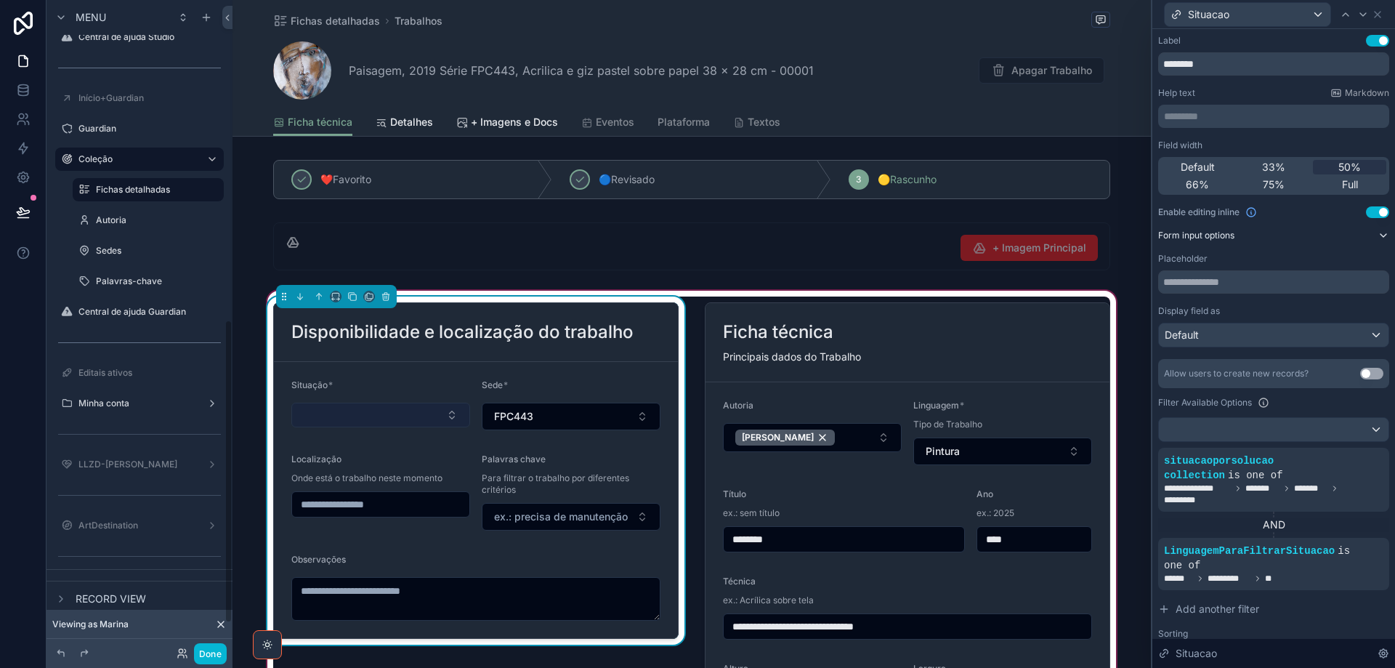
click at [357, 412] on button "Select Button" at bounding box center [380, 414] width 179 height 25
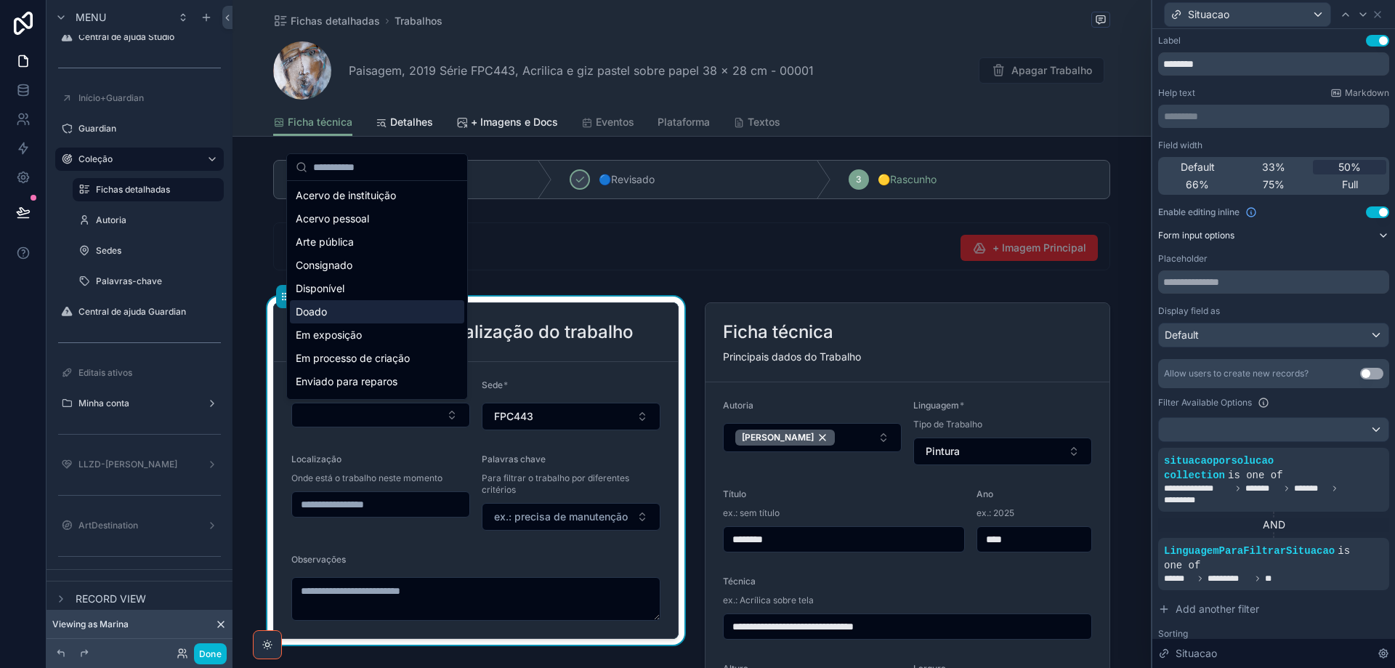
click at [367, 293] on div "Disponível" at bounding box center [377, 288] width 174 height 23
